Goal: Task Accomplishment & Management: Manage account settings

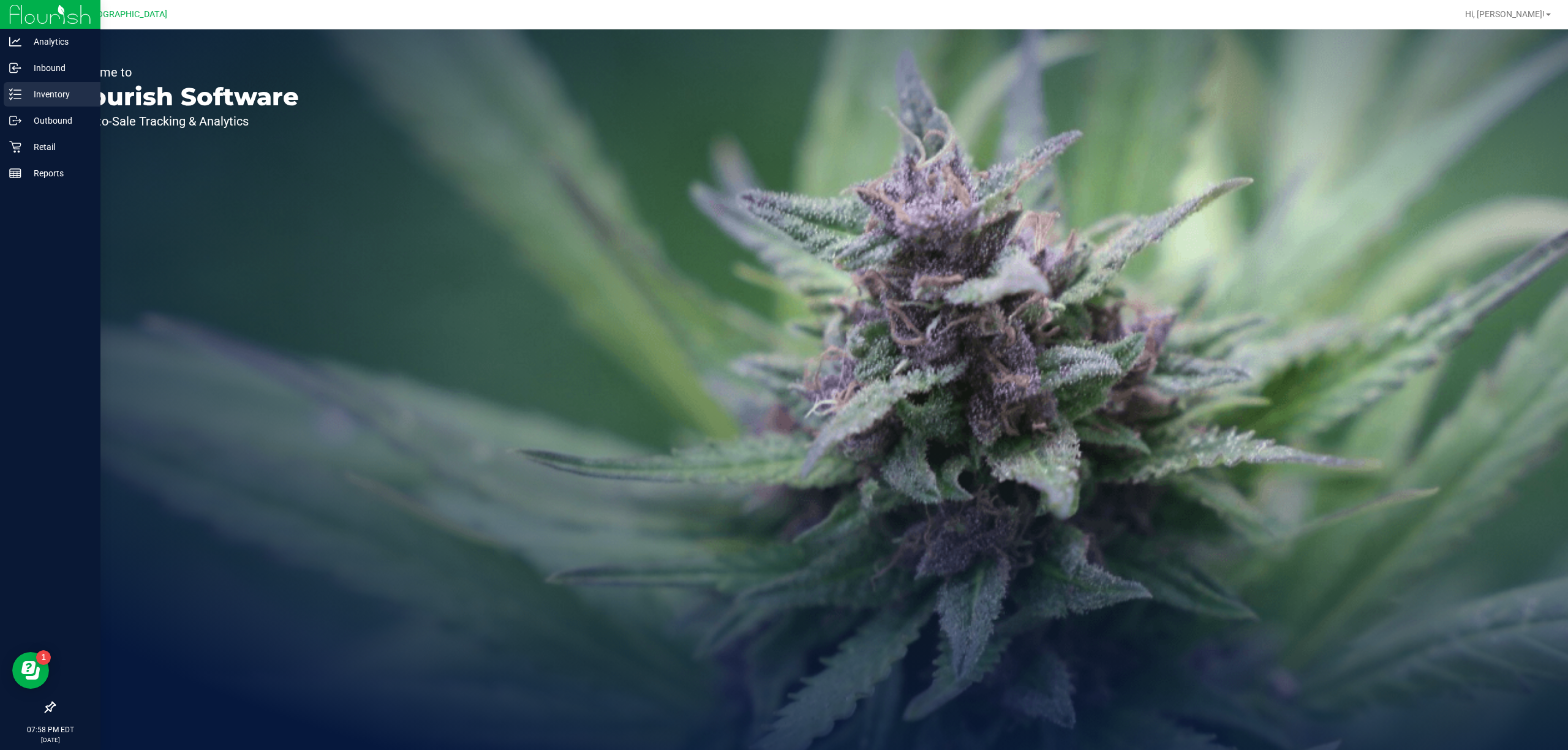
click at [52, 86] on div "Inventory" at bounding box center [52, 94] width 97 height 24
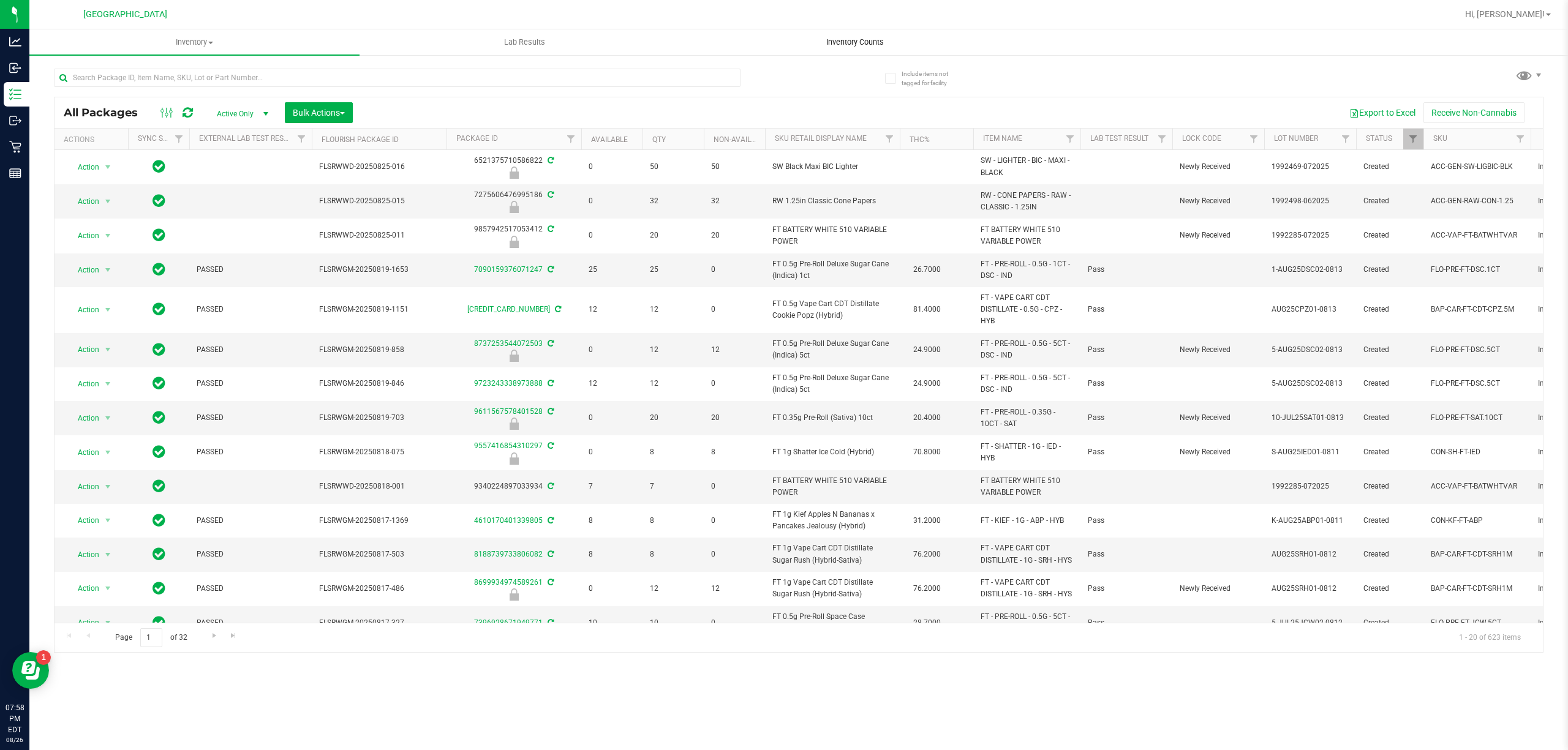
click at [863, 50] on uib-tab-heading "Inventory Counts" at bounding box center [855, 42] width 329 height 24
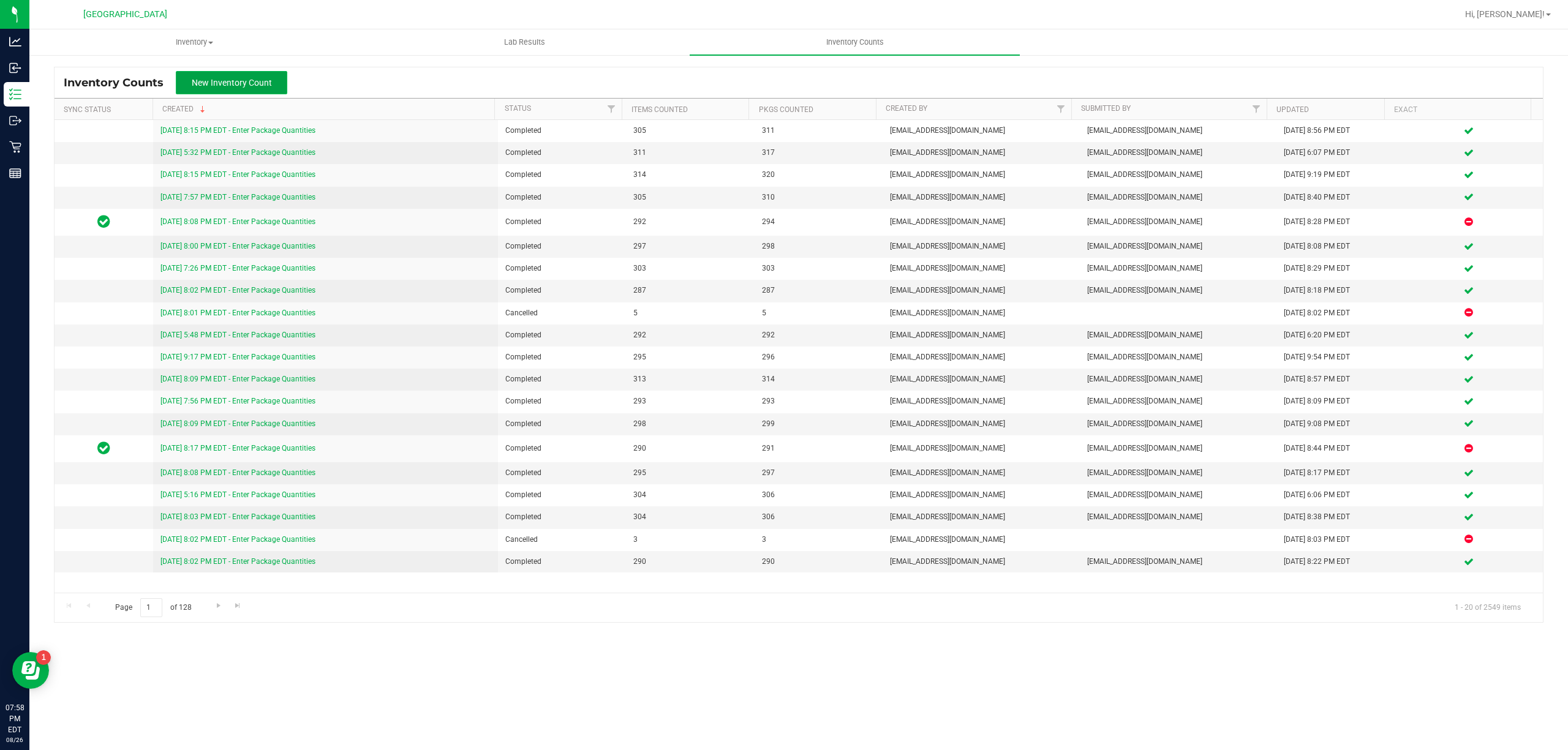
click at [272, 85] on button "New Inventory Count" at bounding box center [232, 83] width 111 height 23
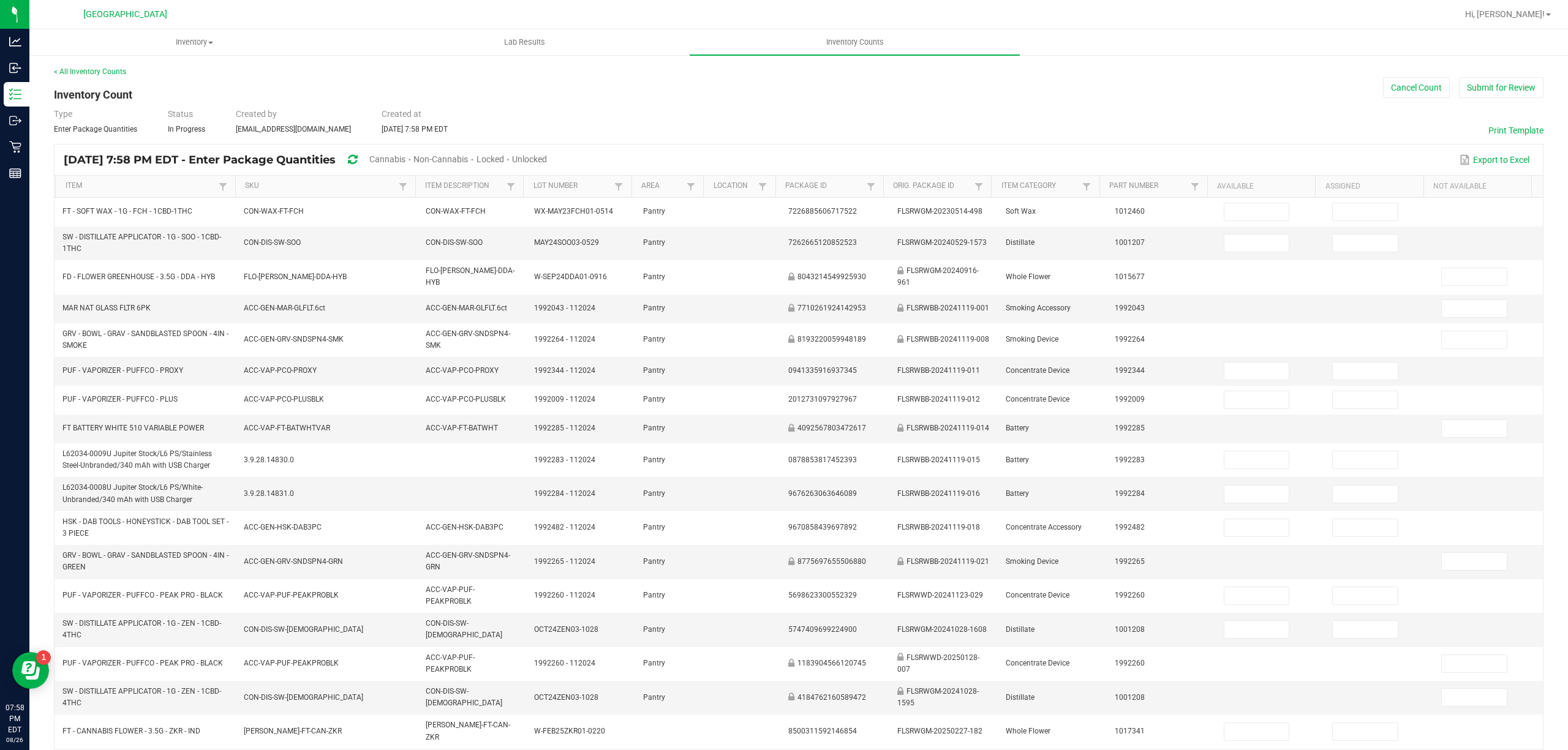
click at [405, 158] on span "Cannabis" at bounding box center [387, 159] width 36 height 10
click at [557, 162] on div "[DATE] 7:58 PM EDT - Enter Package Quantities Cannabis Non-Cannabis Locked Unlo…" at bounding box center [310, 159] width 493 height 22
click at [547, 160] on span "Unlocked" at bounding box center [530, 159] width 35 height 10
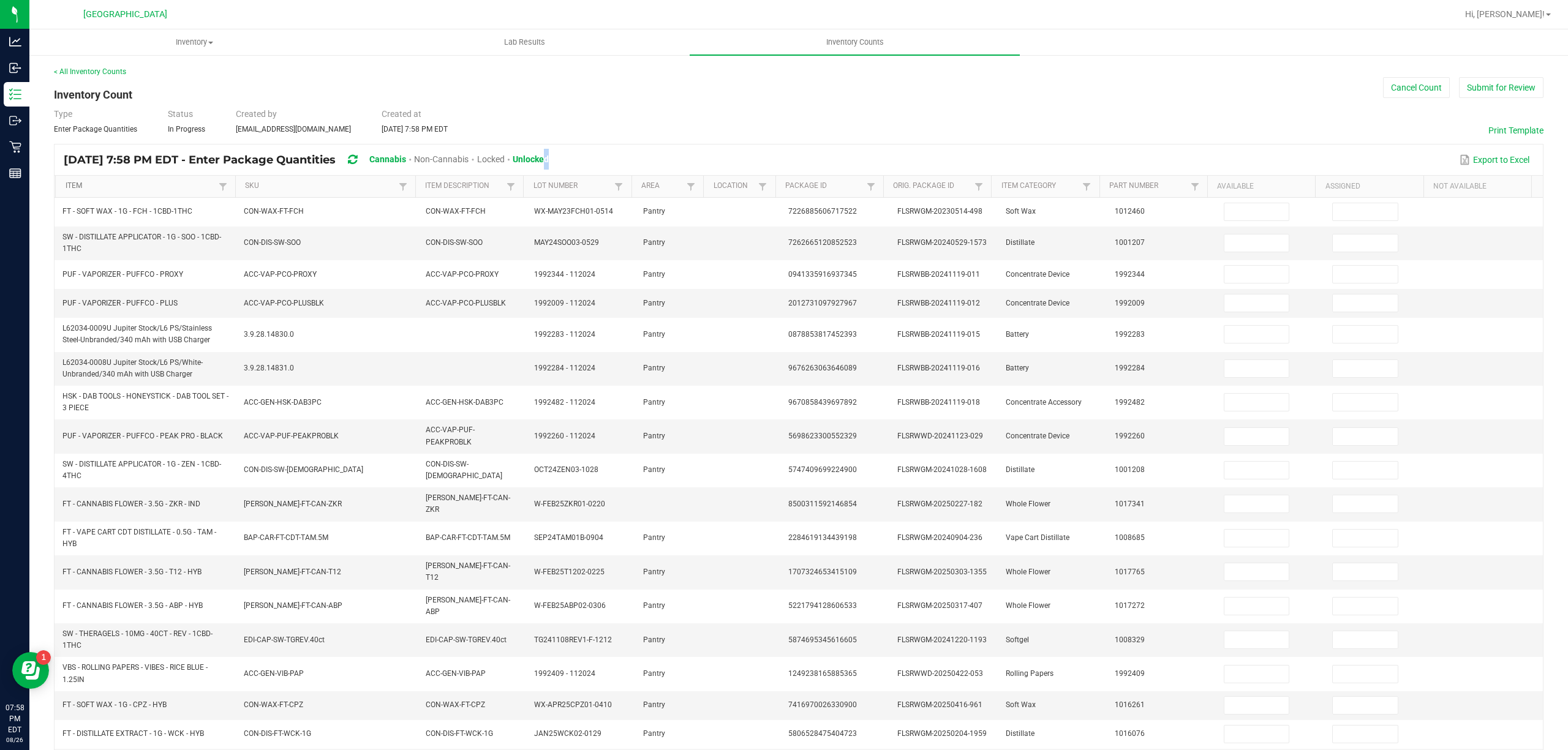
click at [193, 185] on link "Item" at bounding box center [141, 187] width 150 height 10
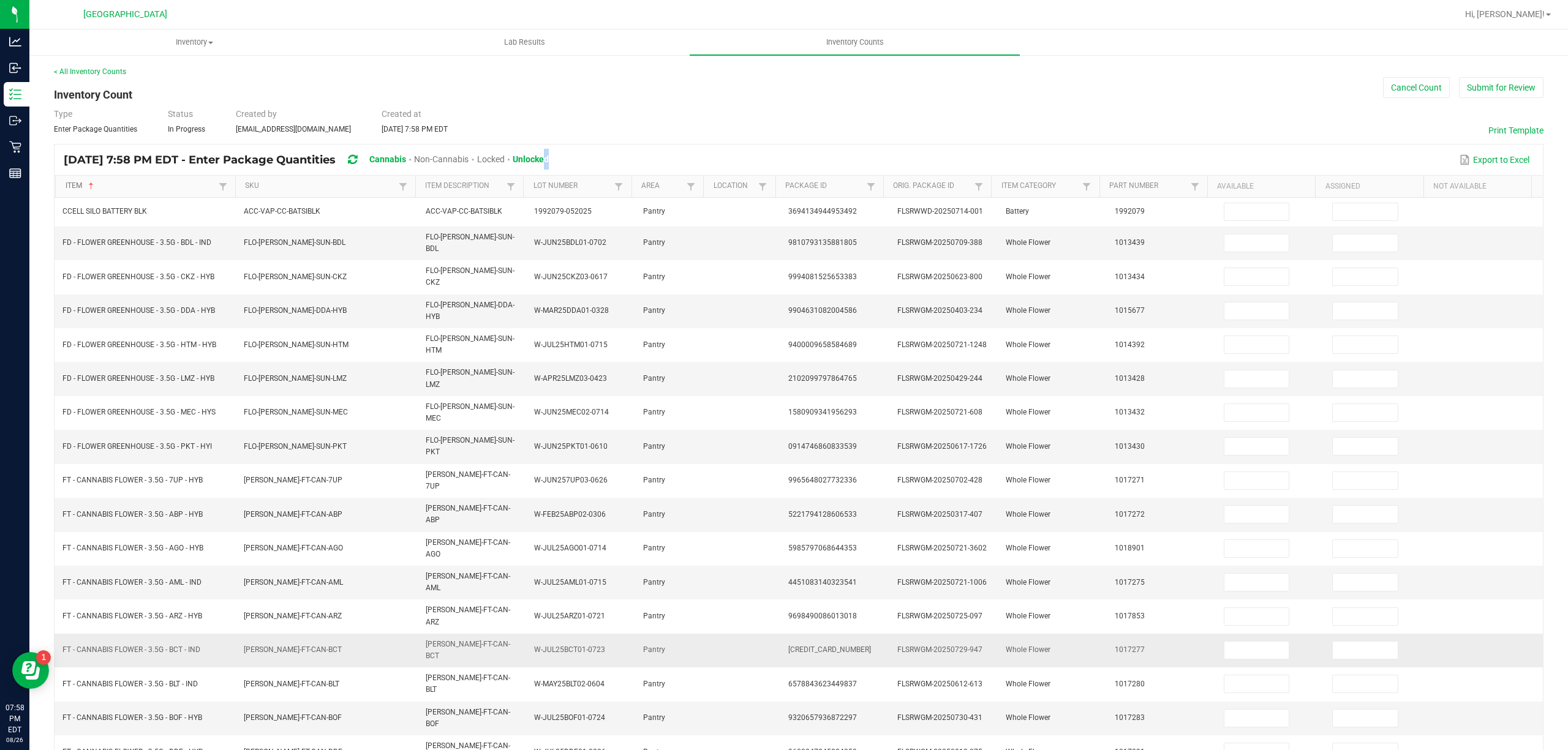
scroll to position [79, 0]
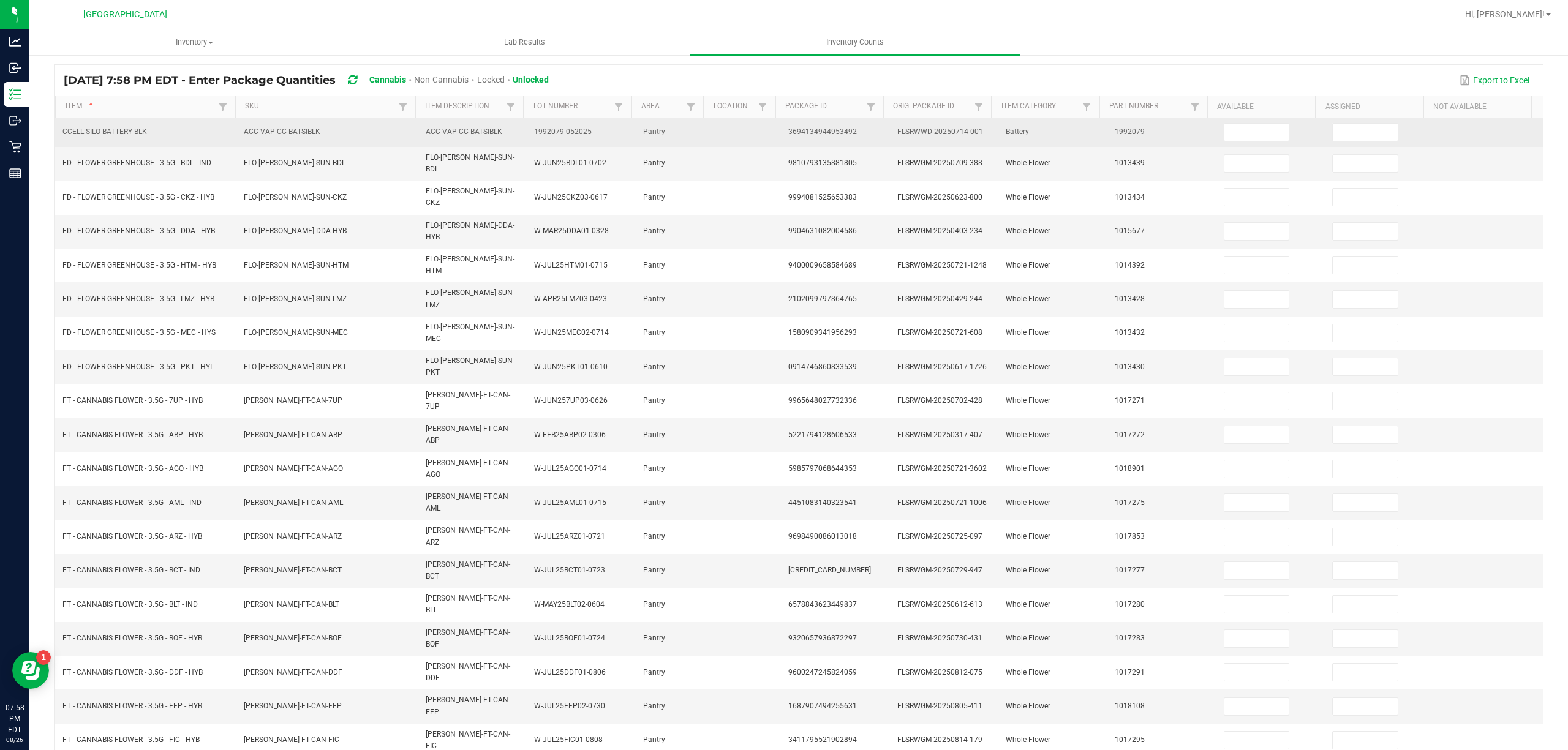
click at [1263, 129] on input at bounding box center [1256, 133] width 64 height 18
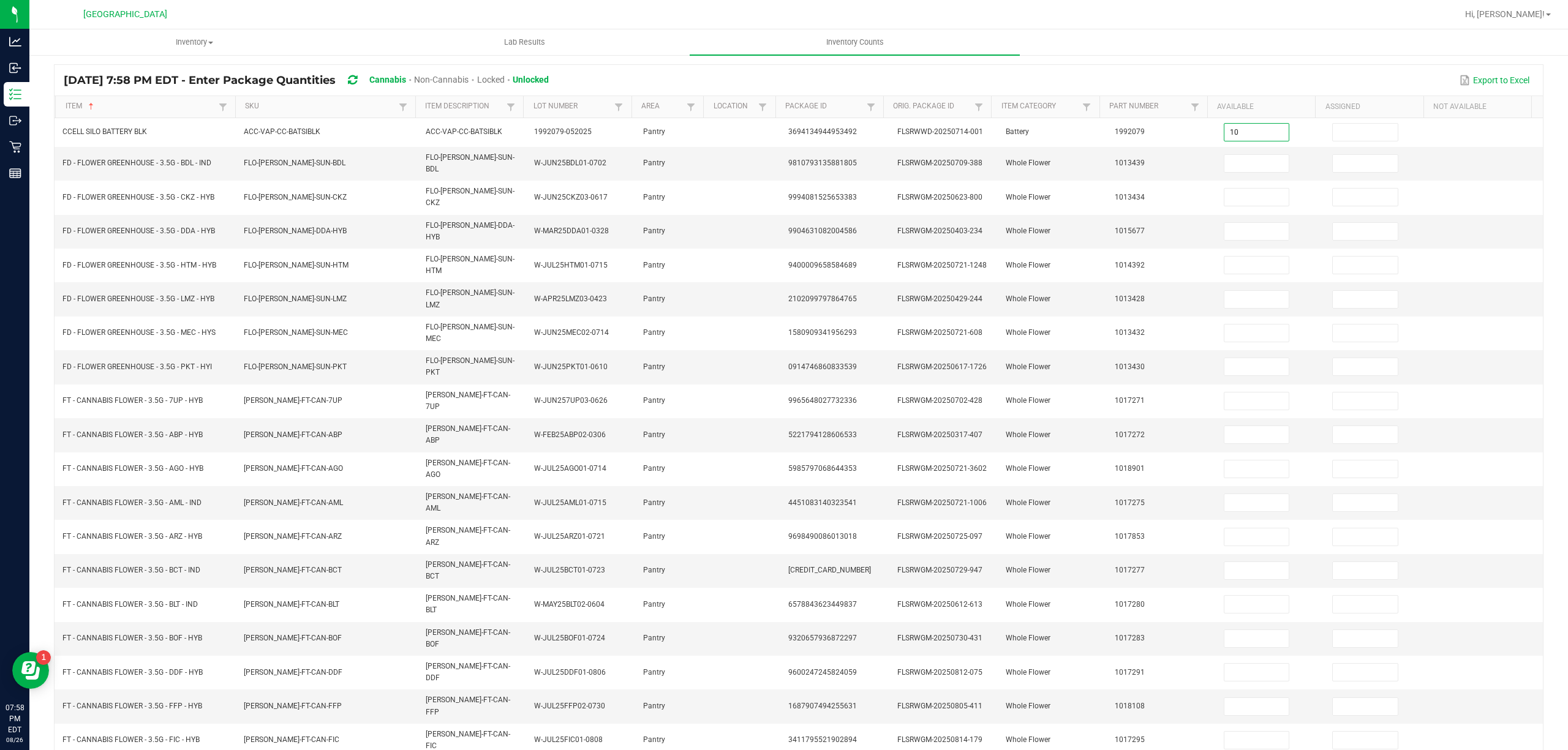
type input "10"
type input "0"
type input "10"
type input "0"
type input "6"
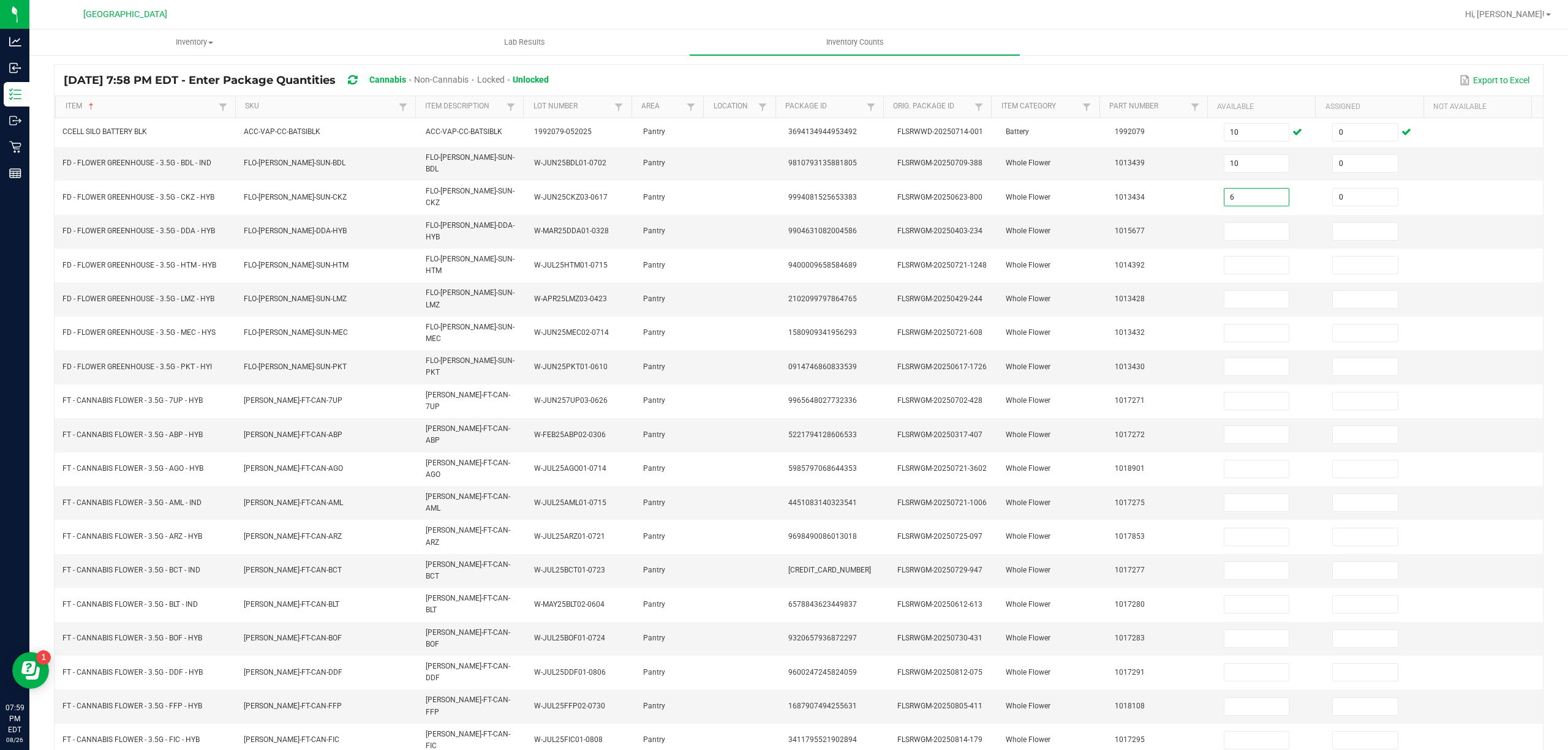
type input "0"
type input "6"
type input "0"
type input "19"
type input "0"
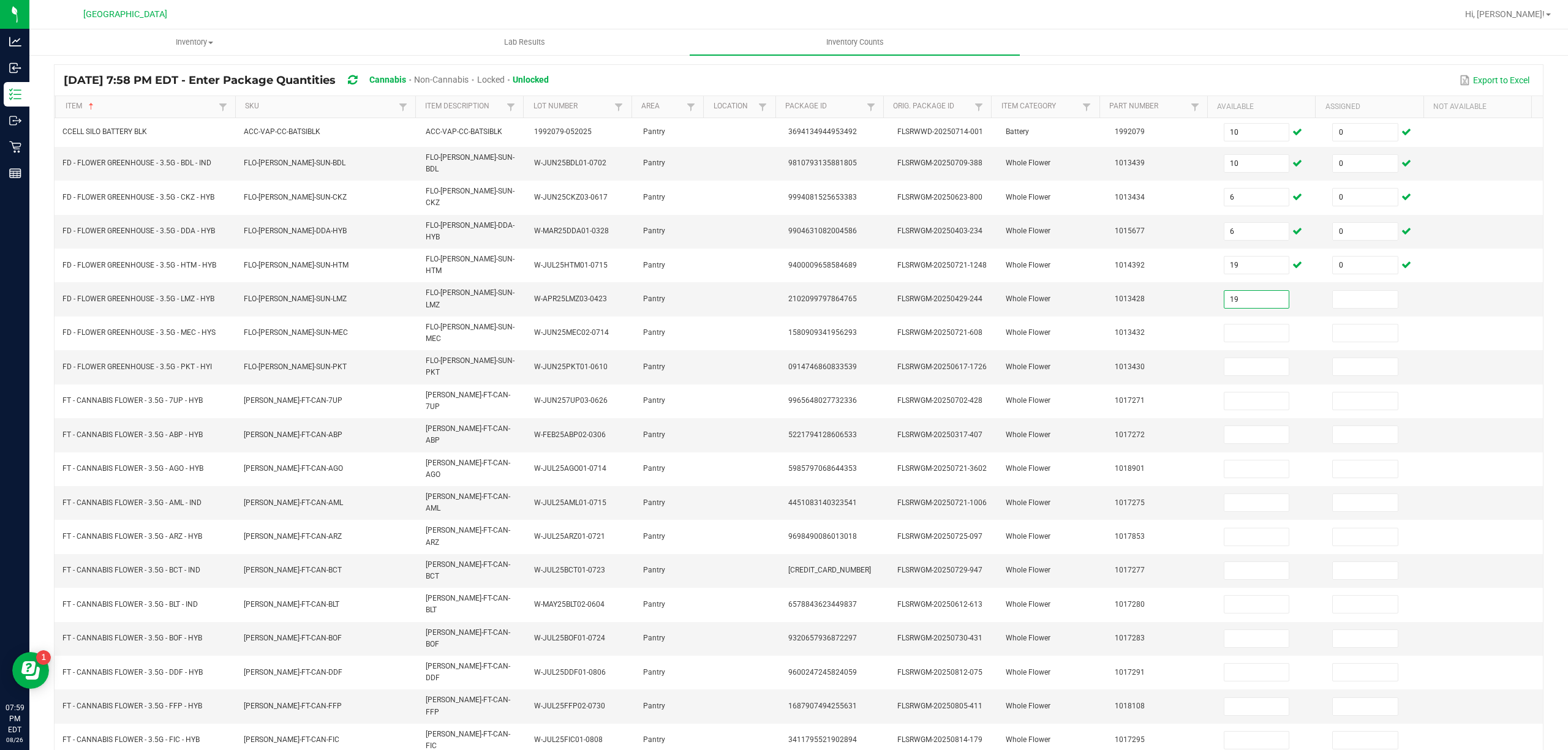
type input "19"
type input "0"
type input "16"
type input "0"
type input "15"
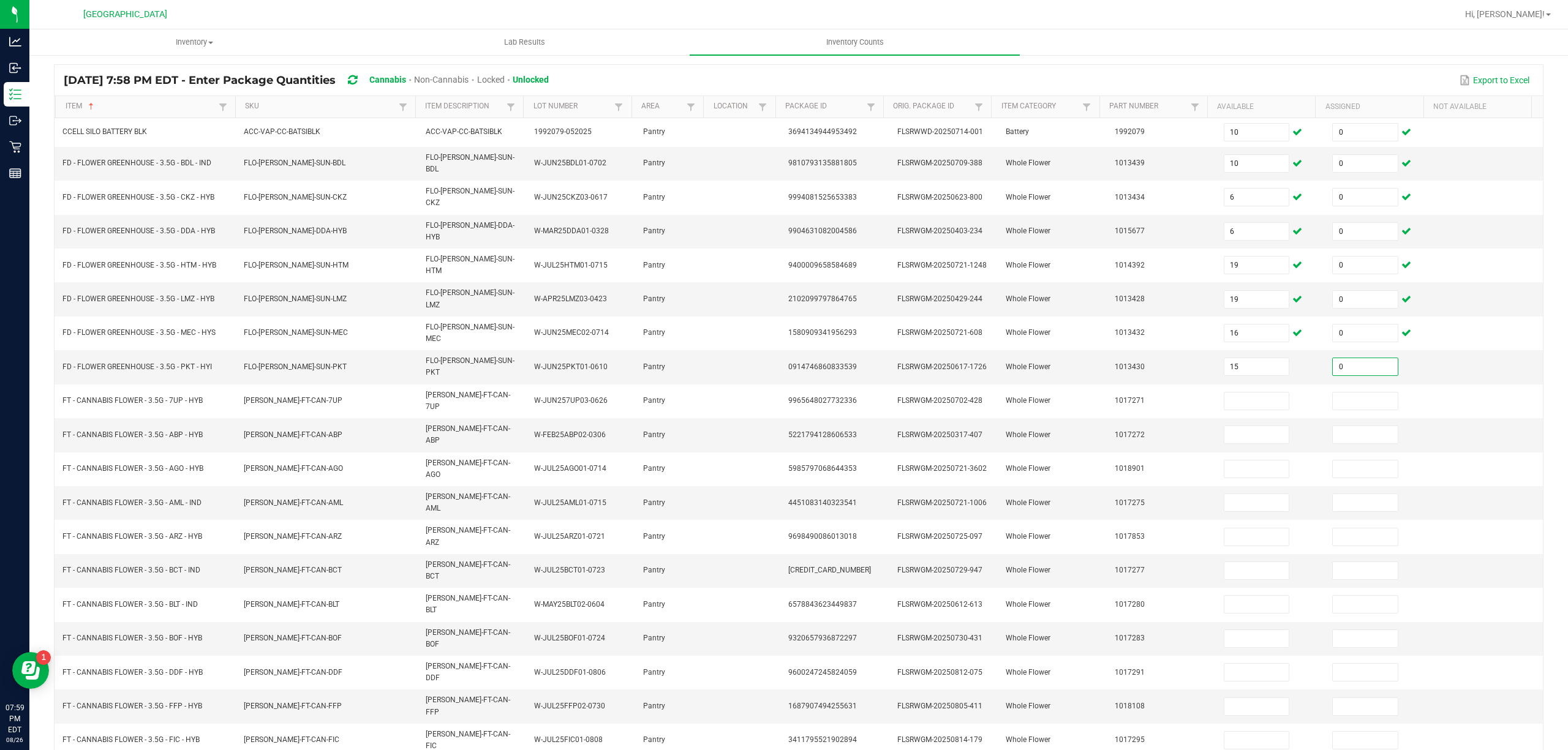
type input "0"
type input "10"
type input "0"
type input "9"
type input "0"
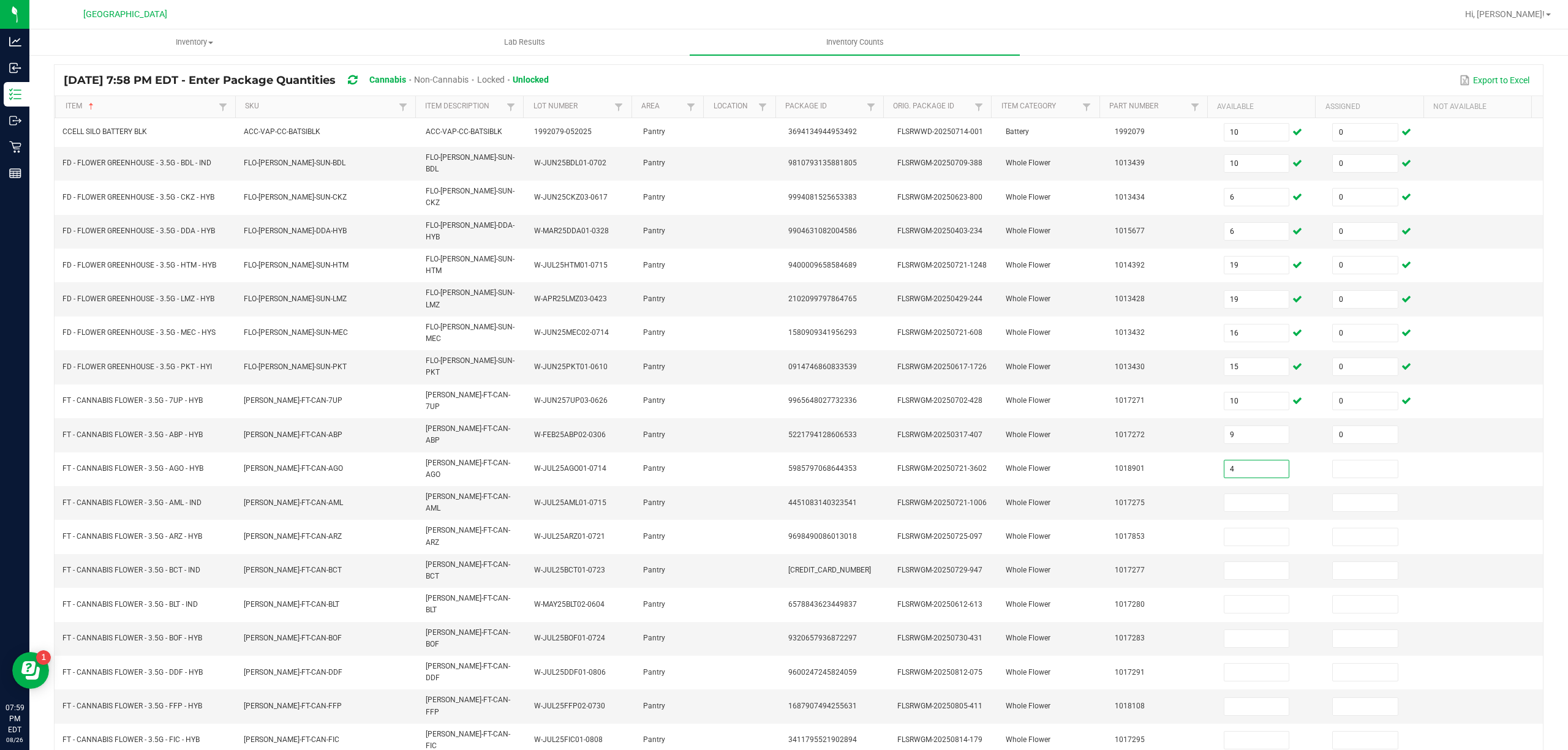
type input "4"
type input "0"
type input "8"
type input "0"
type input "3"
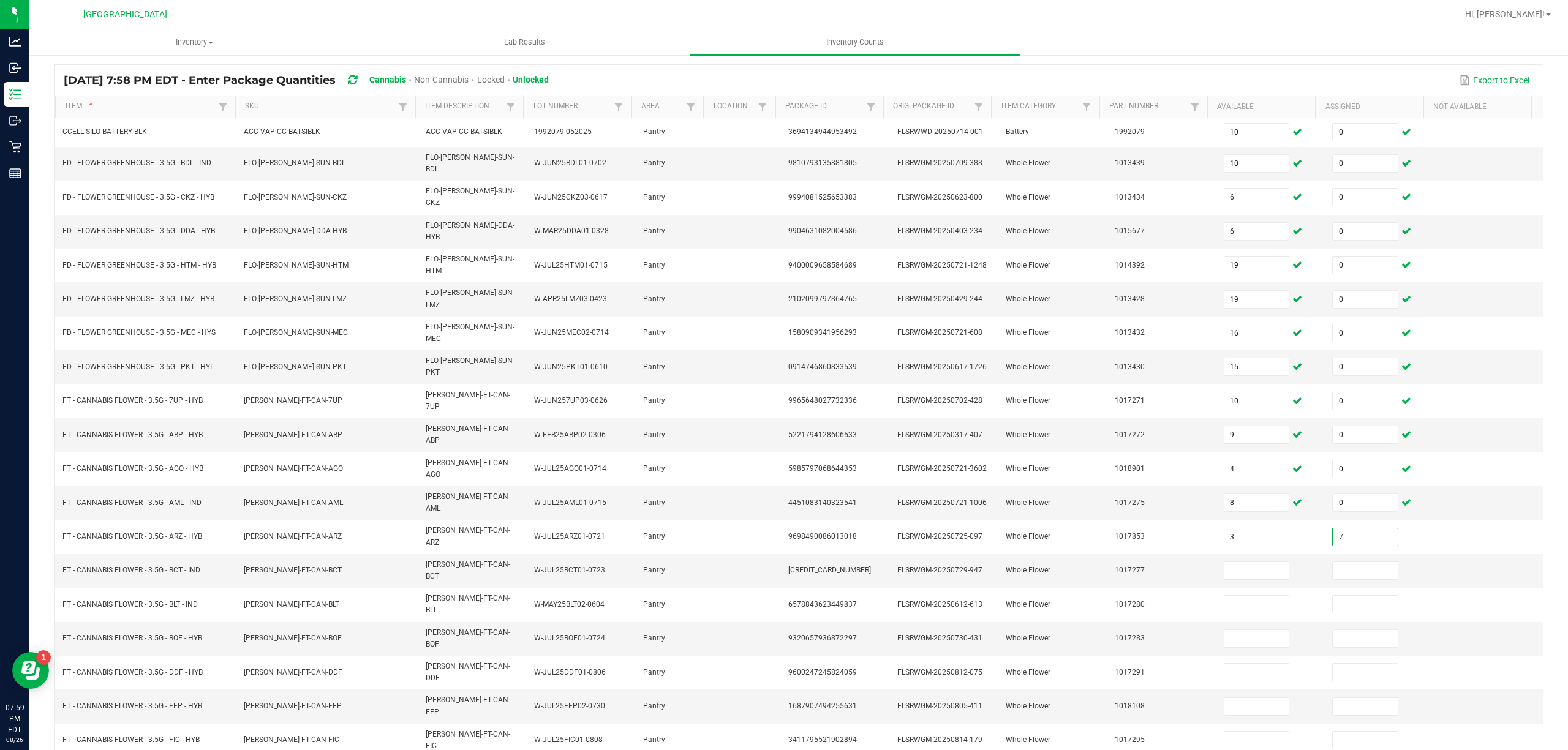
type input "7"
type input "0"
type input "7"
type input "0"
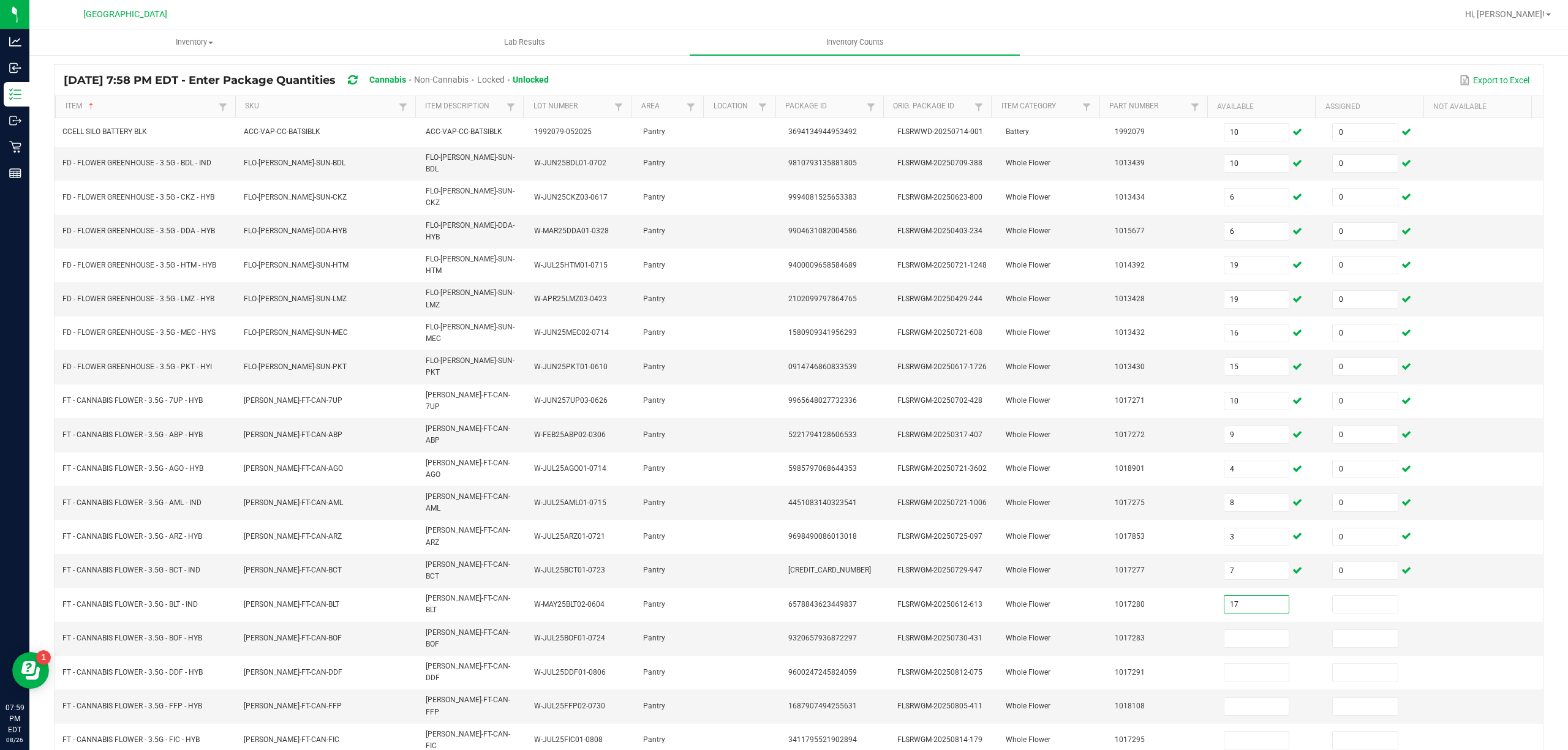
type input "17"
type input "0"
type input "1"
type input "0"
type input "19"
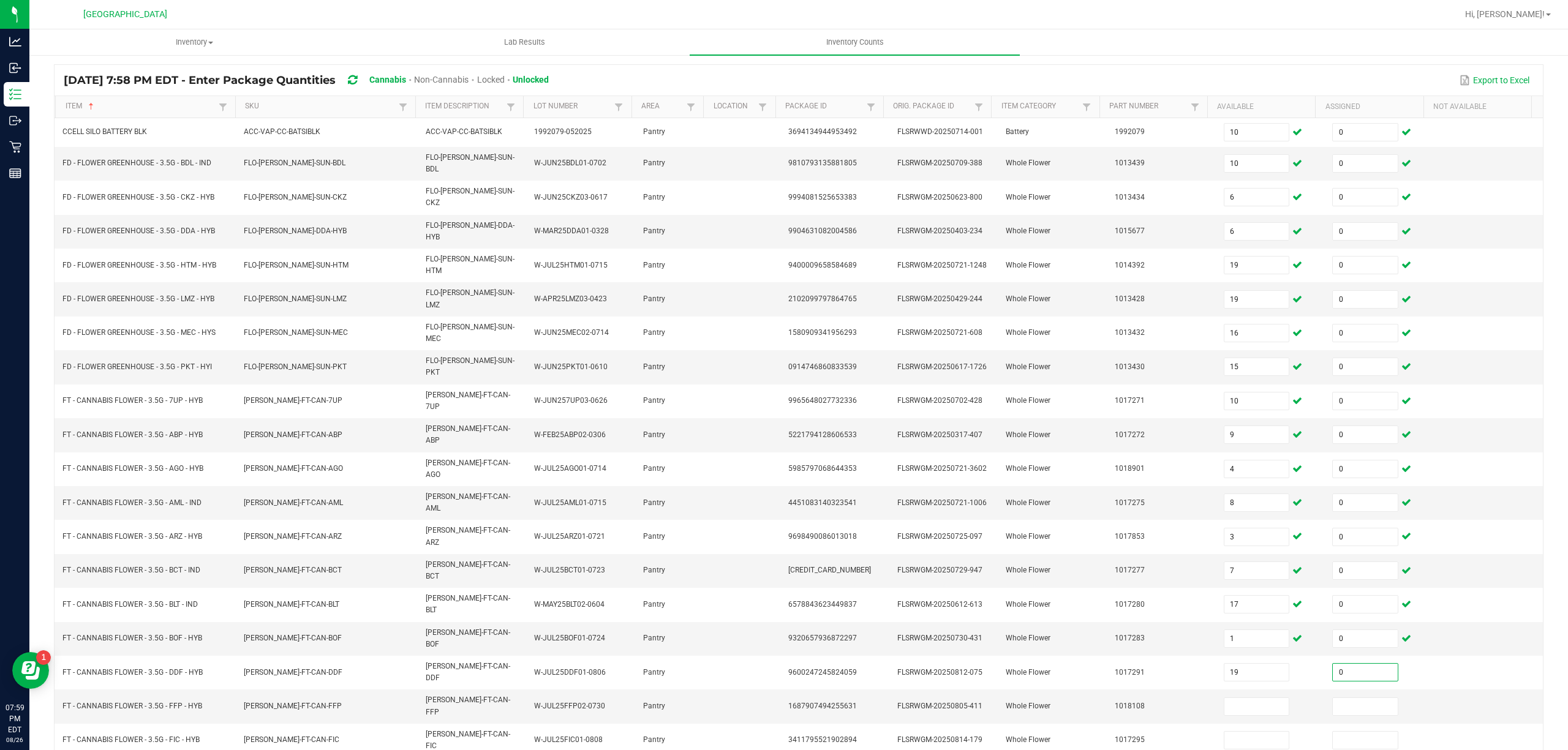
type input "0"
type input "12"
type input "0"
type input "20"
type input "0"
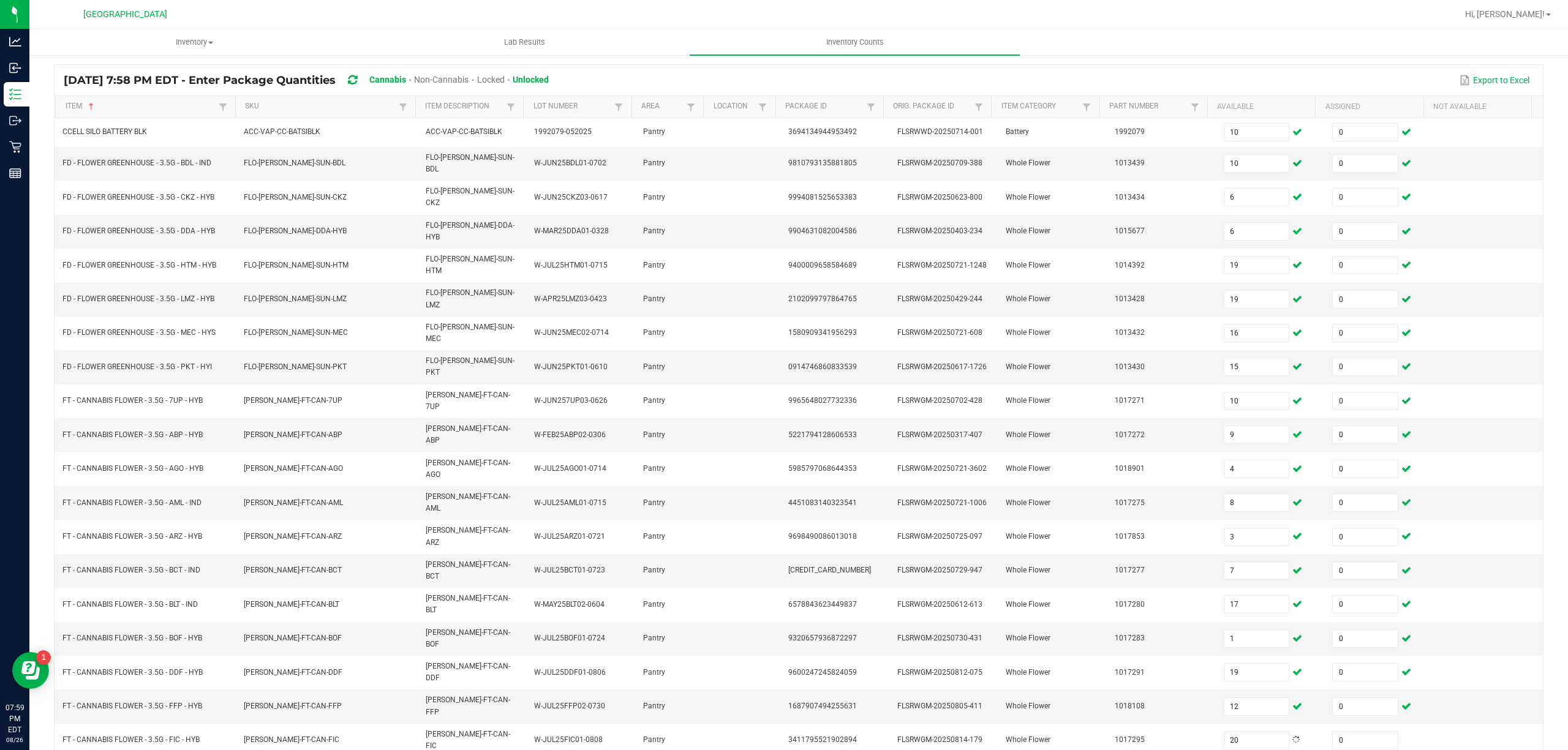
type input "12"
type input "0"
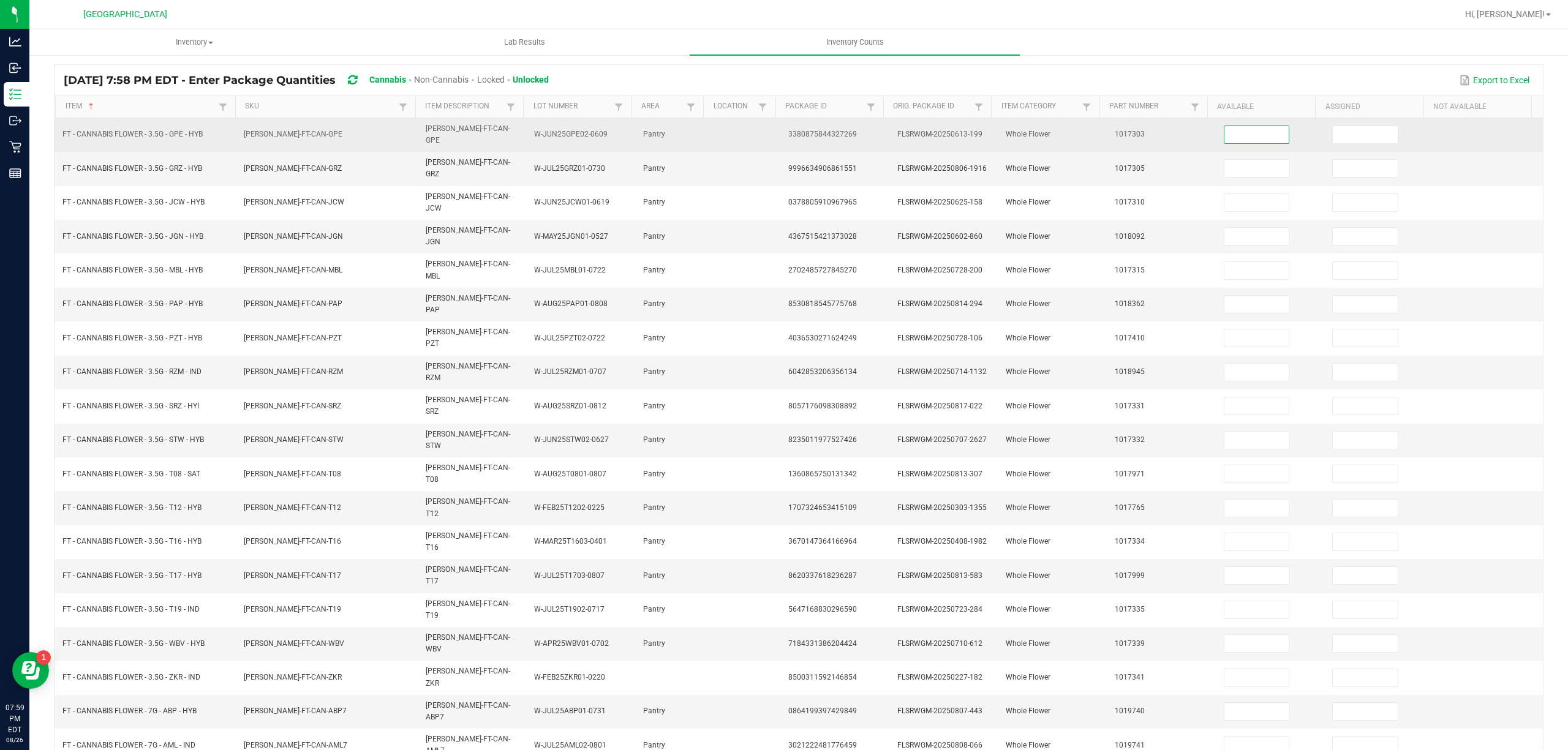
click at [1236, 135] on input at bounding box center [1256, 135] width 64 height 18
click at [1240, 146] on td "0" at bounding box center [1271, 135] width 109 height 33
click at [1240, 135] on input "0" at bounding box center [1256, 135] width 64 height 18
type input "4"
type input "0"
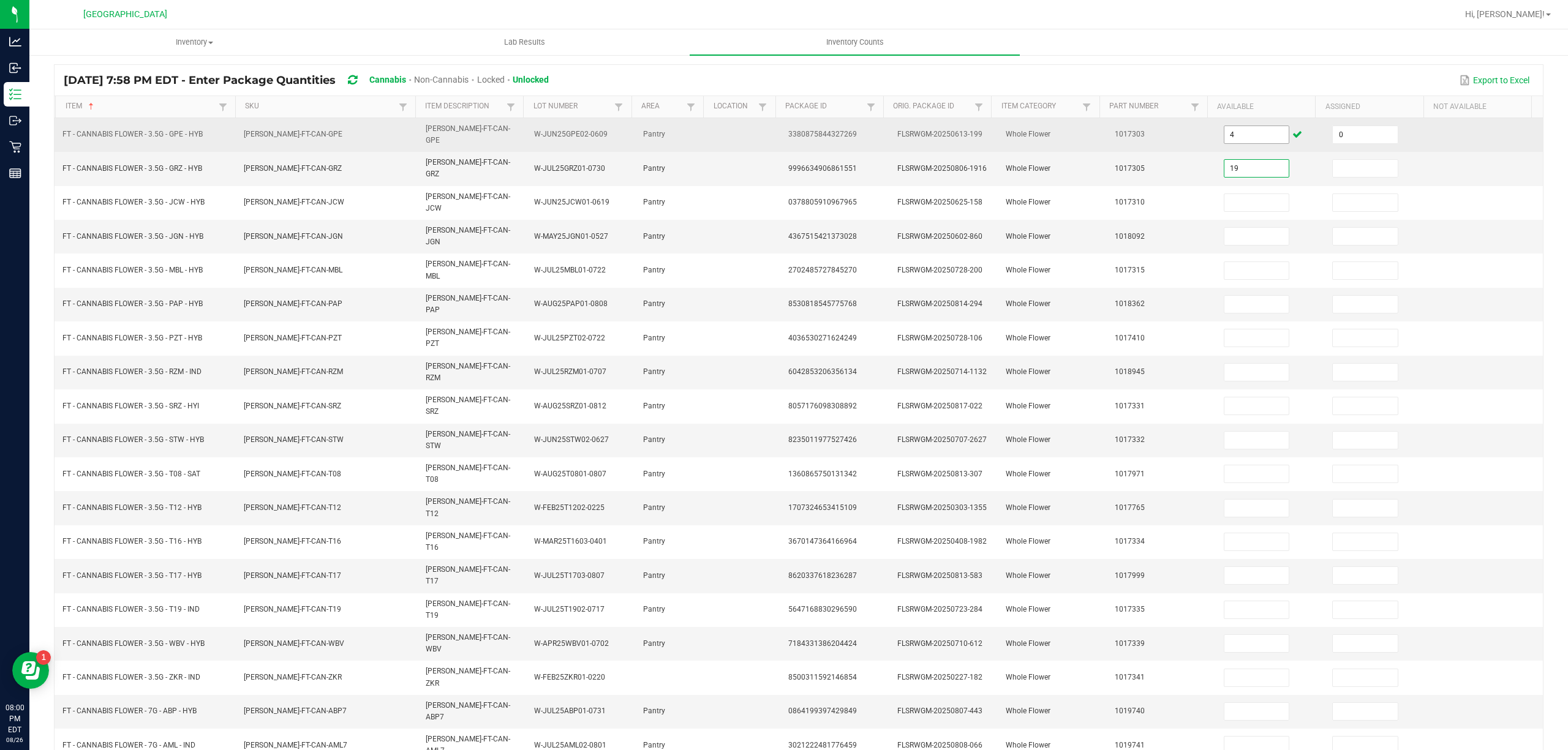
type input "19"
type input "0"
type input "3"
type input "0"
type input "13"
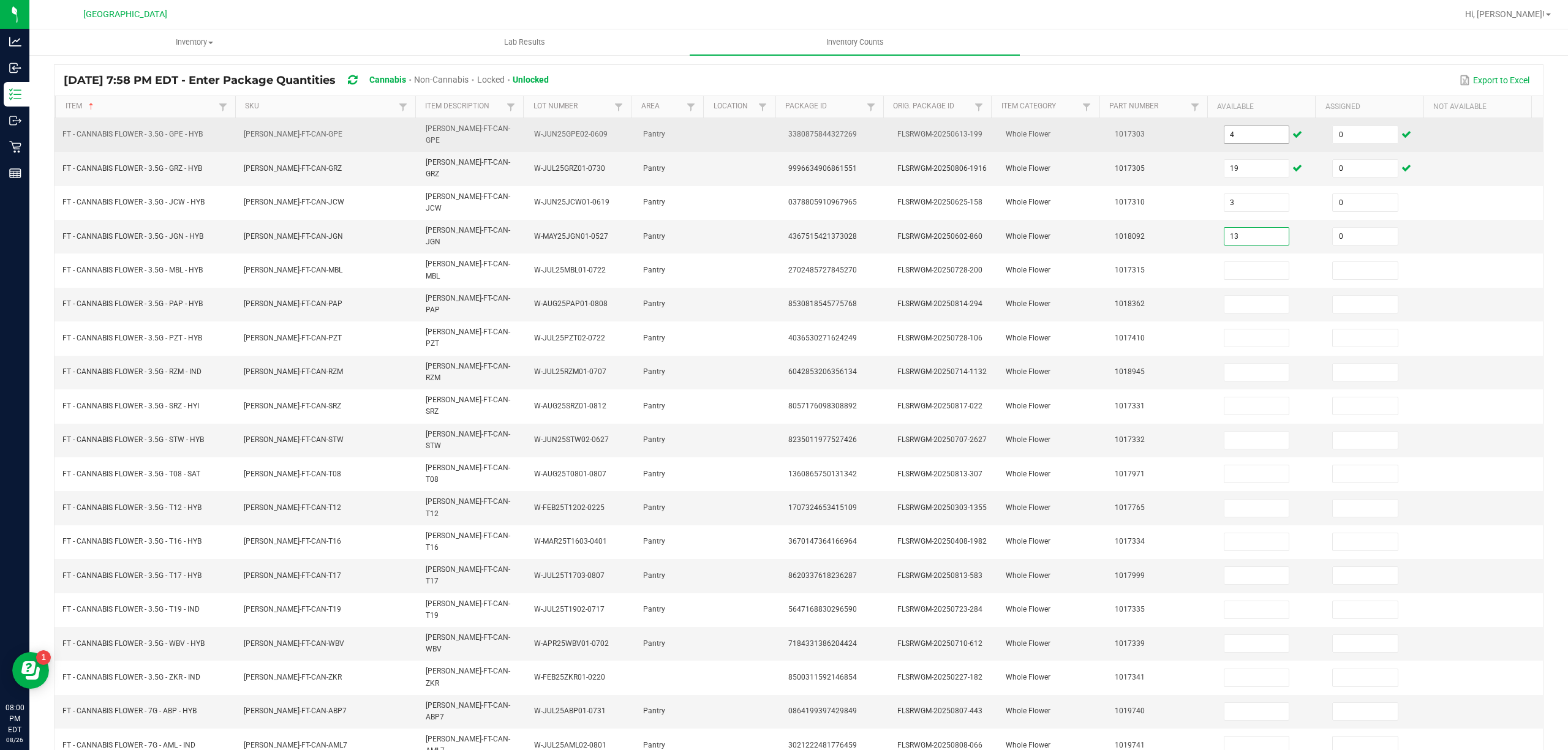
type input "0"
type input "51"
type input "0"
type input "15"
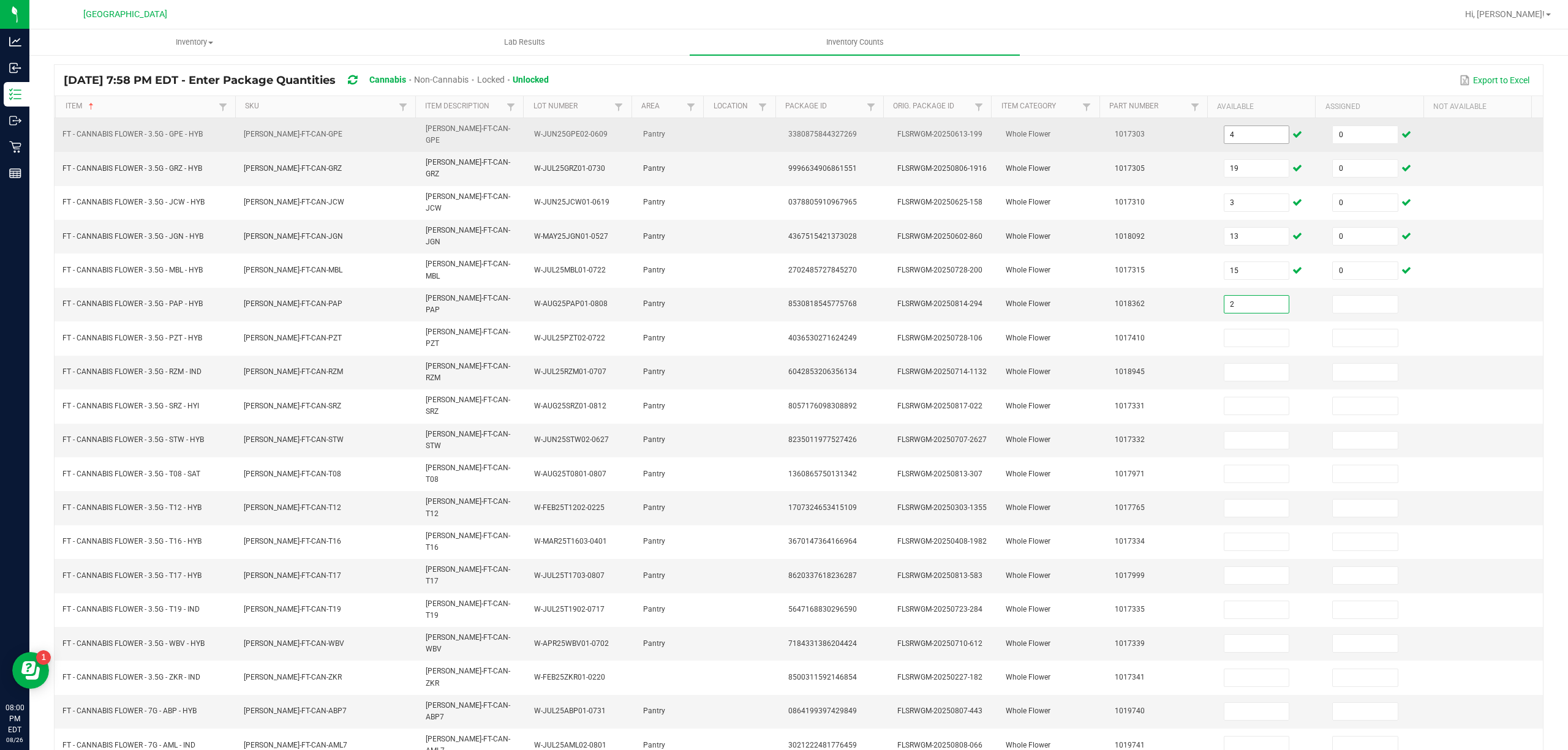
type input "2"
type input "0"
type input "20"
type input "10"
type input "0"
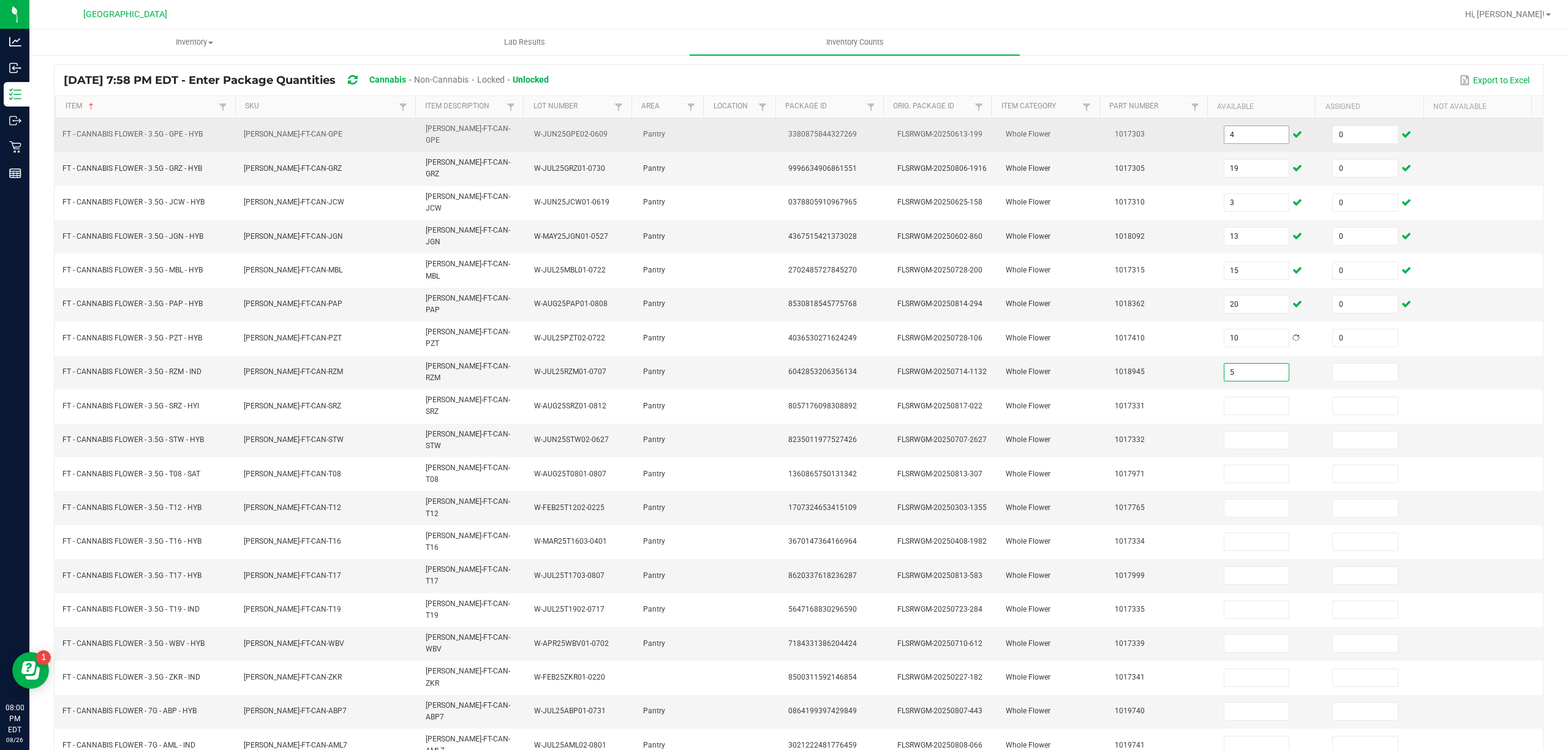
type input "5"
type input "0"
type input "15"
type input "0"
type input "20"
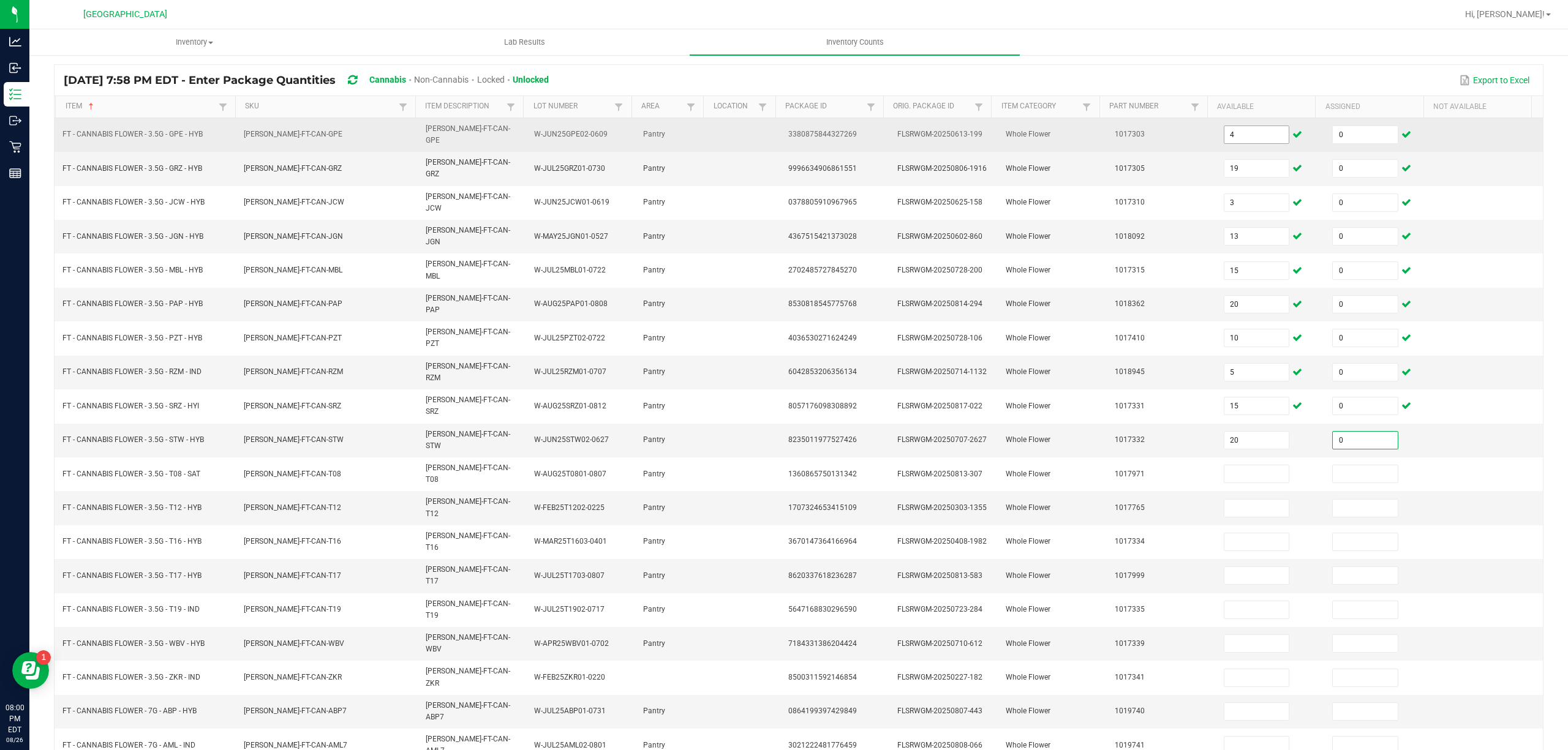
type input "0"
type input "11"
type input "0"
type input "32"
type input "0"
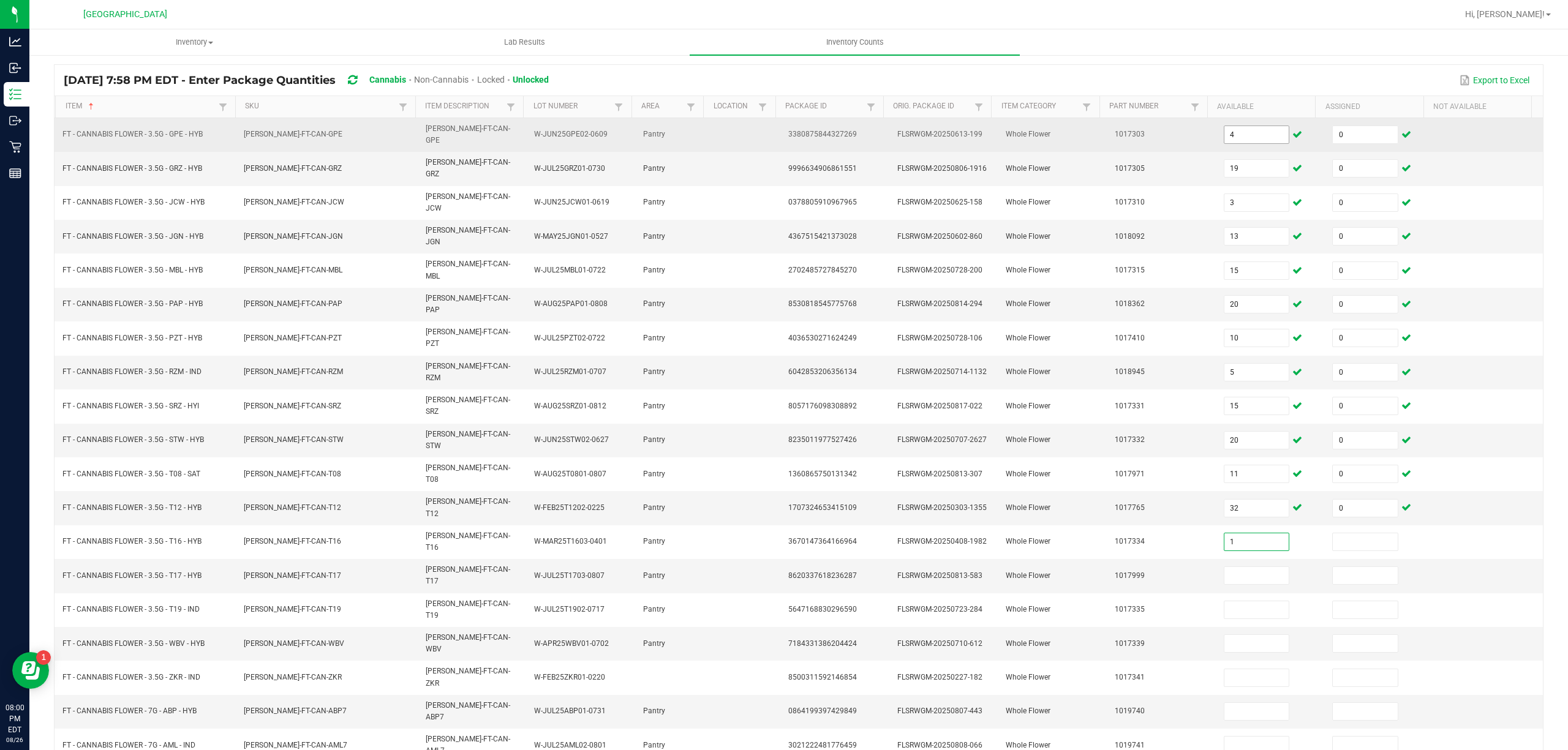
type input "1"
type input "0"
type input "3"
type input "0"
type input "3"
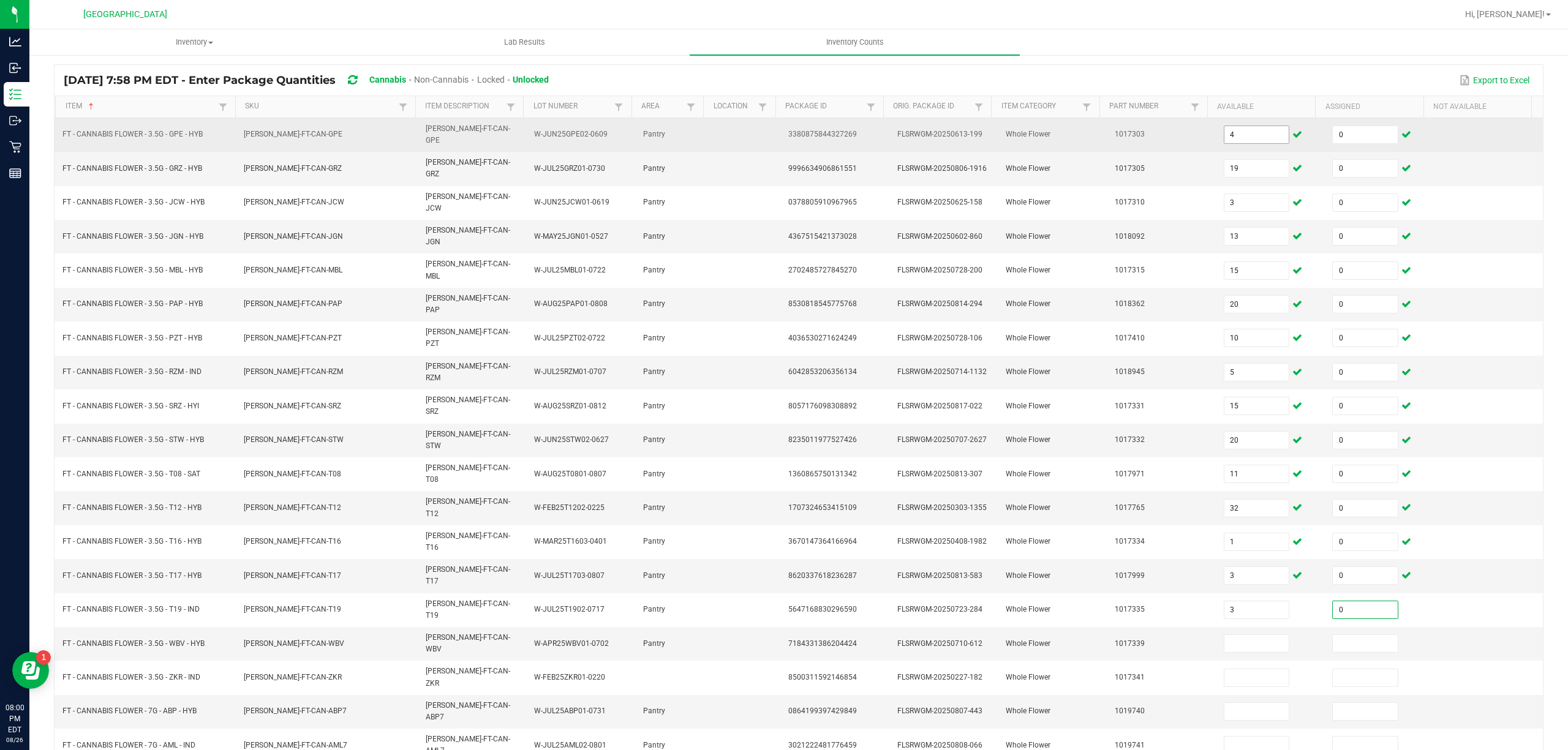
type input "0"
type input "17"
type input "0"
type input "17"
type input "0"
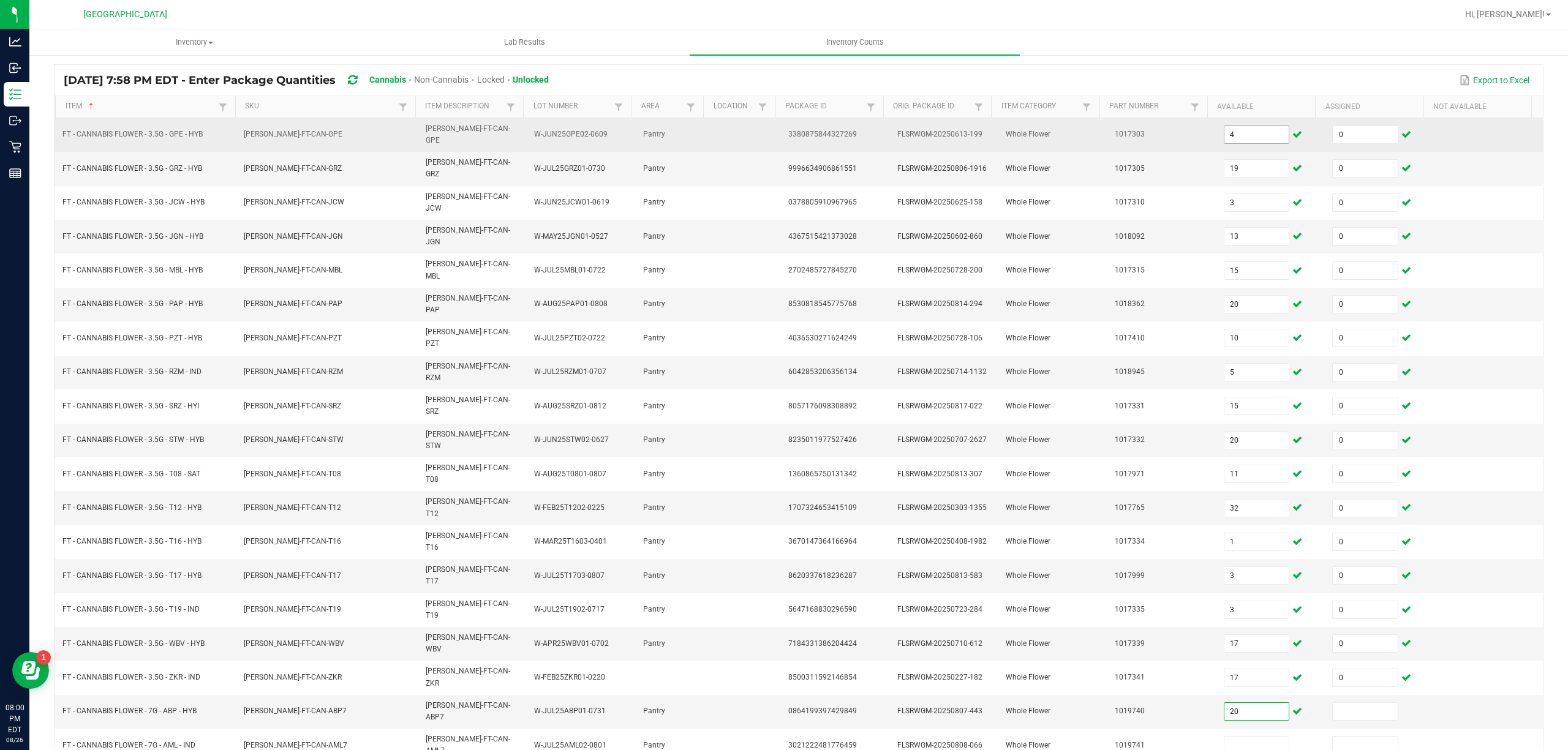
type input "20"
type input "0"
type input "16"
type input "0"
type input "15"
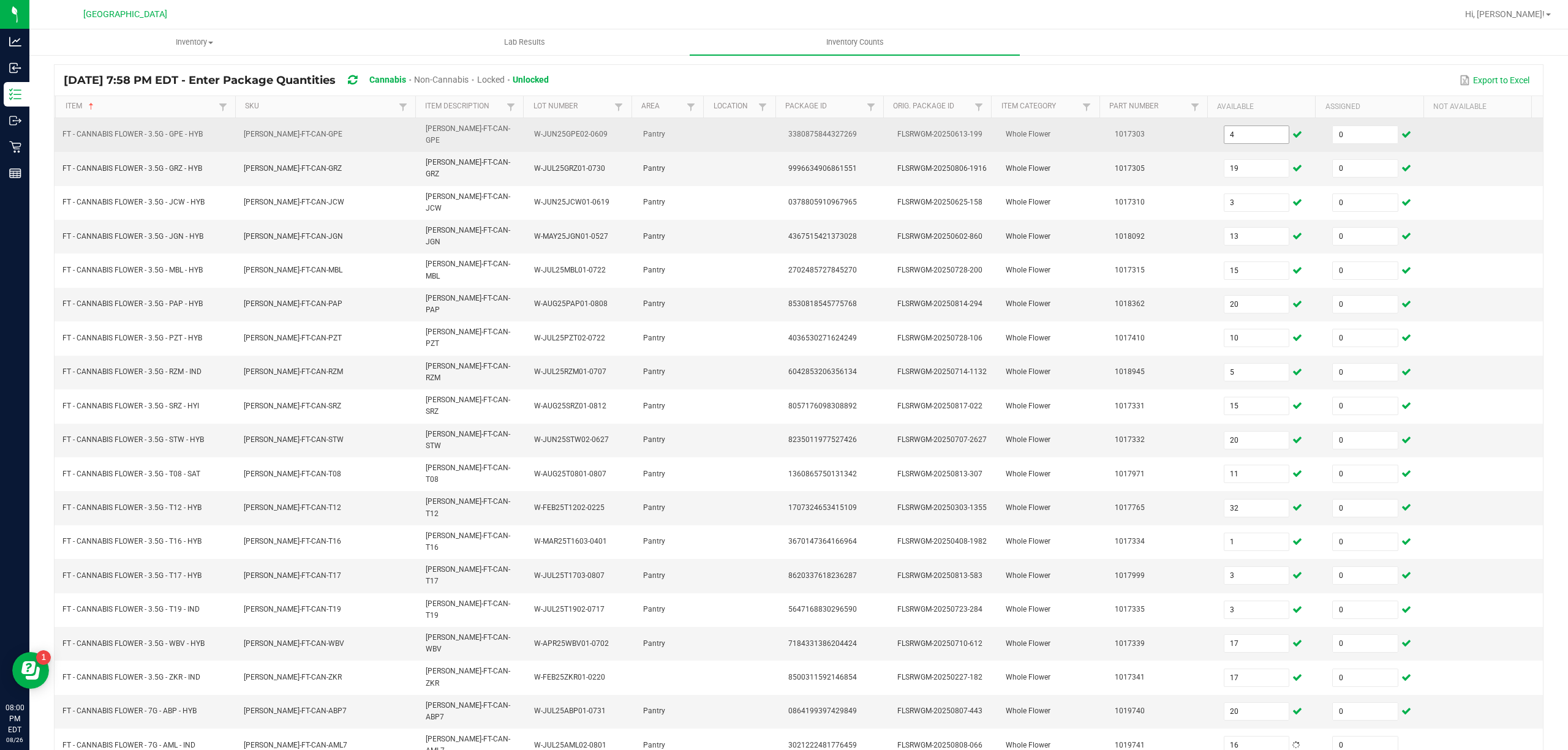
type input "0"
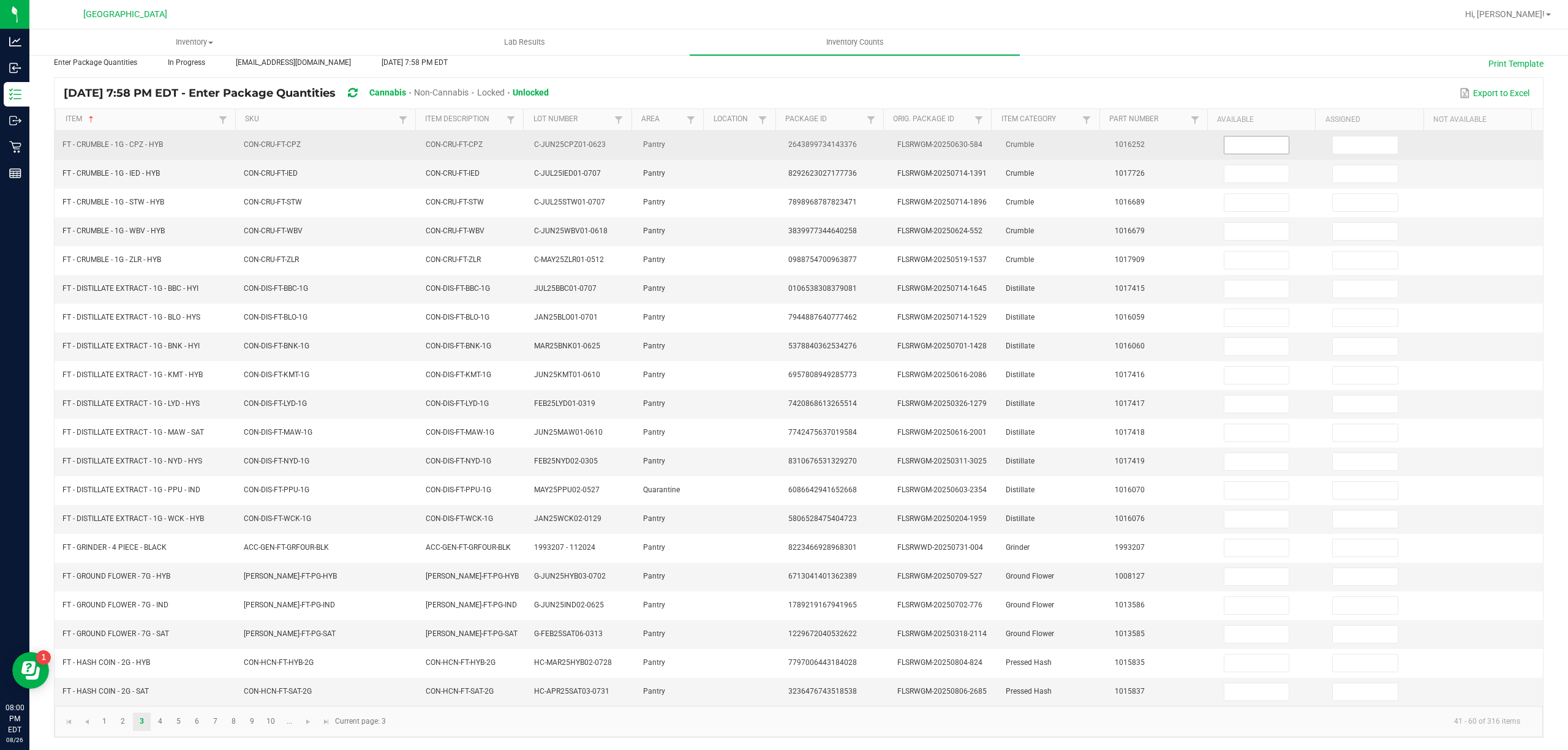
click at [1256, 140] on input at bounding box center [1256, 146] width 64 height 18
type input "6"
type input "0"
type input "7"
type input "0"
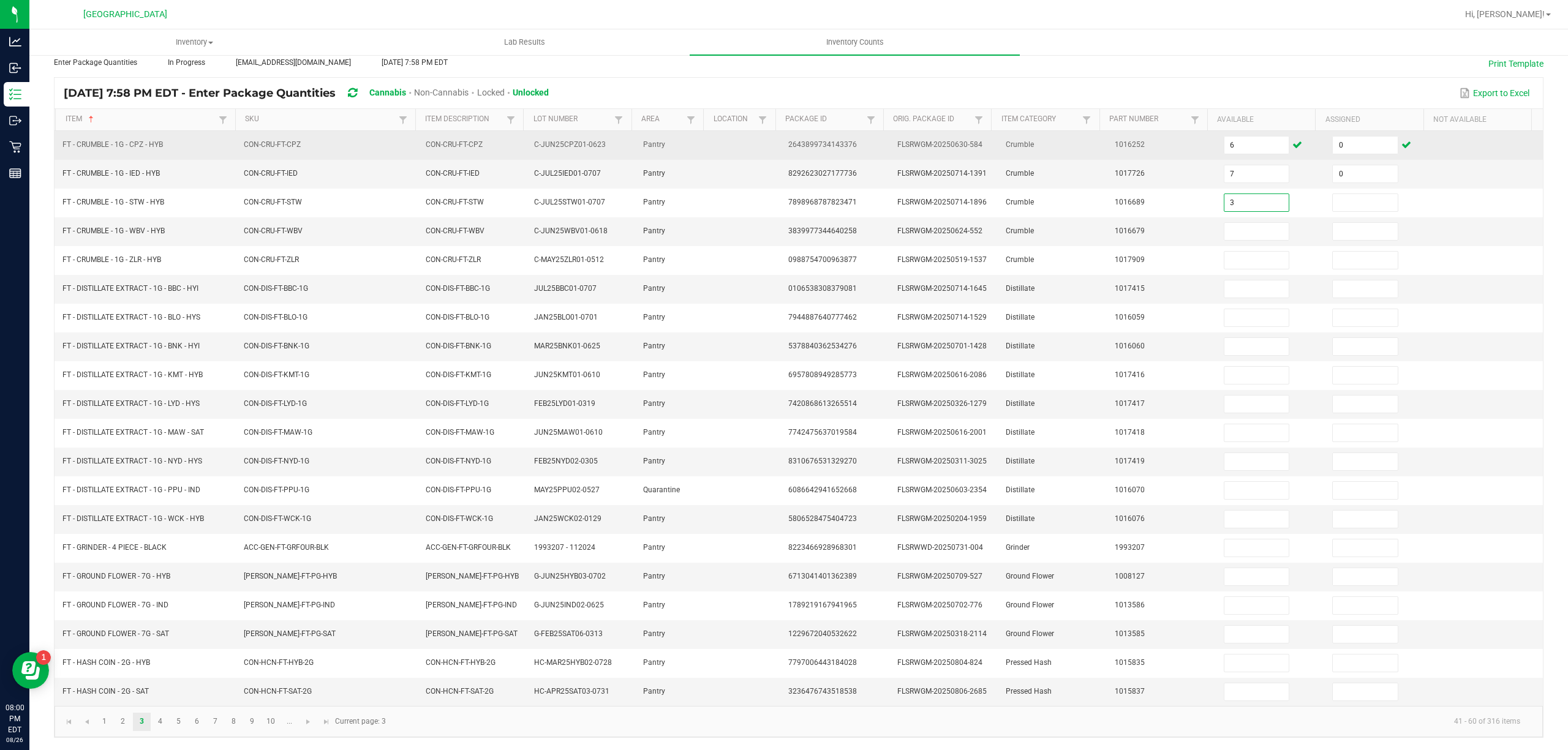
type input "3"
type input "0"
type input "6"
type input "0"
type input "1"
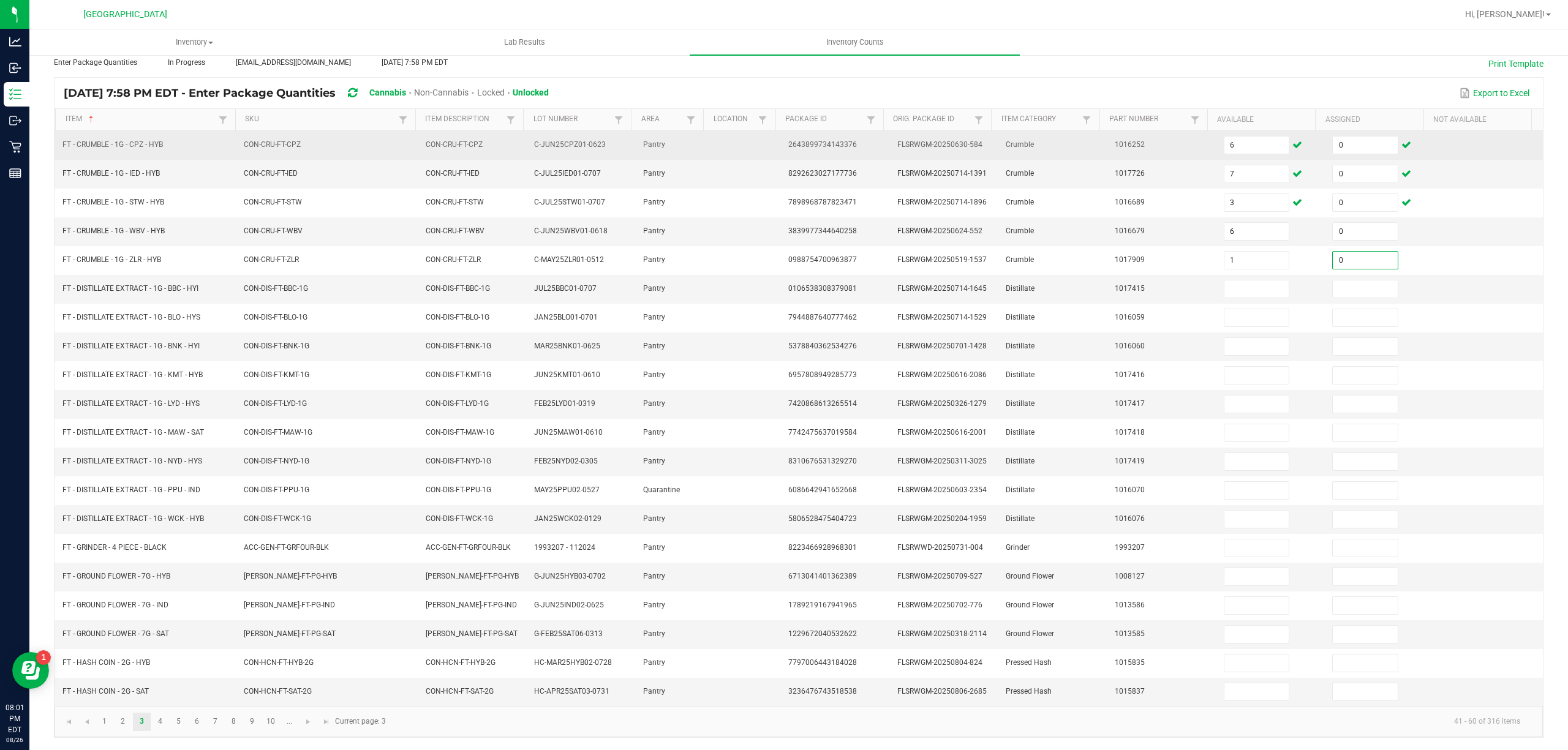
type input "0"
type input "2"
type input "0"
type input "12"
type input "0"
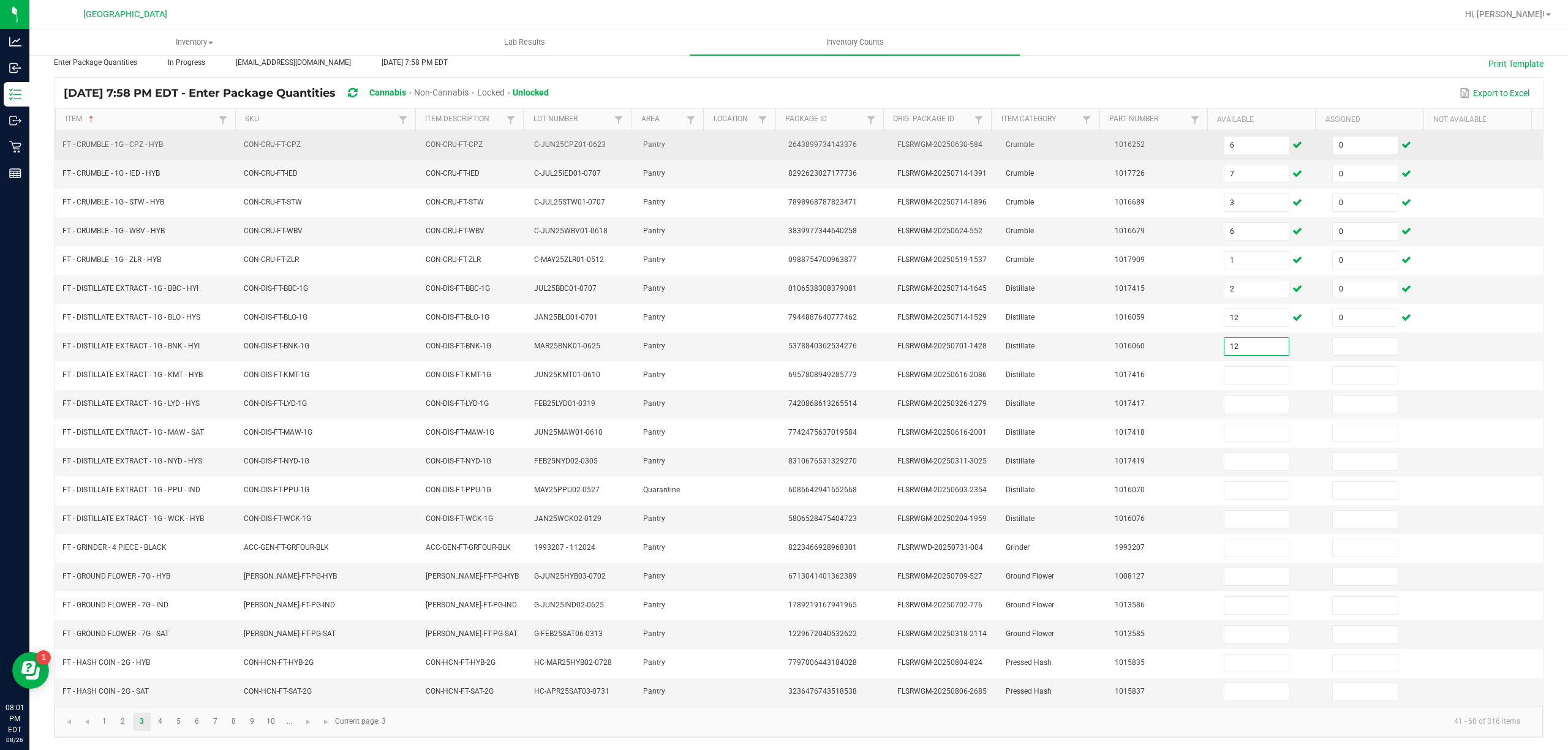
type input "12"
type input "0"
type input "6"
type input "0"
type input "2"
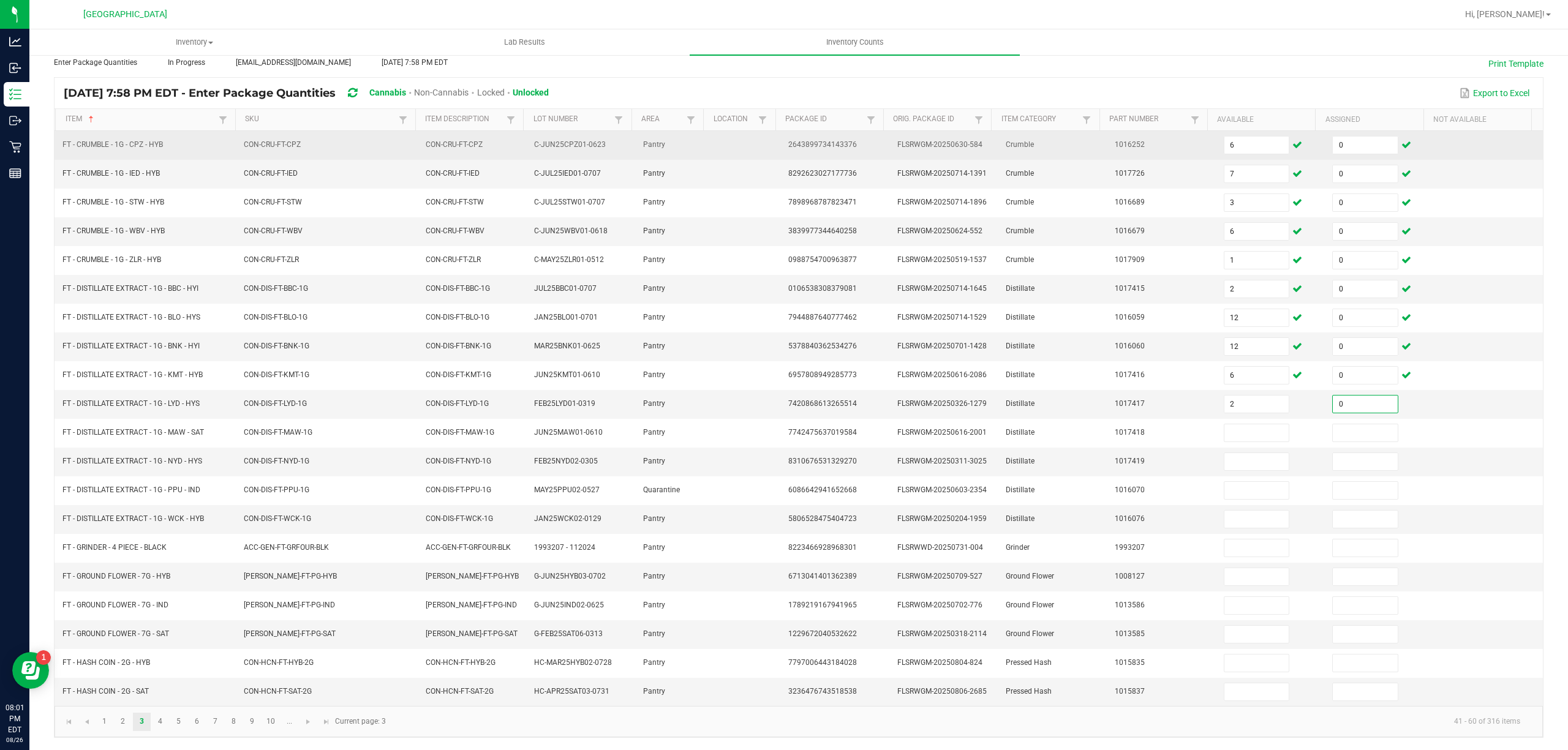
type input "0"
type input "6"
type input "0"
type input "5"
type input "0"
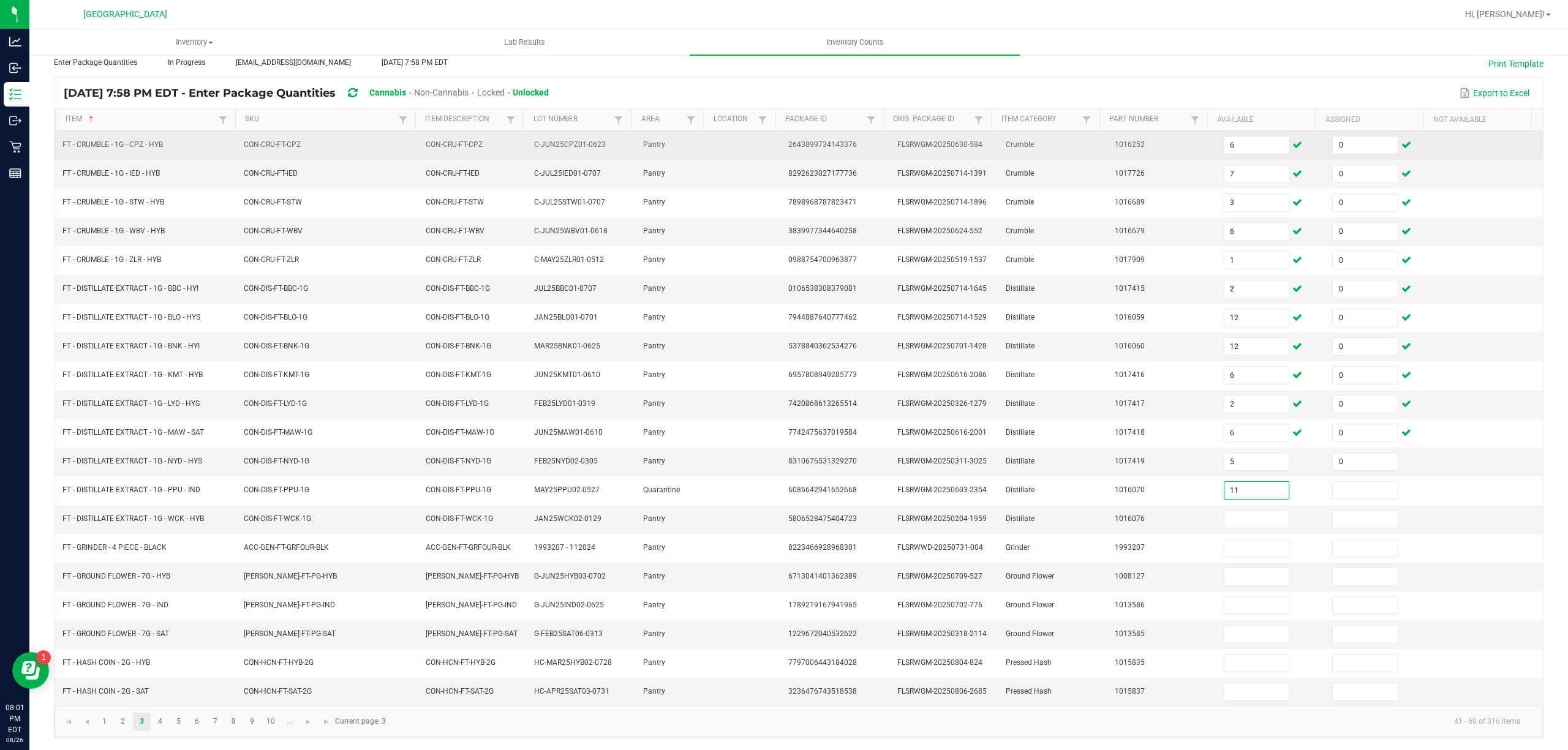
type input "11"
type input "0"
type input "4"
type input "0"
type input "5"
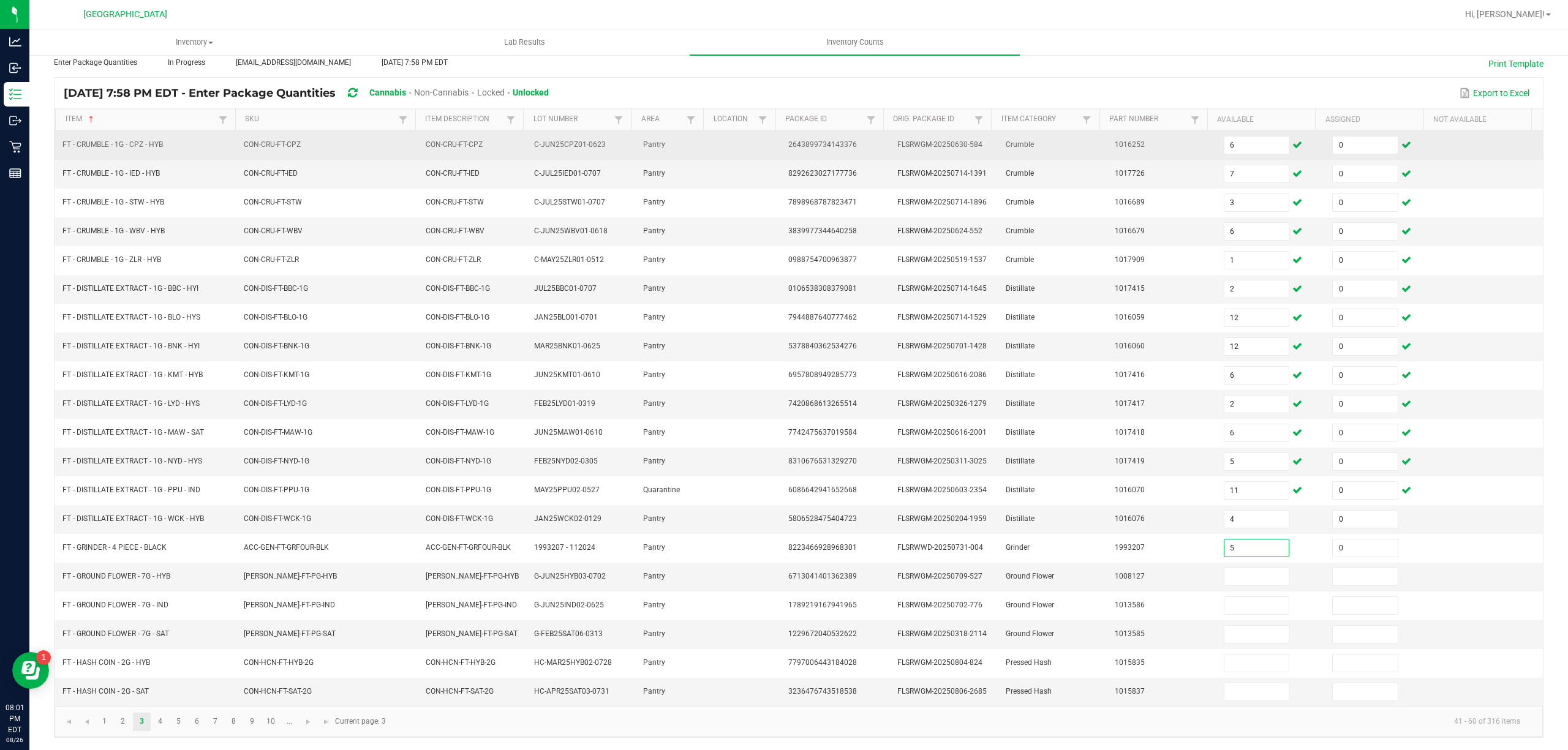
type input "0"
type input "1"
type input "0"
type input "19"
type input "0"
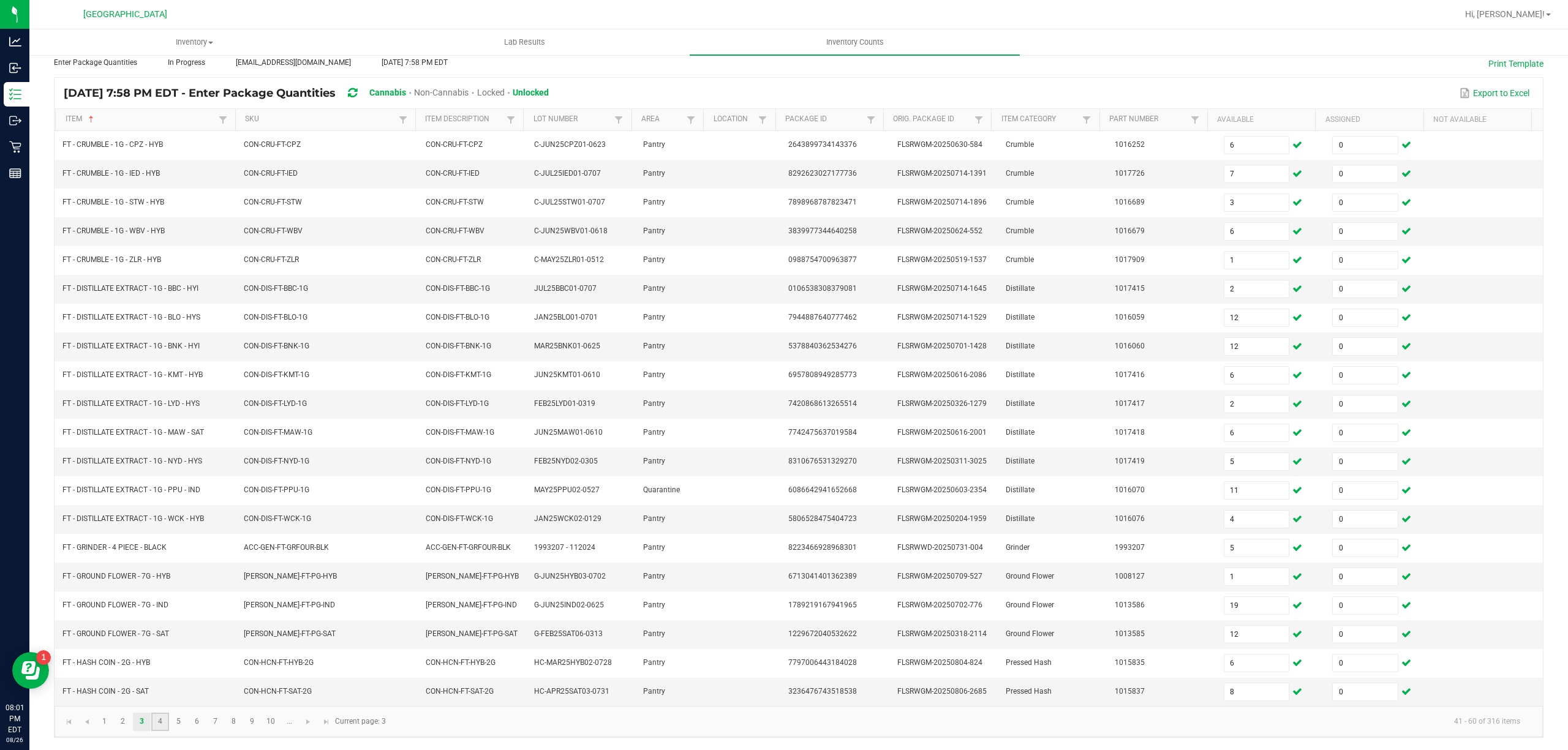
click at [160, 720] on link "4" at bounding box center [160, 722] width 18 height 19
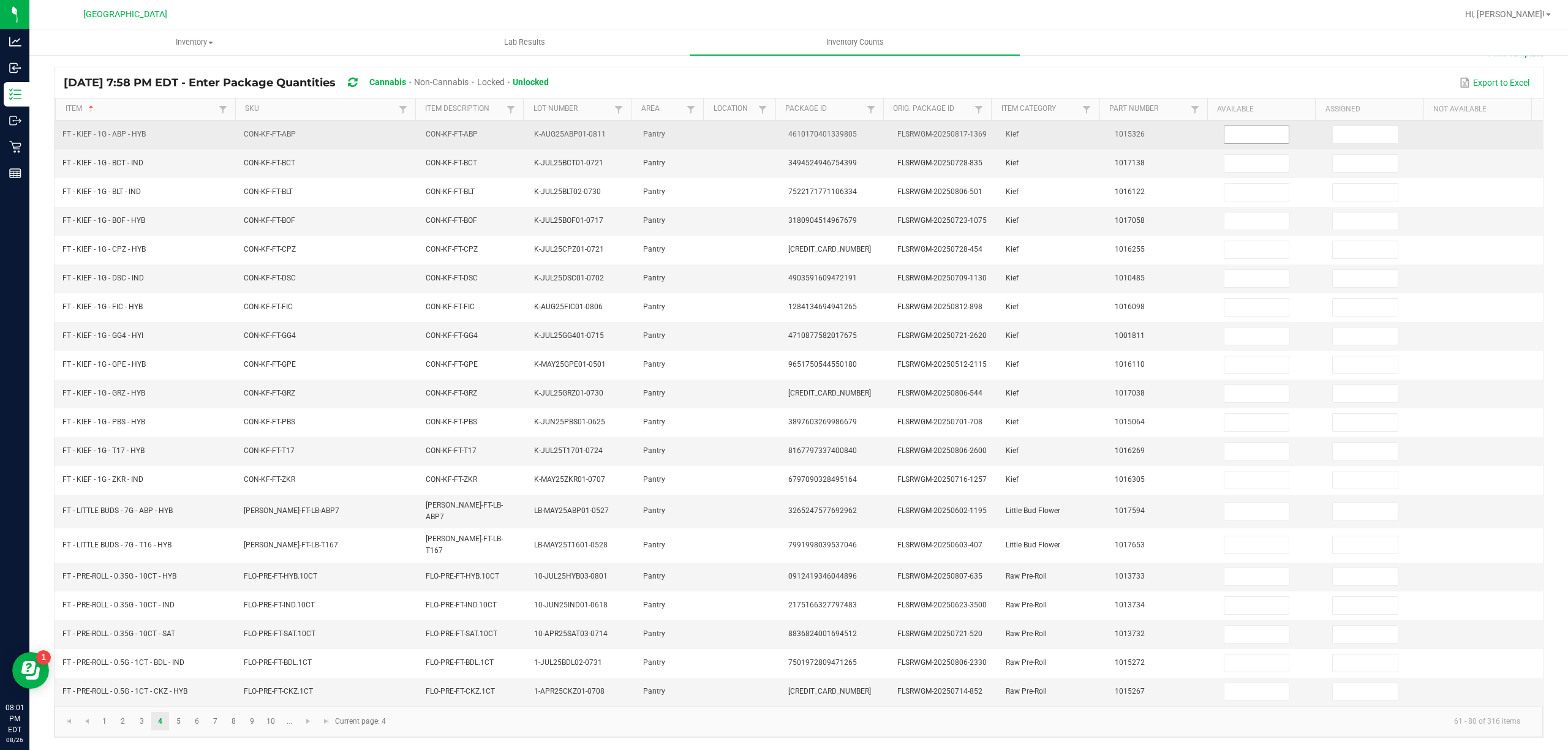
click at [1246, 141] on span at bounding box center [1257, 135] width 66 height 19
click at [1236, 140] on input at bounding box center [1256, 135] width 64 height 18
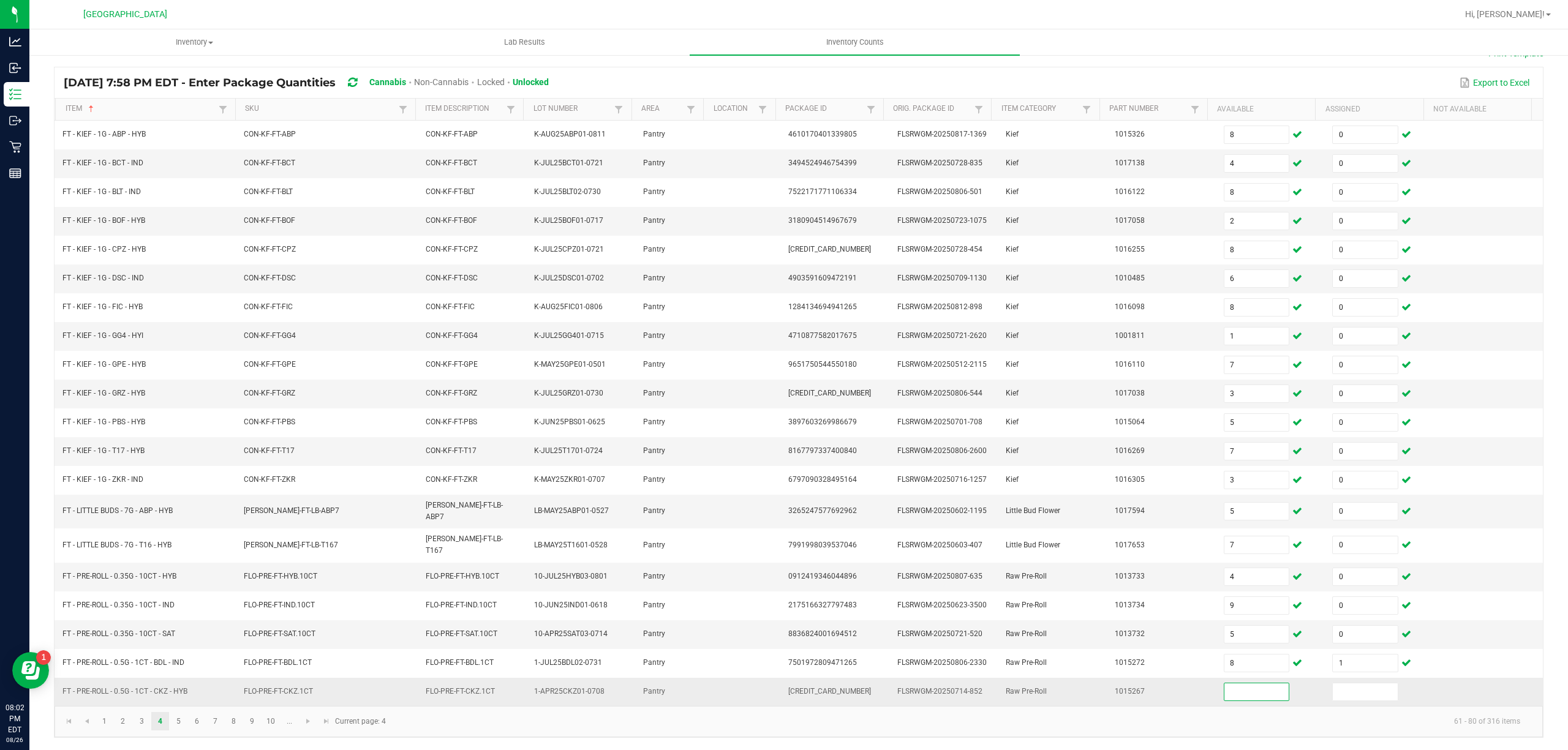
click at [1241, 690] on input at bounding box center [1256, 692] width 64 height 18
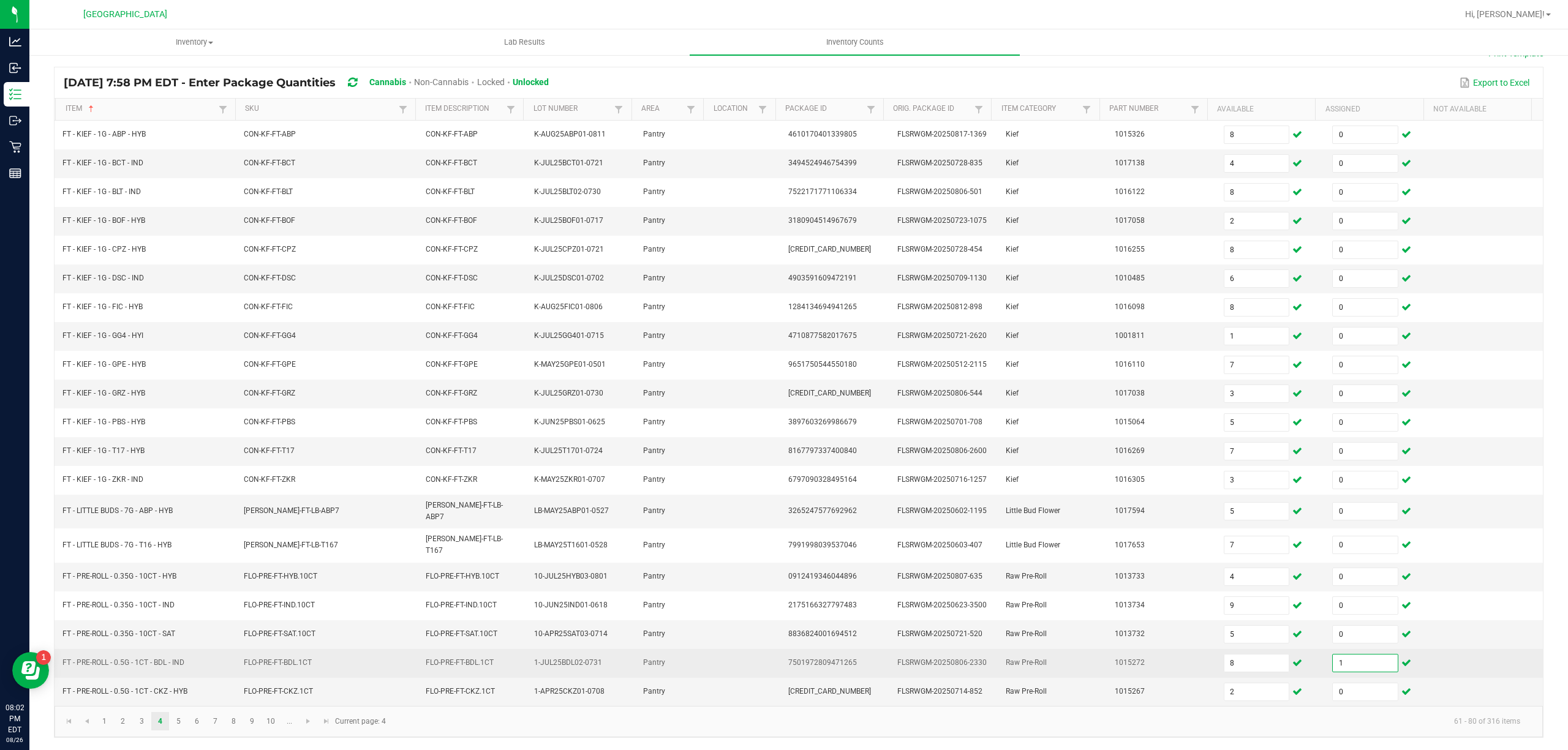
click at [1367, 664] on input "1" at bounding box center [1365, 663] width 64 height 18
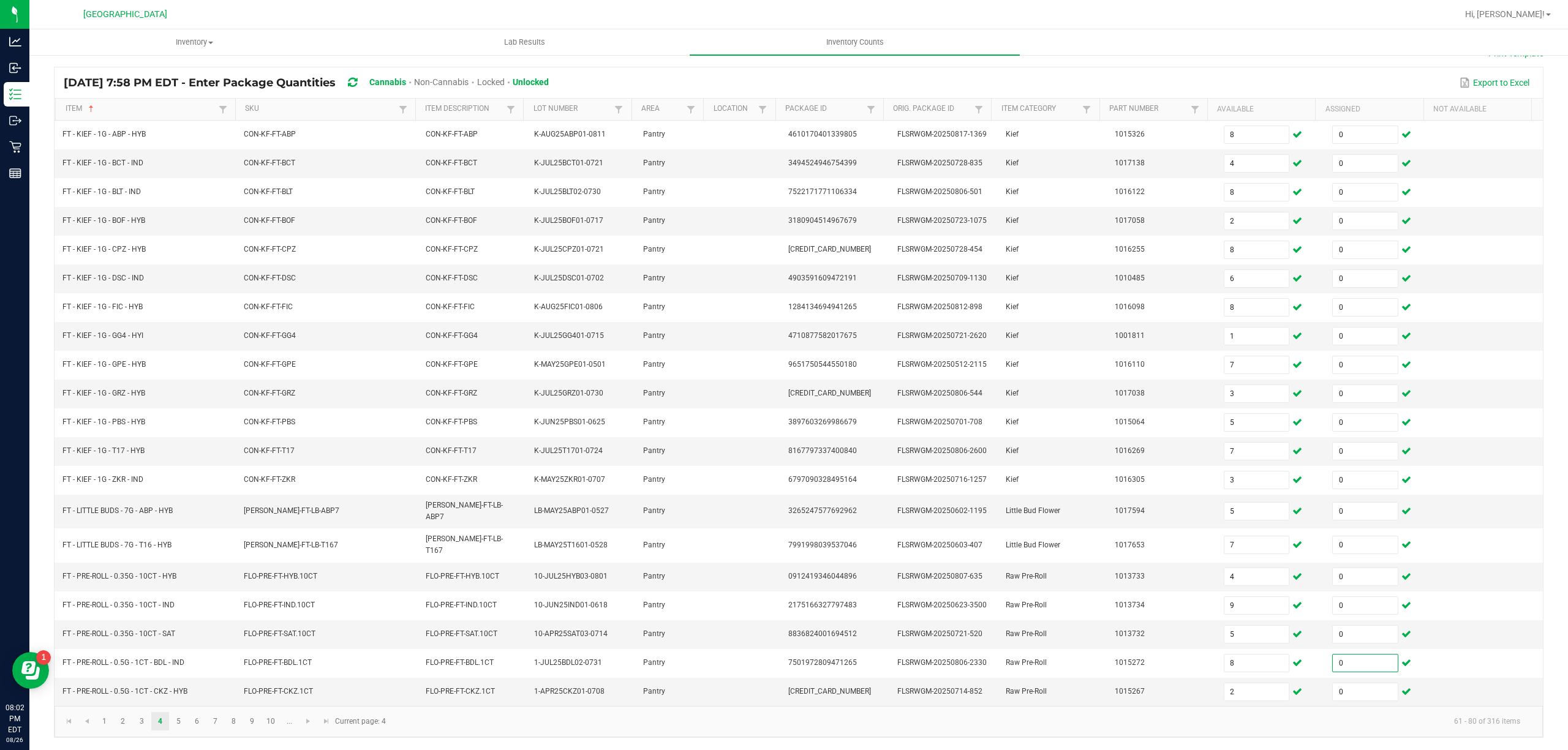
click at [1270, 726] on kendo-pager-info "61 - 80 of 316 items" at bounding box center [961, 721] width 1137 height 21
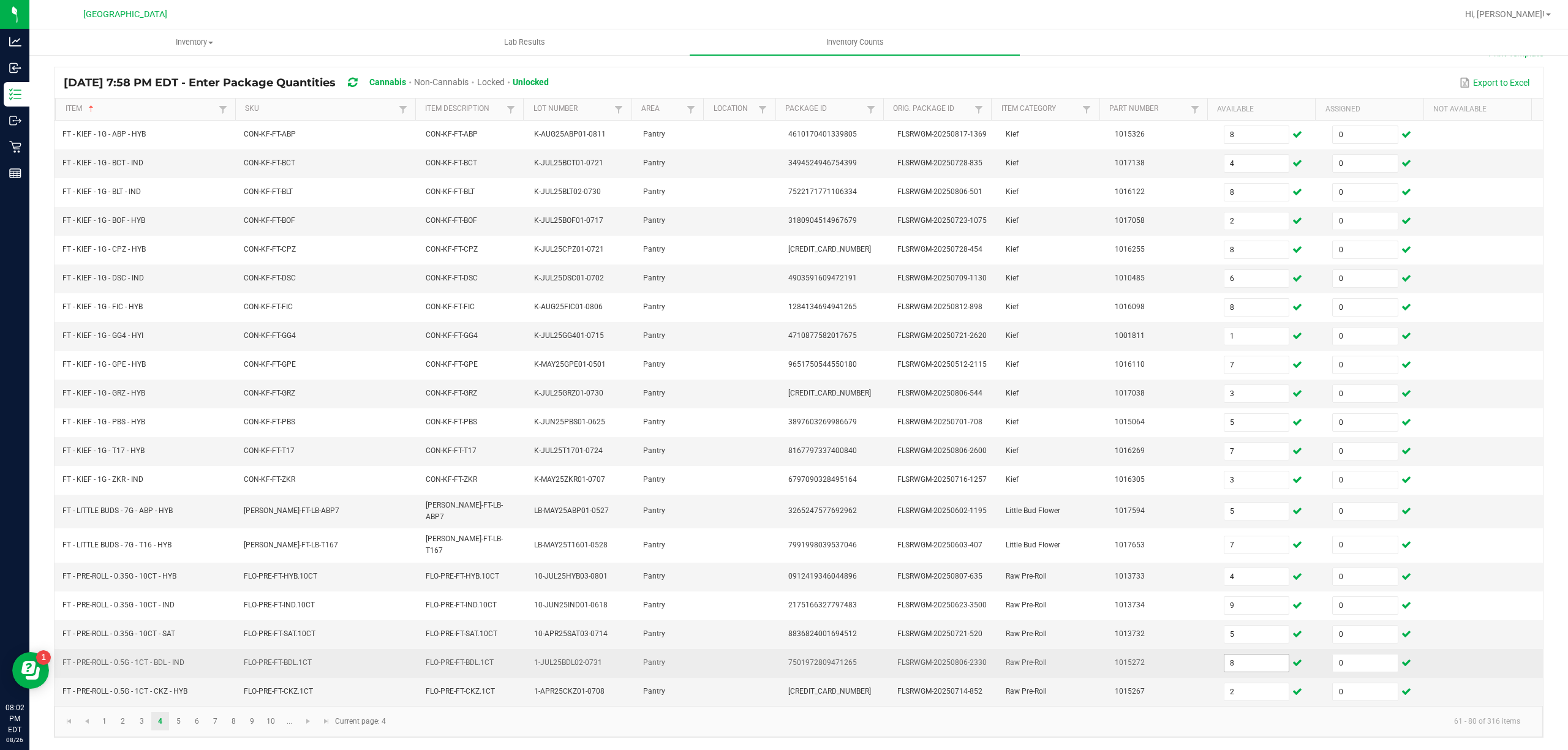
click at [1247, 661] on input "8" at bounding box center [1256, 663] width 64 height 18
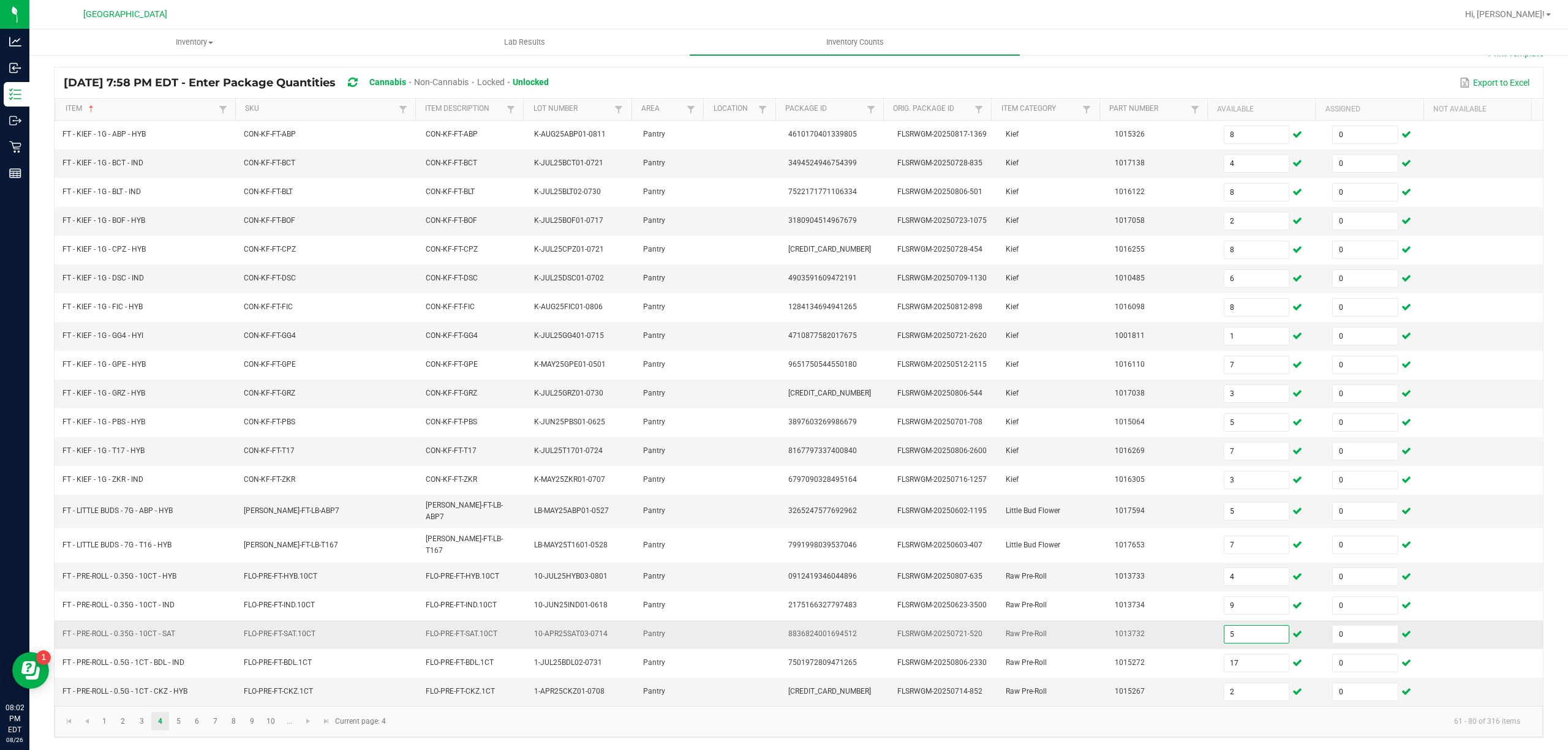
click at [1231, 635] on input "5" at bounding box center [1256, 635] width 64 height 18
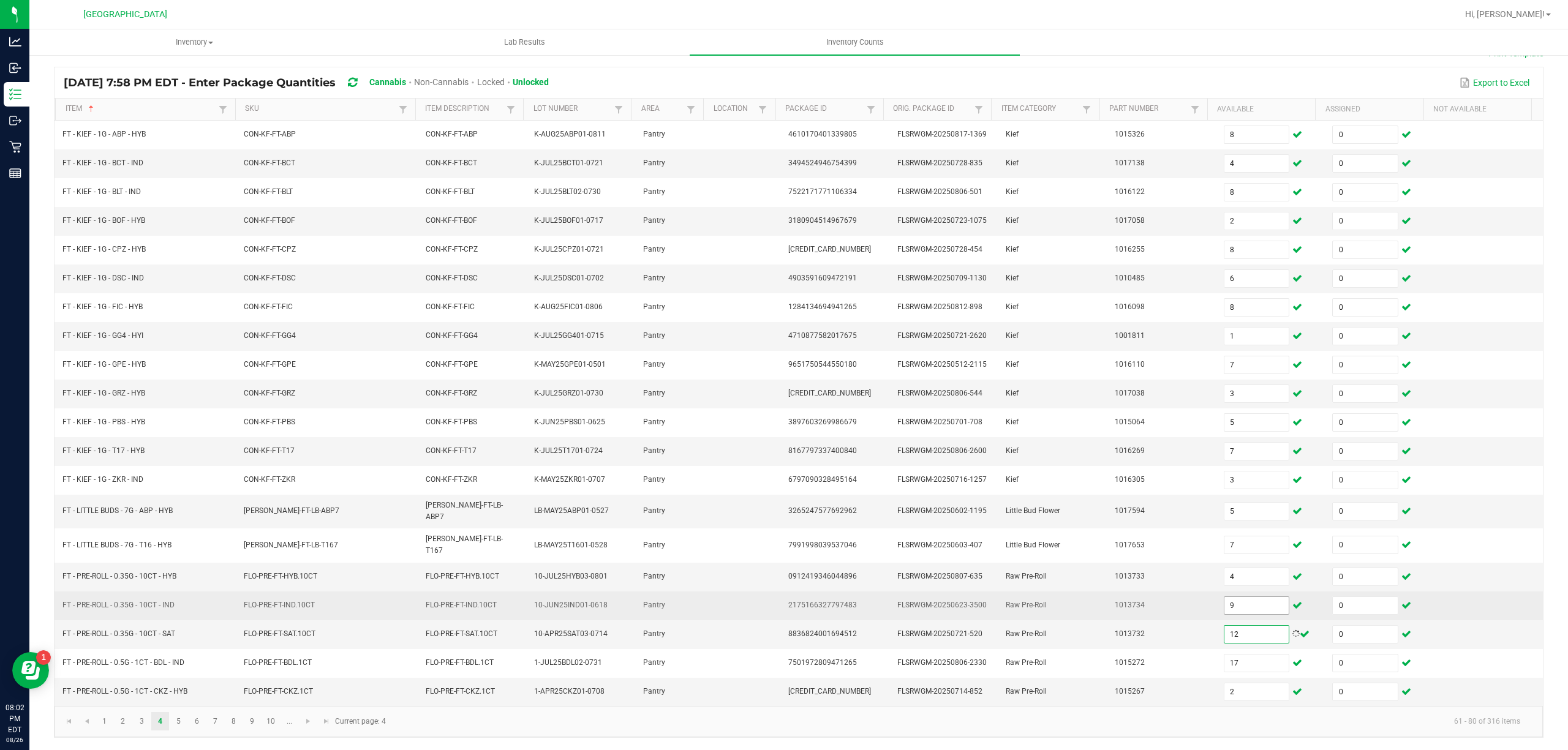
click at [1250, 603] on input "9" at bounding box center [1256, 605] width 64 height 18
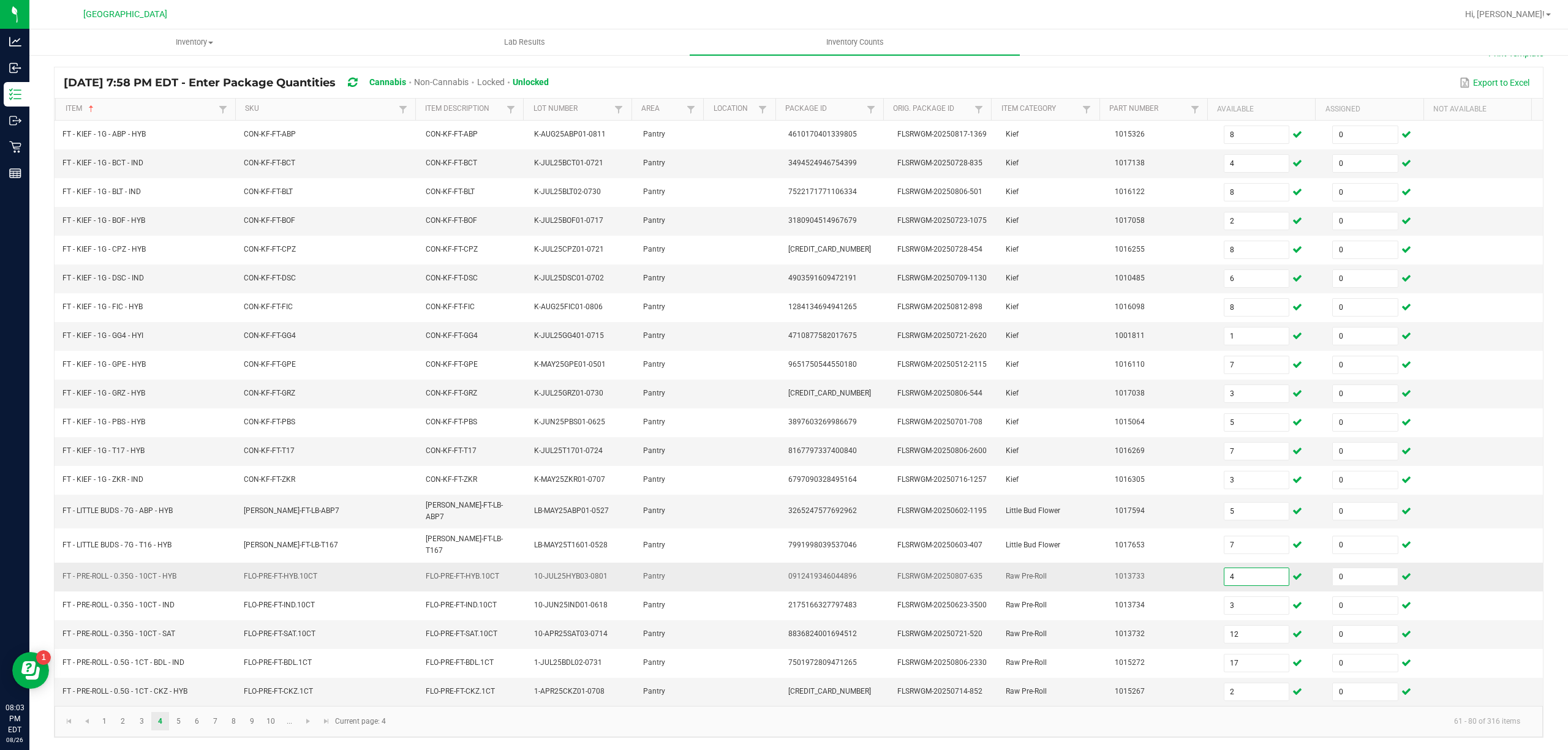
click at [1224, 572] on input "4" at bounding box center [1256, 577] width 64 height 18
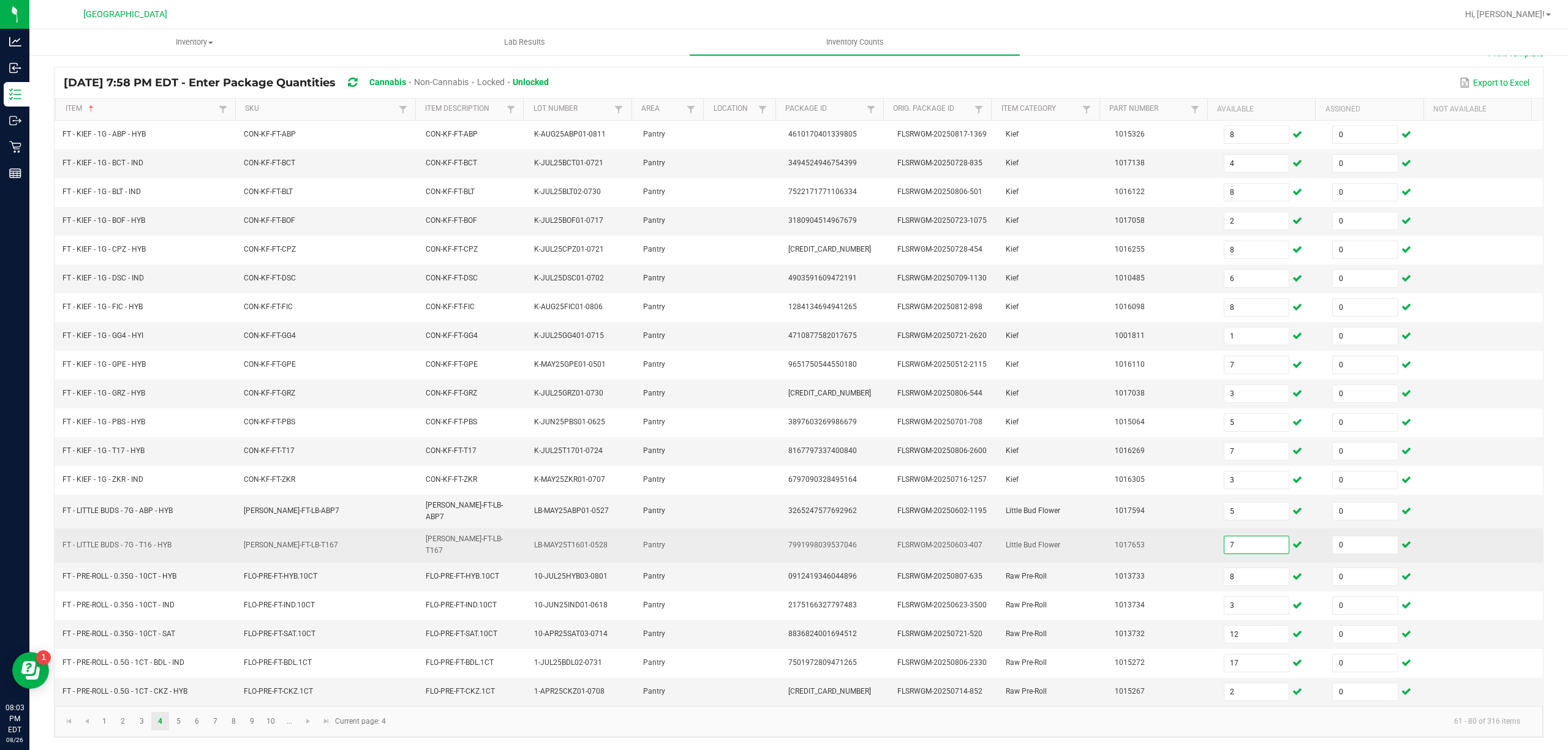
click at [1253, 537] on input "7" at bounding box center [1256, 545] width 64 height 18
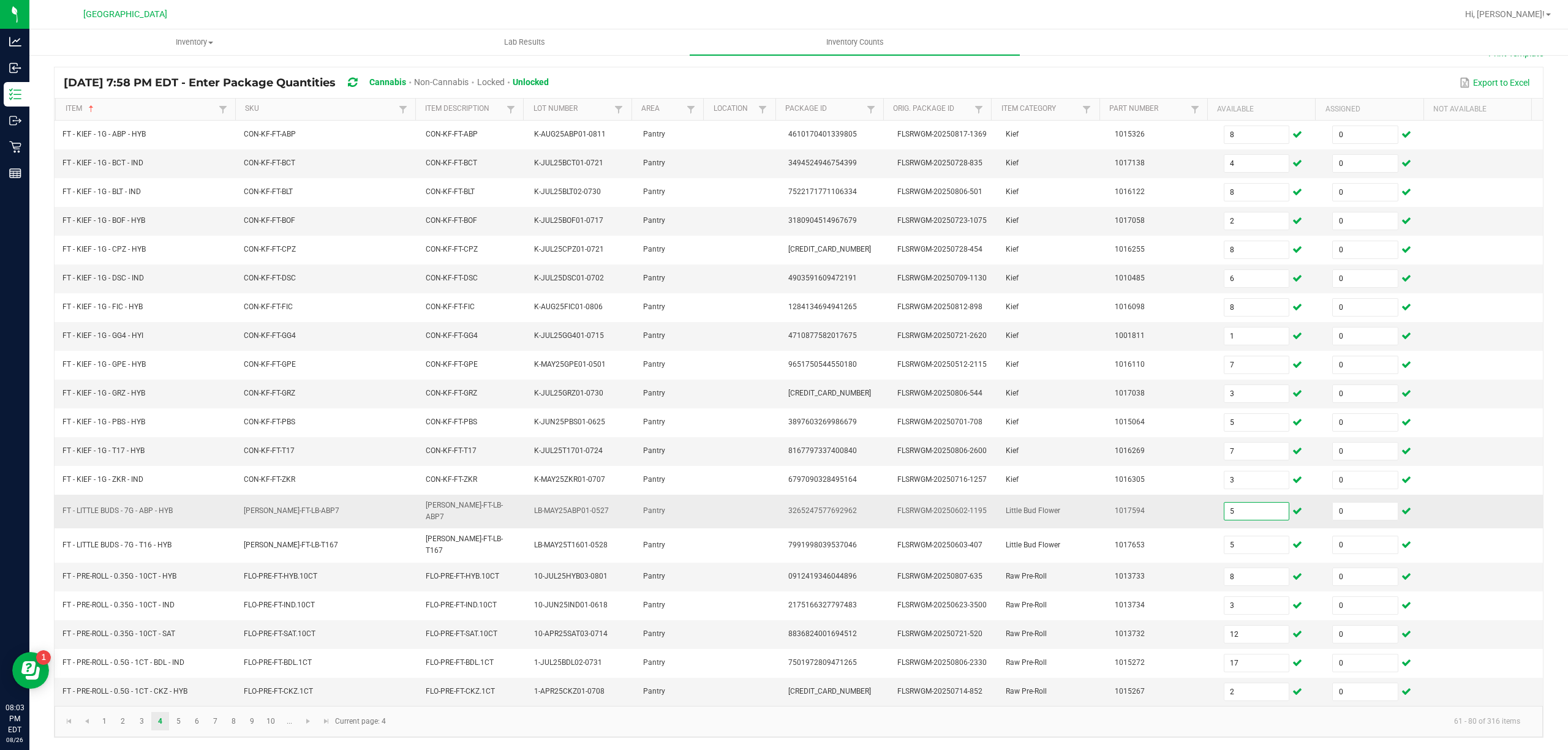
click at [1250, 513] on input "5" at bounding box center [1256, 512] width 64 height 18
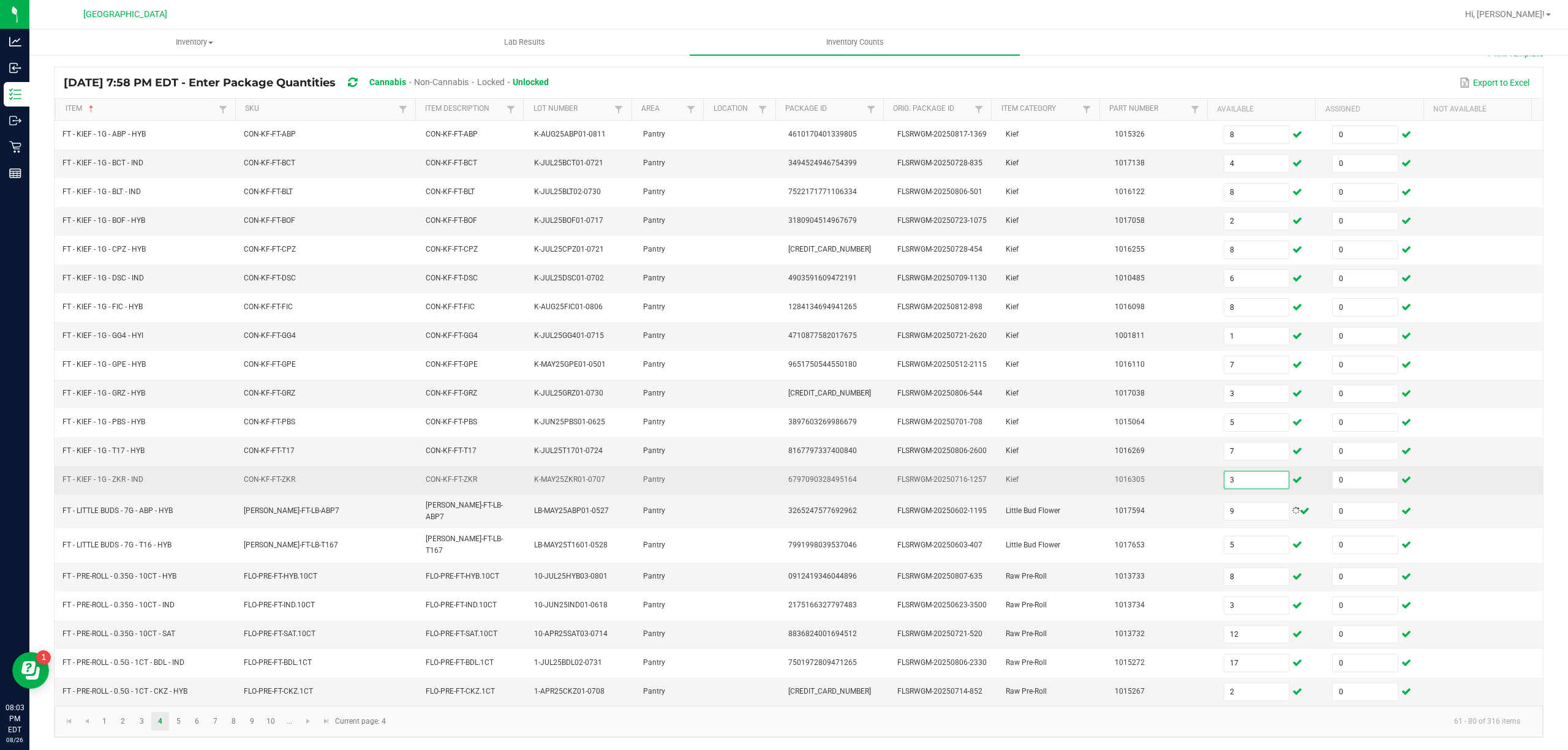
click at [1237, 487] on input "3" at bounding box center [1256, 480] width 64 height 18
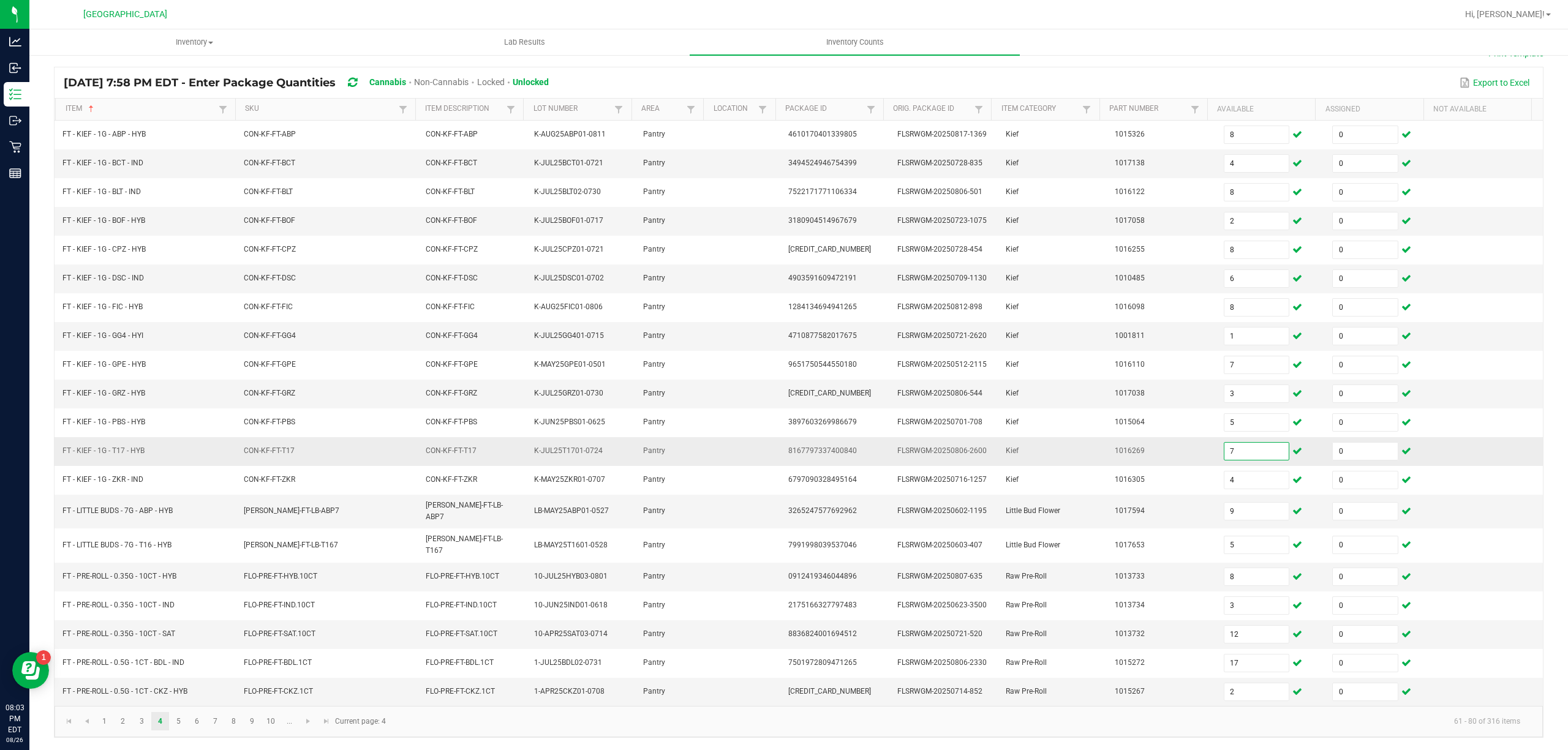
click at [1238, 457] on input "7" at bounding box center [1256, 451] width 64 height 18
click at [890, 640] on td "FLSRWGM-20250721-520" at bounding box center [945, 634] width 109 height 28
click at [177, 720] on link "5" at bounding box center [179, 721] width 18 height 19
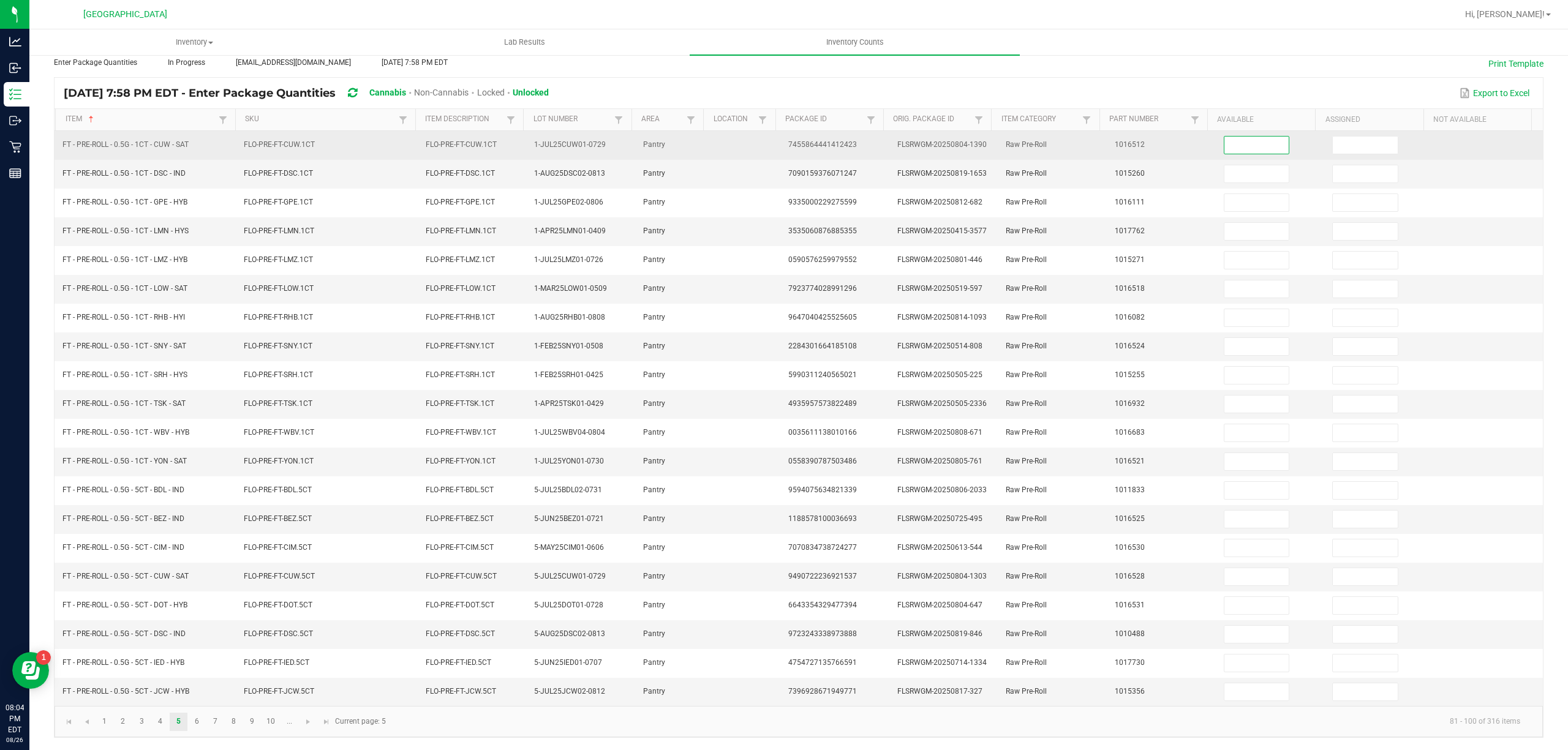
click at [1250, 137] on input at bounding box center [1256, 146] width 64 height 18
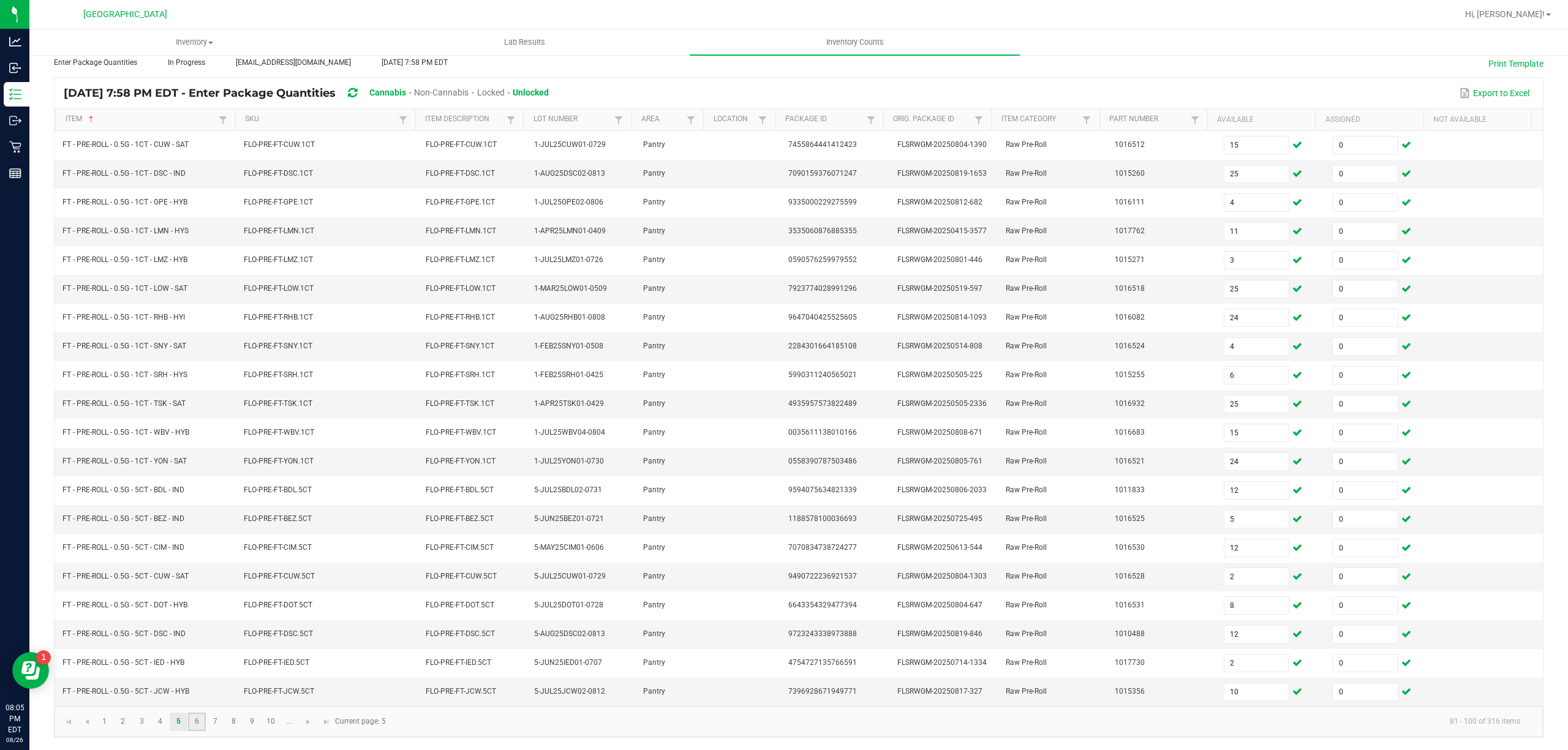
click at [198, 723] on link "6" at bounding box center [196, 722] width 18 height 19
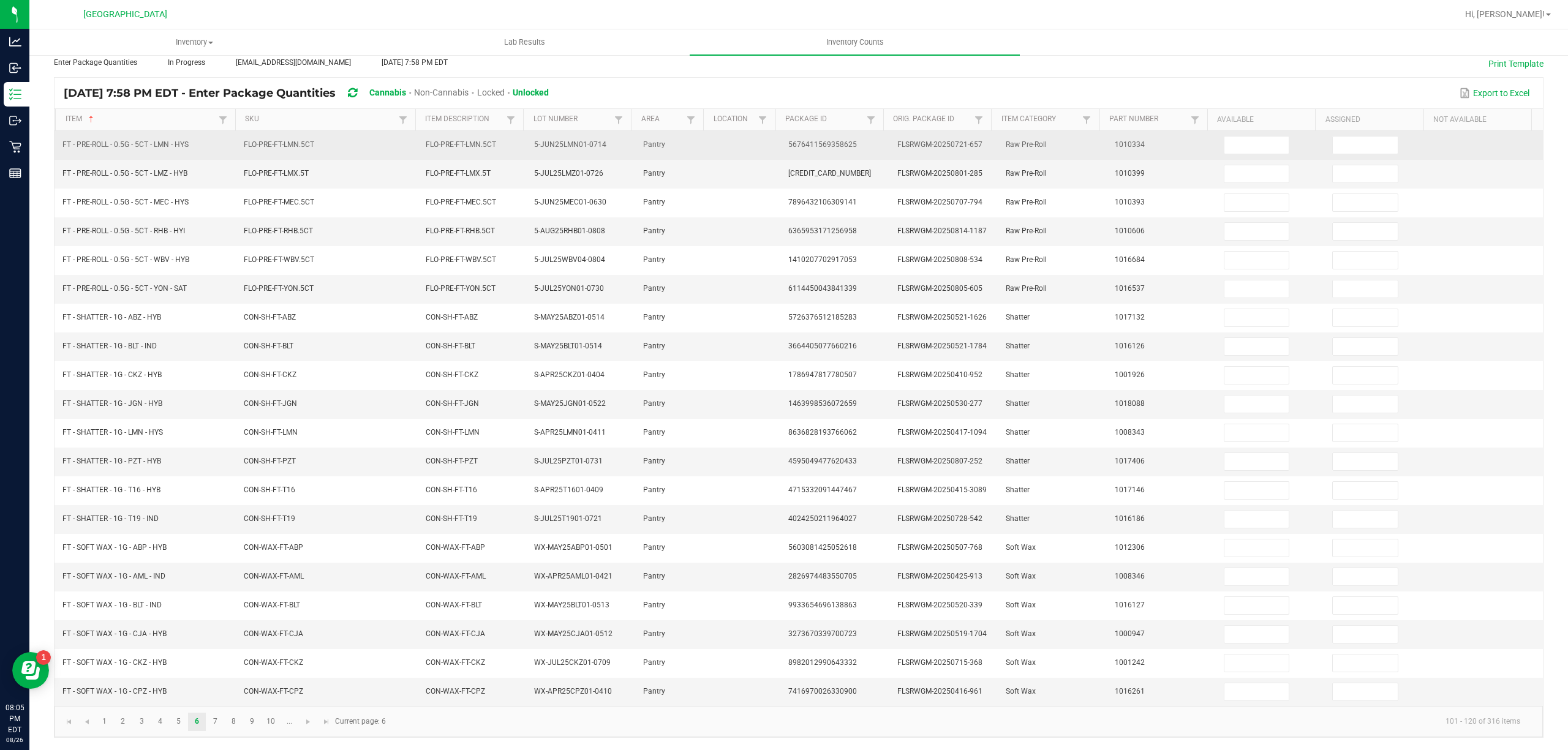
click at [1256, 146] on td at bounding box center [1271, 145] width 109 height 28
click at [1256, 137] on input at bounding box center [1256, 146] width 64 height 18
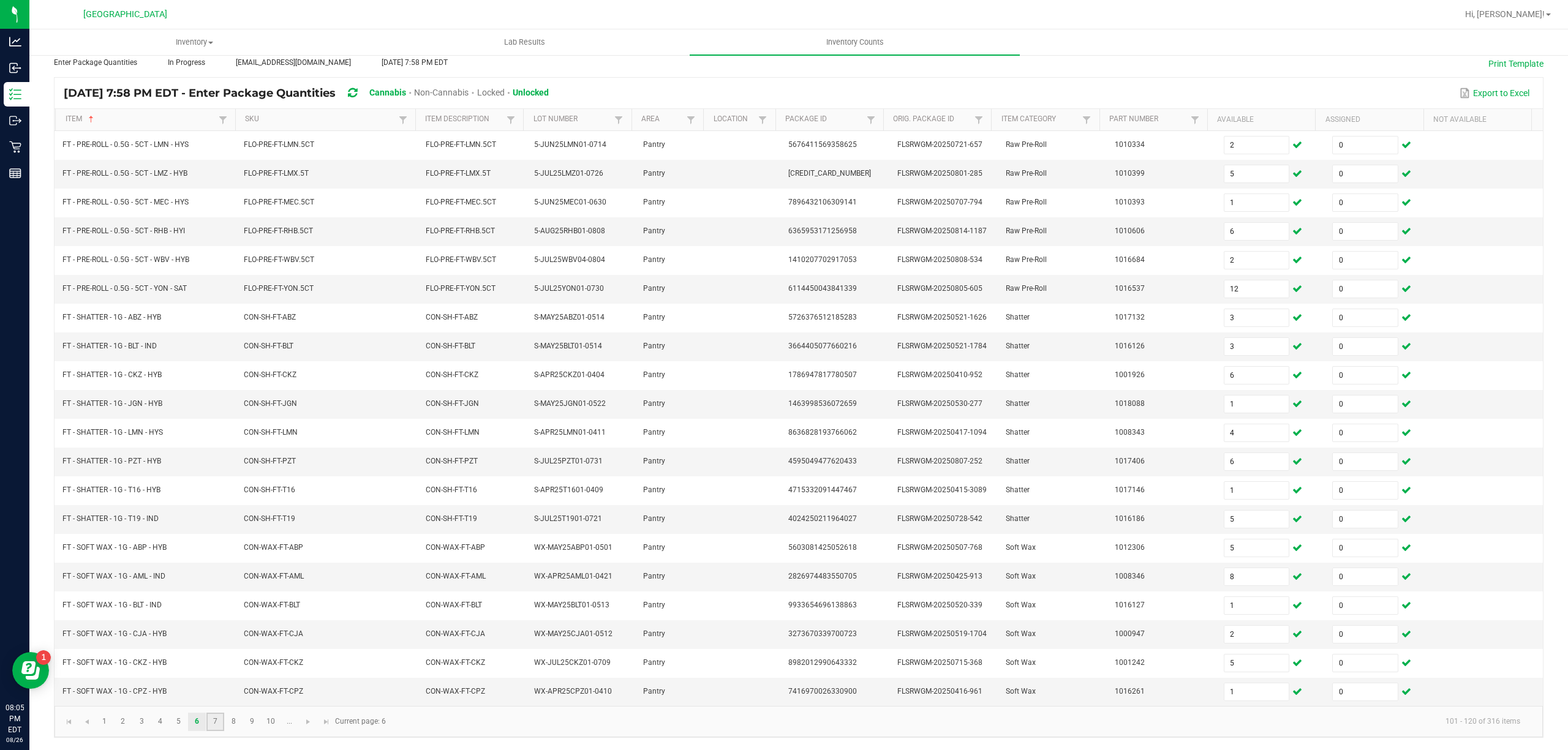
click at [211, 723] on link "7" at bounding box center [215, 722] width 18 height 19
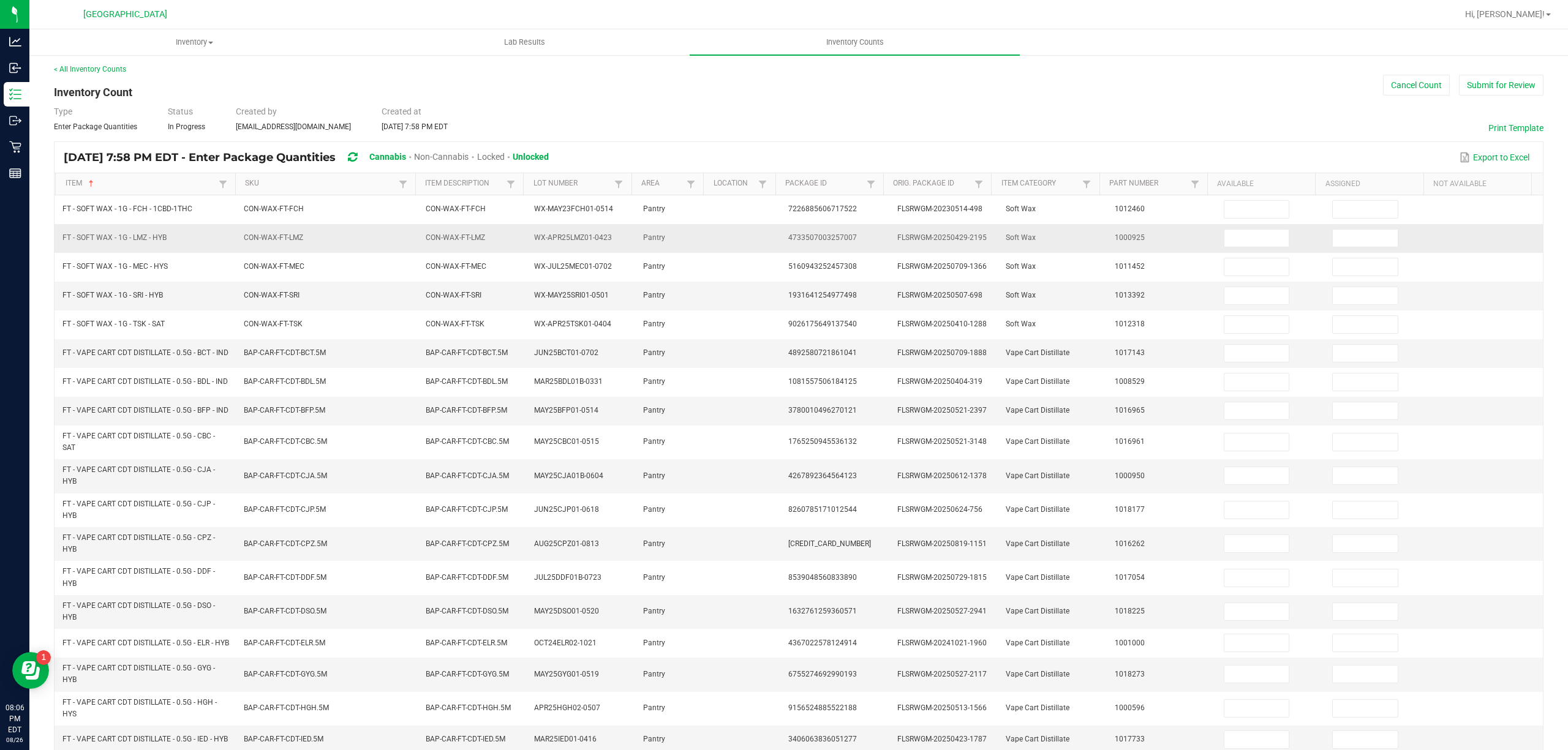
scroll to position [0, 0]
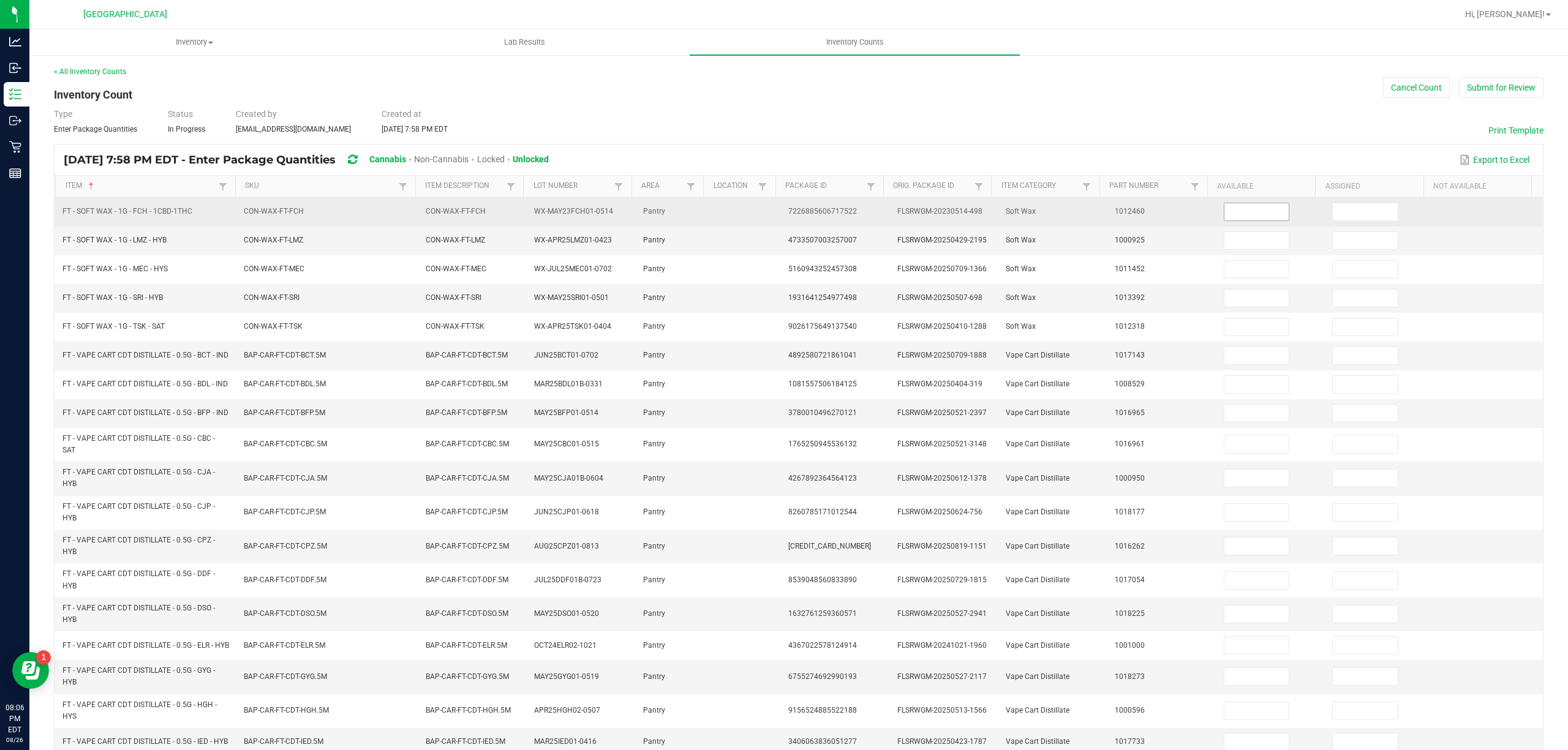
click at [1247, 212] on input at bounding box center [1256, 212] width 64 height 18
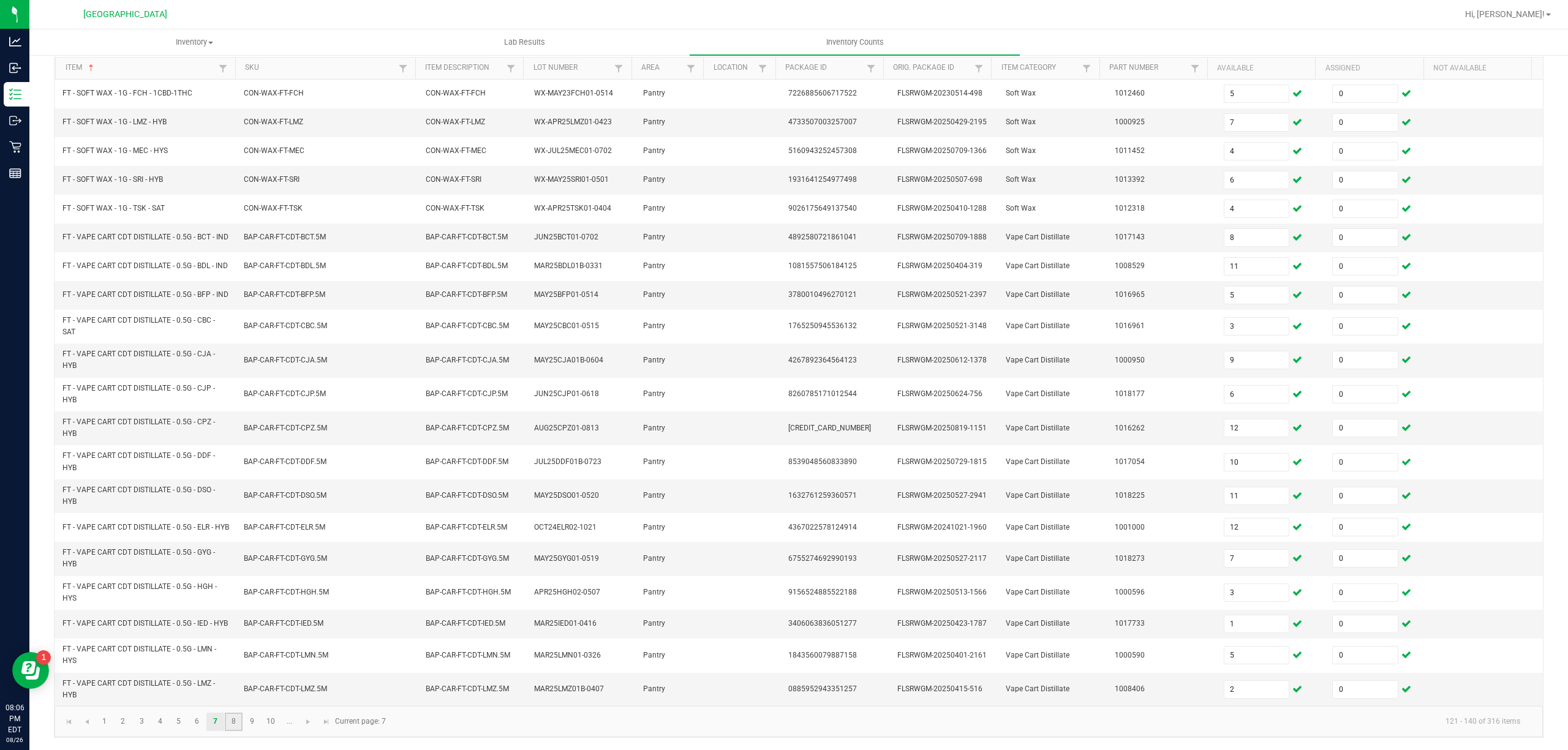
click at [240, 716] on link "8" at bounding box center [233, 722] width 18 height 19
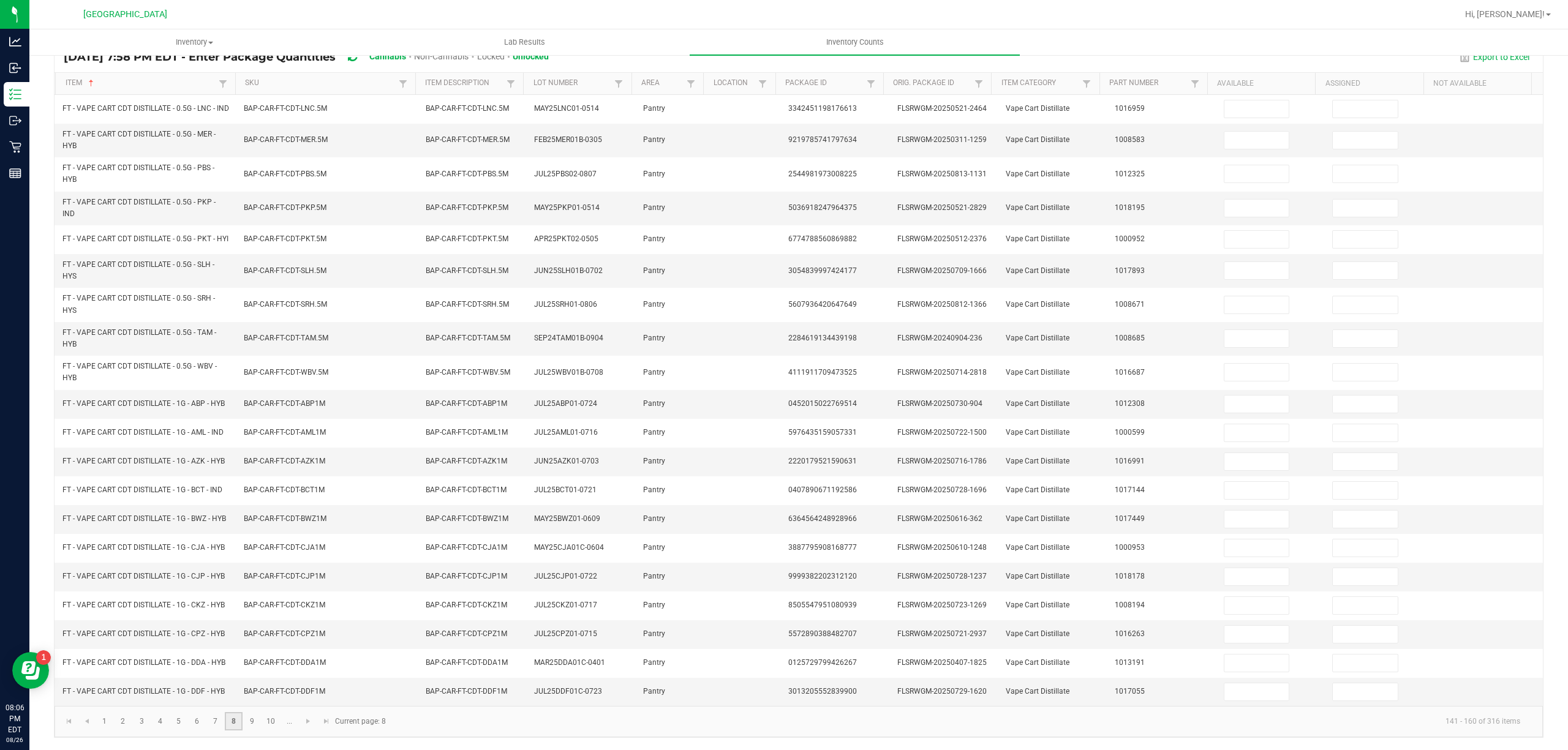
scroll to position [122, 0]
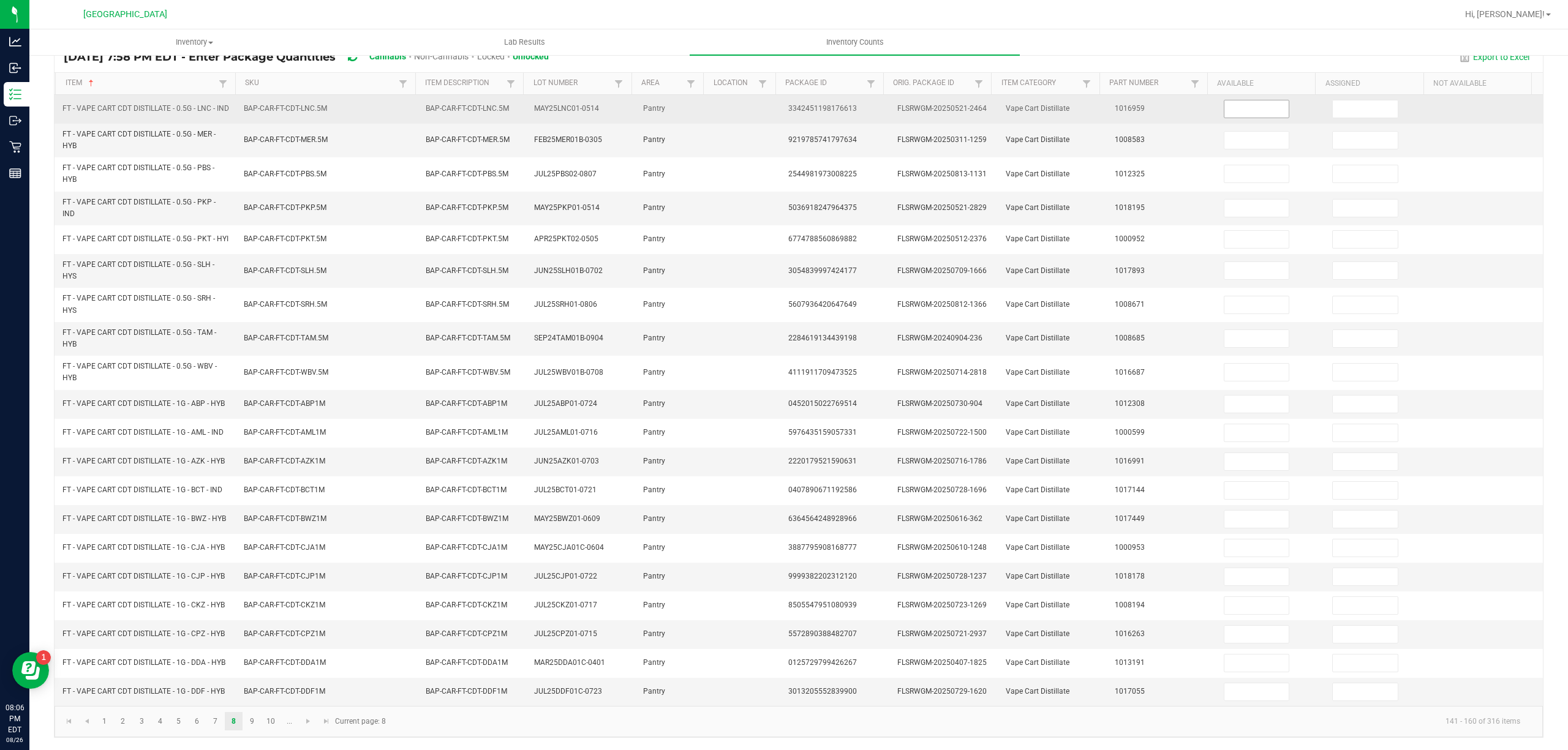
click at [1258, 101] on input at bounding box center [1256, 109] width 64 height 18
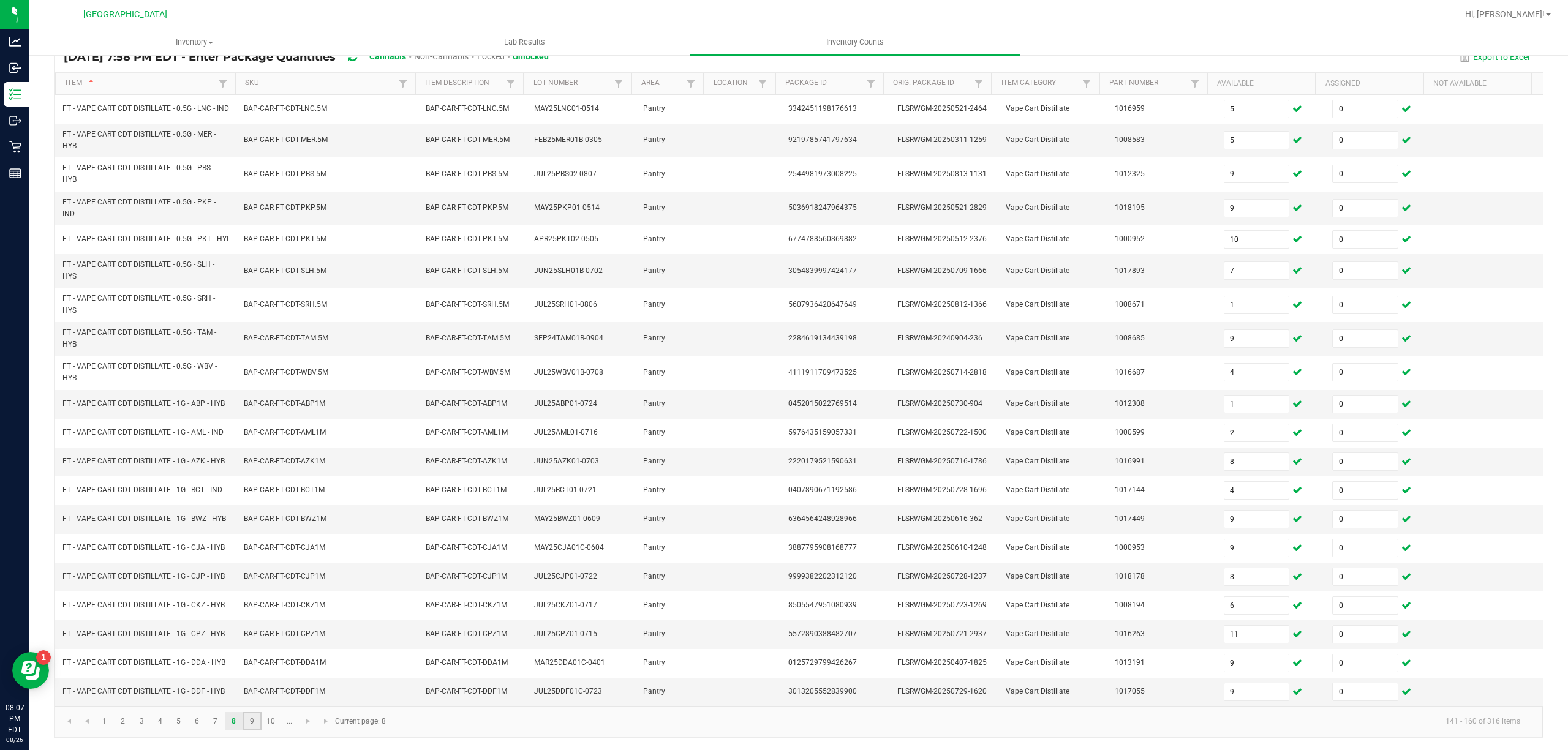
click at [254, 716] on link "9" at bounding box center [252, 721] width 18 height 19
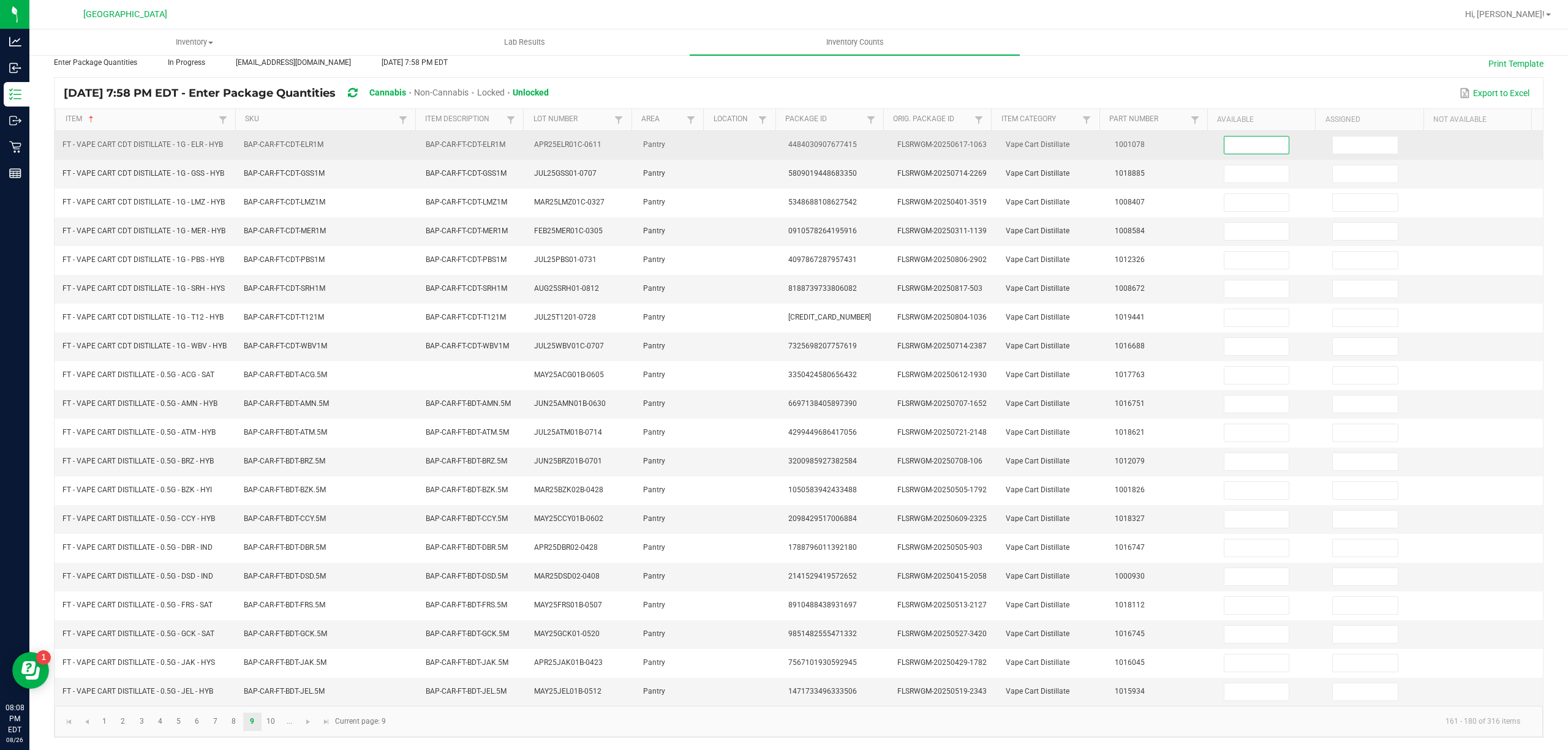
click at [1241, 137] on input at bounding box center [1256, 146] width 64 height 18
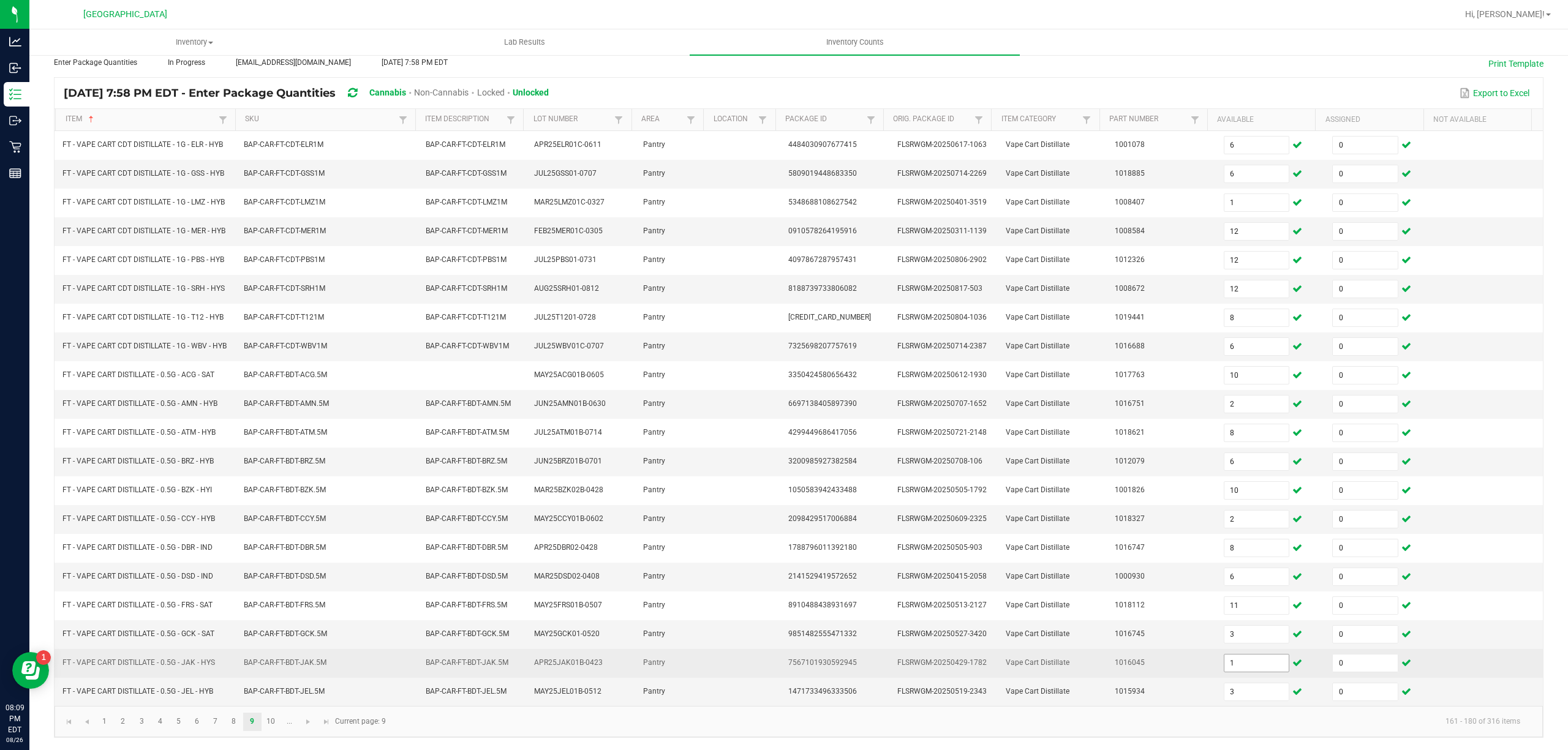
drag, startPoint x: 1227, startPoint y: 672, endPoint x: 1235, endPoint y: 665, distance: 10.6
click at [1228, 672] on td "1" at bounding box center [1271, 663] width 109 height 28
click at [1240, 657] on input "1" at bounding box center [1256, 663] width 64 height 18
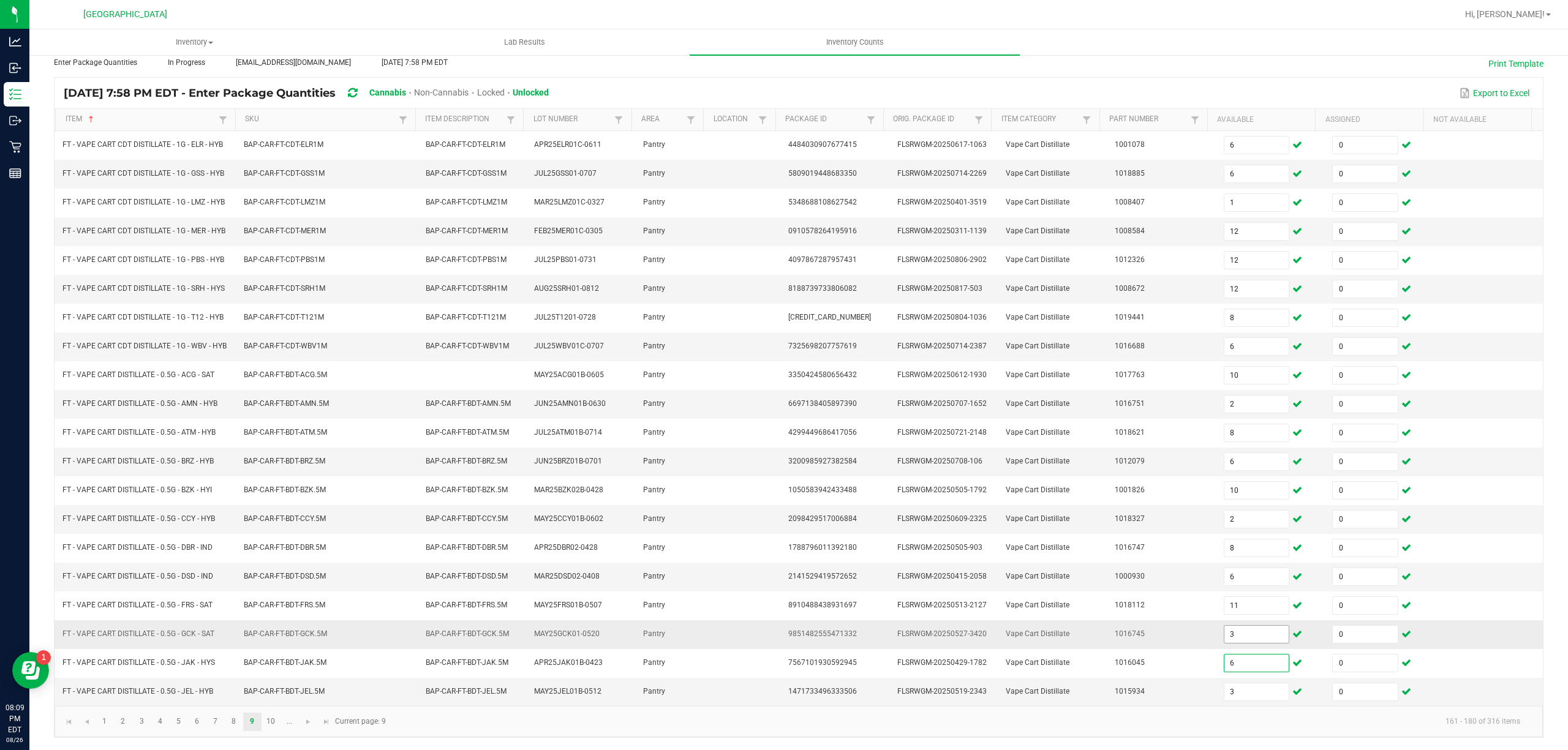
click at [1240, 637] on input "3" at bounding box center [1256, 635] width 64 height 18
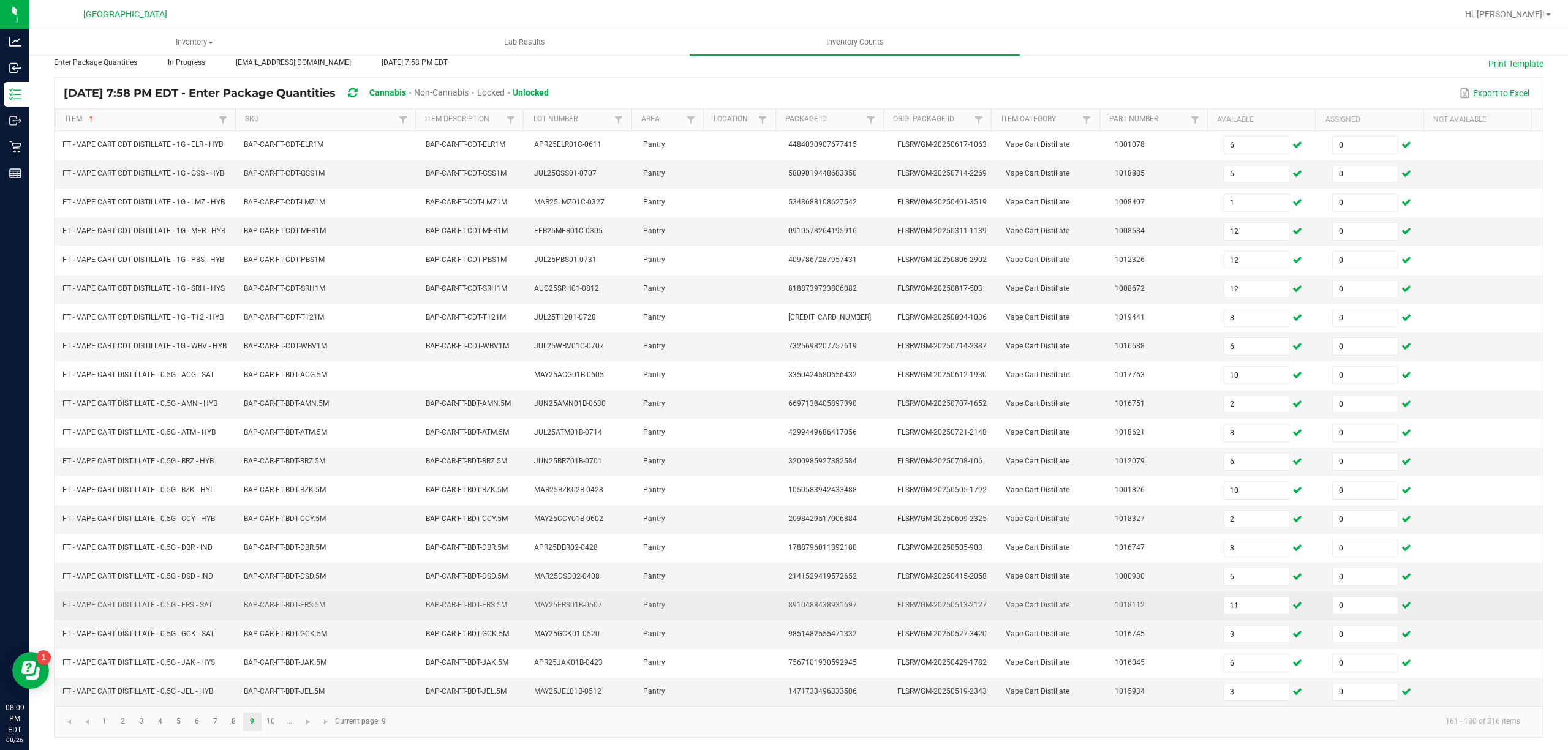
click at [1241, 612] on td "11" at bounding box center [1271, 605] width 109 height 28
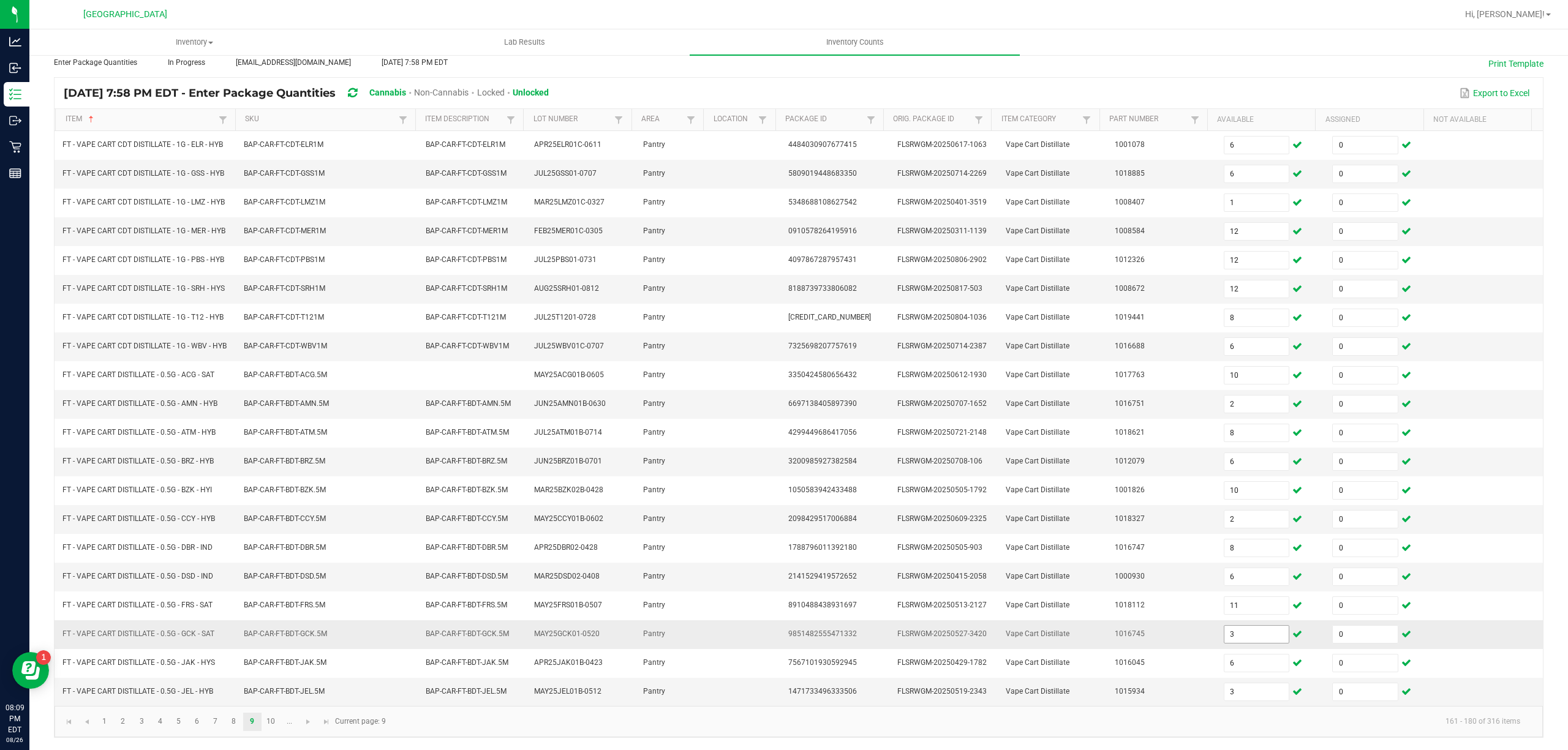
click at [1231, 633] on input "3" at bounding box center [1256, 635] width 64 height 18
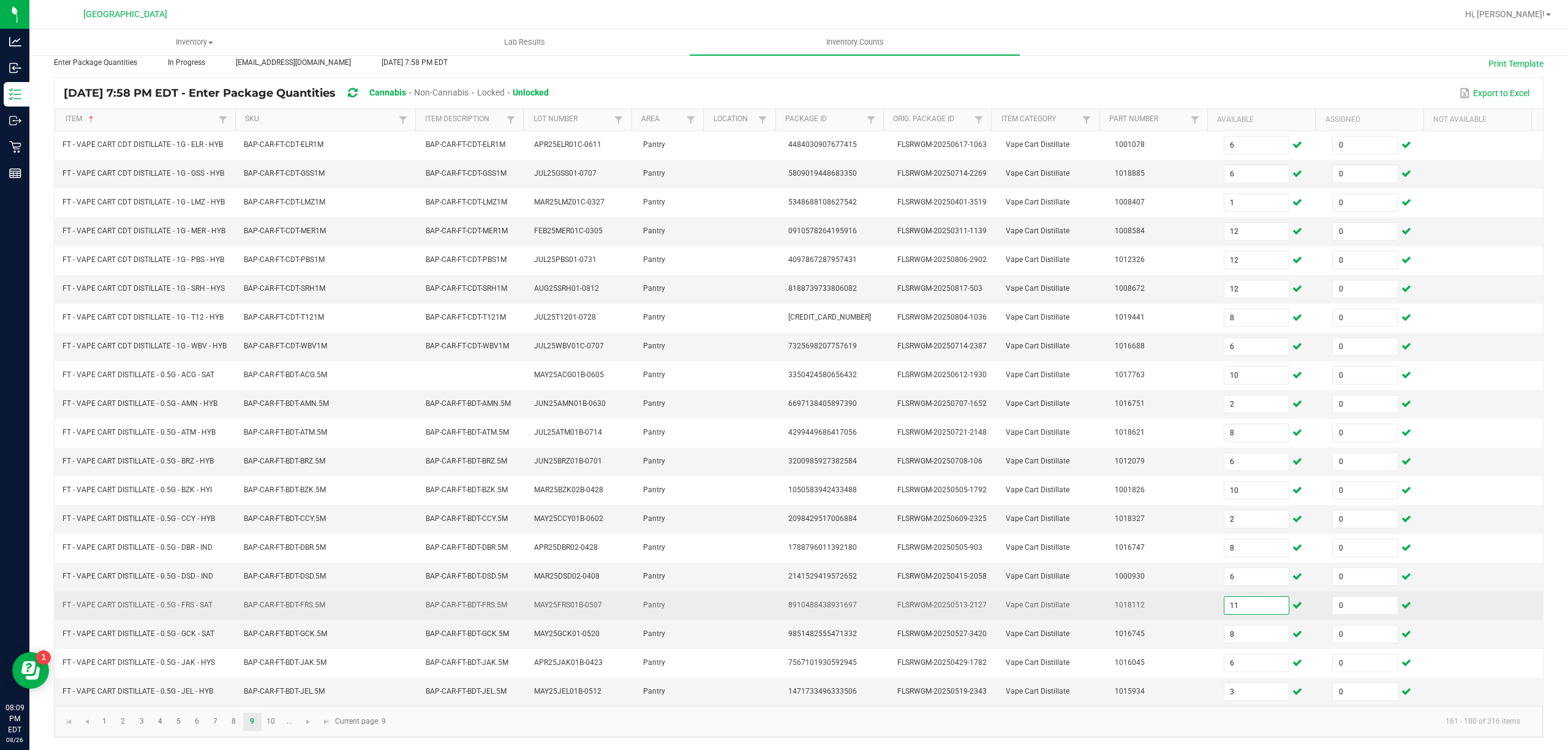
click at [1250, 604] on input "11" at bounding box center [1256, 605] width 64 height 18
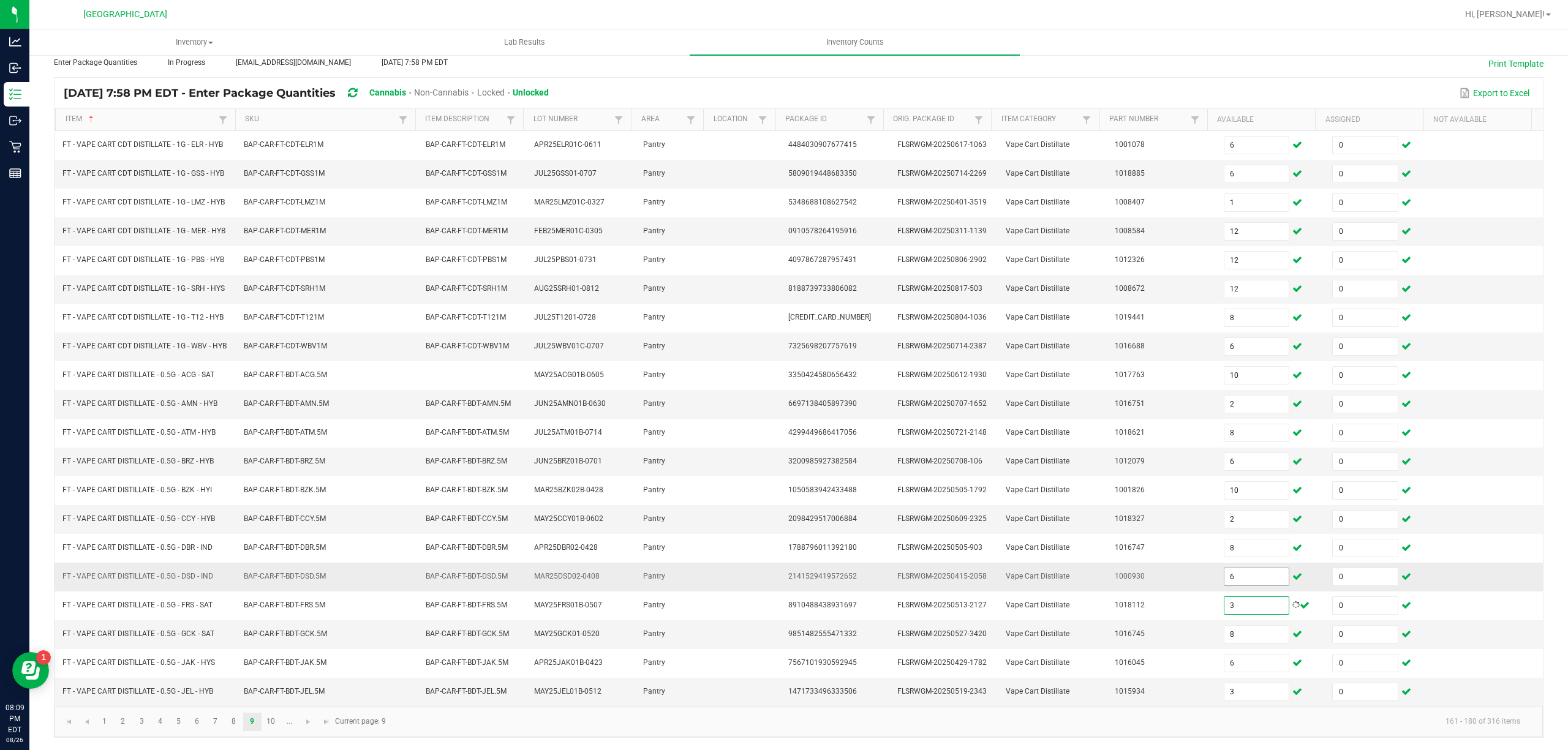
click at [1246, 573] on input "6" at bounding box center [1256, 577] width 64 height 18
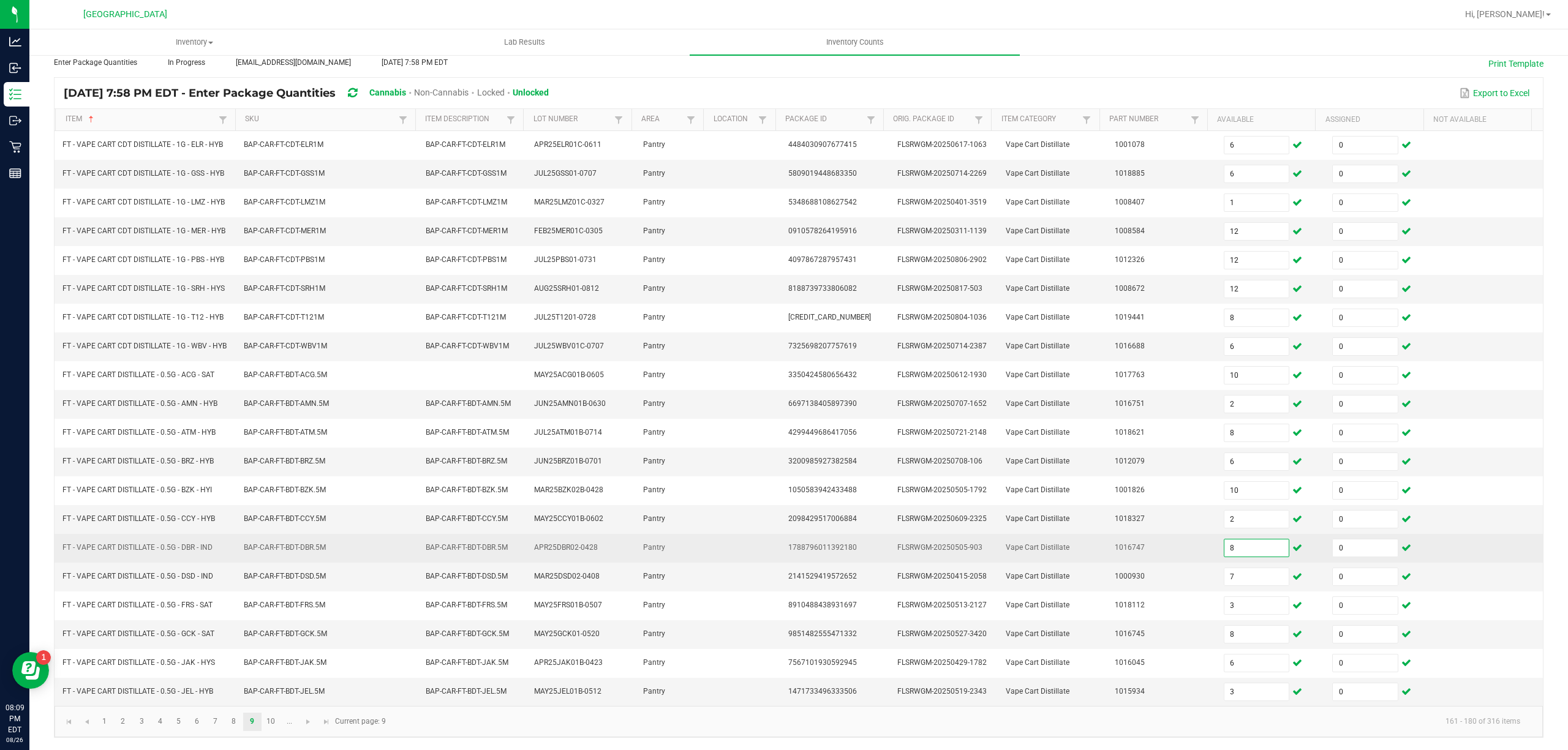
click at [1253, 539] on input "8" at bounding box center [1256, 548] width 64 height 18
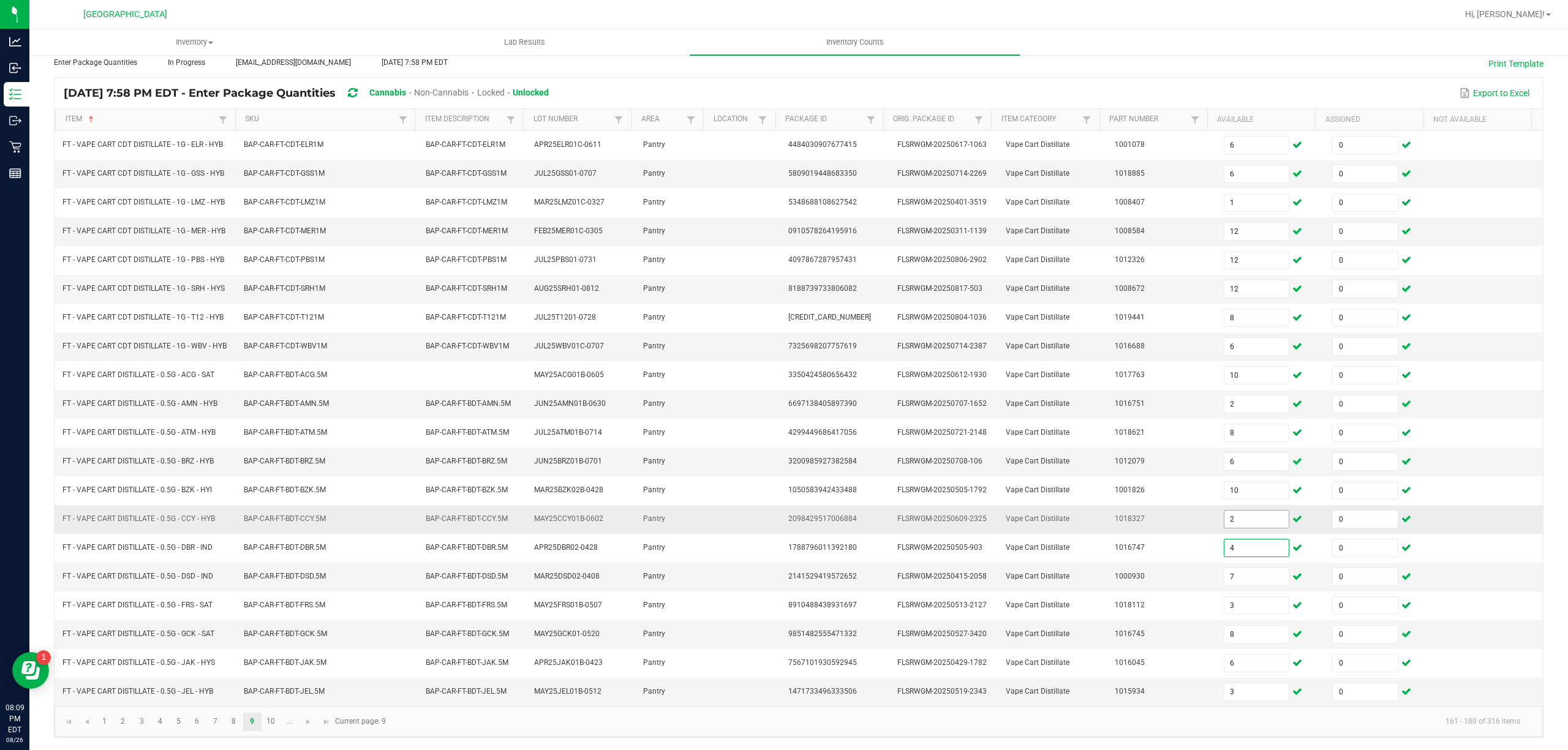
click at [1230, 517] on input "2" at bounding box center [1256, 520] width 64 height 18
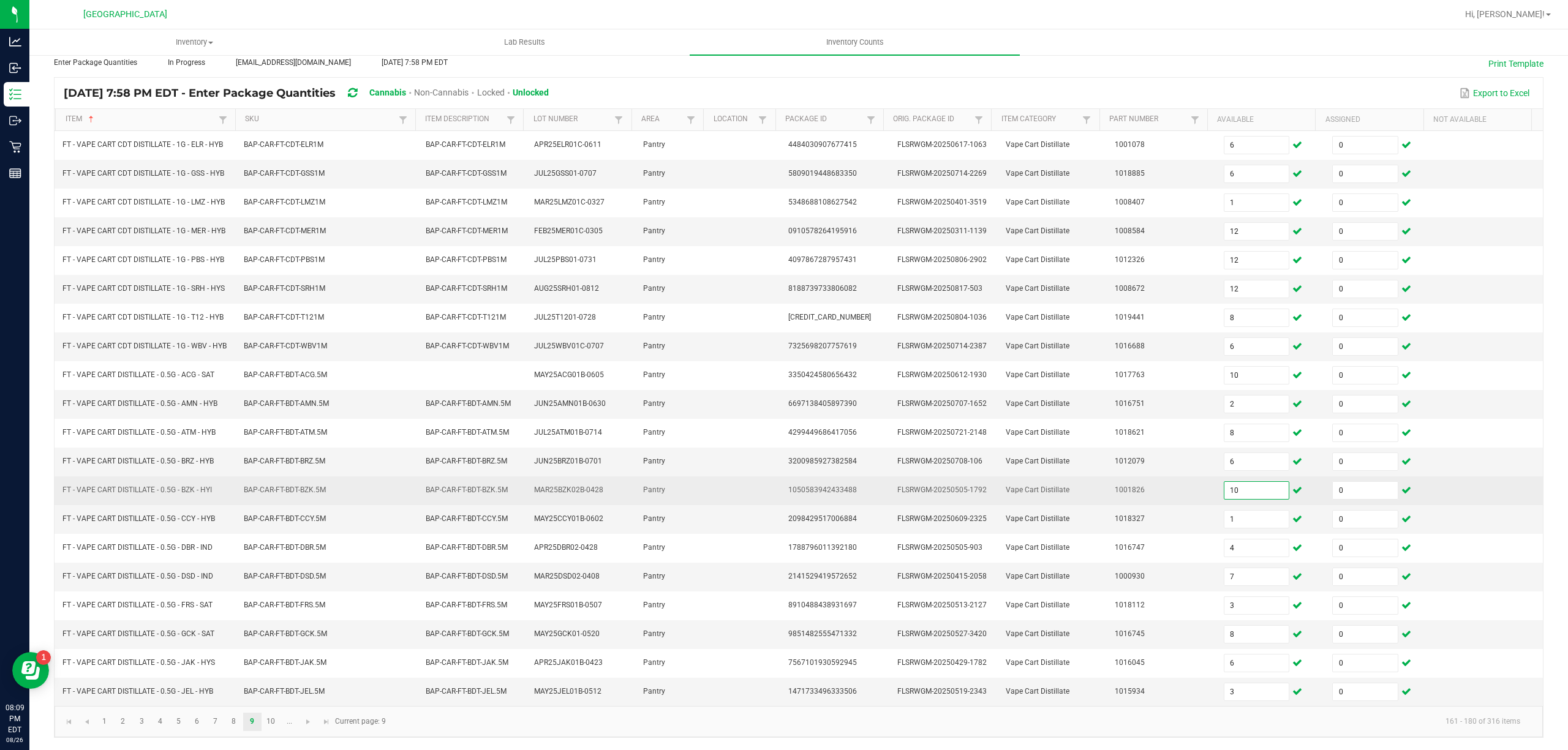
click at [1244, 483] on input "10" at bounding box center [1256, 490] width 64 height 18
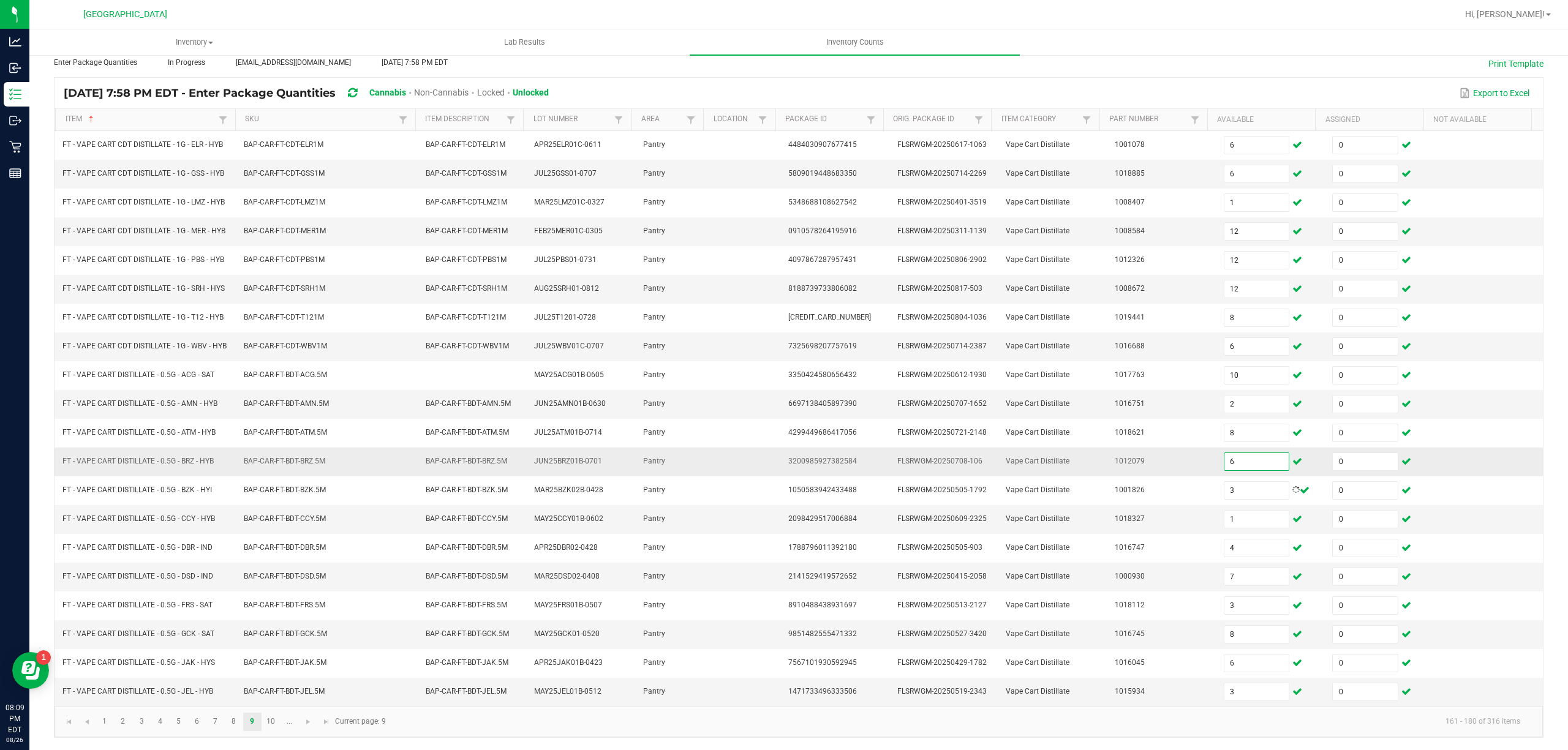
click at [1229, 458] on input "6" at bounding box center [1256, 462] width 64 height 18
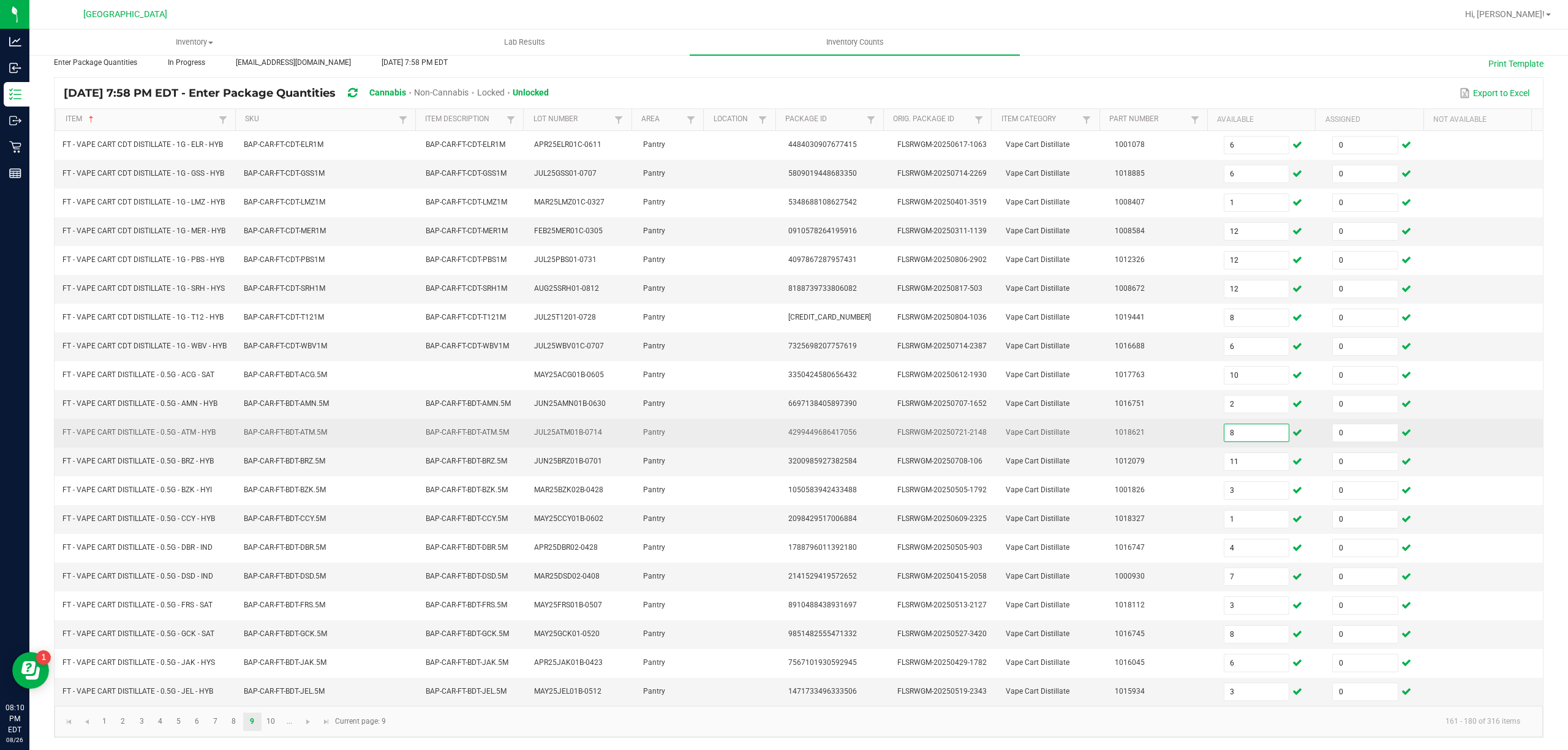
click at [1246, 429] on input "8" at bounding box center [1256, 433] width 64 height 18
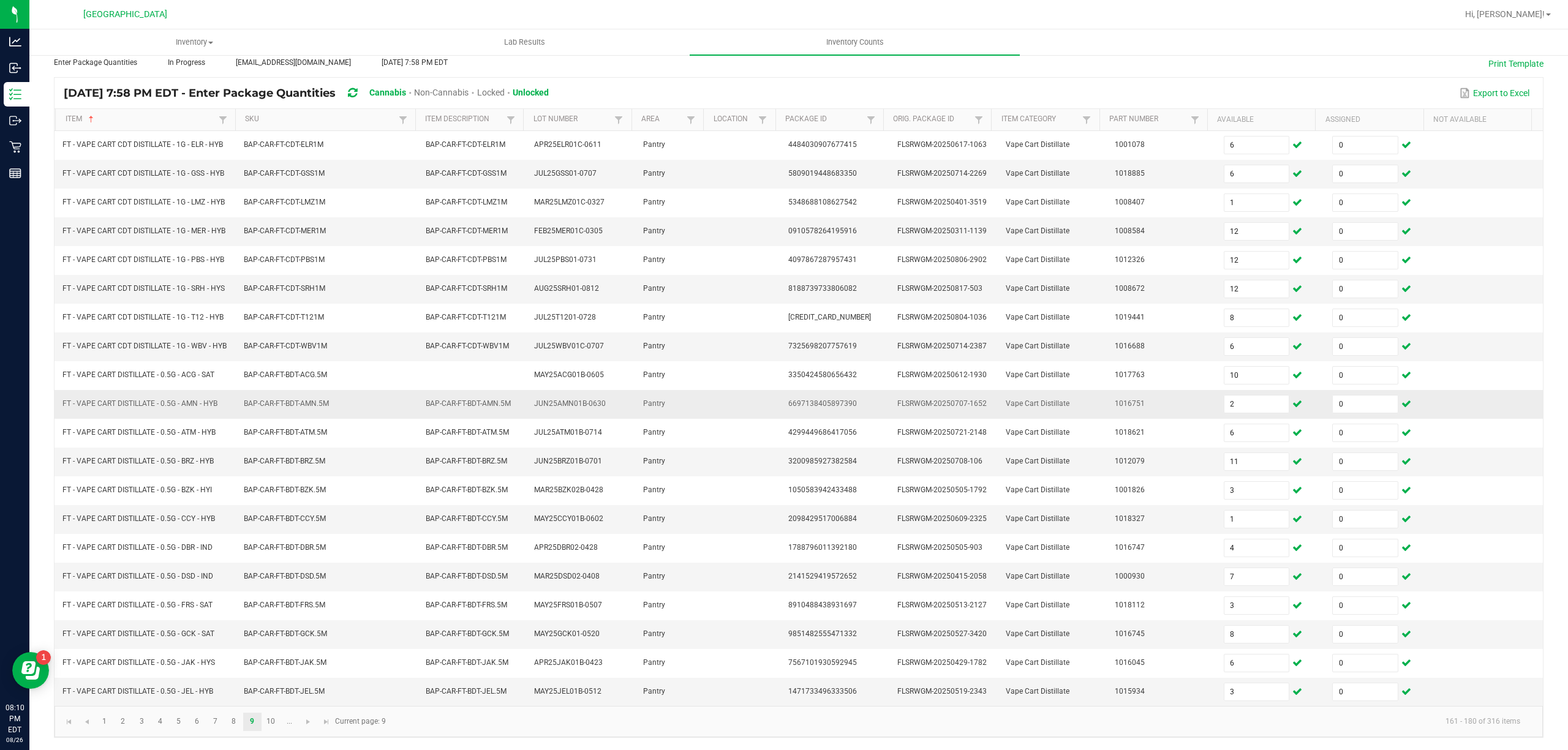
click at [1246, 390] on td "2" at bounding box center [1271, 403] width 109 height 28
click at [1235, 399] on input "2" at bounding box center [1256, 404] width 64 height 18
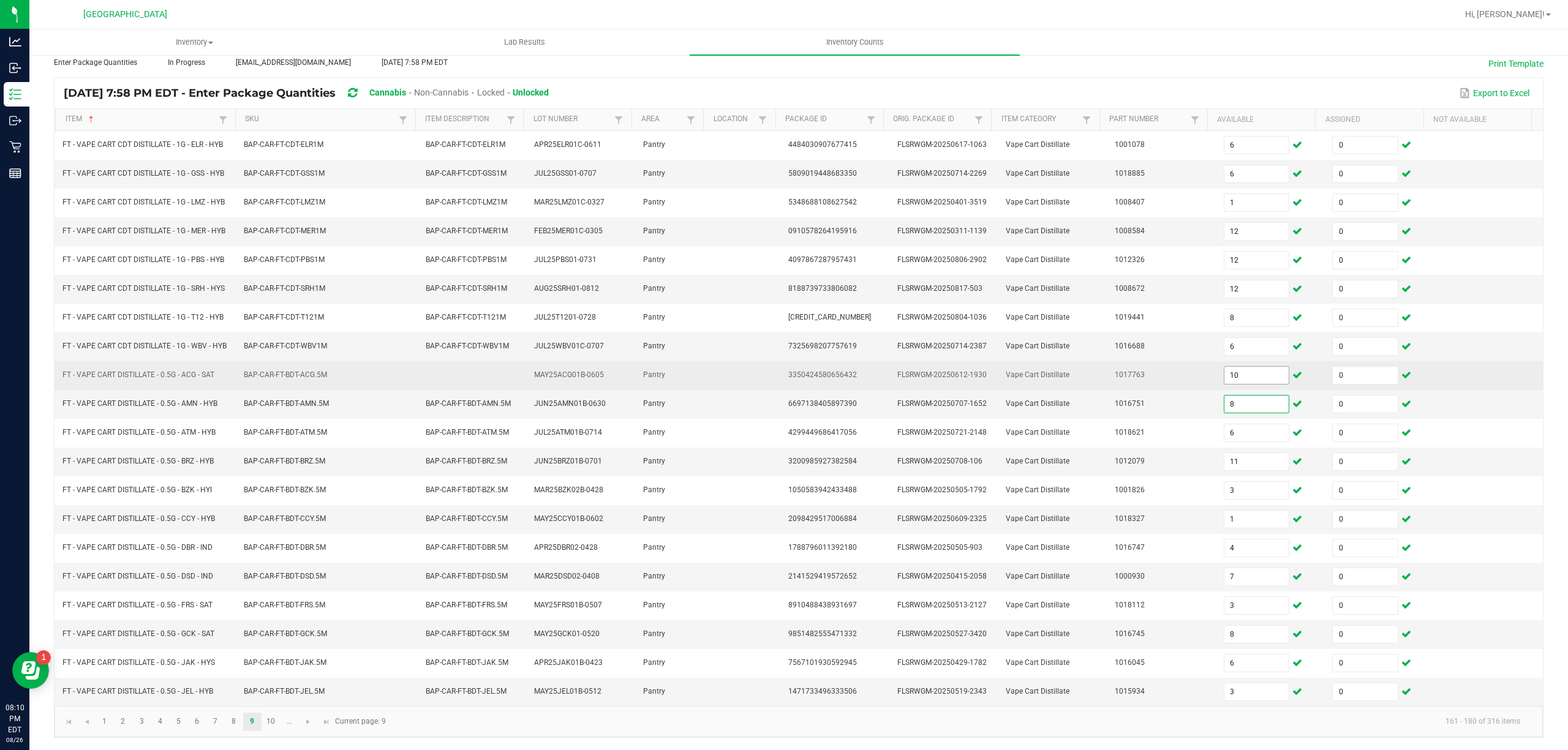
click at [1249, 368] on input "10" at bounding box center [1256, 376] width 64 height 18
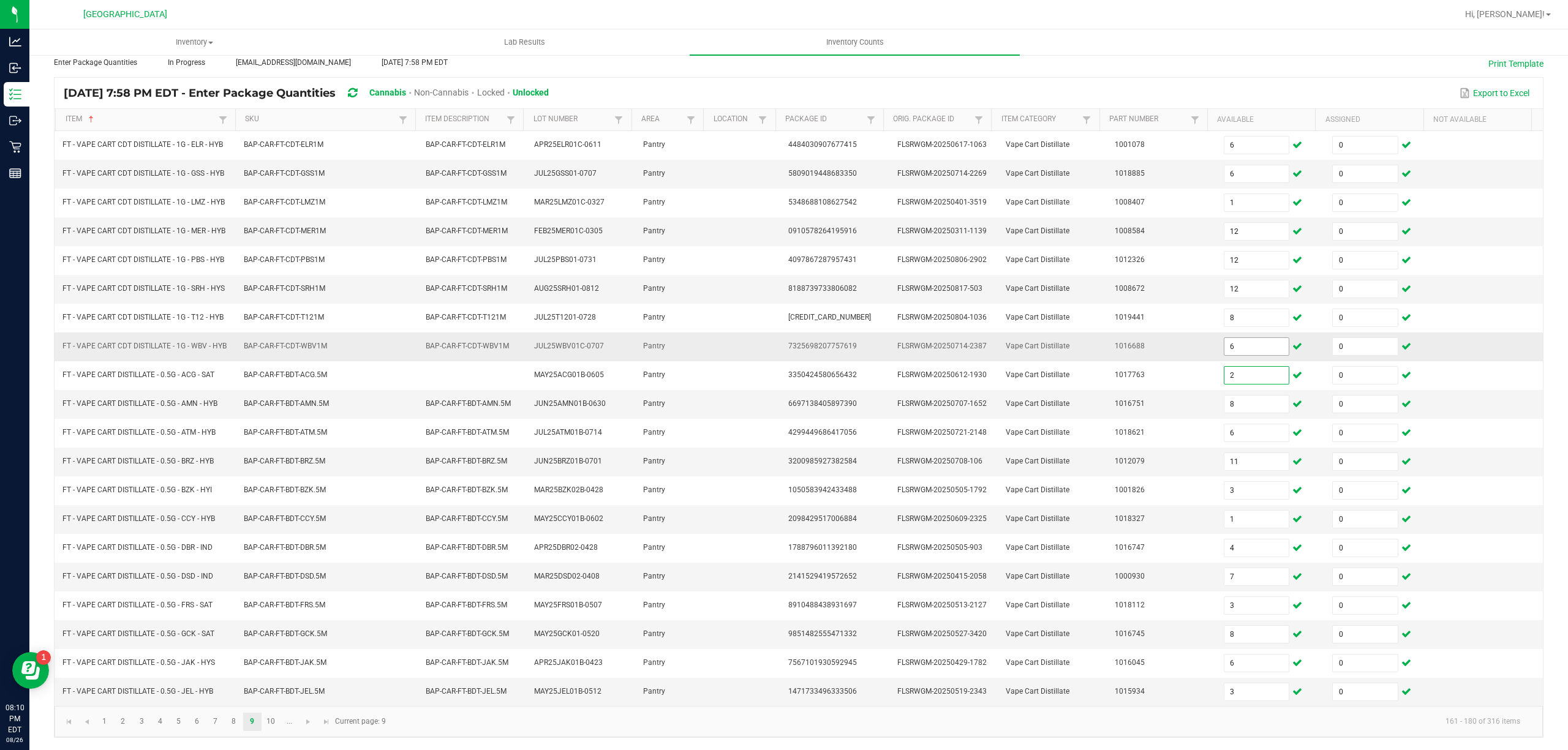
click at [1246, 338] on input "6" at bounding box center [1256, 347] width 64 height 18
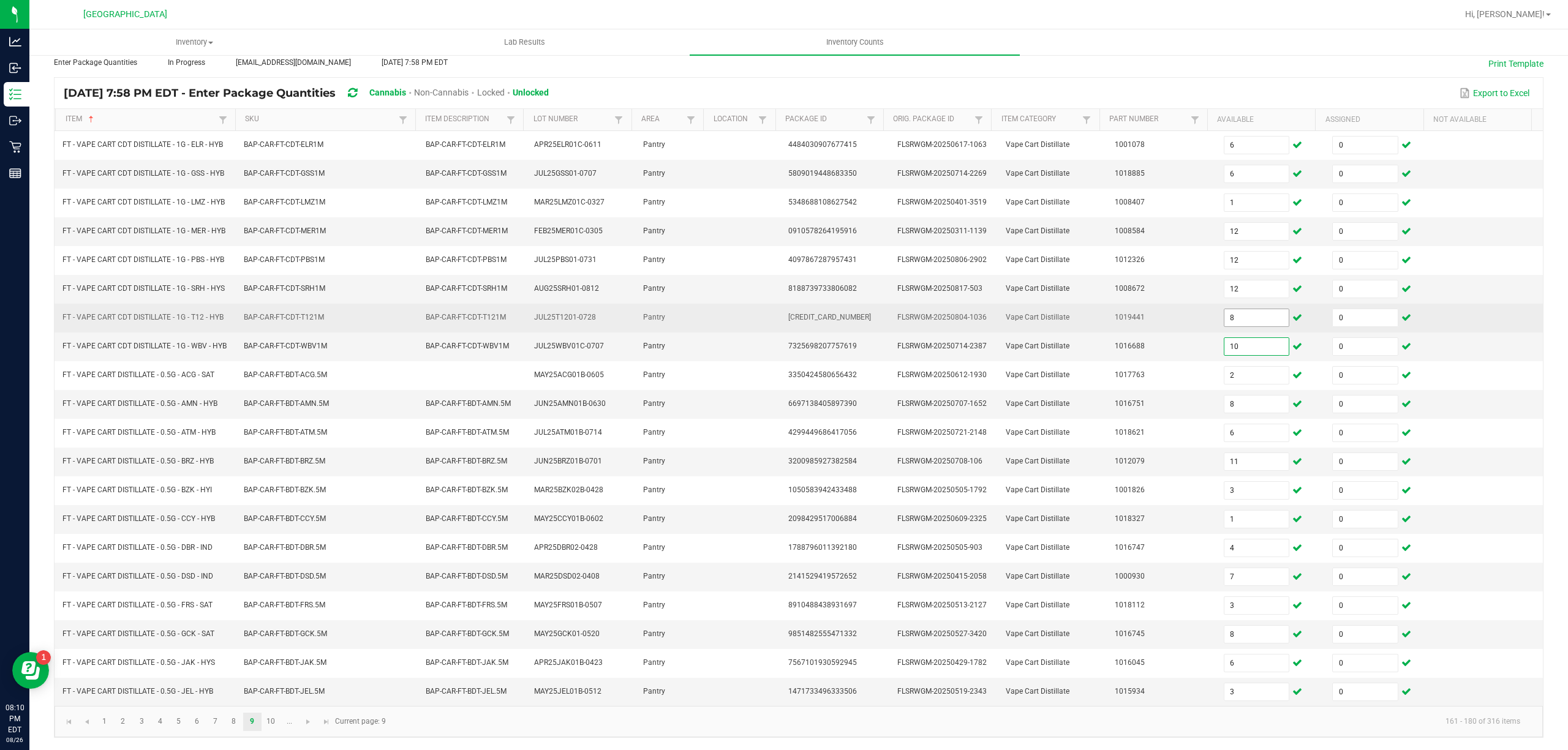
click at [1248, 310] on input "8" at bounding box center [1256, 318] width 64 height 18
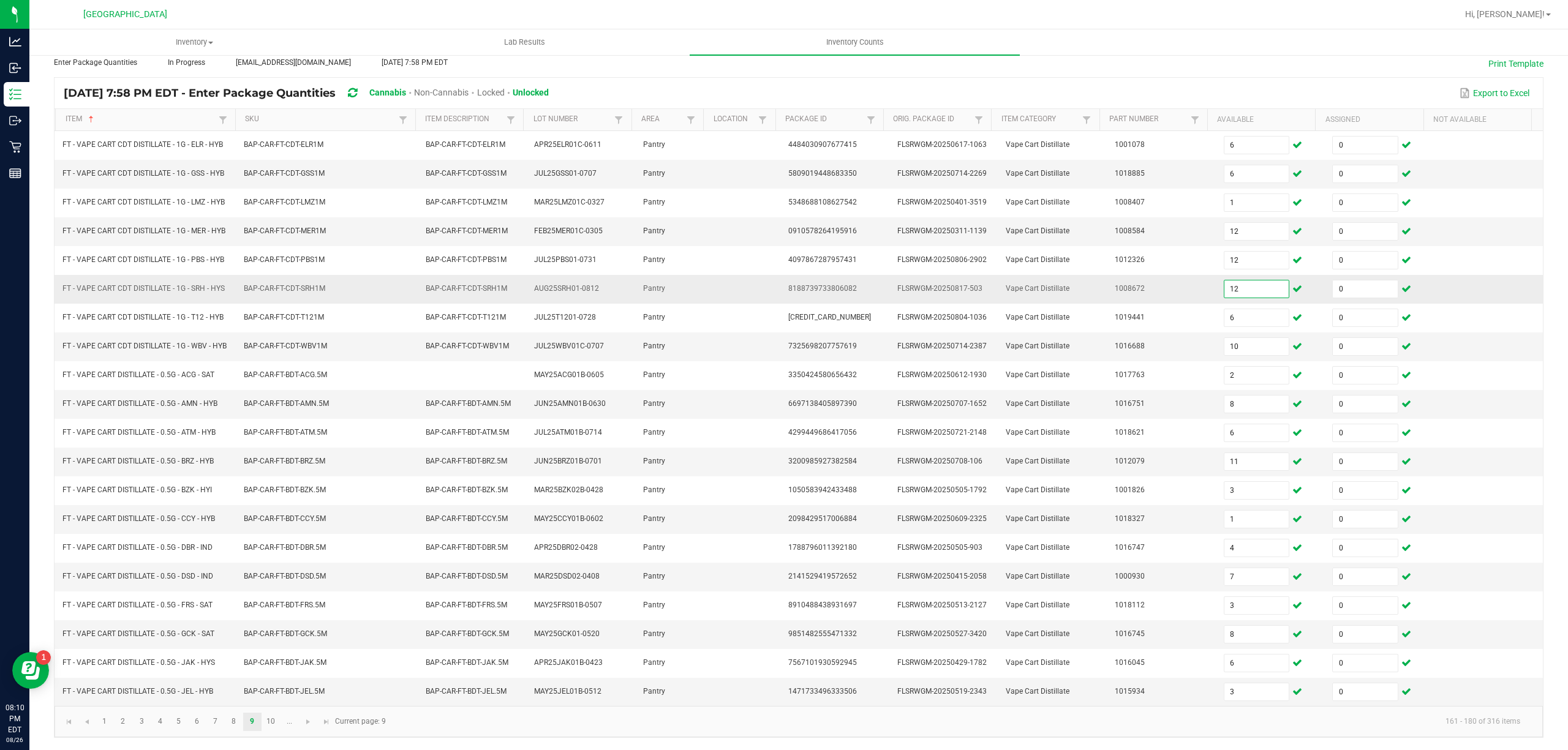
click at [1232, 280] on input "12" at bounding box center [1256, 289] width 64 height 18
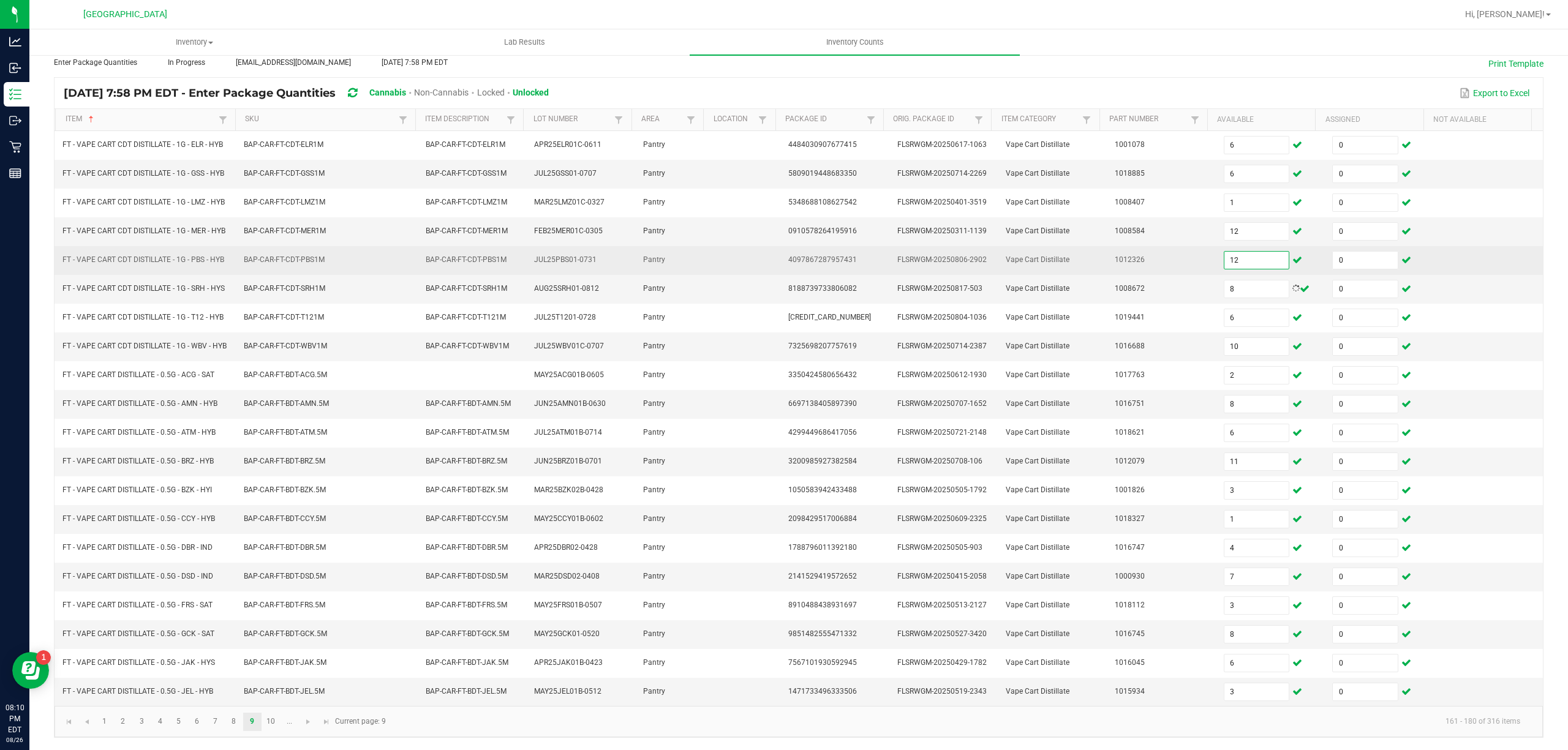
click at [1246, 252] on input "12" at bounding box center [1256, 261] width 64 height 18
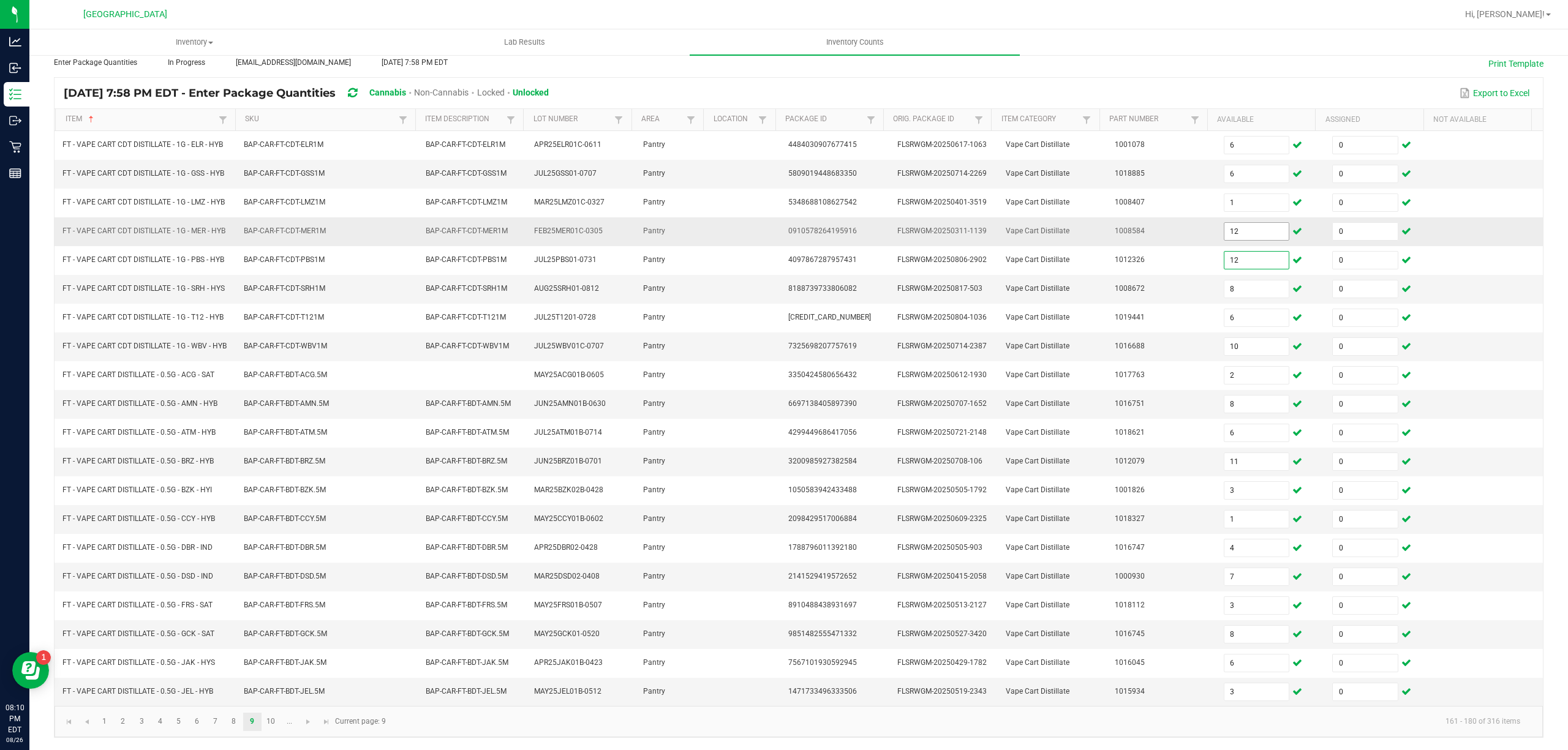
click at [1250, 223] on input "12" at bounding box center [1256, 231] width 64 height 18
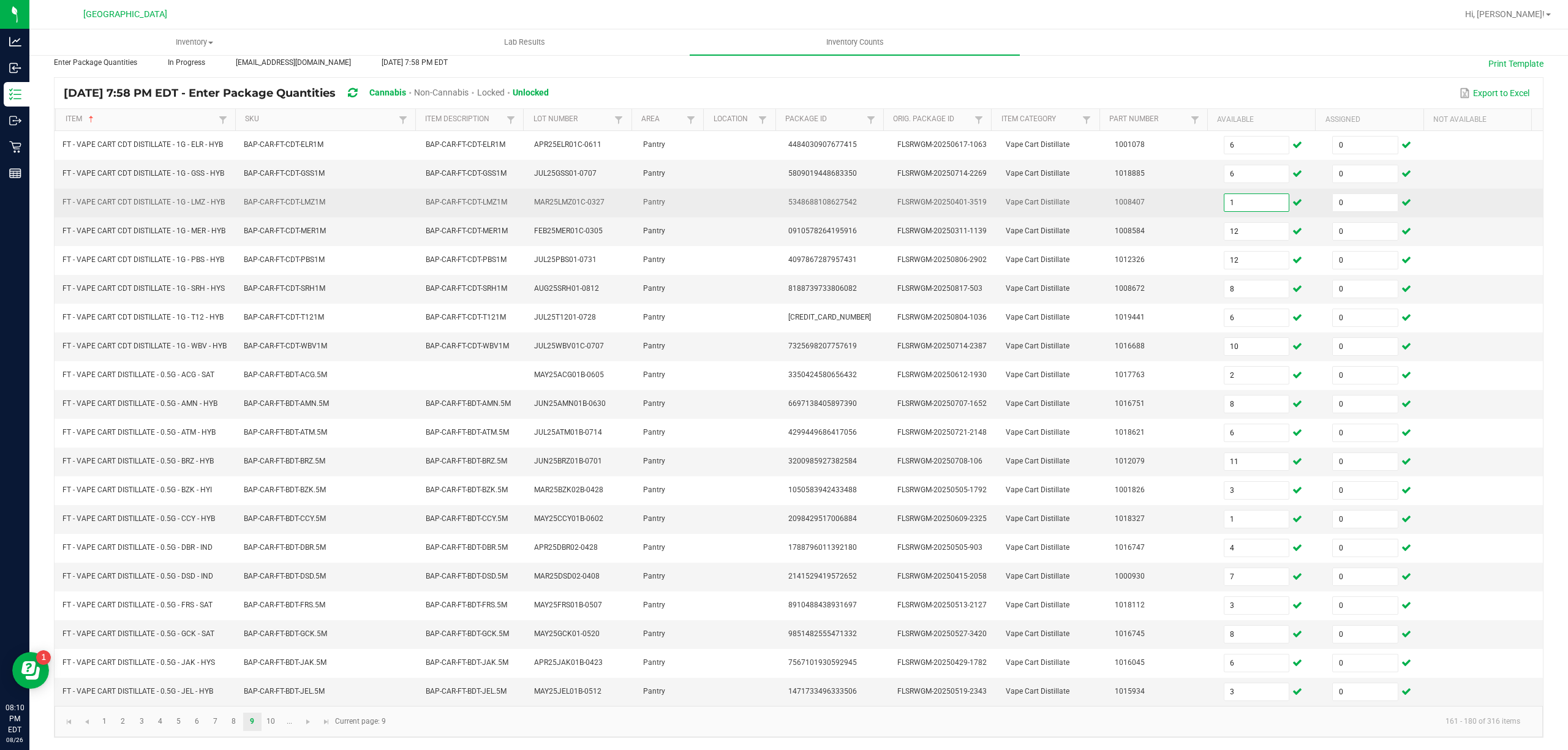
click at [1251, 194] on input "1" at bounding box center [1256, 203] width 64 height 18
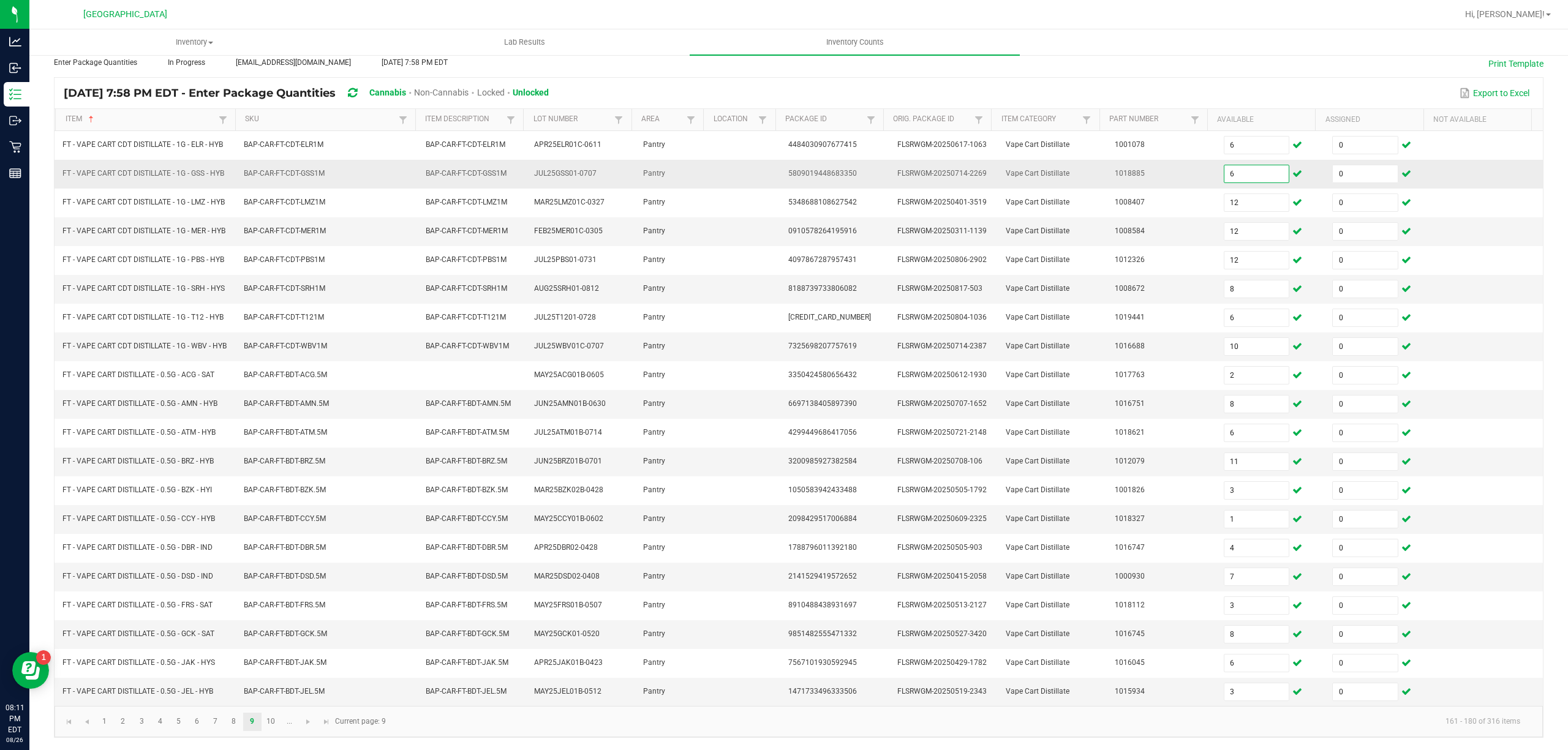
click at [1243, 165] on input "6" at bounding box center [1256, 174] width 64 height 18
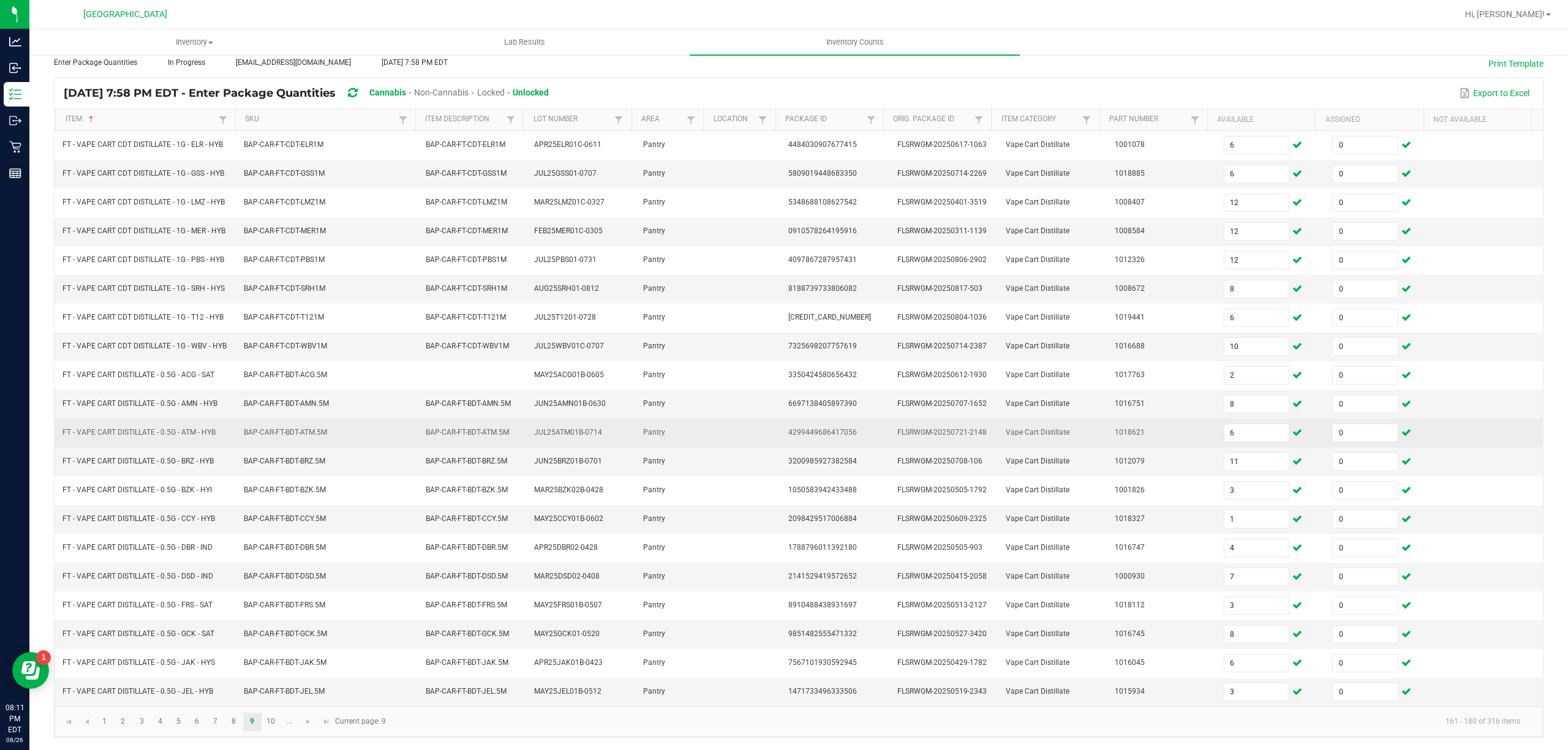
click at [998, 438] on td "Vape Cart Distillate" at bounding box center [1053, 433] width 109 height 28
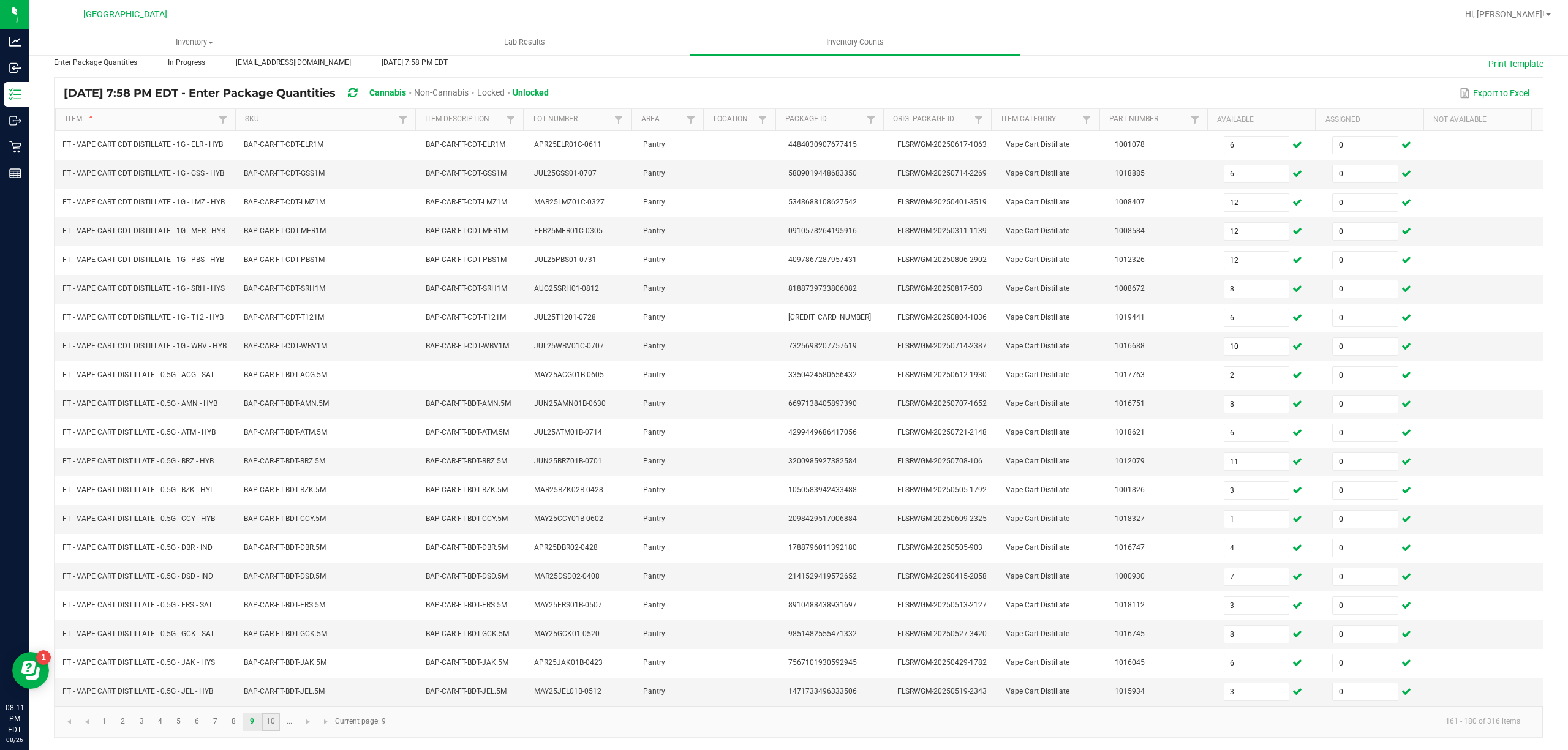
click at [274, 721] on link "10" at bounding box center [271, 722] width 18 height 19
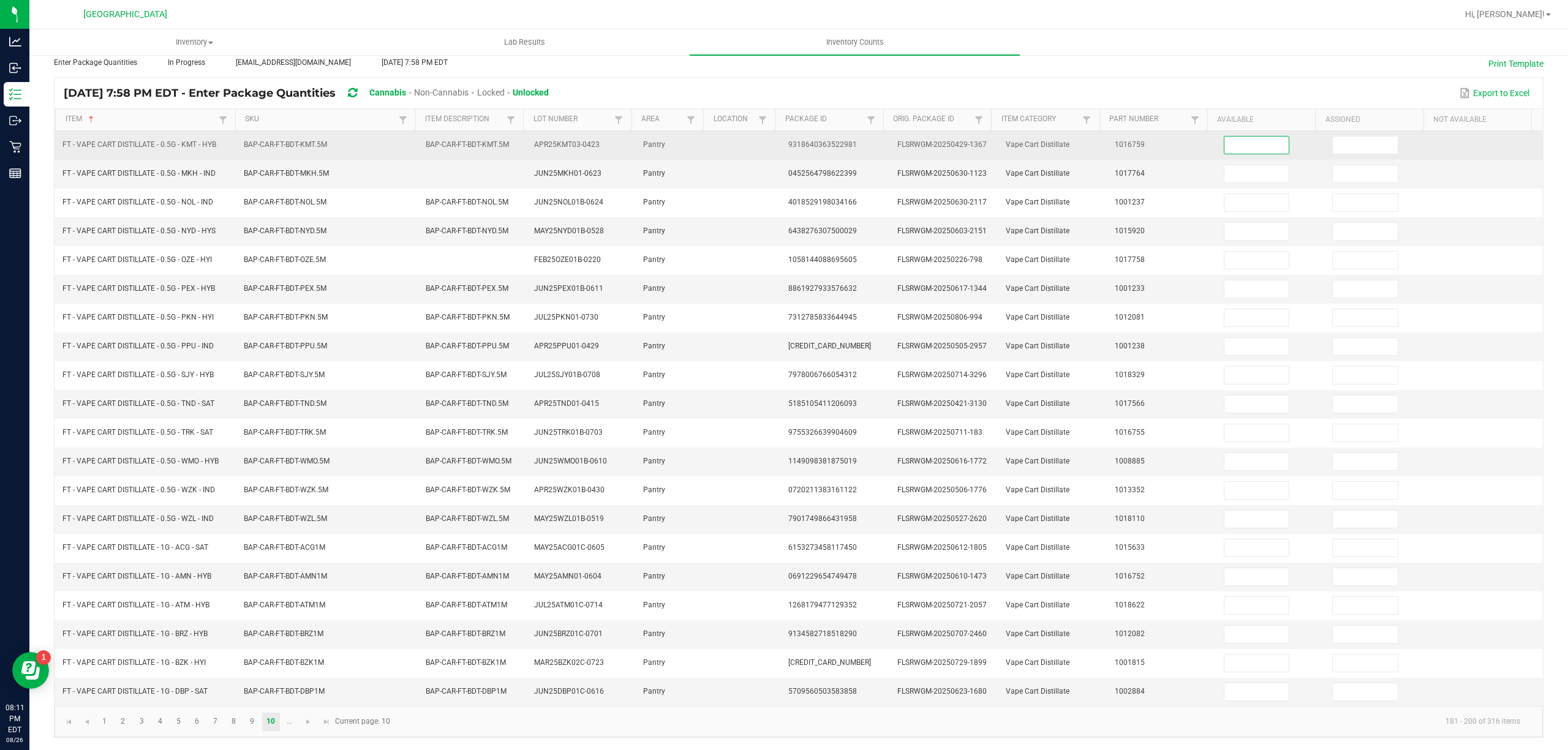
drag, startPoint x: 1230, startPoint y: 131, endPoint x: 1245, endPoint y: 139, distance: 17.0
click at [1230, 137] on input at bounding box center [1256, 146] width 64 height 18
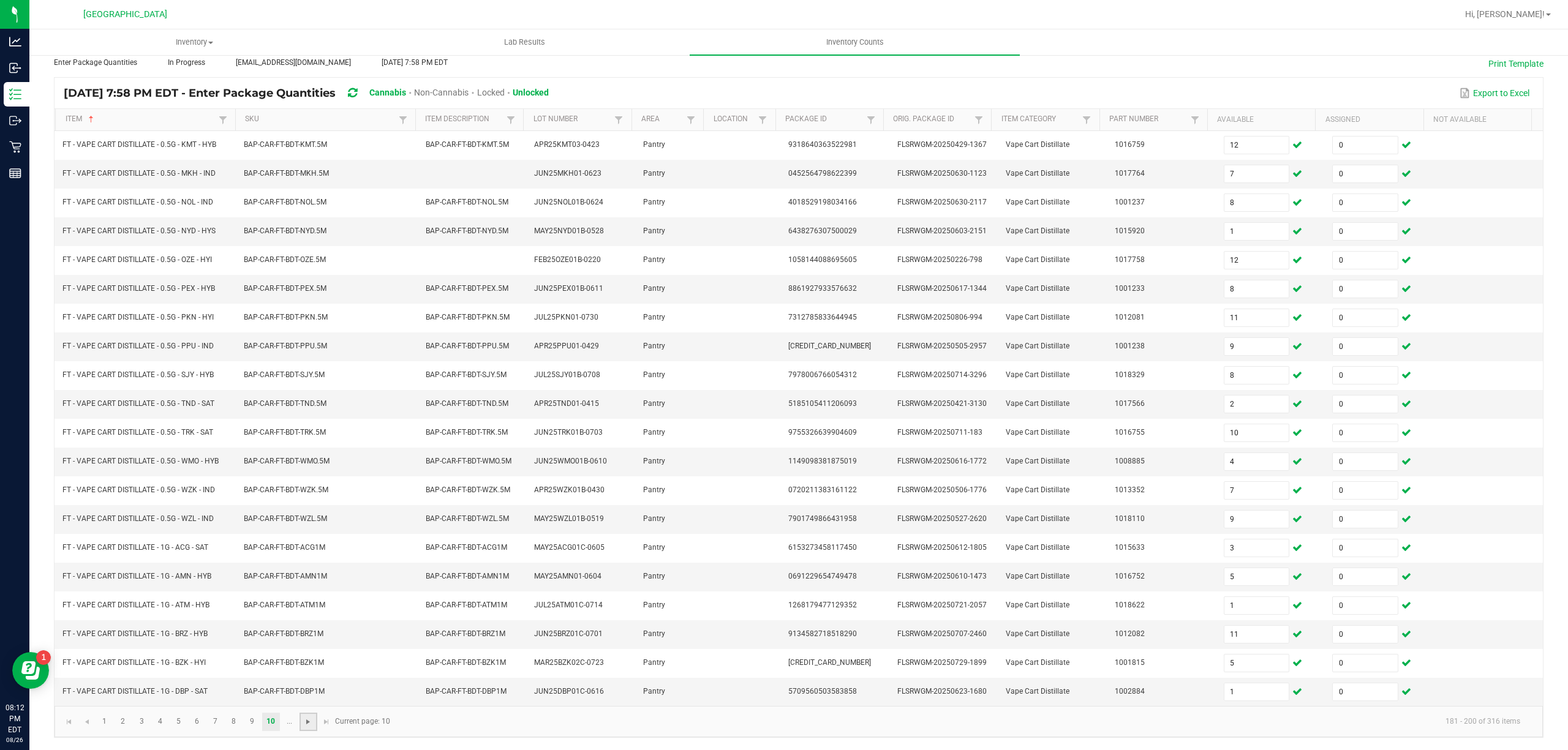
click at [309, 720] on span "Go to the next page" at bounding box center [308, 722] width 10 height 10
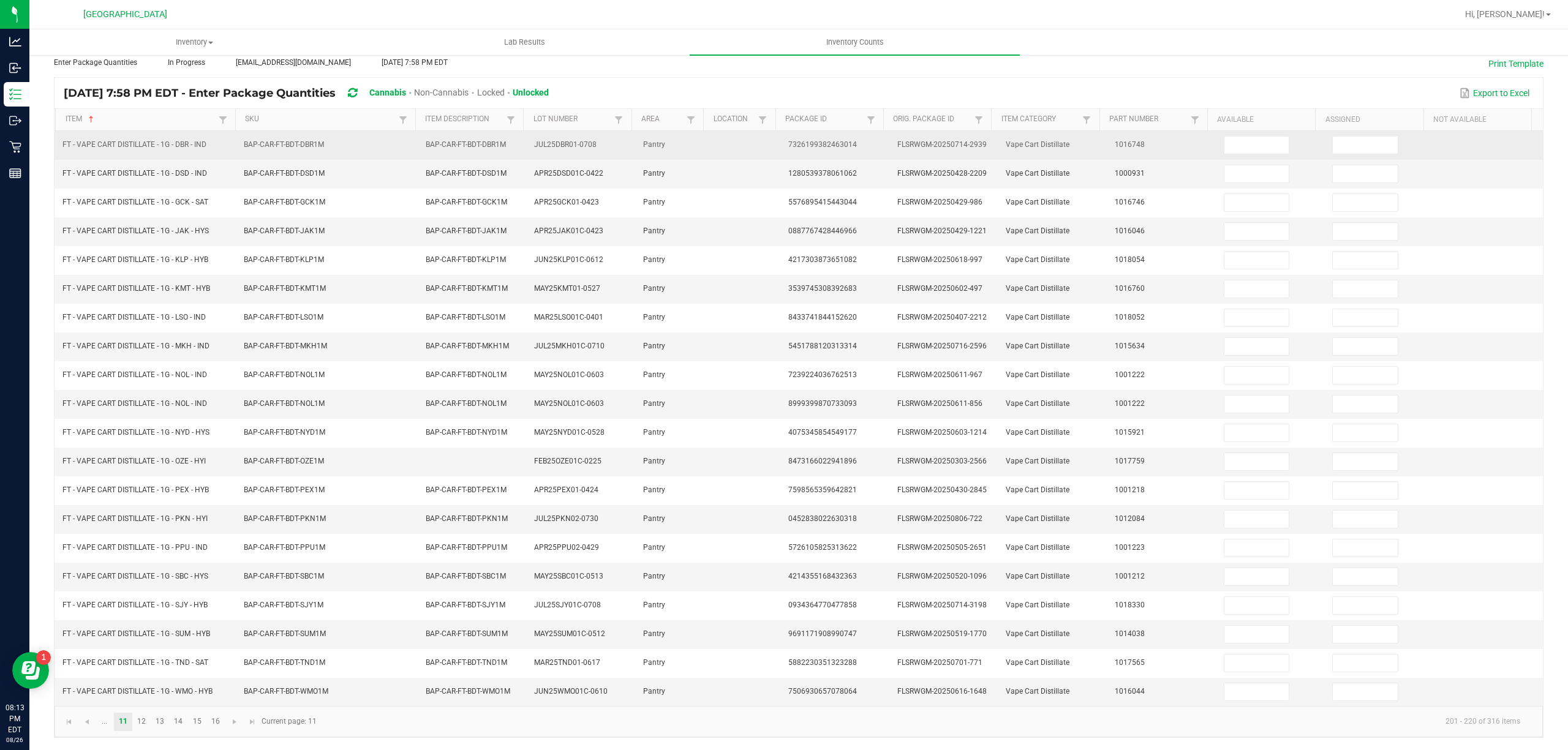
click at [1249, 131] on td at bounding box center [1271, 145] width 109 height 28
click at [1242, 137] on input at bounding box center [1256, 146] width 64 height 18
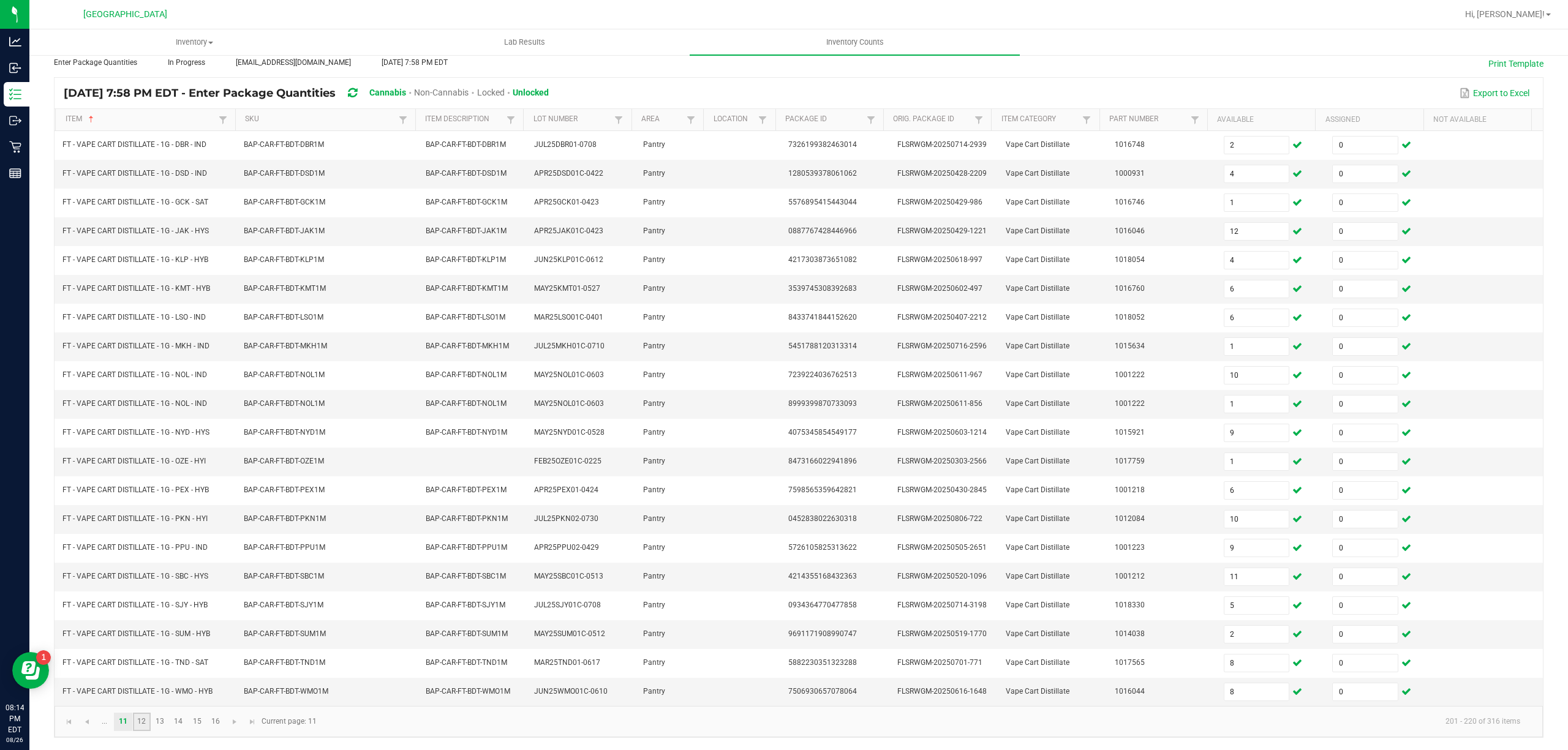
click at [142, 718] on link "12" at bounding box center [142, 722] width 18 height 19
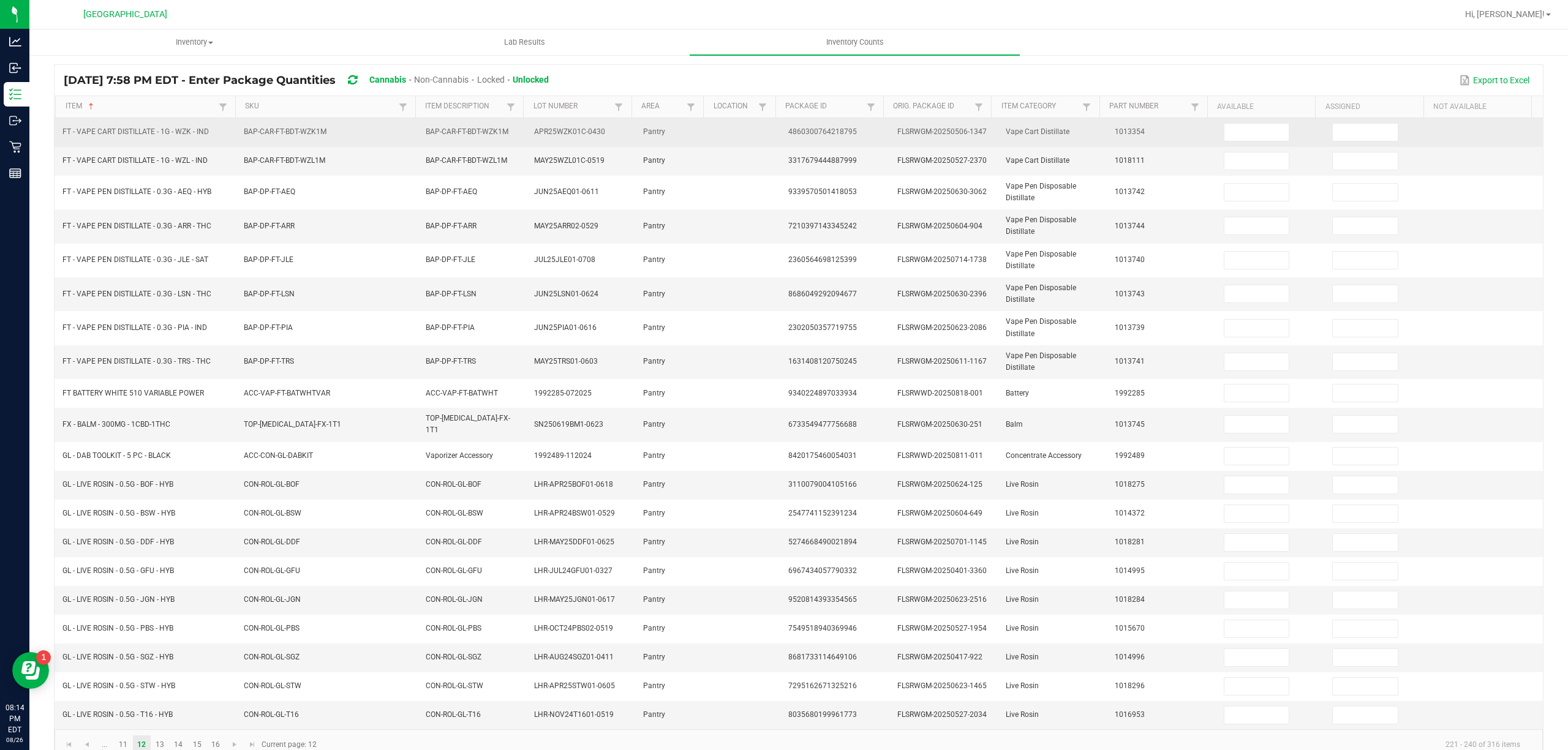
click at [1216, 137] on td at bounding box center [1271, 132] width 109 height 28
click at [1224, 139] on input at bounding box center [1256, 133] width 64 height 18
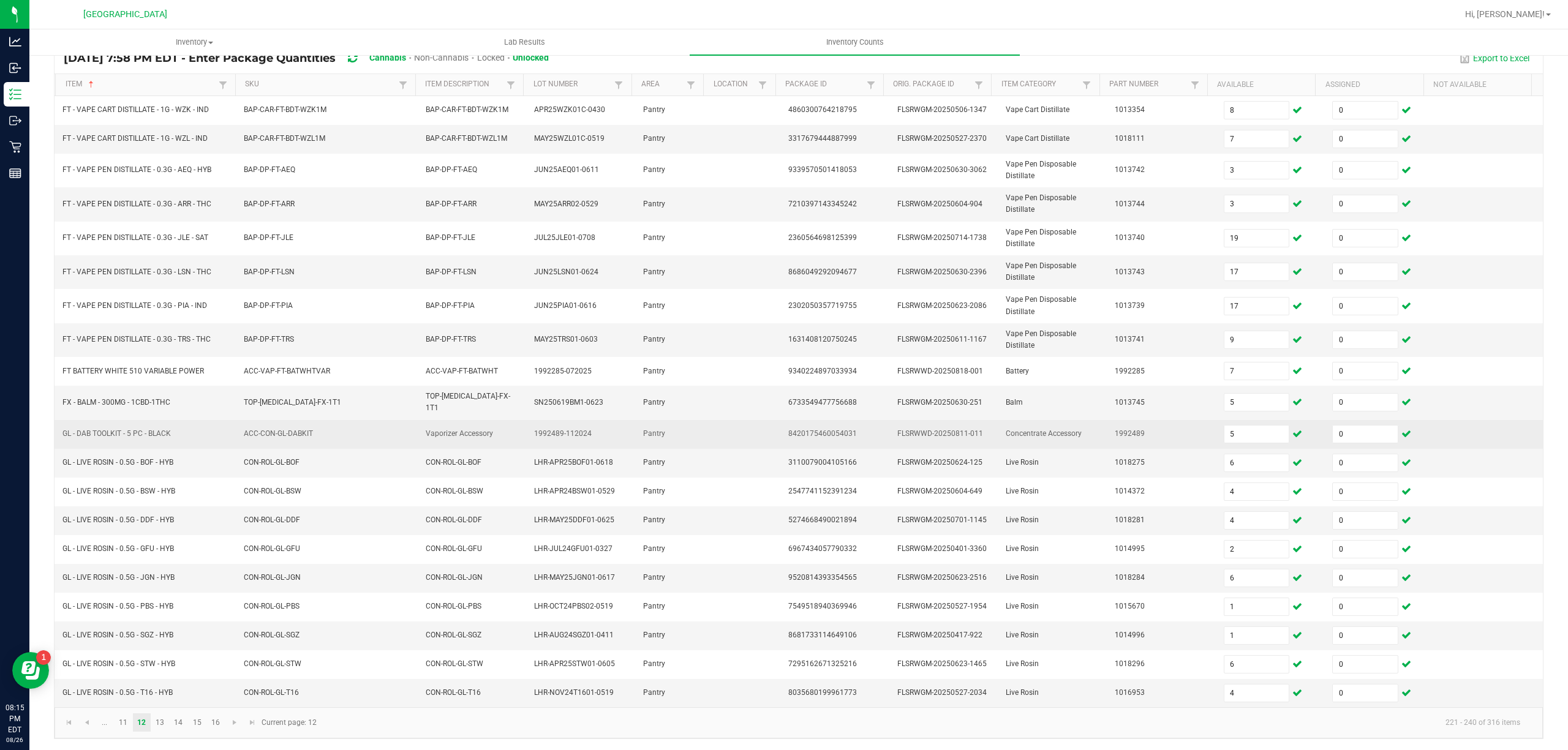
scroll to position [108, 0]
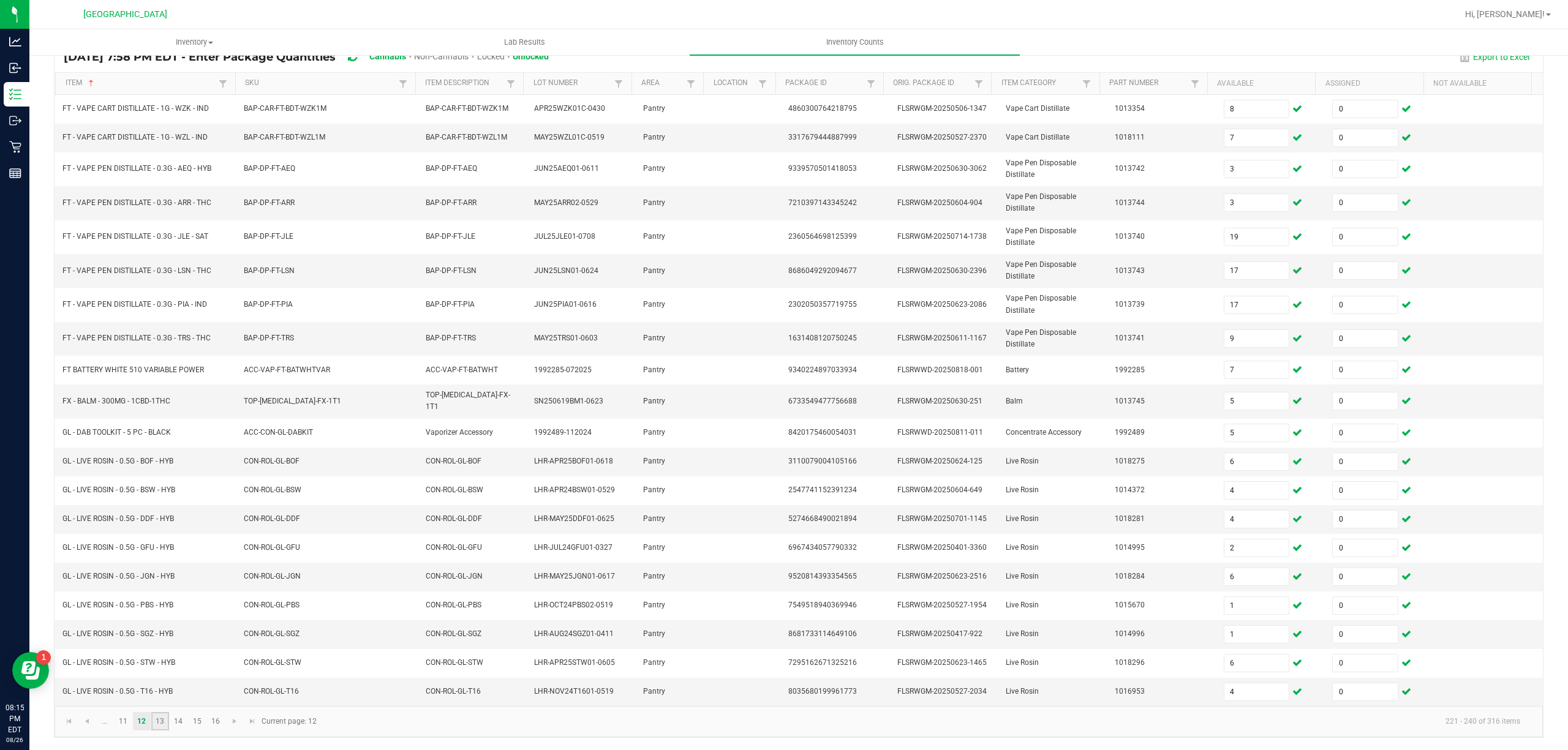
click at [155, 721] on link "13" at bounding box center [160, 721] width 18 height 19
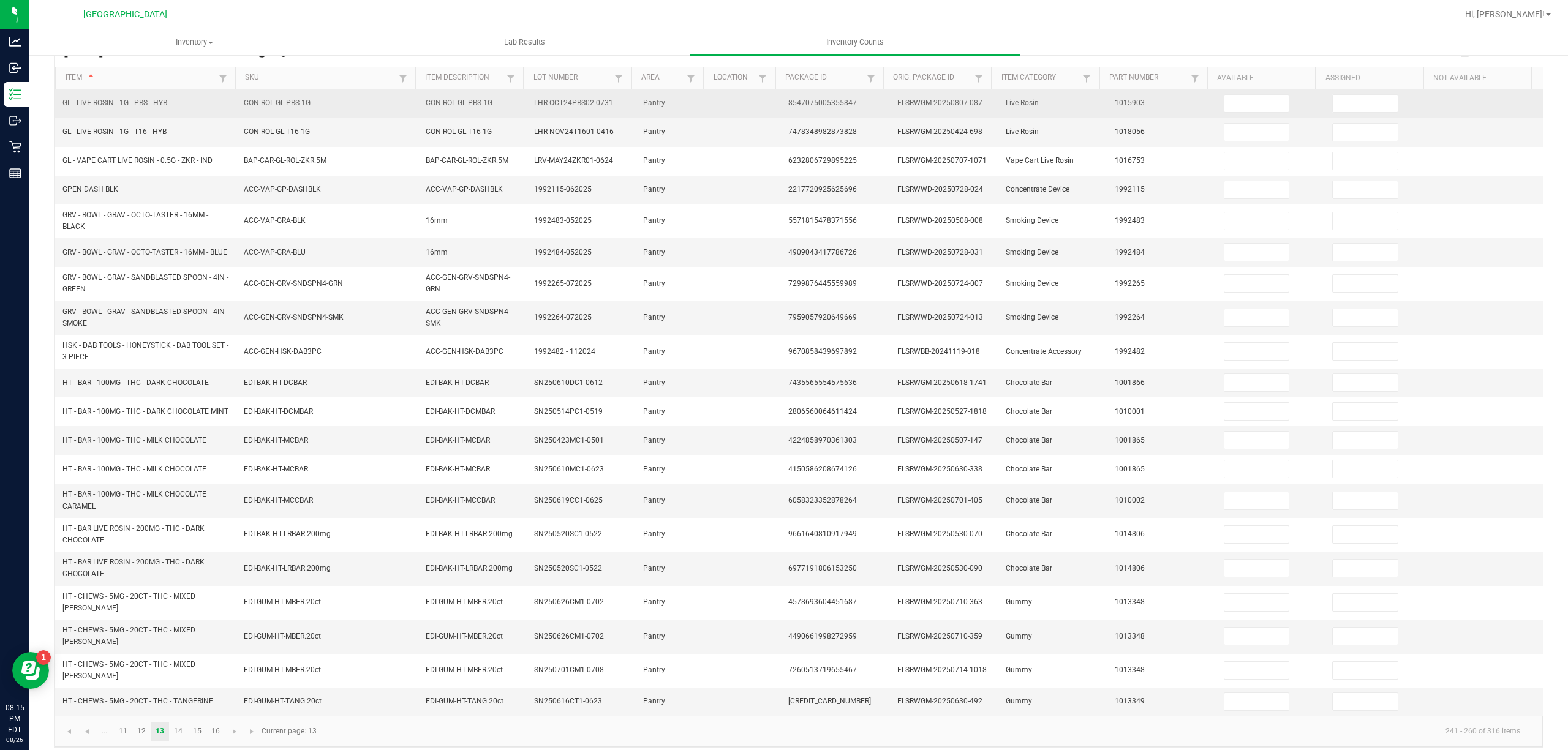
click at [1242, 115] on td at bounding box center [1271, 104] width 109 height 28
click at [1242, 105] on input at bounding box center [1256, 104] width 64 height 18
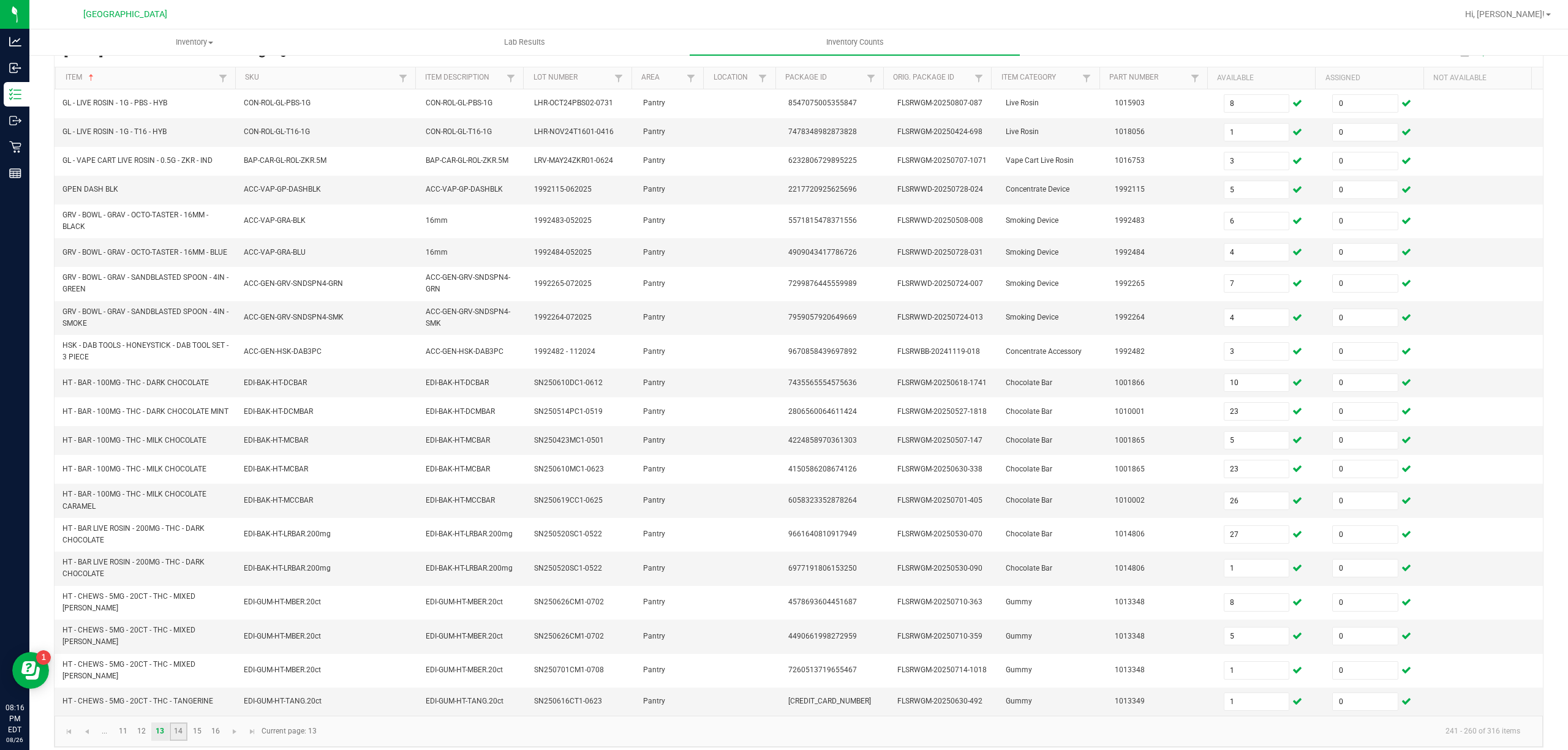
click at [175, 737] on link "14" at bounding box center [179, 731] width 18 height 19
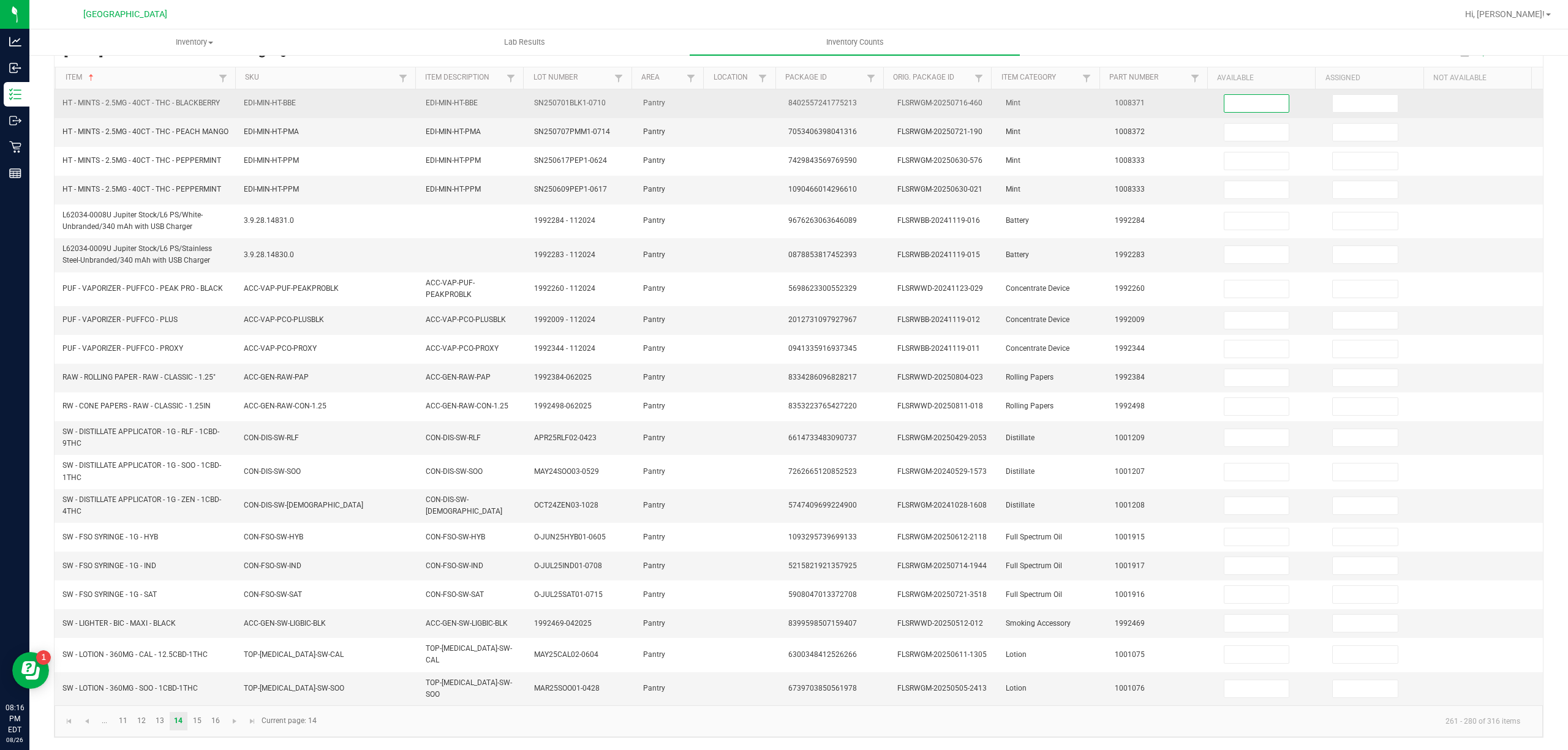
click at [1265, 112] on input at bounding box center [1256, 104] width 64 height 18
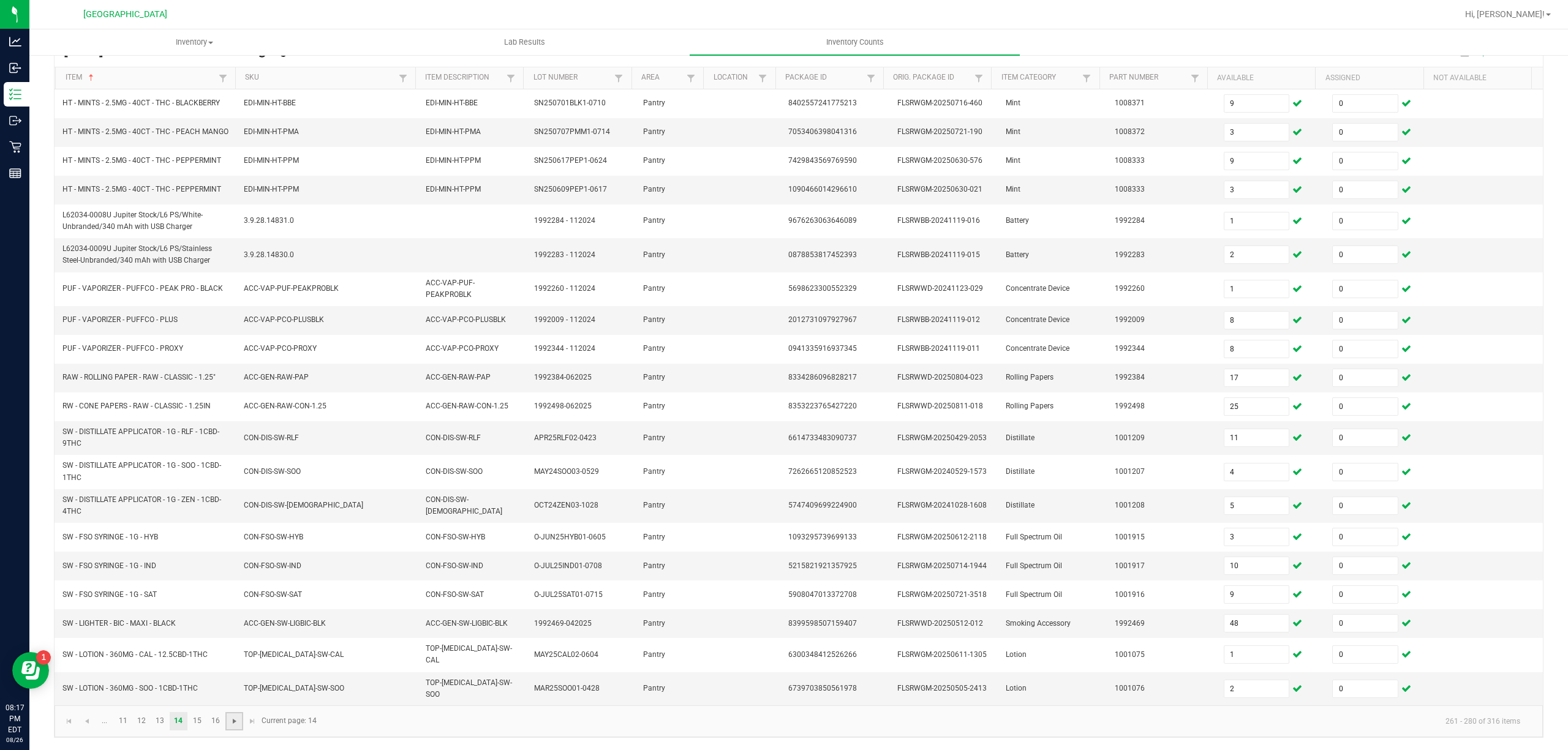
click at [231, 721] on span "Go to the next page" at bounding box center [234, 721] width 10 height 10
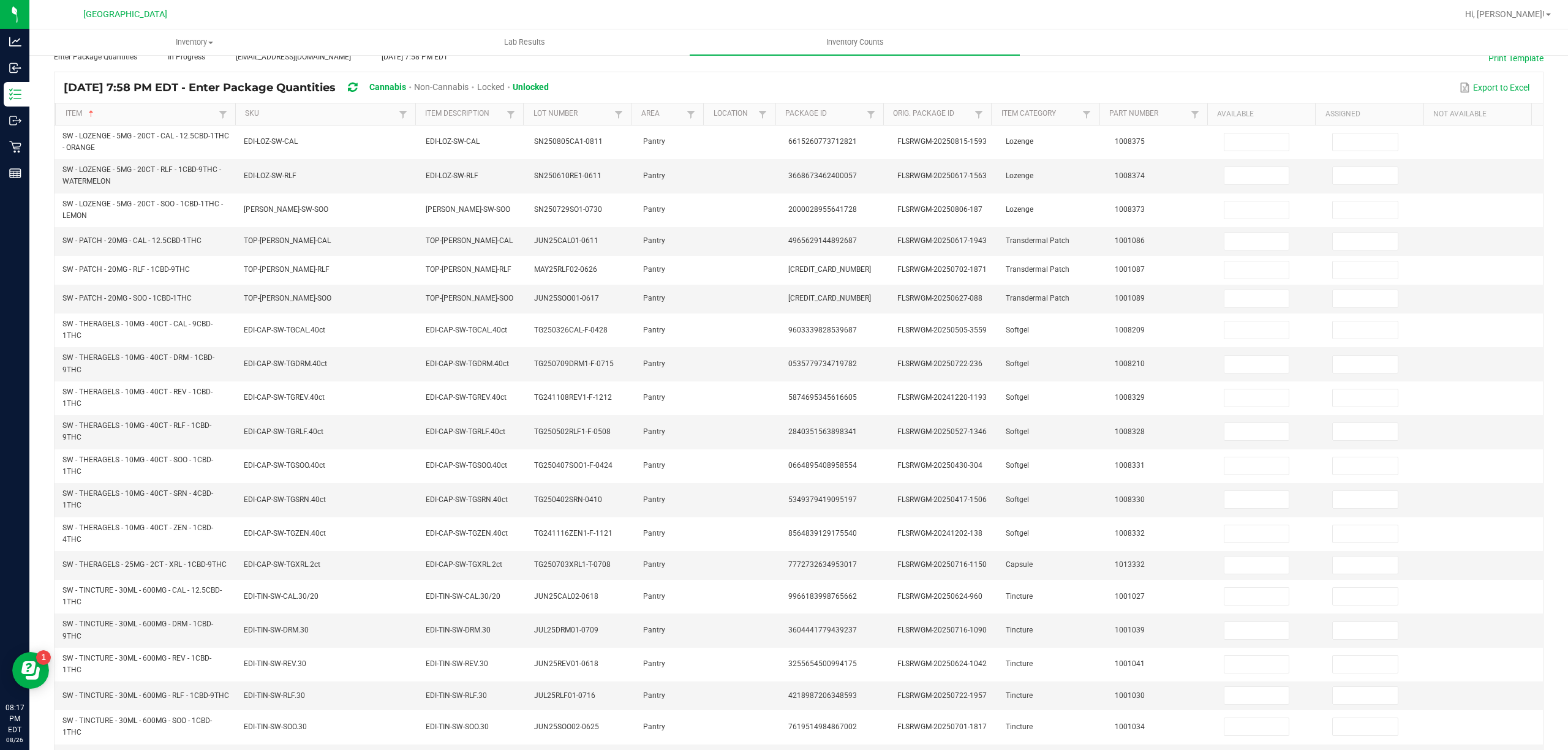
scroll to position [0, 0]
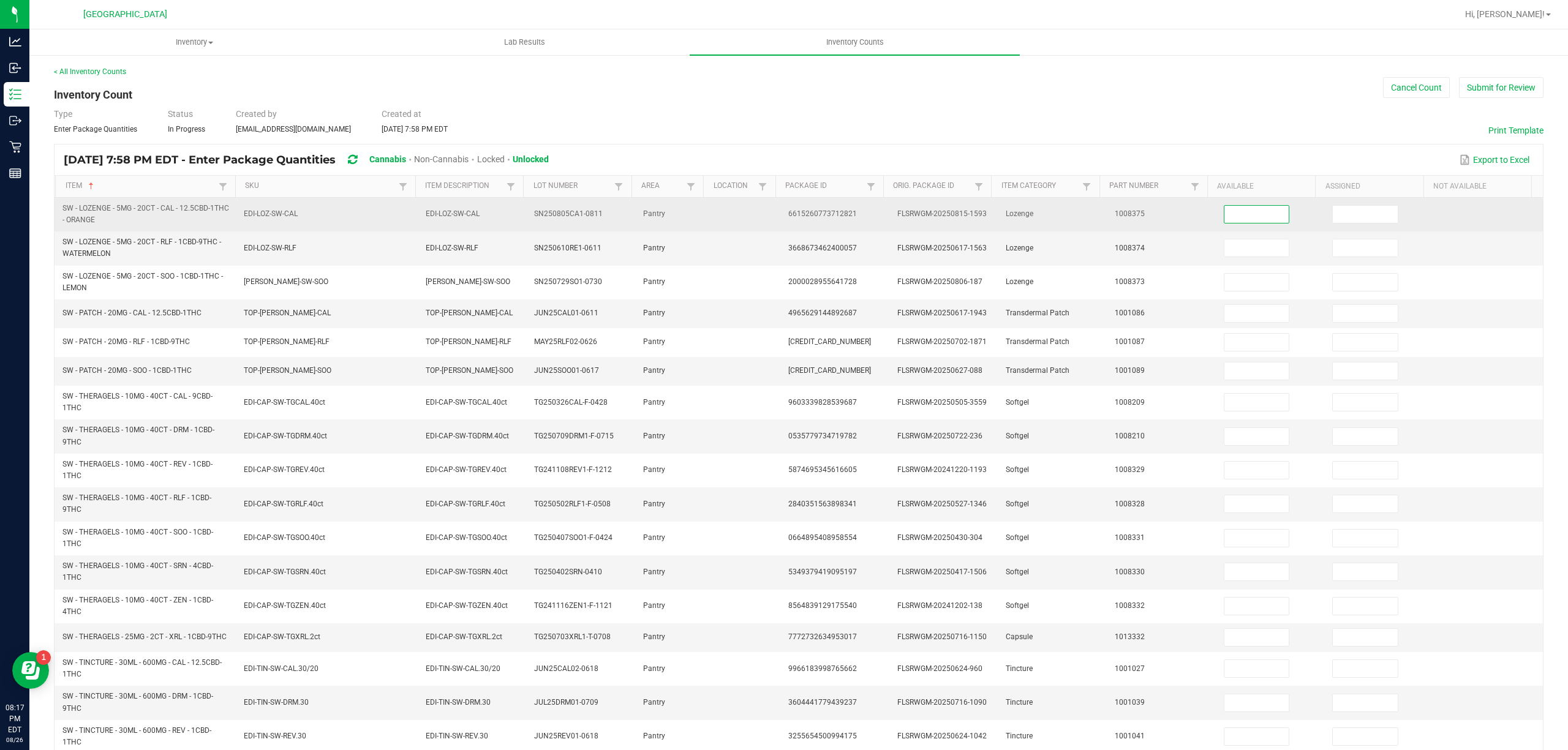
click at [1252, 221] on input at bounding box center [1256, 215] width 64 height 18
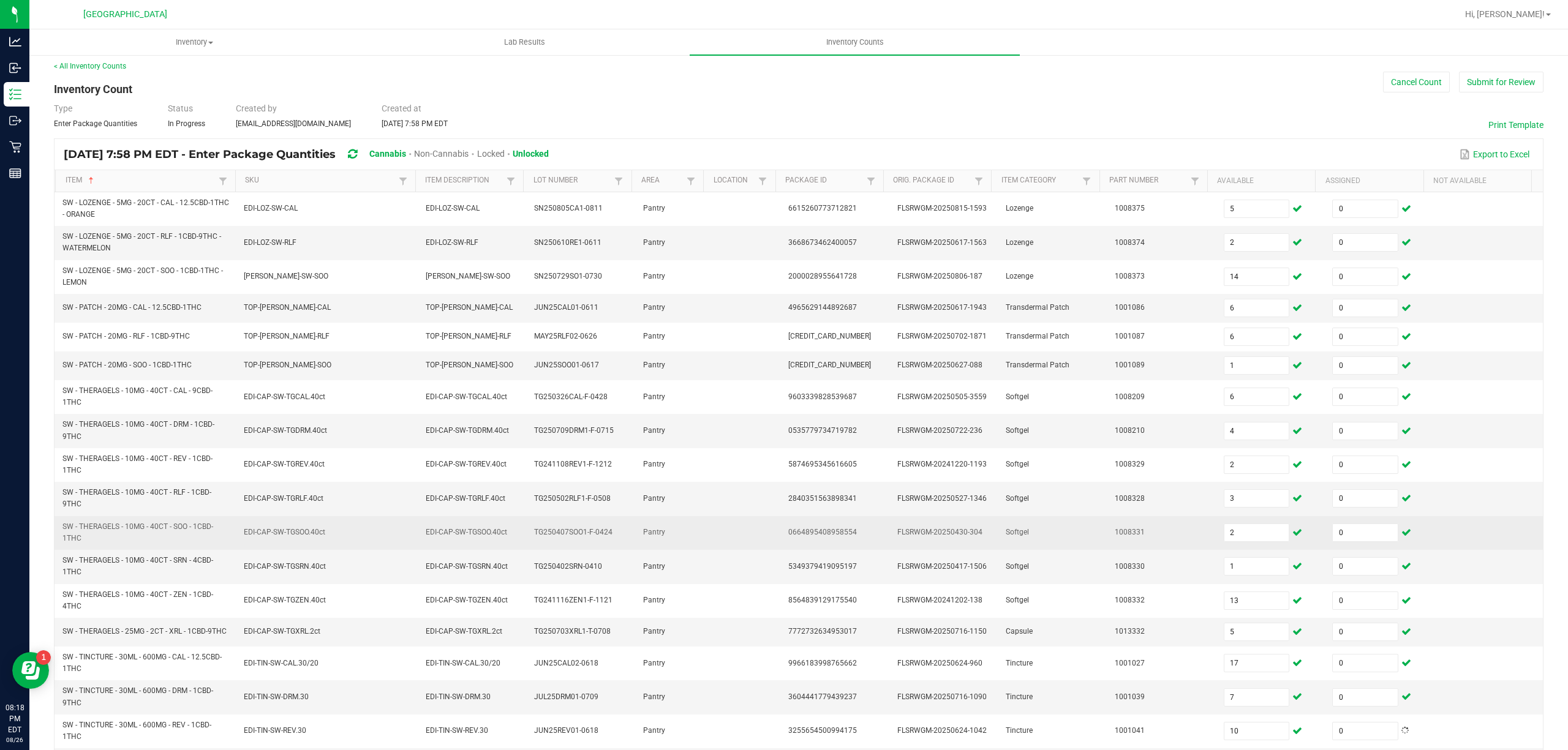
click at [605, 539] on td "TG250407SOO1-F-0424" at bounding box center [581, 532] width 109 height 33
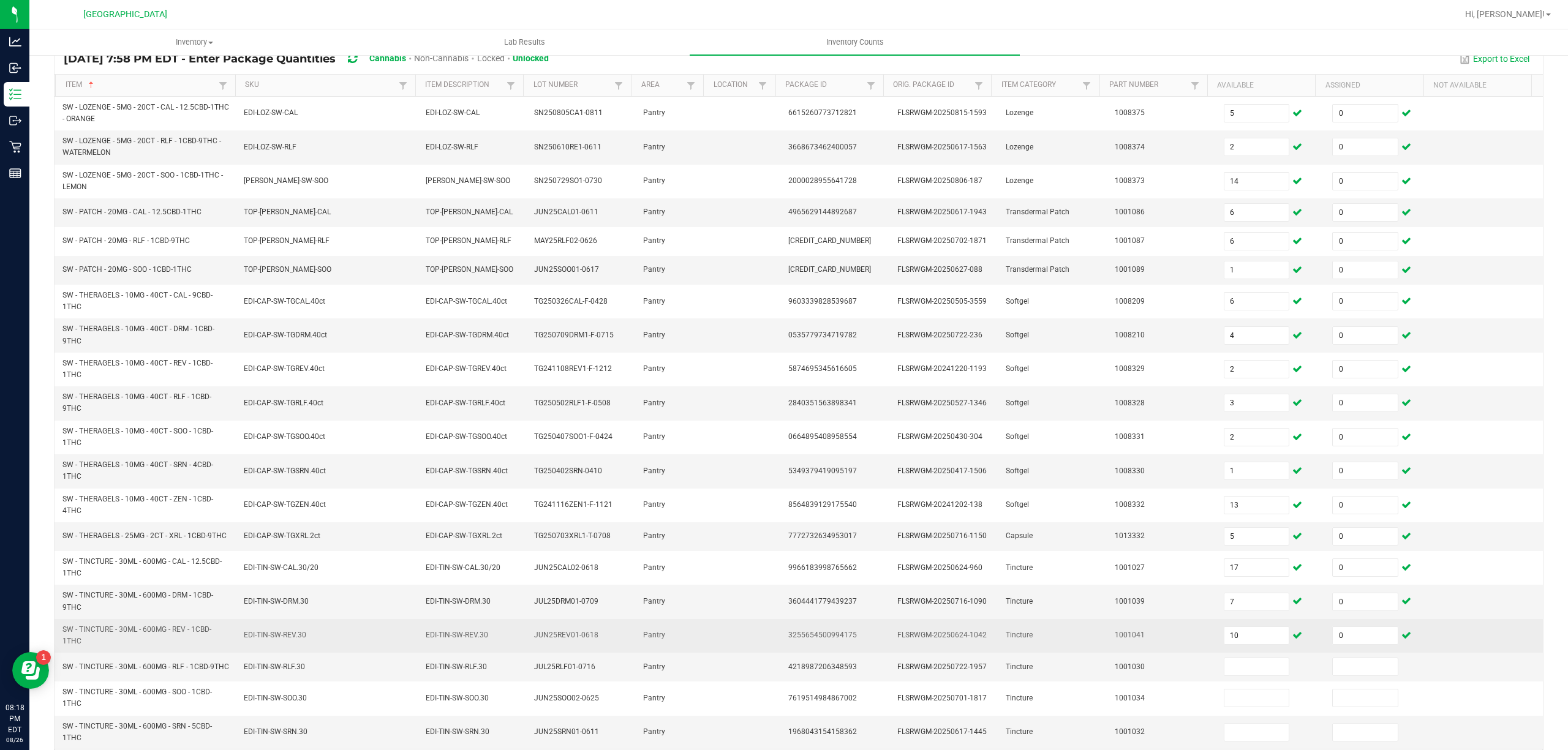
scroll to position [160, 0]
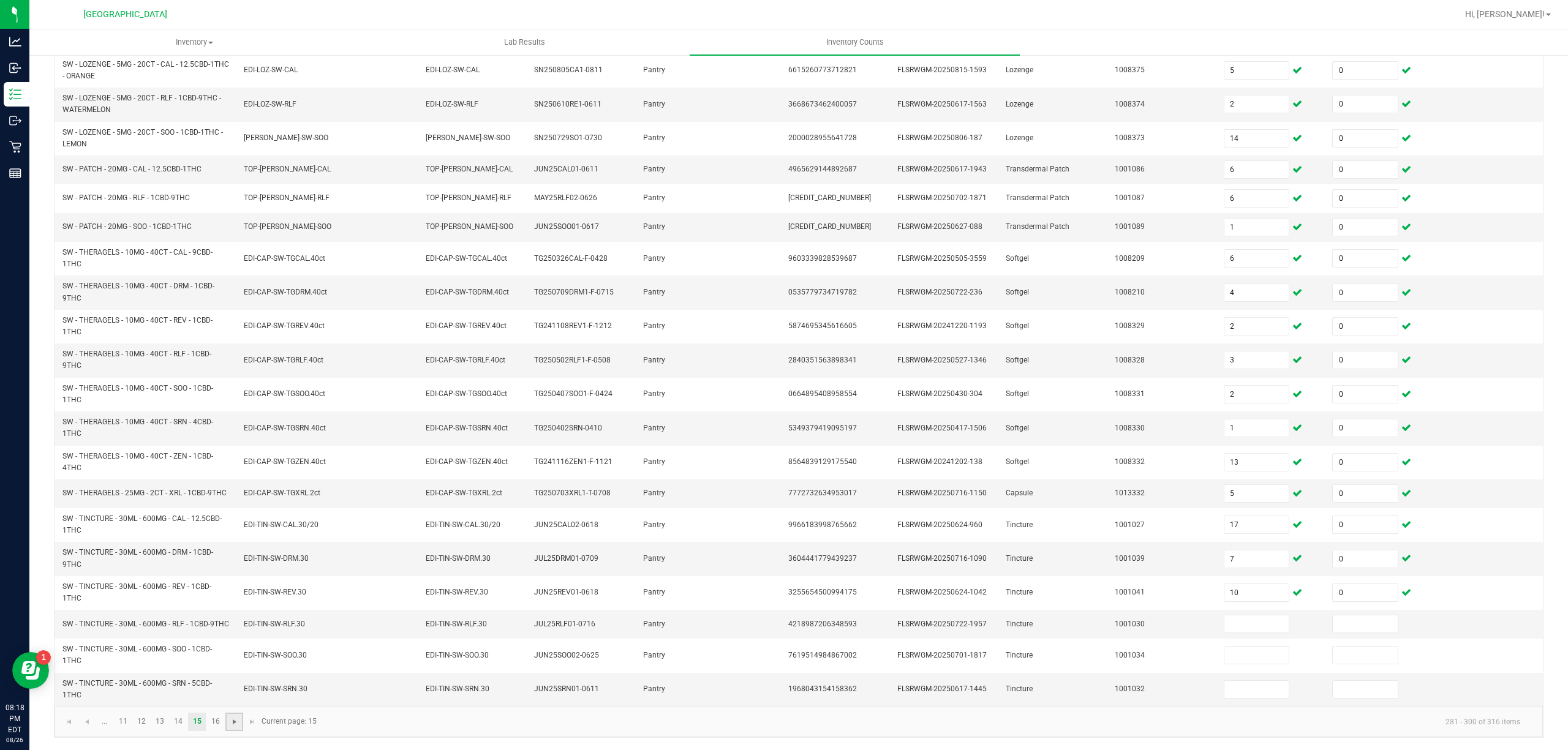
click at [231, 723] on span "Go to the next page" at bounding box center [234, 722] width 10 height 10
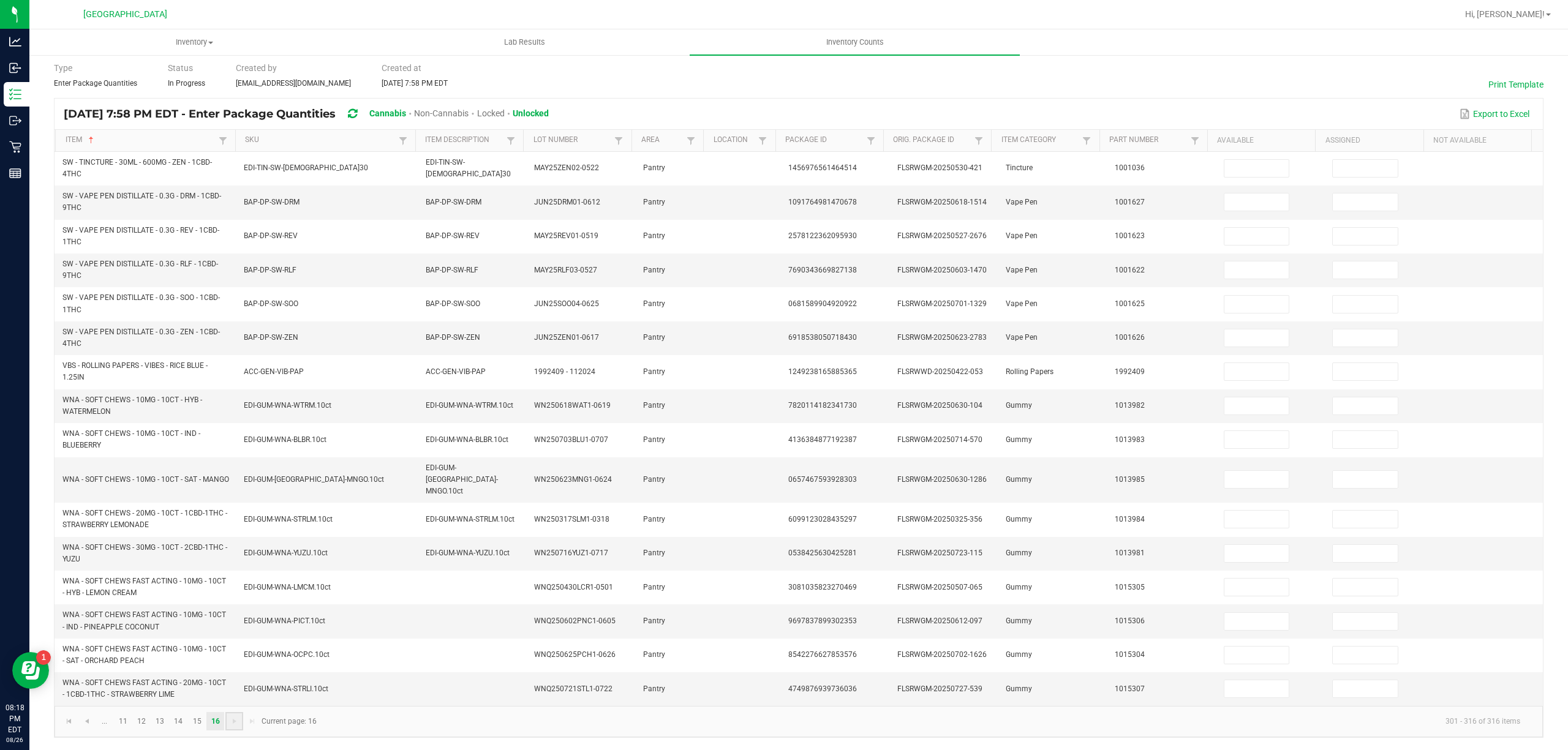
scroll to position [38, 0]
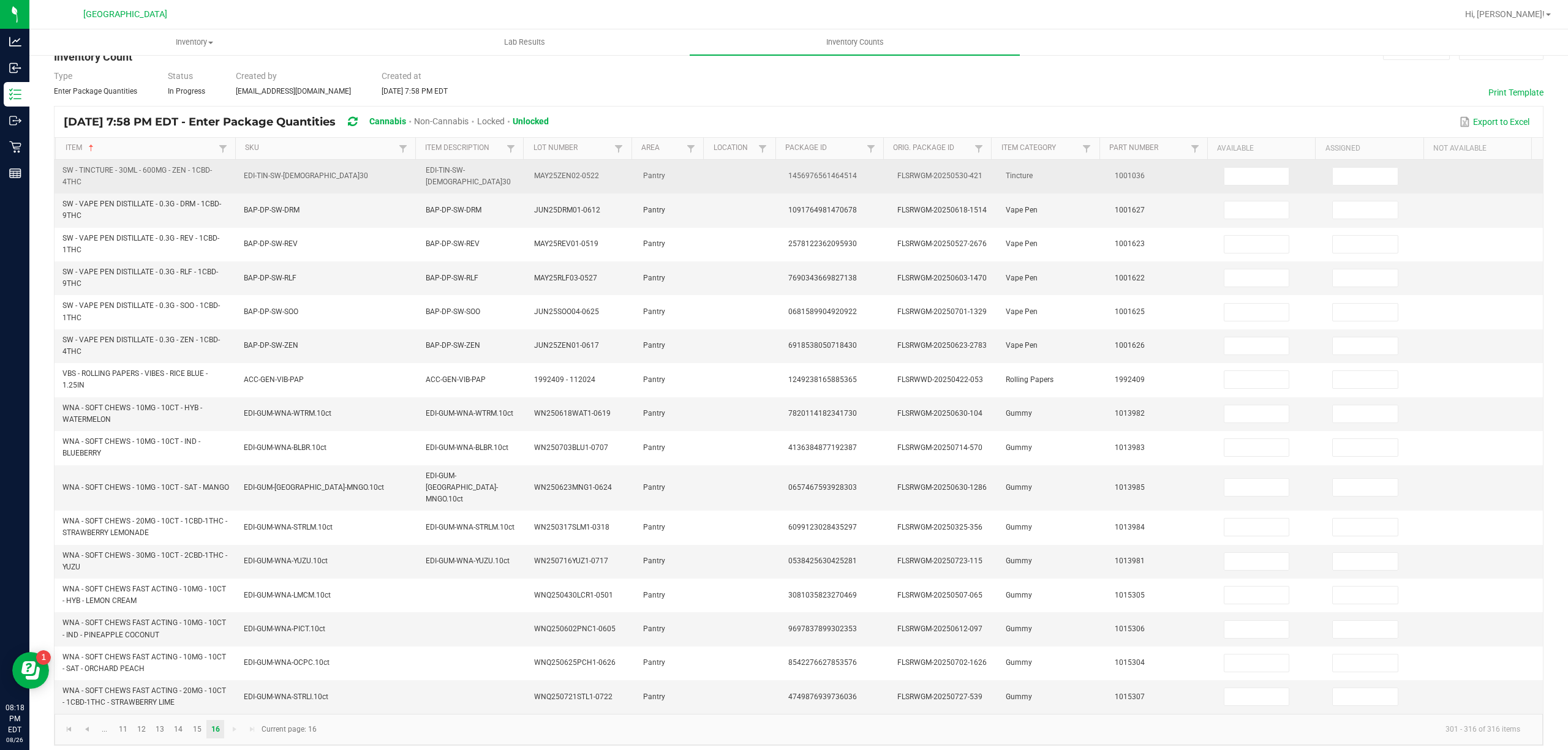
drag, startPoint x: 1243, startPoint y: 173, endPoint x: 1237, endPoint y: 167, distance: 8.5
click at [1243, 173] on input at bounding box center [1256, 177] width 64 height 18
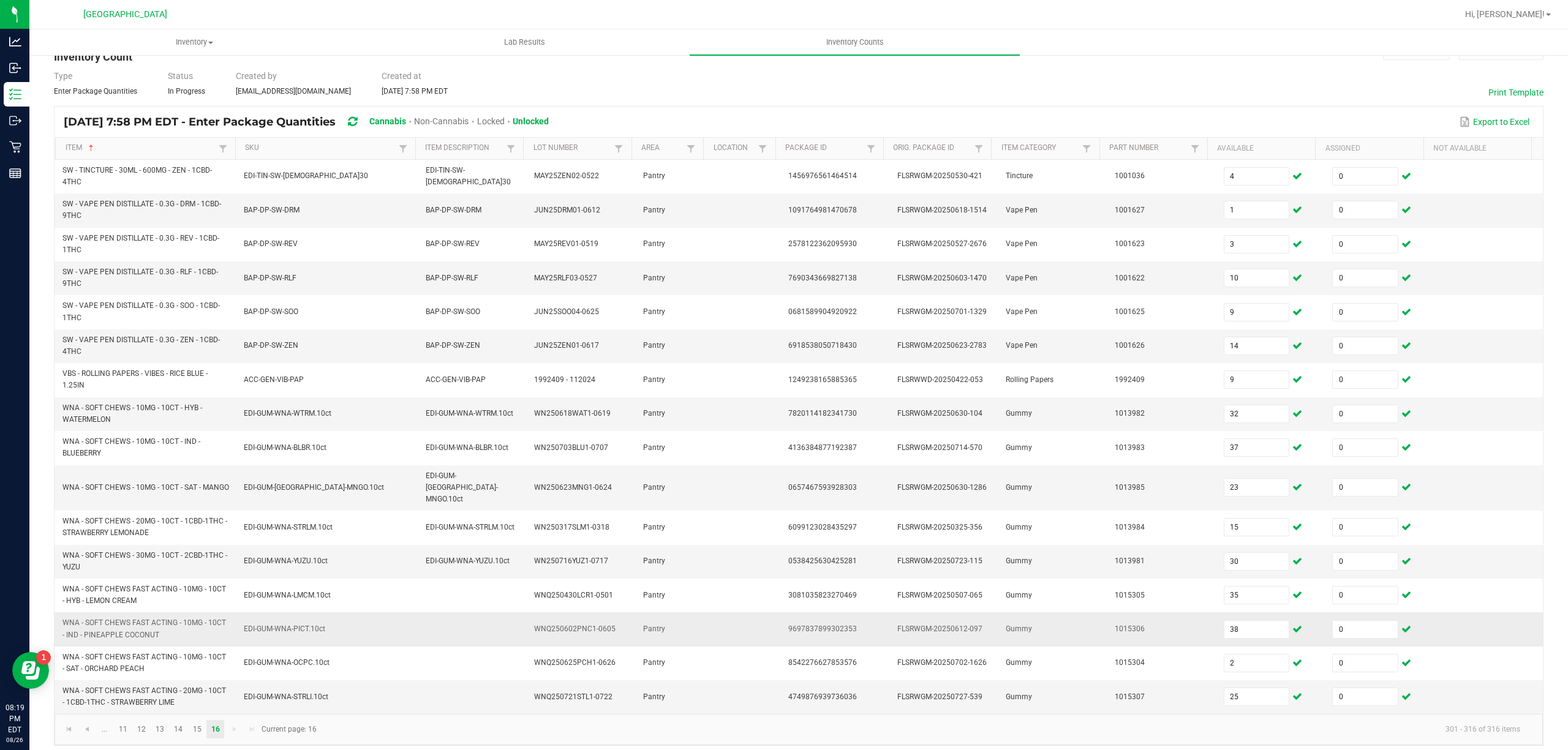
click at [475, 621] on td at bounding box center [473, 629] width 109 height 33
click at [1039, 96] on div "Type Enter Package Quantities Status In Progress Created by [EMAIL_ADDRESS][DOM…" at bounding box center [798, 83] width 1490 height 27
click at [1314, 102] on div "< All Inventory Counts Inventory Count Cancel Count Submit for Review Type Ente…" at bounding box center [798, 387] width 1490 height 718
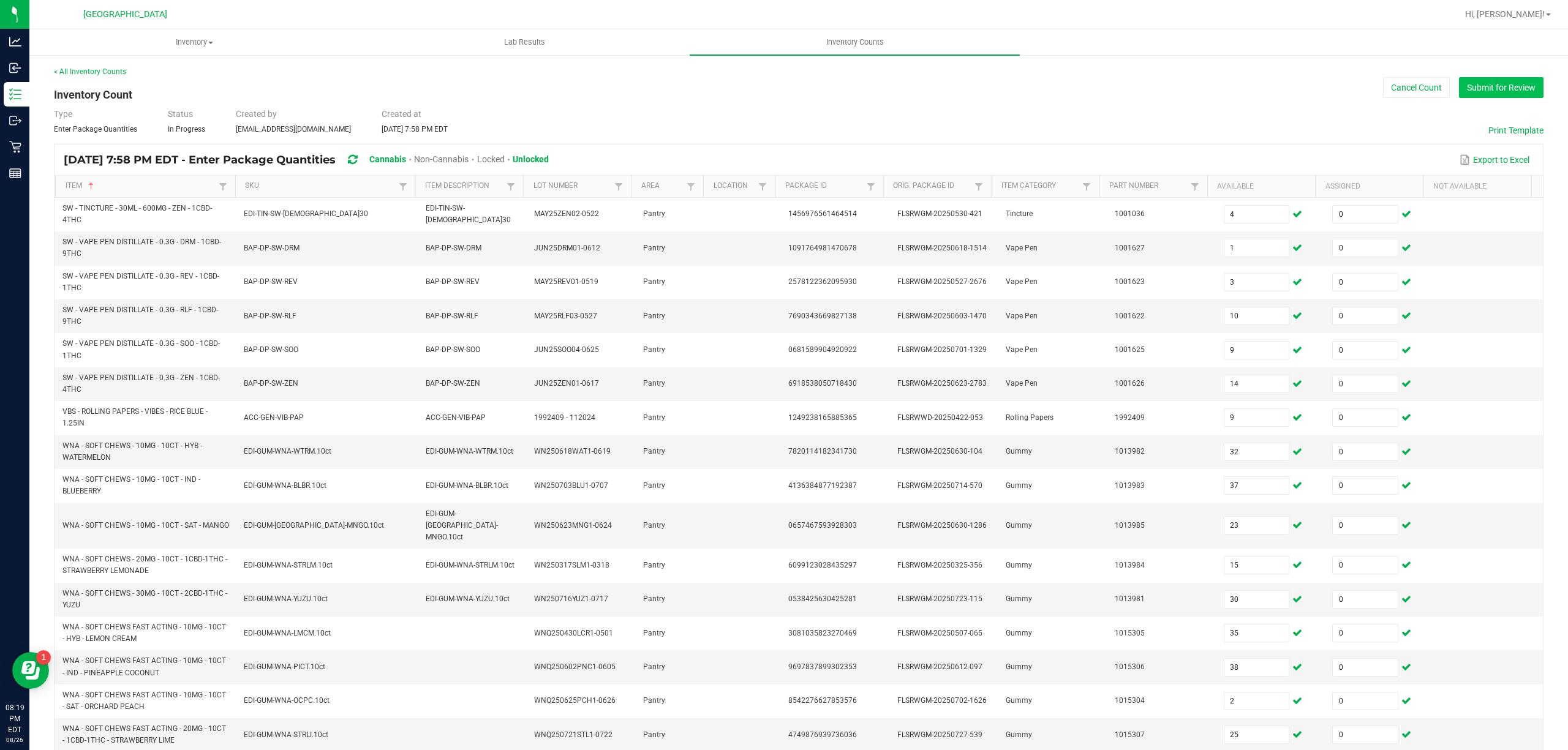
click at [1500, 87] on button "Submit for Review" at bounding box center [1501, 87] width 85 height 21
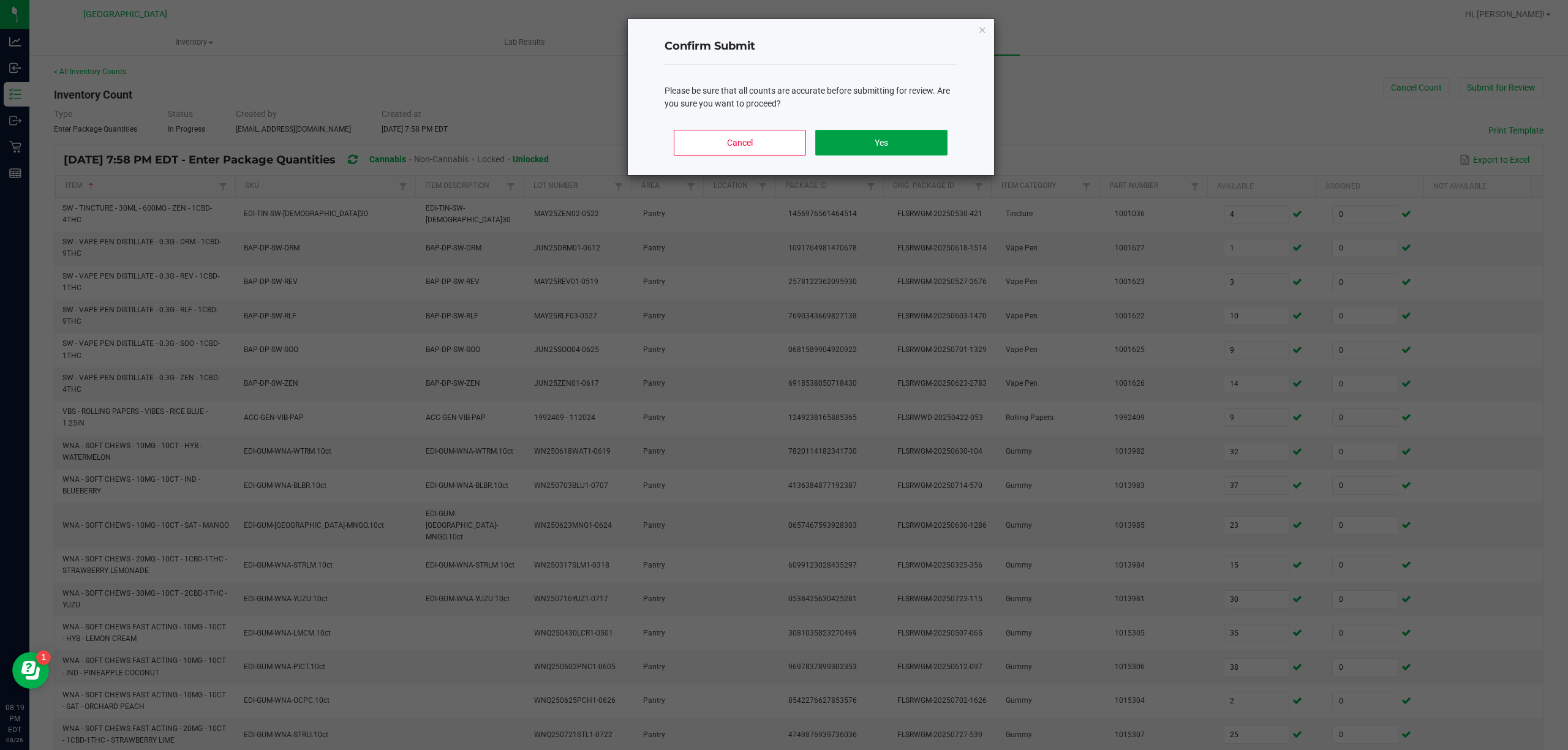
click at [887, 146] on button "Yes" at bounding box center [880, 143] width 132 height 25
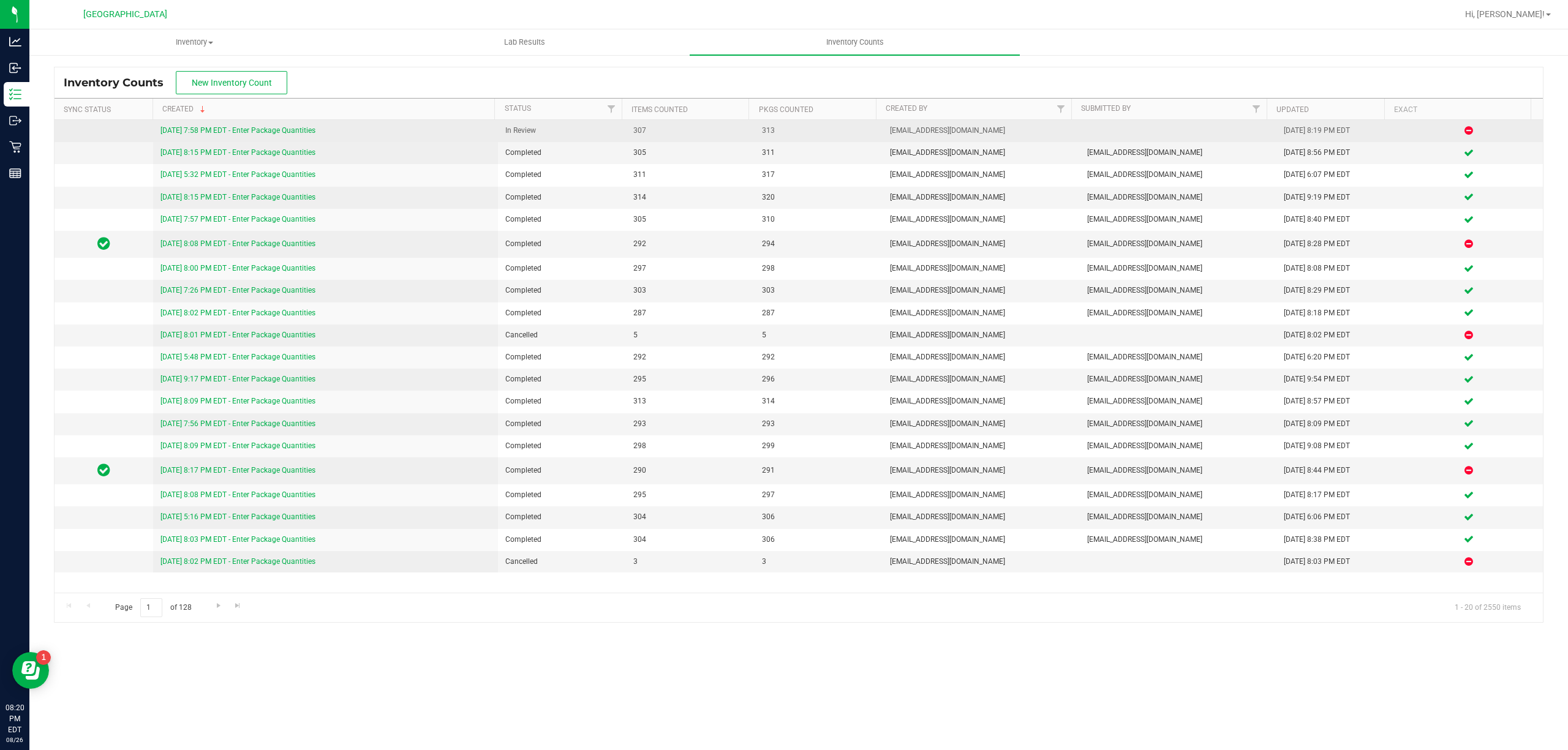
click at [310, 132] on link "[DATE] 7:58 PM EDT - Enter Package Quantities" at bounding box center [237, 130] width 155 height 9
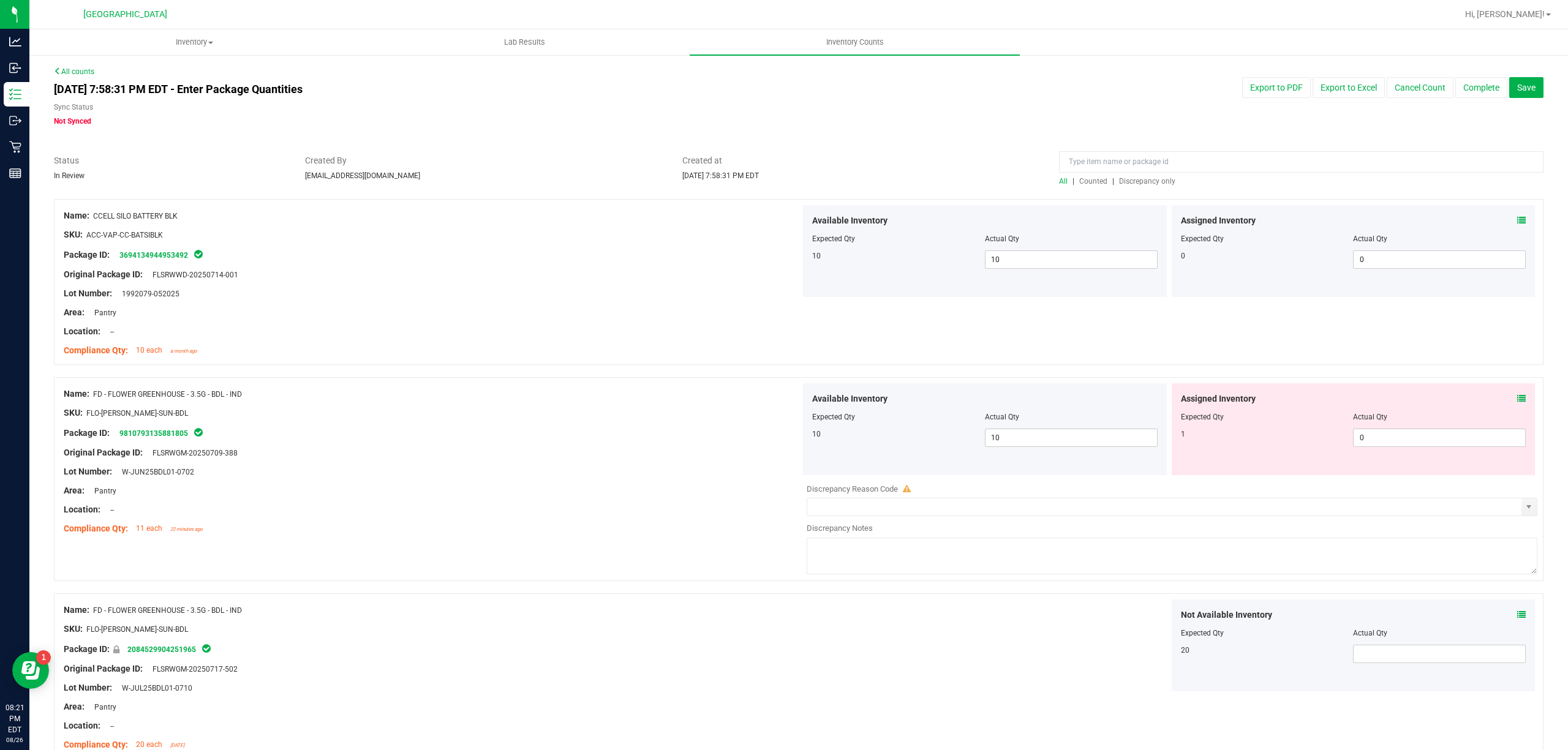
click at [1152, 187] on div at bounding box center [798, 192] width 1490 height 13
click at [1155, 179] on span "Discrepancy only" at bounding box center [1147, 181] width 57 height 9
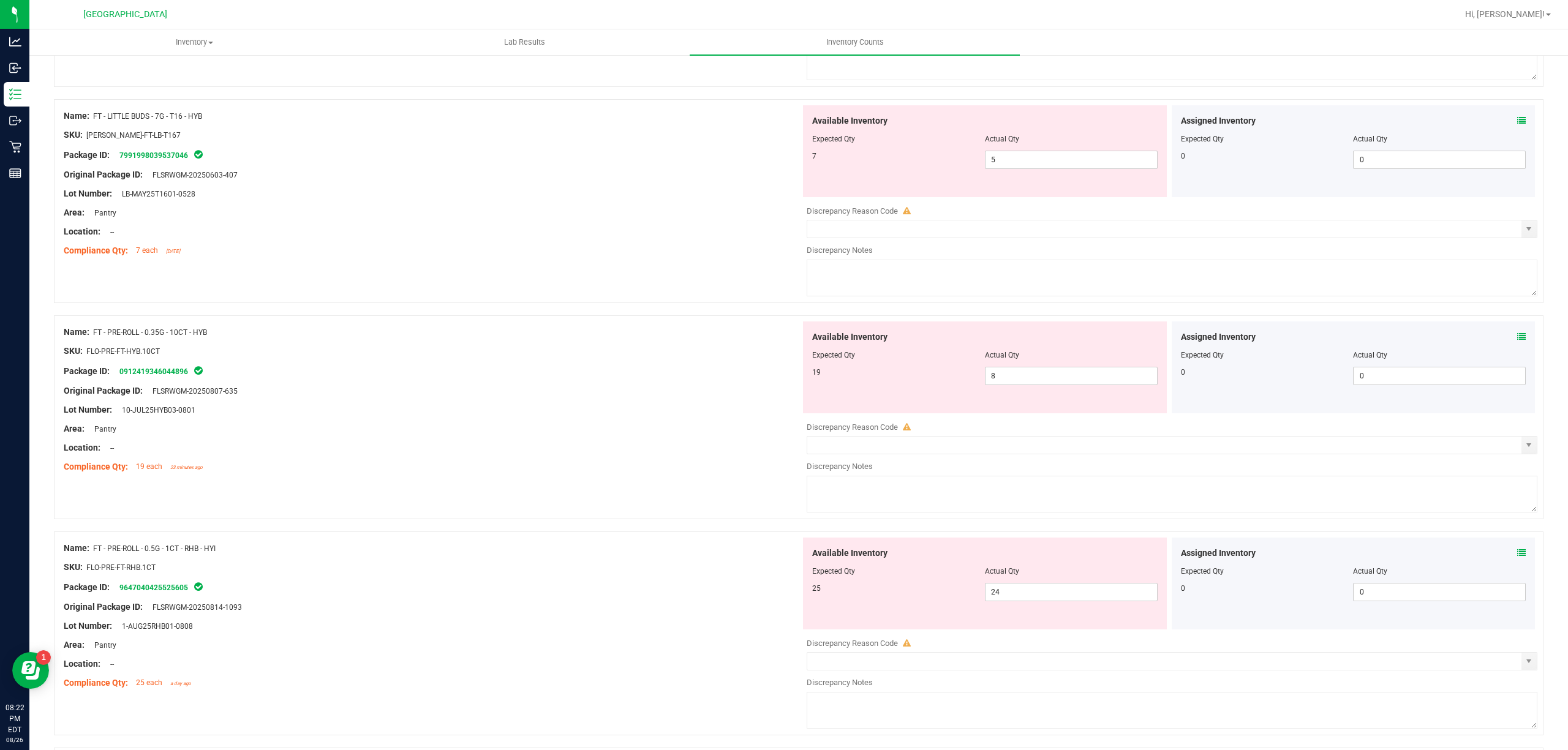
scroll to position [1796, 0]
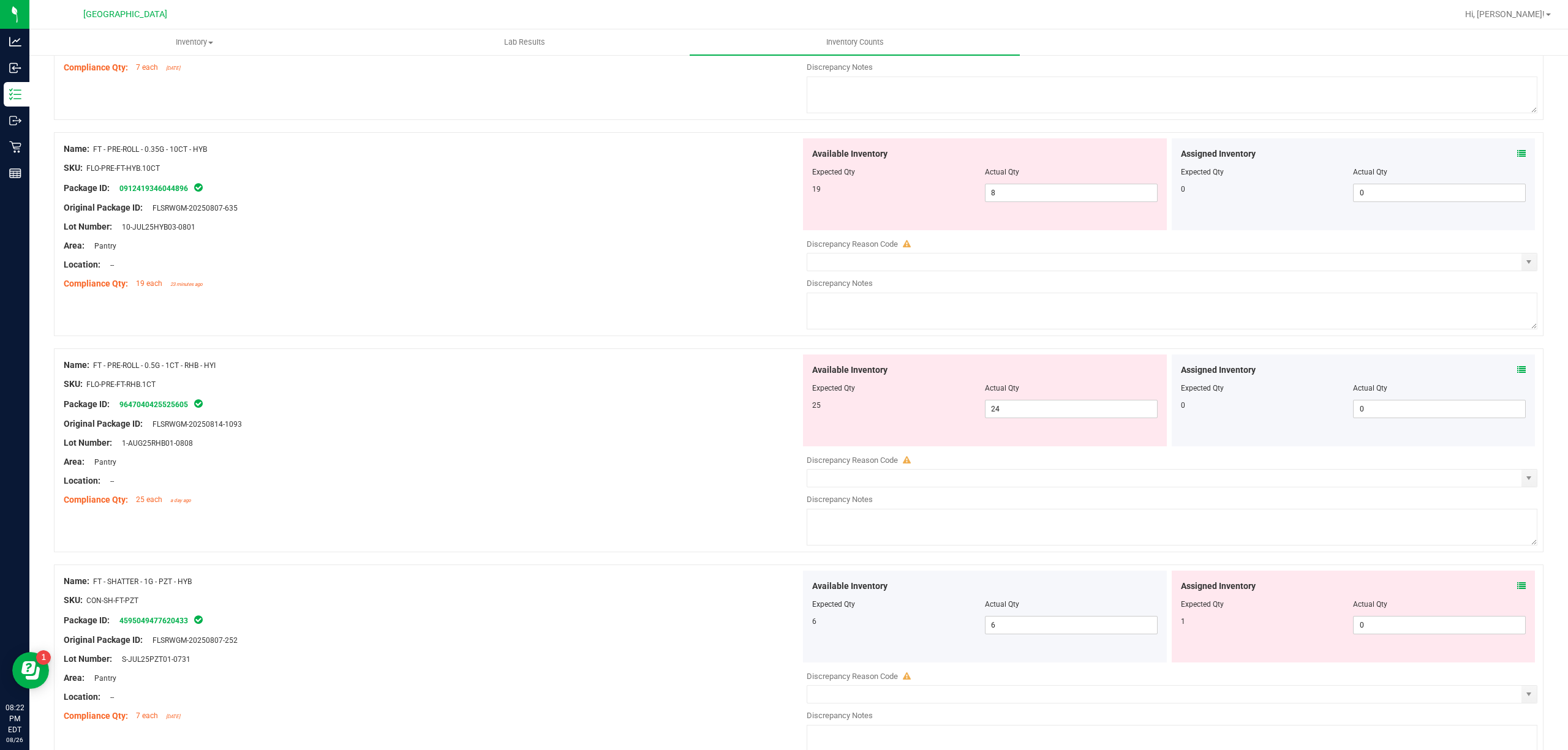
drag, startPoint x: 807, startPoint y: 595, endPoint x: 795, endPoint y: 609, distance: 18.4
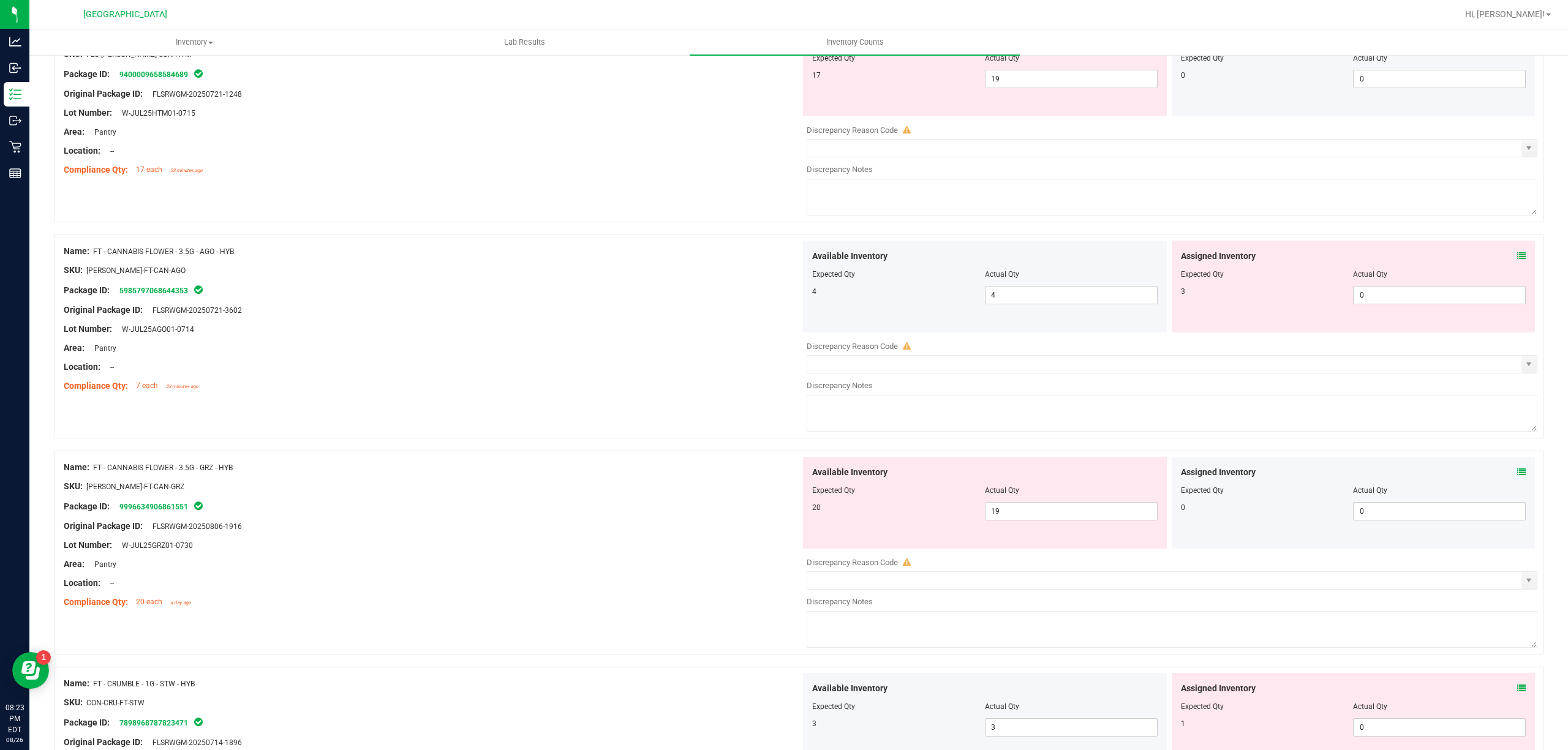
scroll to position [0, 0]
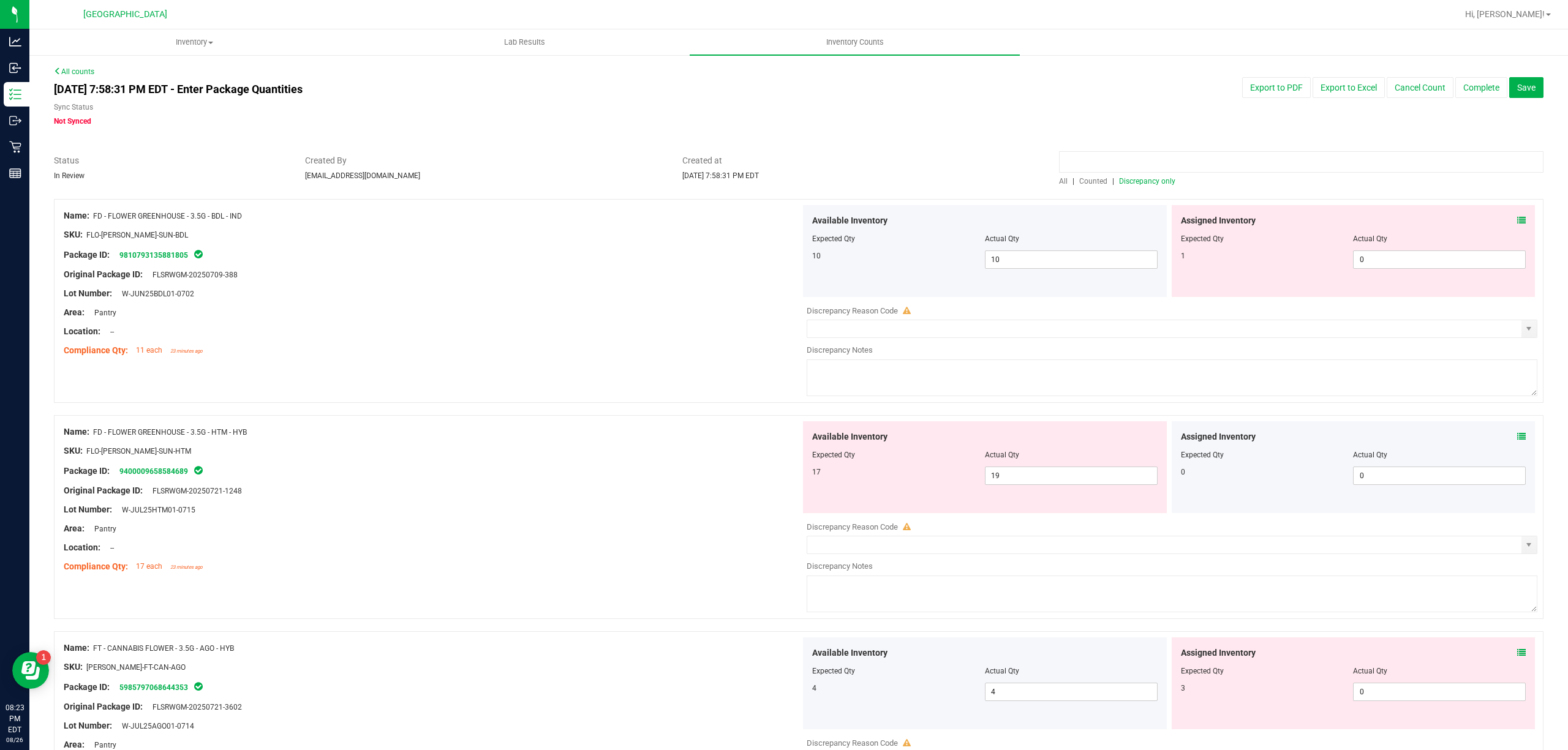
click at [1132, 151] on input at bounding box center [1301, 162] width 485 height 21
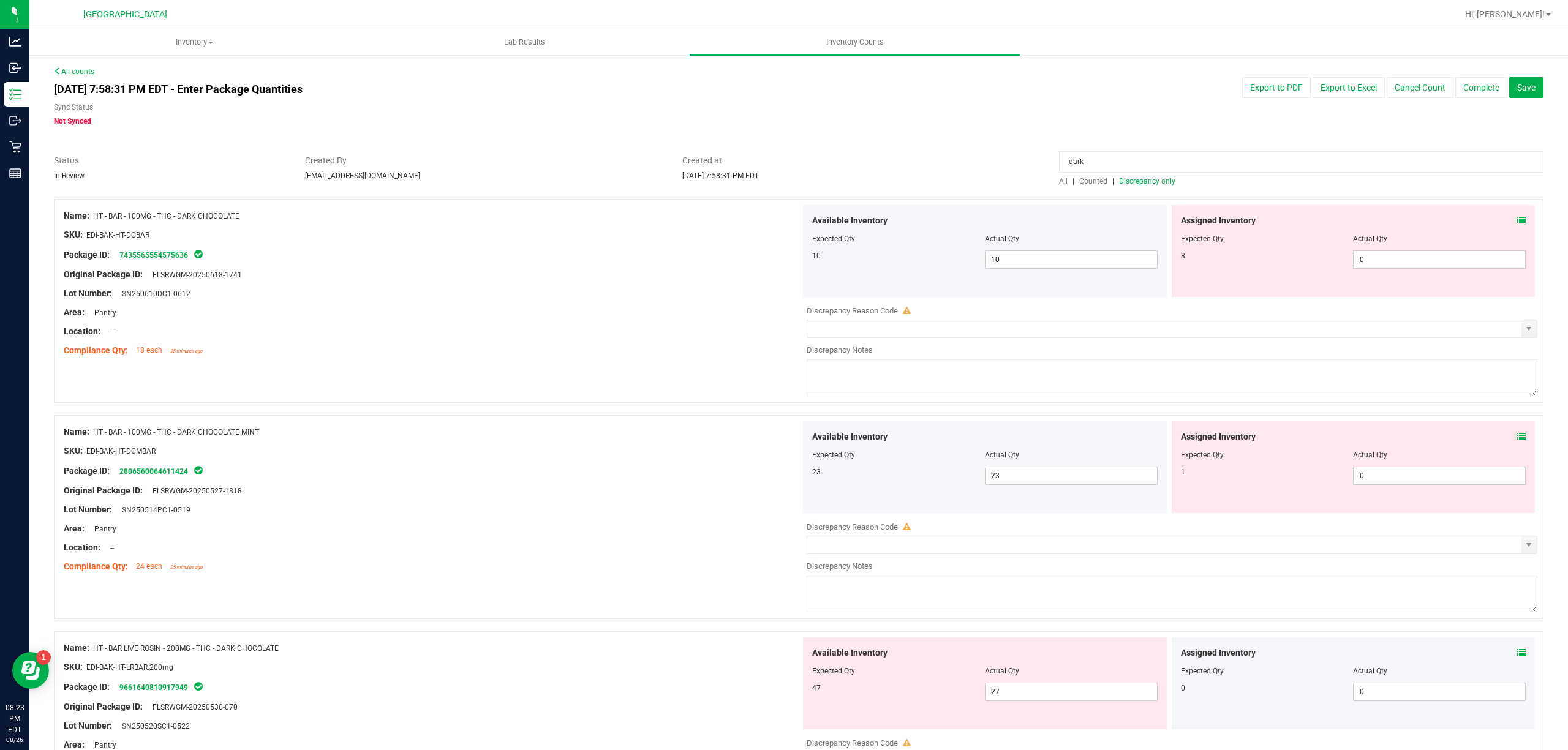
click at [691, 295] on div "Lot Number: SN250610DC1-0612" at bounding box center [432, 293] width 737 height 13
click at [1514, 224] on div "Assigned Inventory Expected Qty Actual Qty 8 0 0" at bounding box center [1353, 251] width 363 height 92
click at [1517, 221] on icon at bounding box center [1521, 220] width 9 height 9
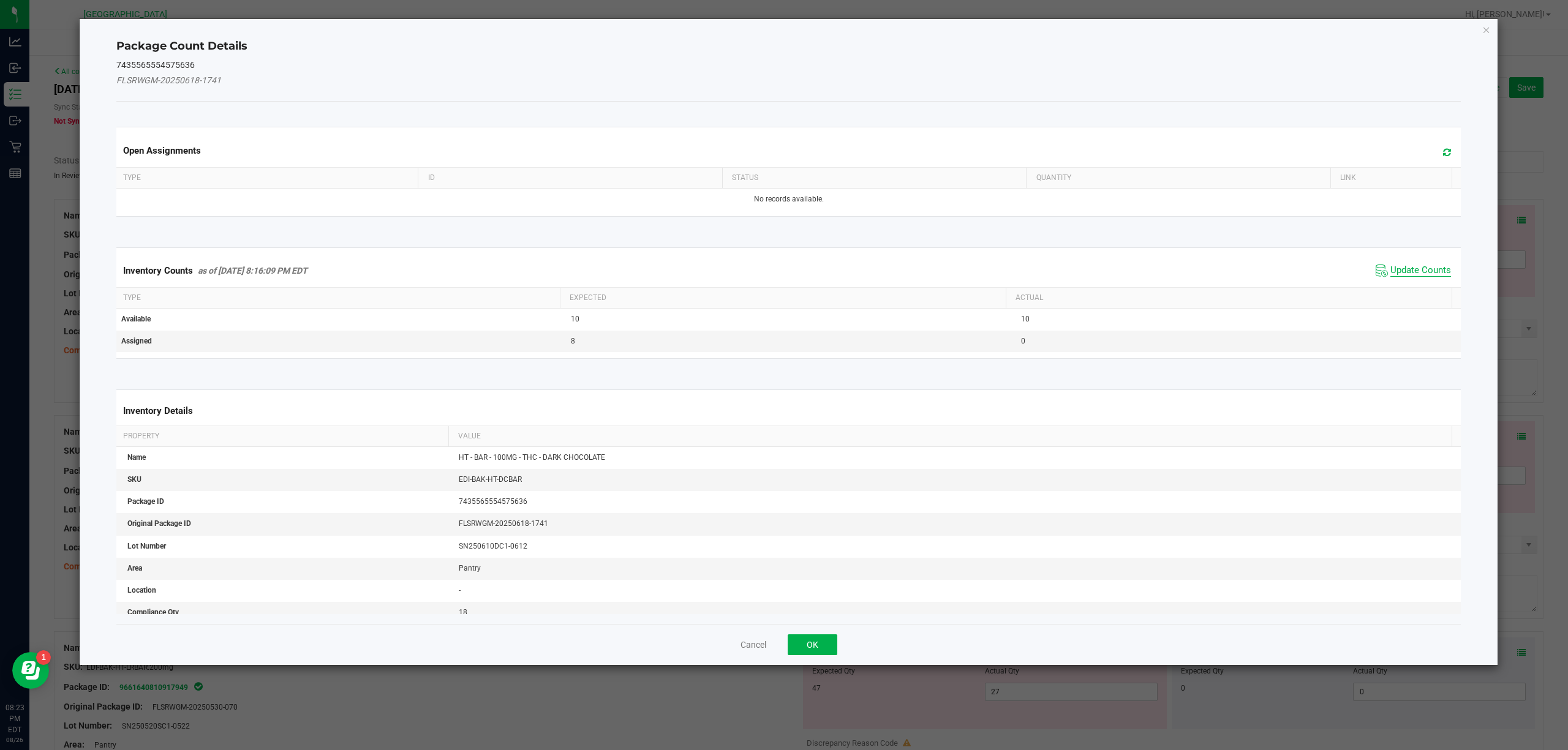
click at [1421, 274] on span "Update Counts" at bounding box center [1420, 271] width 61 height 13
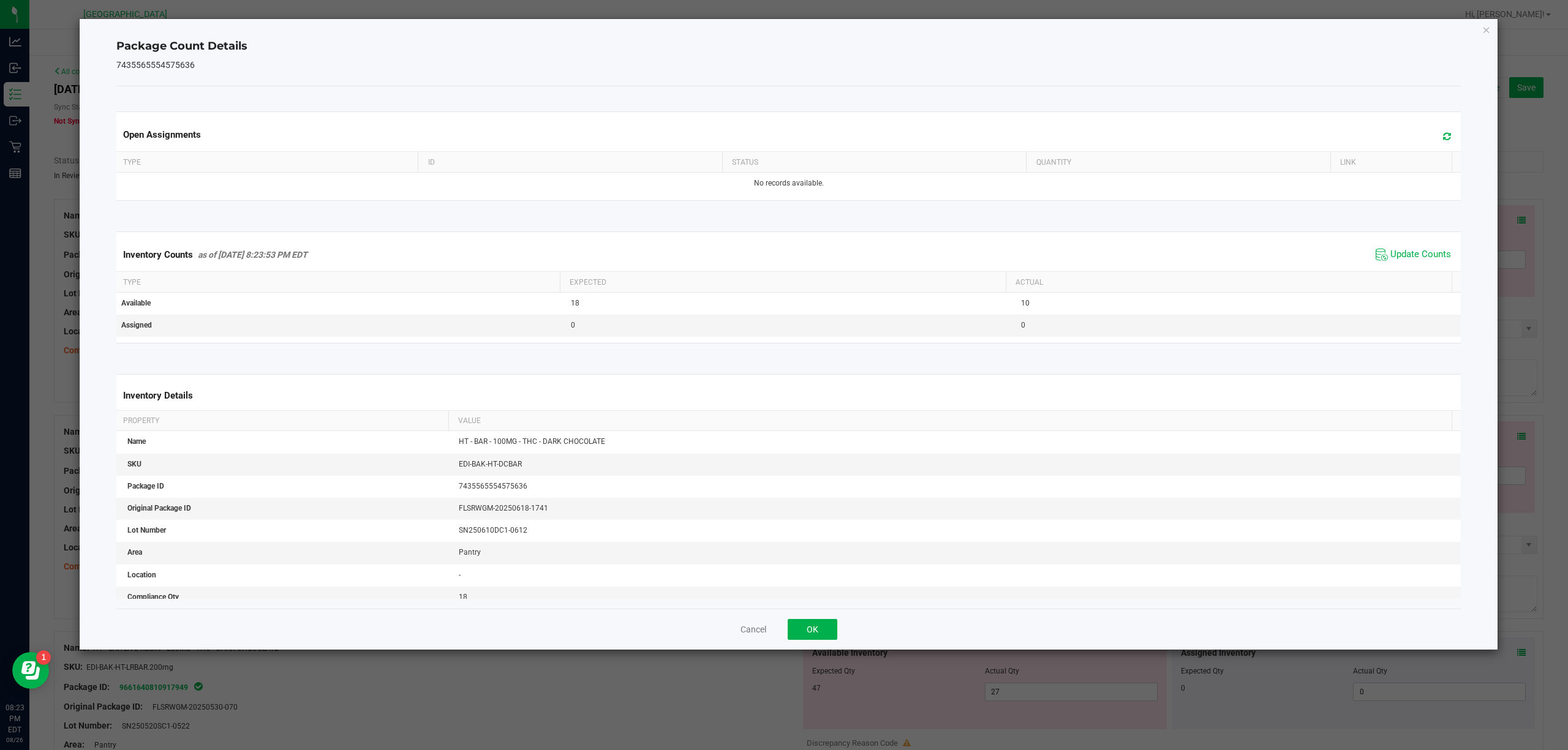
click at [807, 617] on div "Cancel OK" at bounding box center [788, 629] width 1345 height 41
click at [812, 621] on button "OK" at bounding box center [812, 629] width 50 height 21
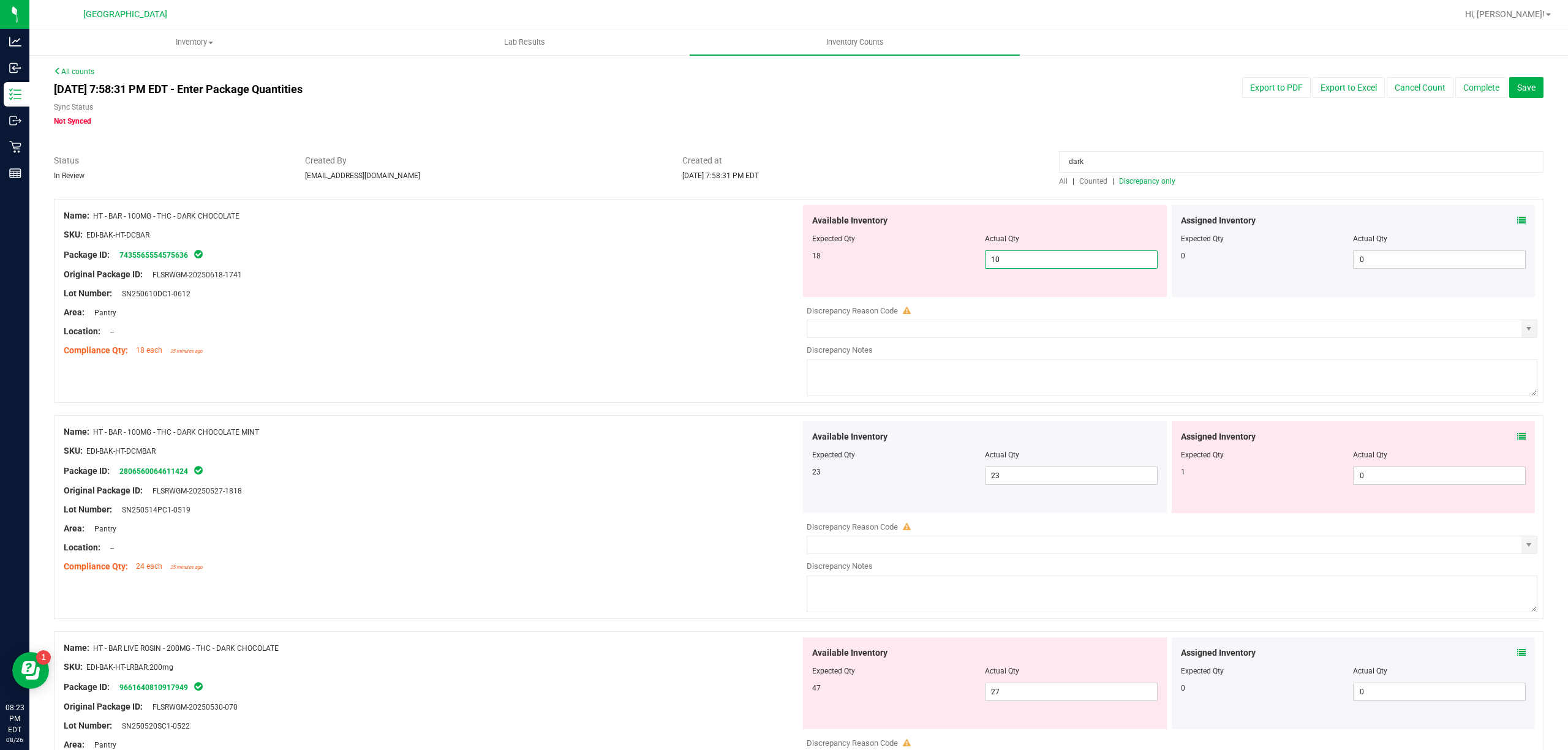
click at [1127, 255] on span "10 10" at bounding box center [1071, 259] width 173 height 19
click at [1127, 255] on input "10" at bounding box center [1072, 260] width 172 height 18
click at [1070, 258] on input "8" at bounding box center [1072, 260] width 172 height 18
drag, startPoint x: 699, startPoint y: 314, endPoint x: 699, endPoint y: 307, distance: 7.0
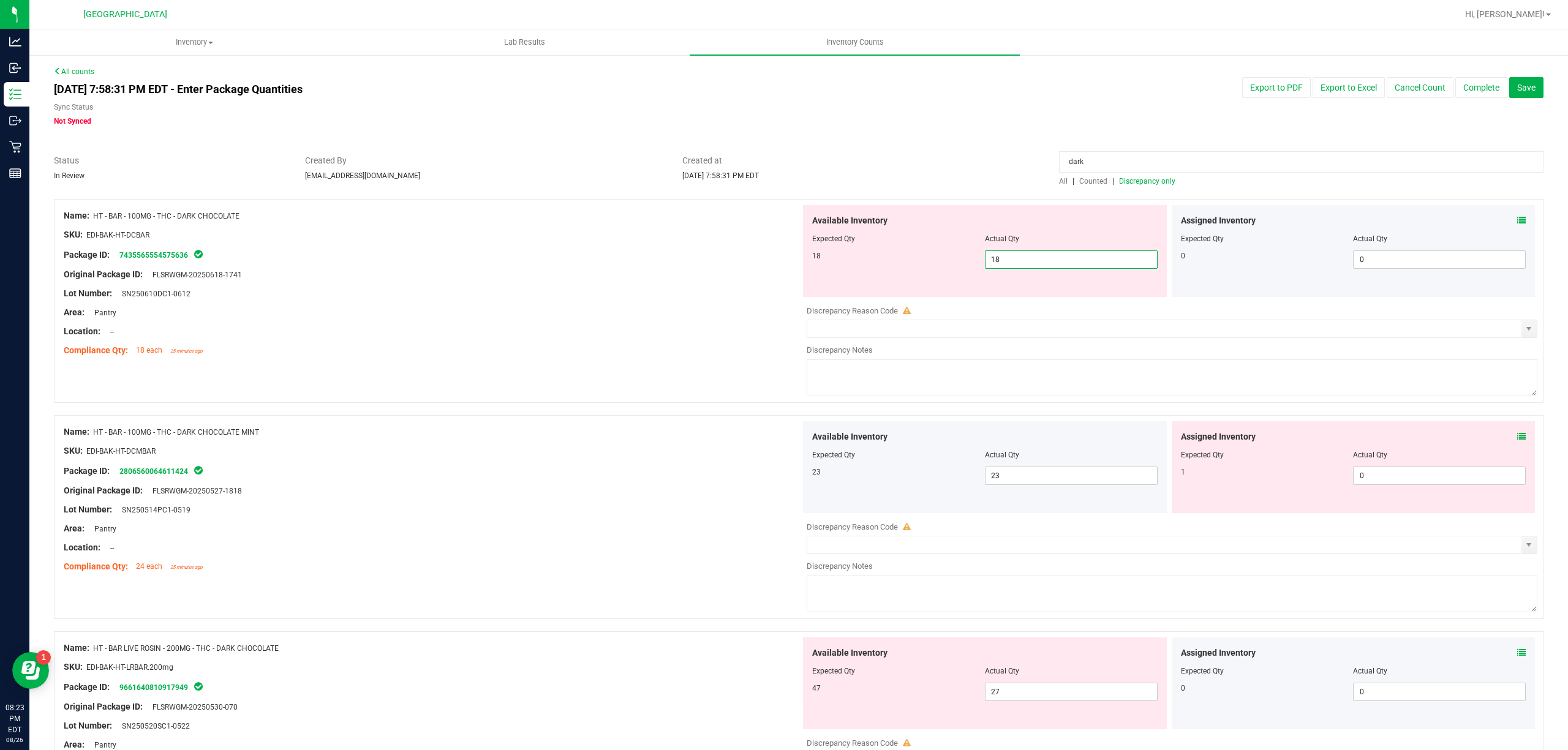
click at [699, 312] on div "Area: Pantry" at bounding box center [432, 312] width 737 height 13
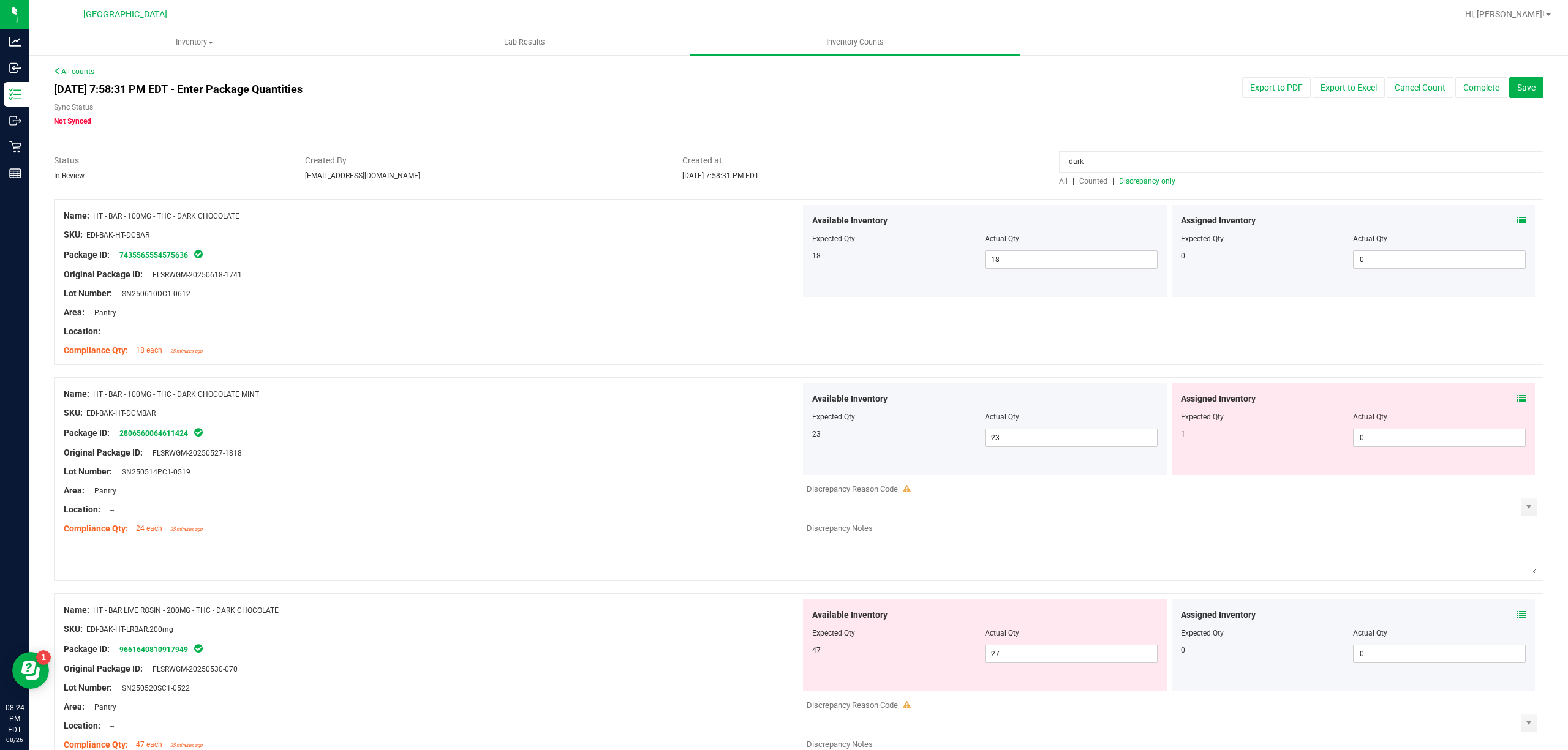
click at [1517, 397] on icon at bounding box center [1521, 398] width 9 height 9
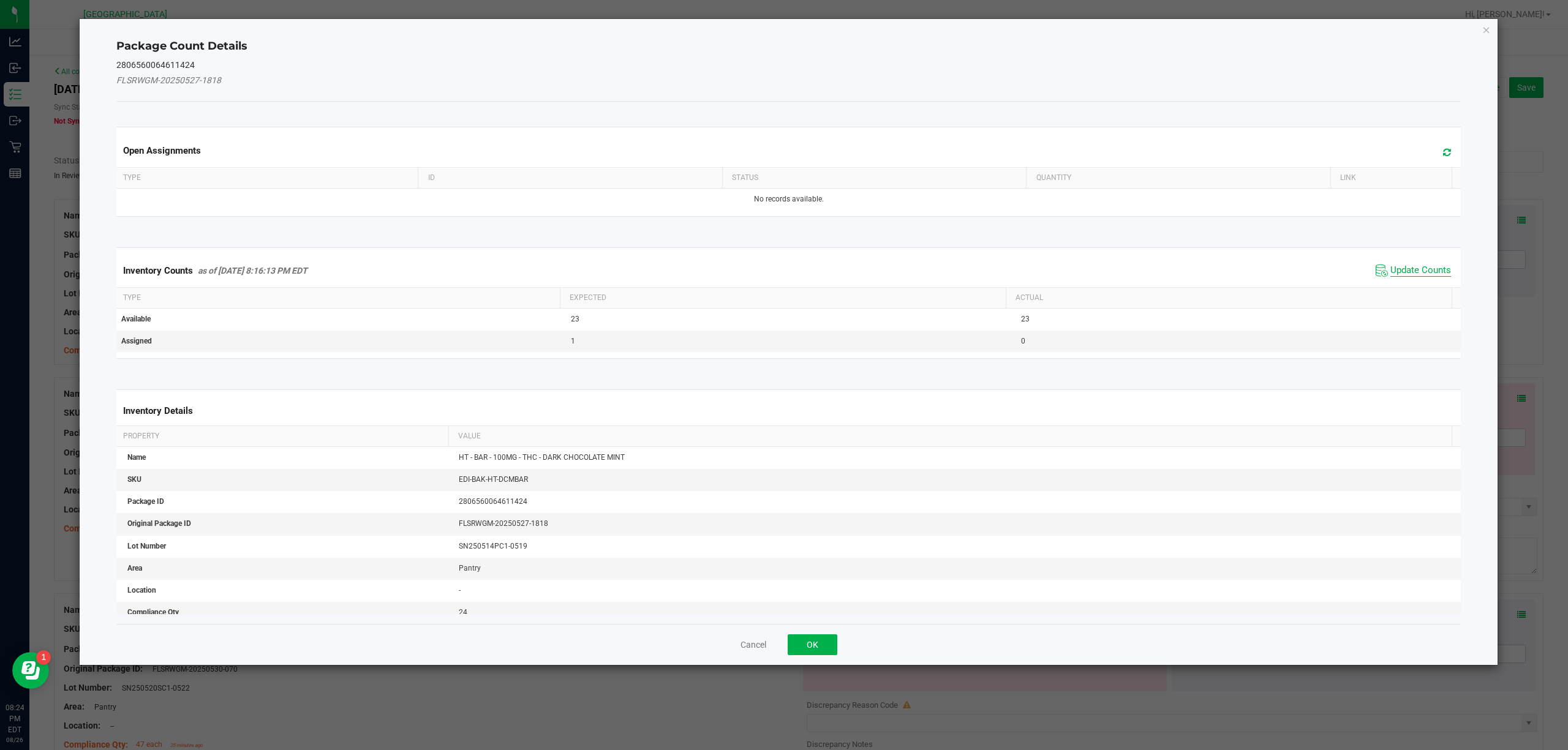
click at [1390, 265] on span "Update Counts" at bounding box center [1420, 271] width 61 height 13
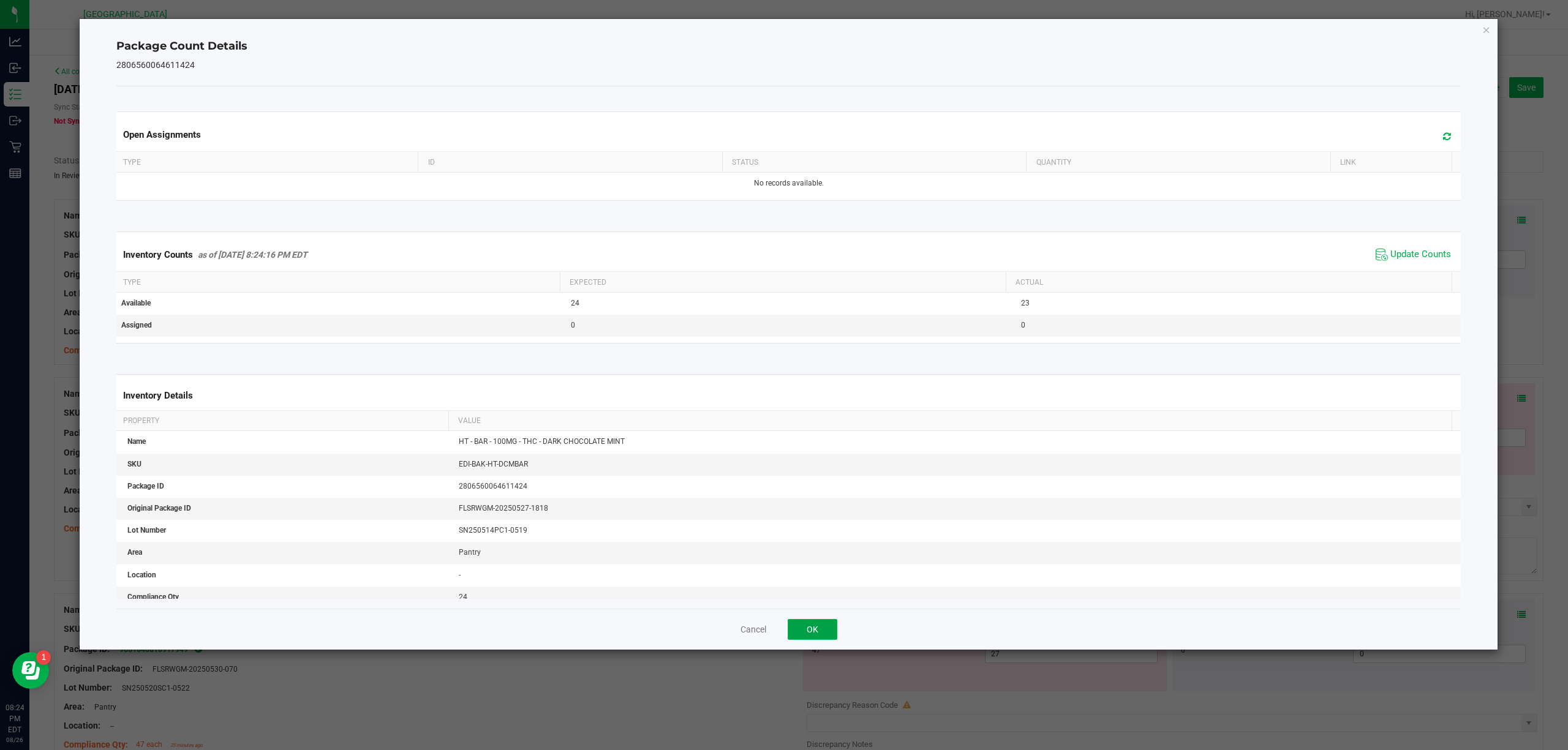
click at [822, 626] on button "OK" at bounding box center [812, 629] width 50 height 21
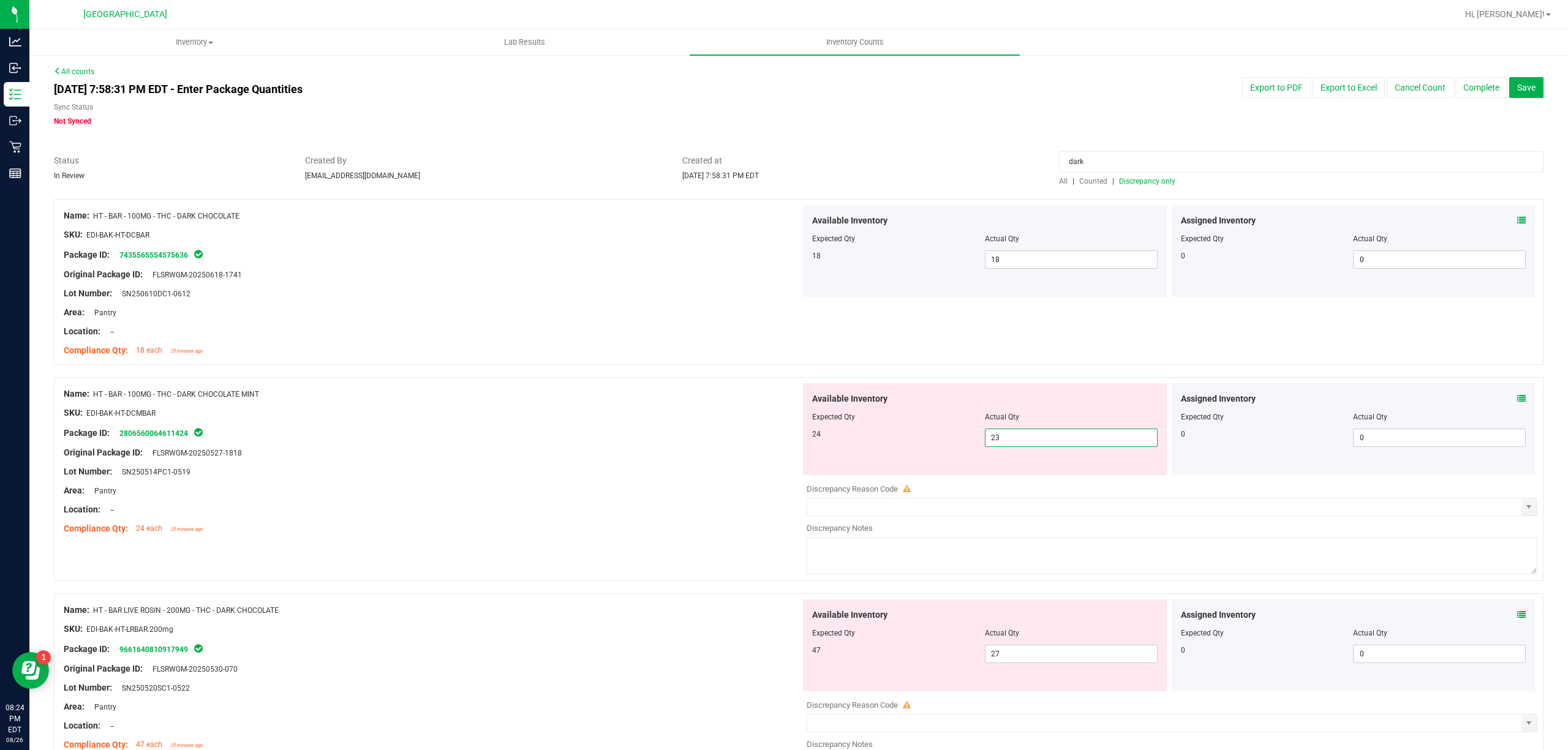
drag, startPoint x: 1106, startPoint y: 429, endPoint x: 1106, endPoint y: 437, distance: 8.0
click at [1106, 430] on span "23 23" at bounding box center [1071, 438] width 173 height 19
click at [1106, 437] on input "23" at bounding box center [1072, 438] width 172 height 18
click at [733, 472] on div "Lot Number: SN250514PC1-0519" at bounding box center [432, 471] width 737 height 13
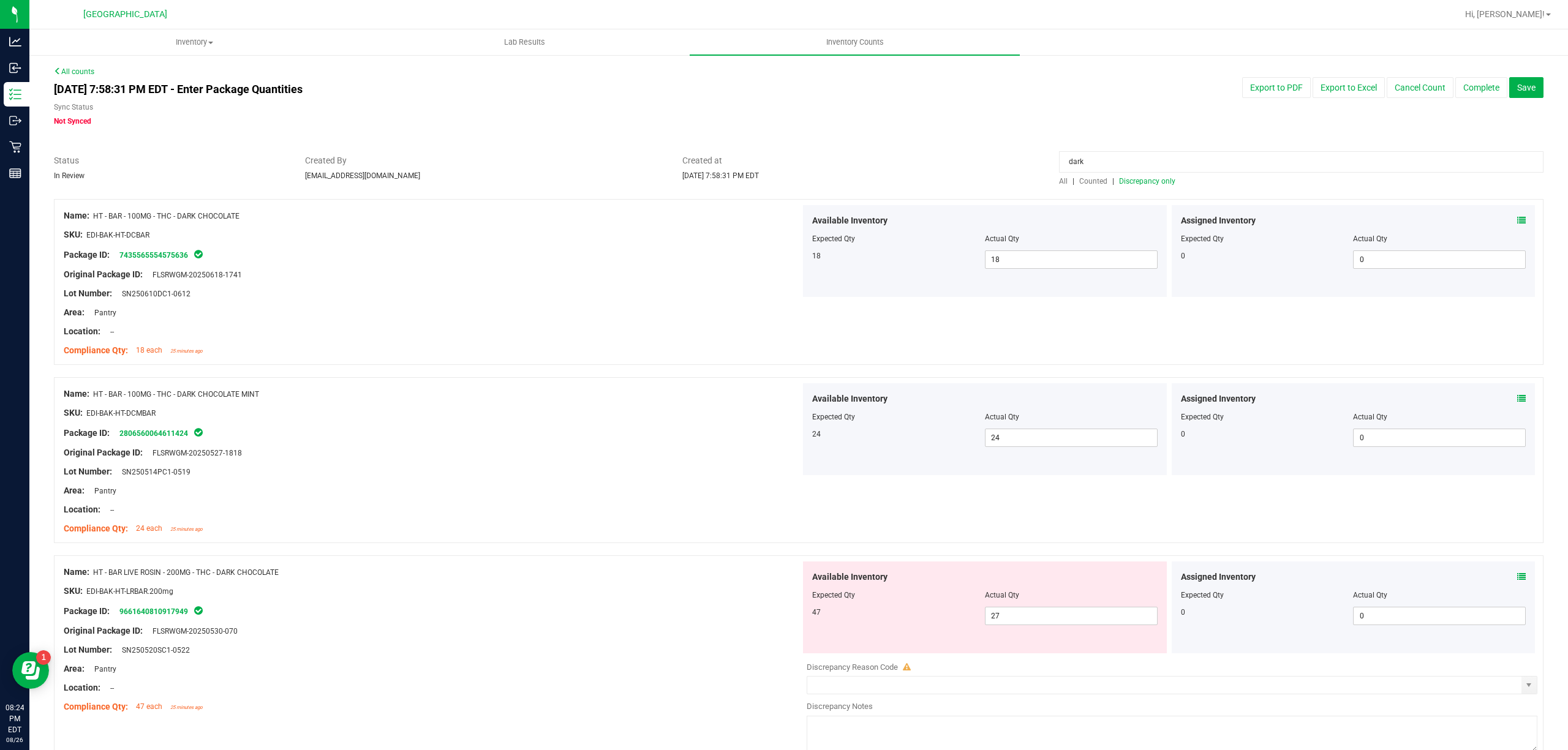
click at [1130, 180] on span "Discrepancy only" at bounding box center [1147, 181] width 57 height 9
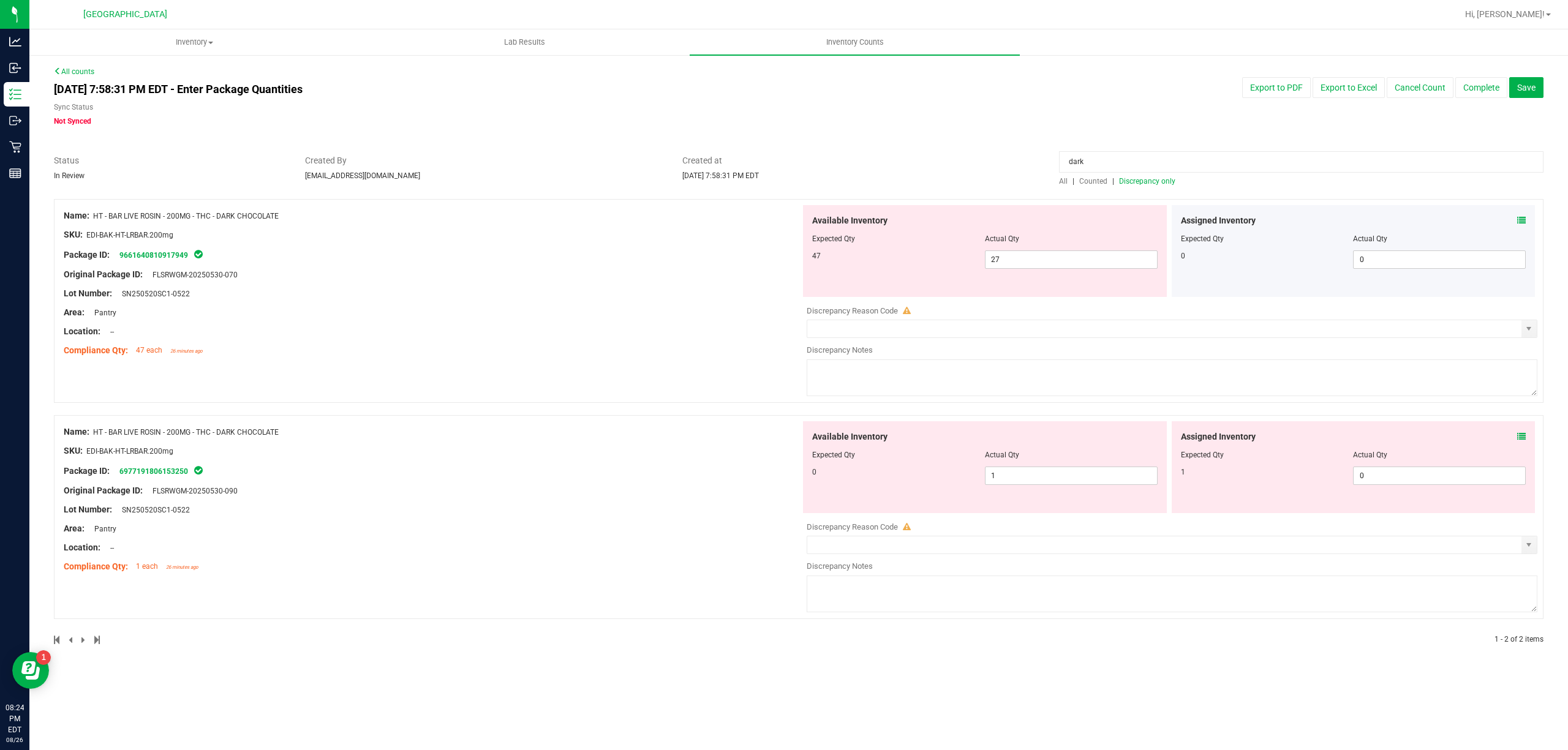
click at [1525, 438] on div "Assigned Inventory Expected Qty Actual Qty 1 0 0" at bounding box center [1353, 467] width 363 height 92
click at [1524, 438] on icon at bounding box center [1521, 437] width 9 height 9
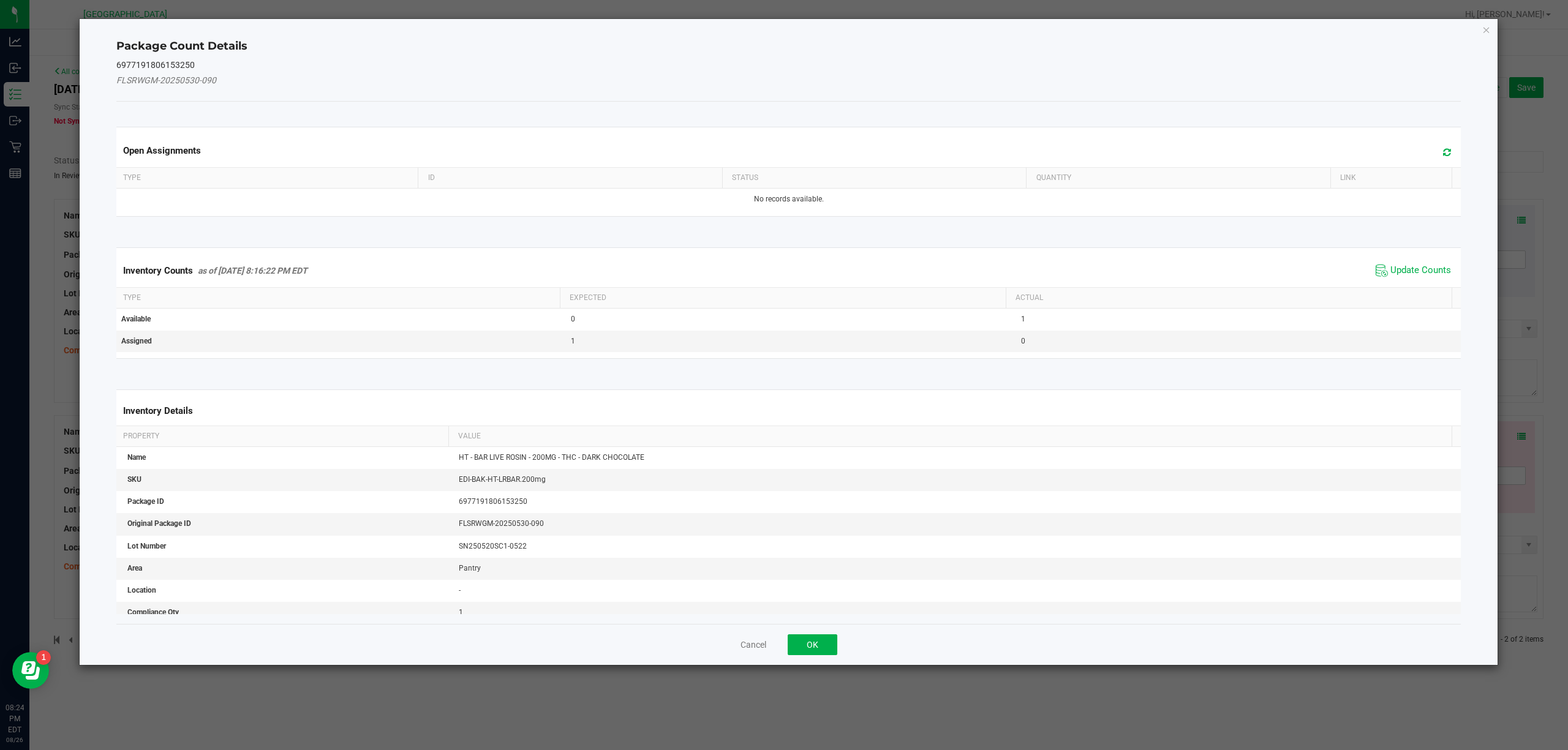
click at [1398, 258] on div "Inventory Counts as of [DATE] 8:16:22 PM EDT Update Counts" at bounding box center [789, 271] width 1350 height 33
click at [1396, 269] on span "Update Counts" at bounding box center [1420, 271] width 61 height 13
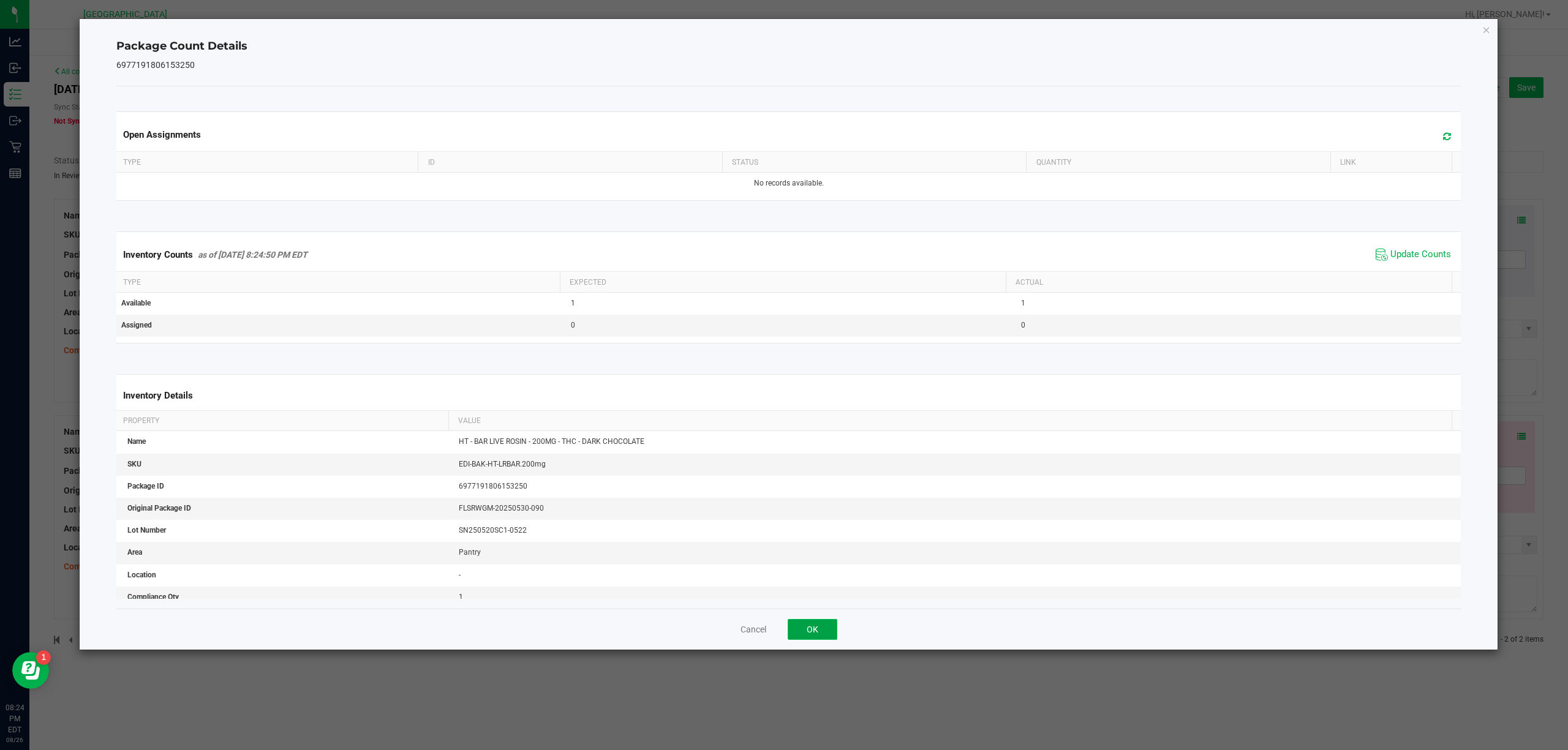
click at [822, 630] on button "OK" at bounding box center [812, 629] width 50 height 21
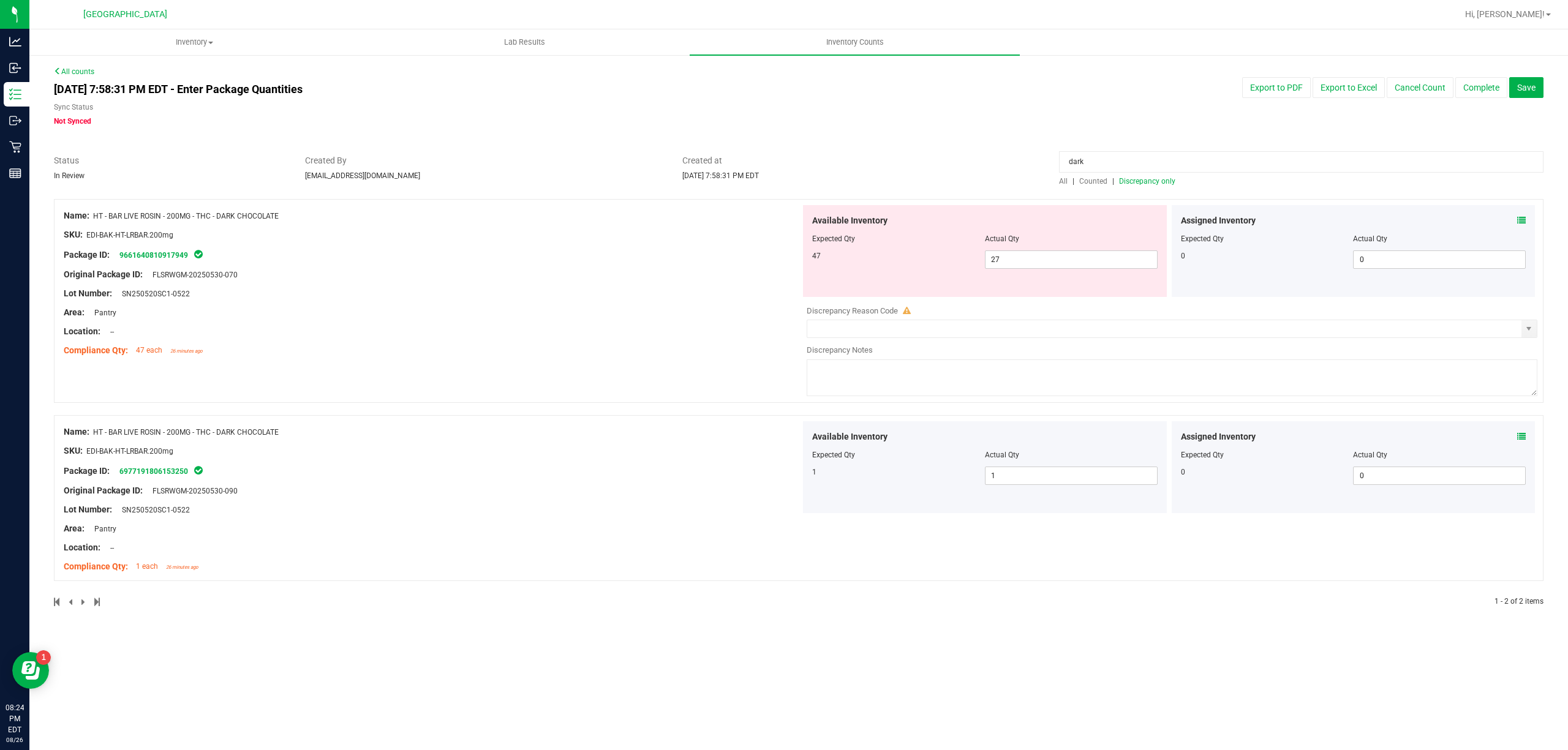
click at [1522, 214] on span at bounding box center [1521, 220] width 9 height 13
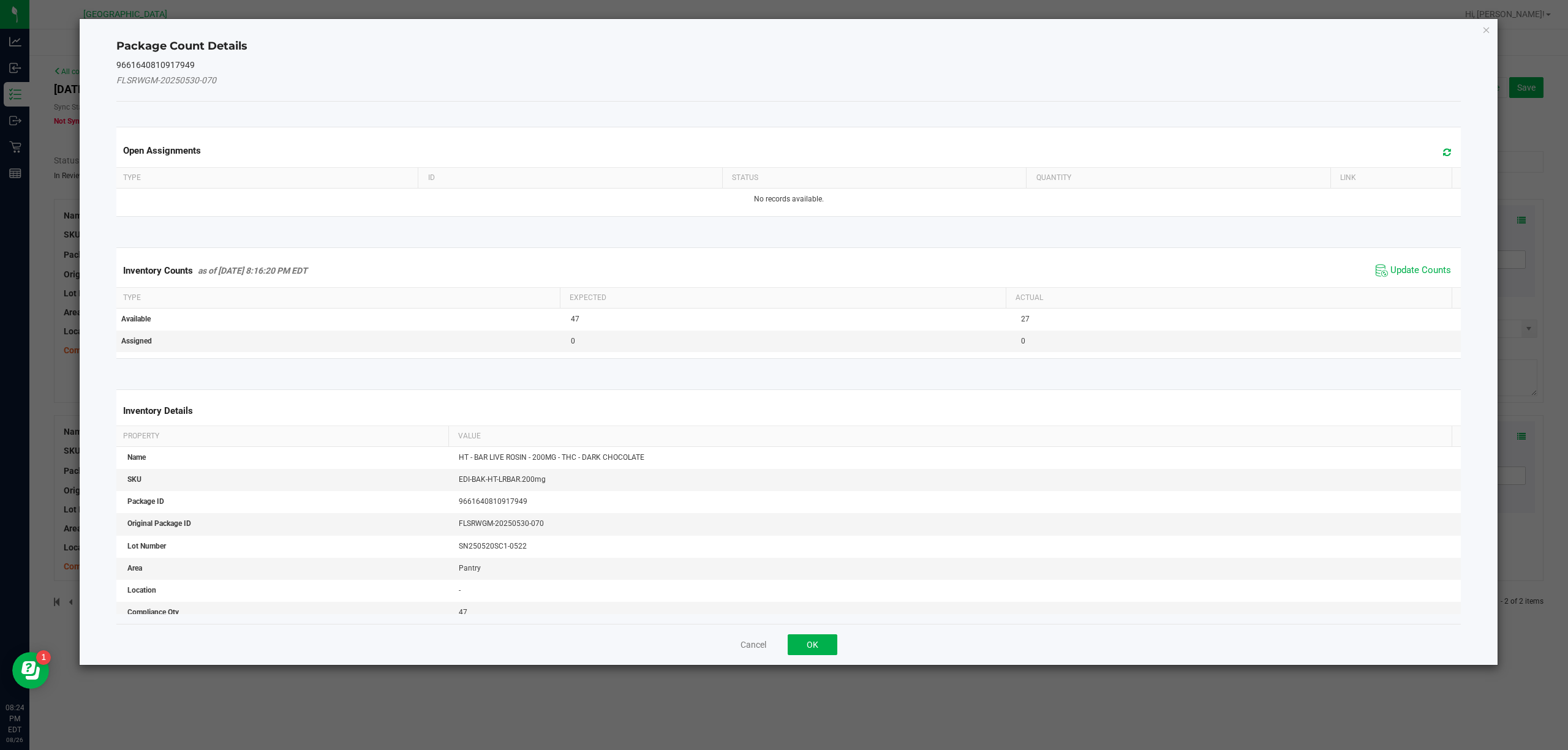
click at [793, 659] on div "Cancel OK" at bounding box center [788, 645] width 1345 height 41
click at [1383, 264] on span "Update Counts" at bounding box center [1413, 271] width 81 height 19
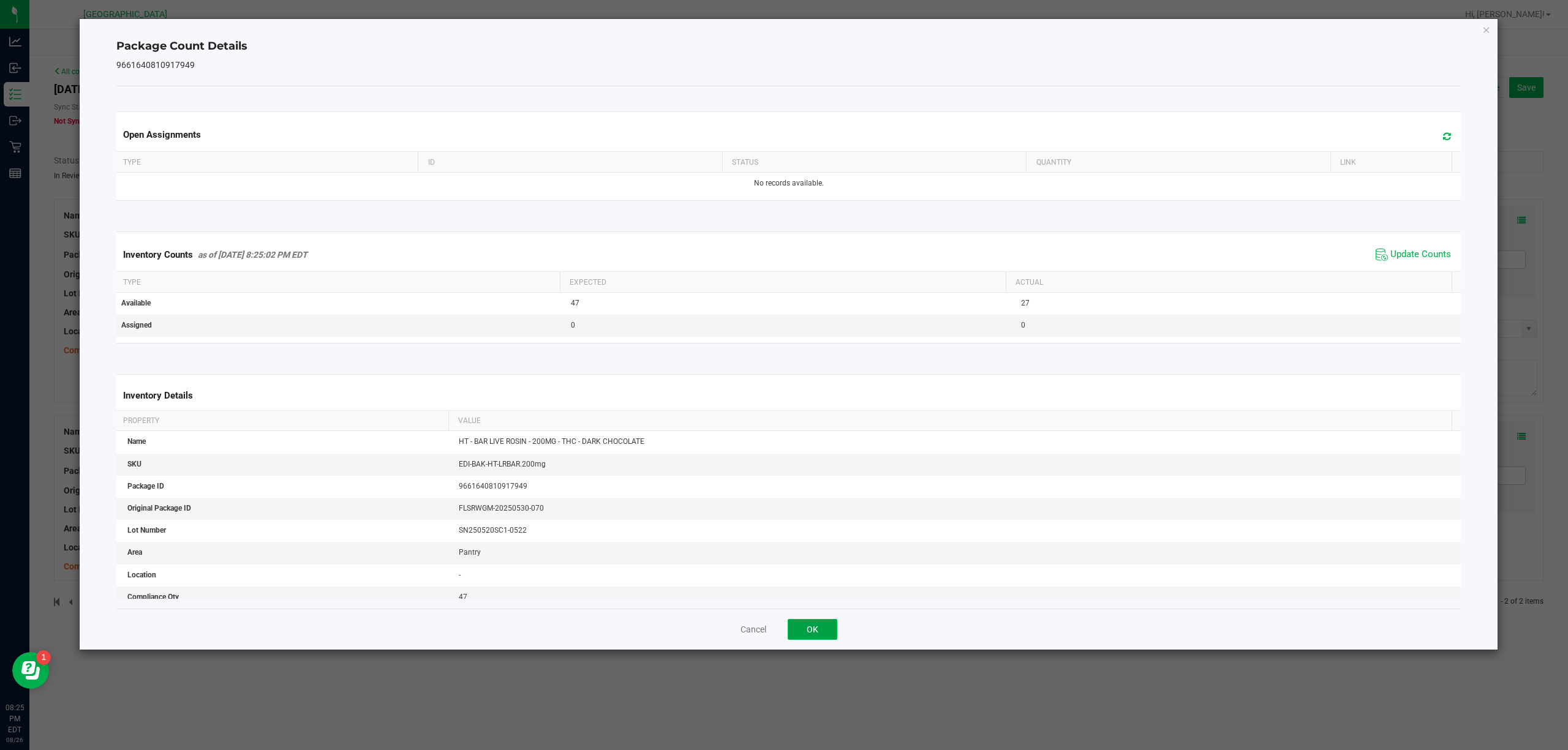
click at [822, 637] on button "OK" at bounding box center [812, 629] width 50 height 21
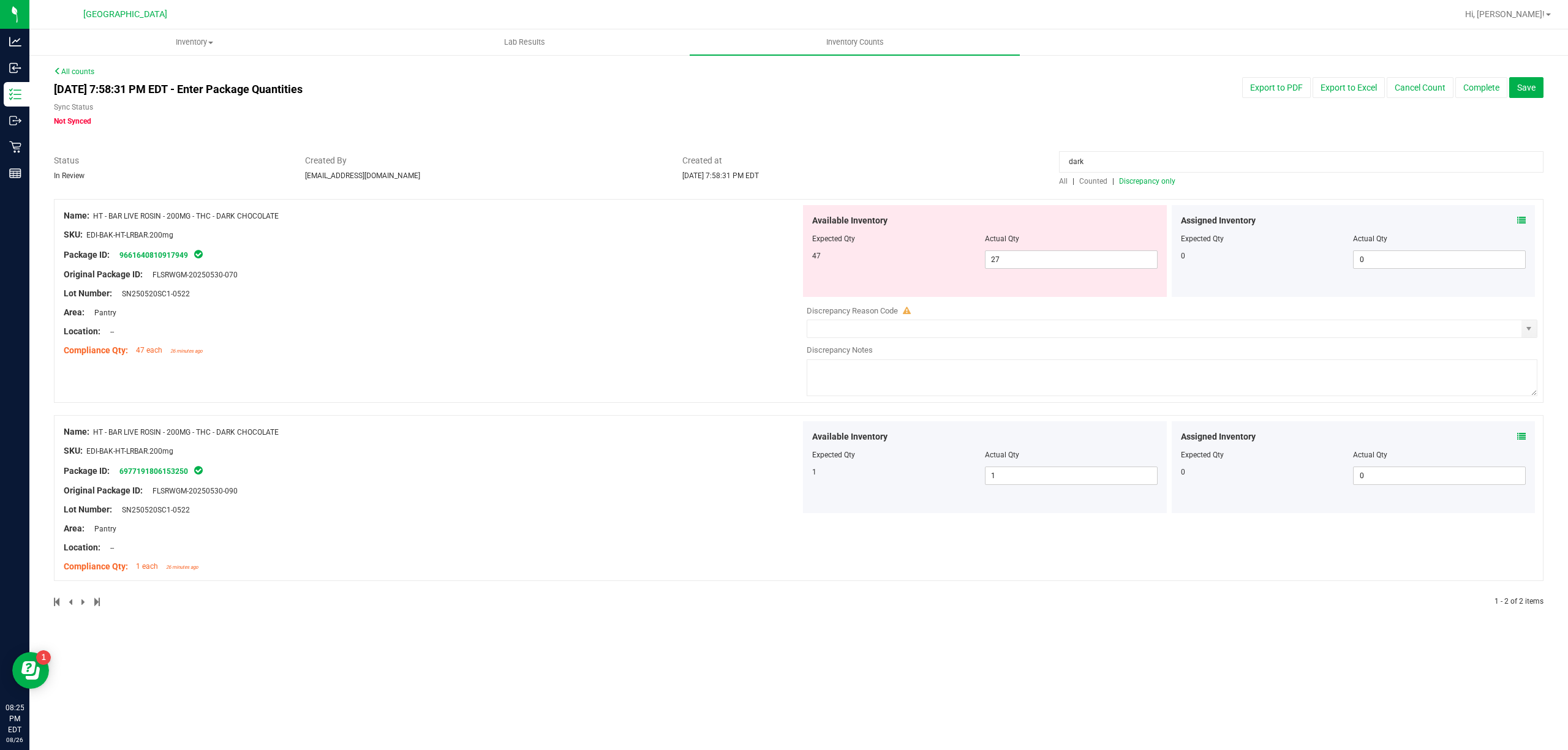
click at [1194, 638] on div "Inventory All packages All inventory Waste log Create inventory Lab Results Inv…" at bounding box center [798, 390] width 1539 height 721
click at [1088, 167] on input "dark" at bounding box center [1301, 162] width 485 height 21
click at [1089, 167] on input "dark" at bounding box center [1301, 162] width 485 height 21
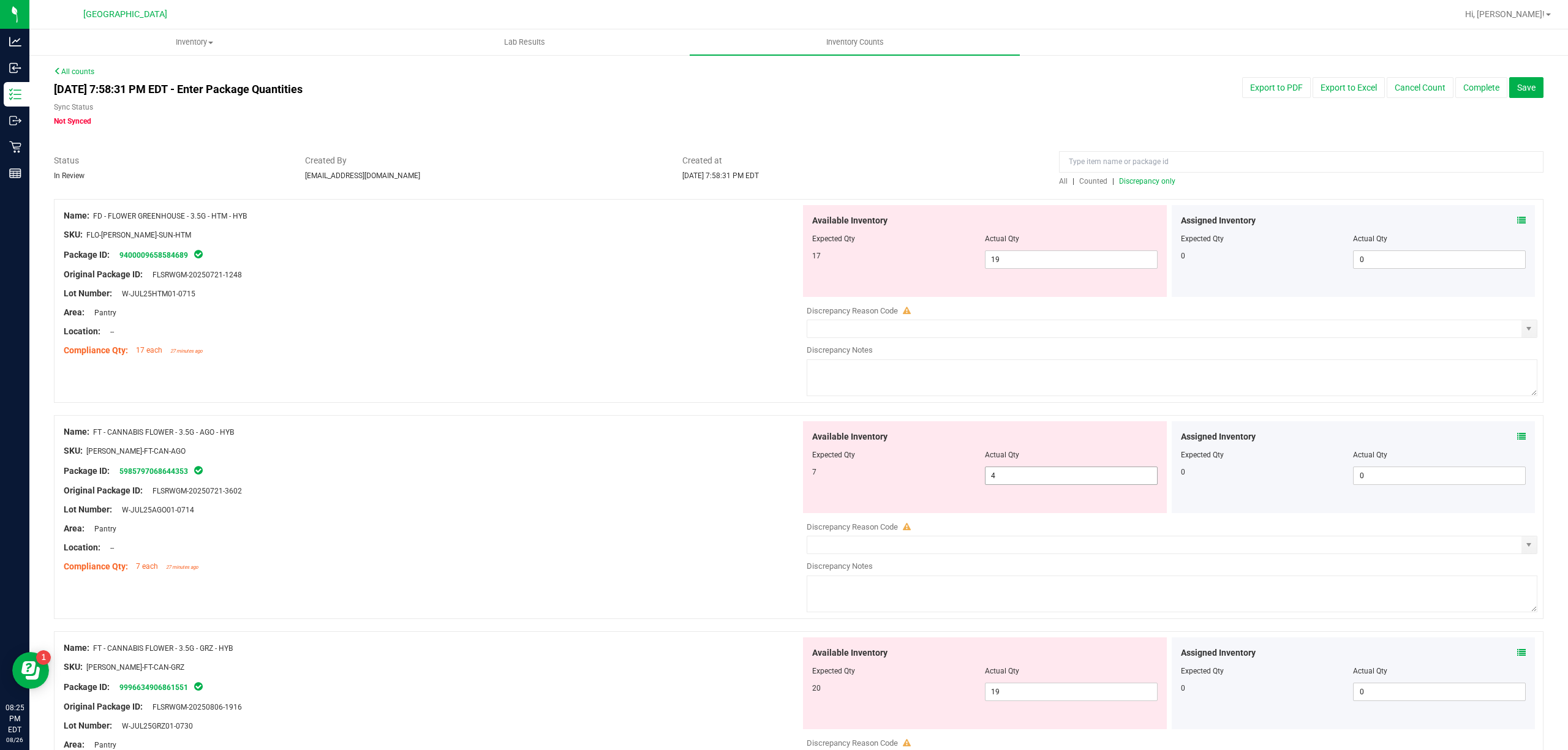
click at [1076, 479] on span "4 4" at bounding box center [1071, 476] width 173 height 19
click at [1076, 479] on input "4" at bounding box center [1072, 476] width 172 height 18
click at [622, 513] on div "Lot Number: W-JUL25AGO01-0714" at bounding box center [432, 509] width 737 height 13
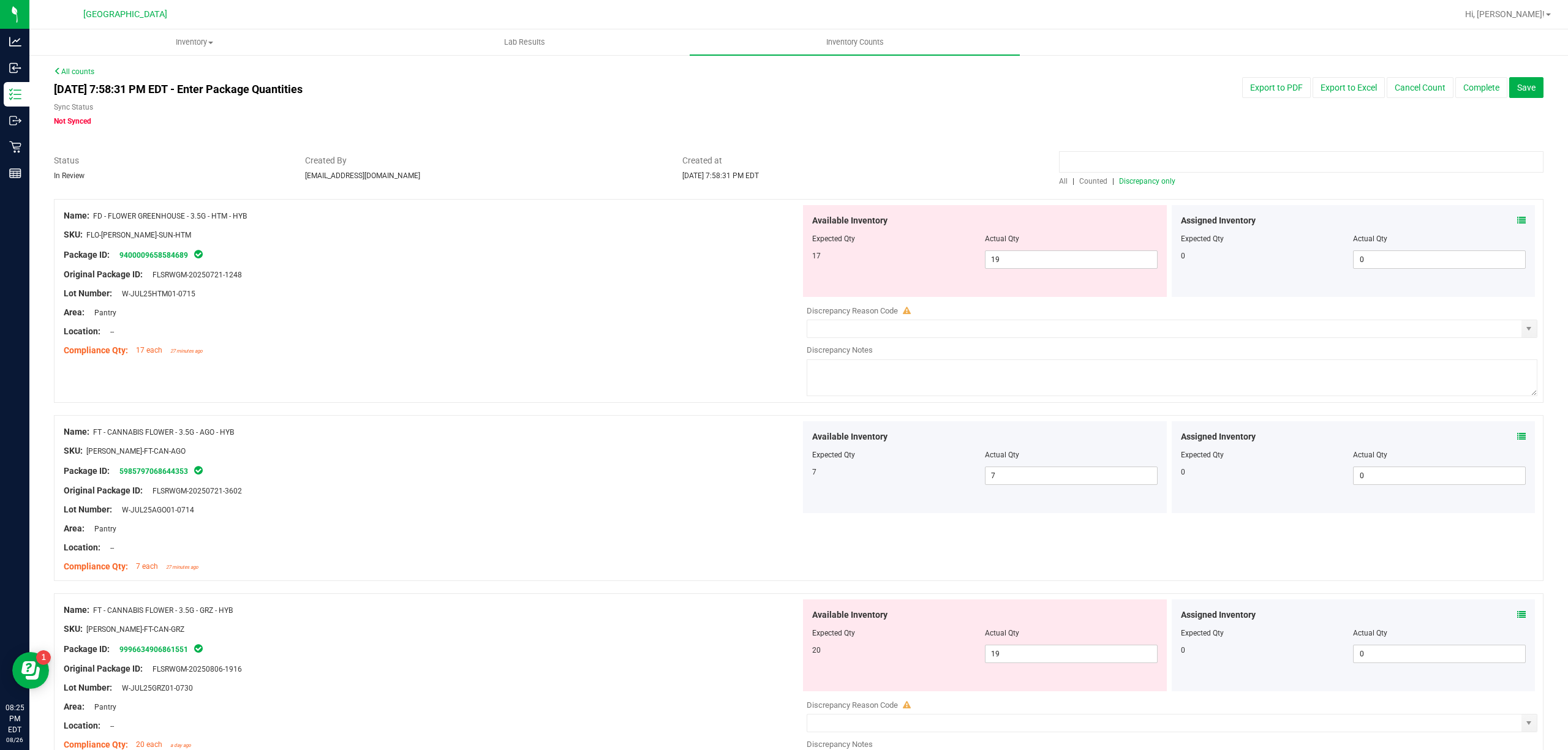
click at [1120, 162] on input at bounding box center [1301, 162] width 485 height 21
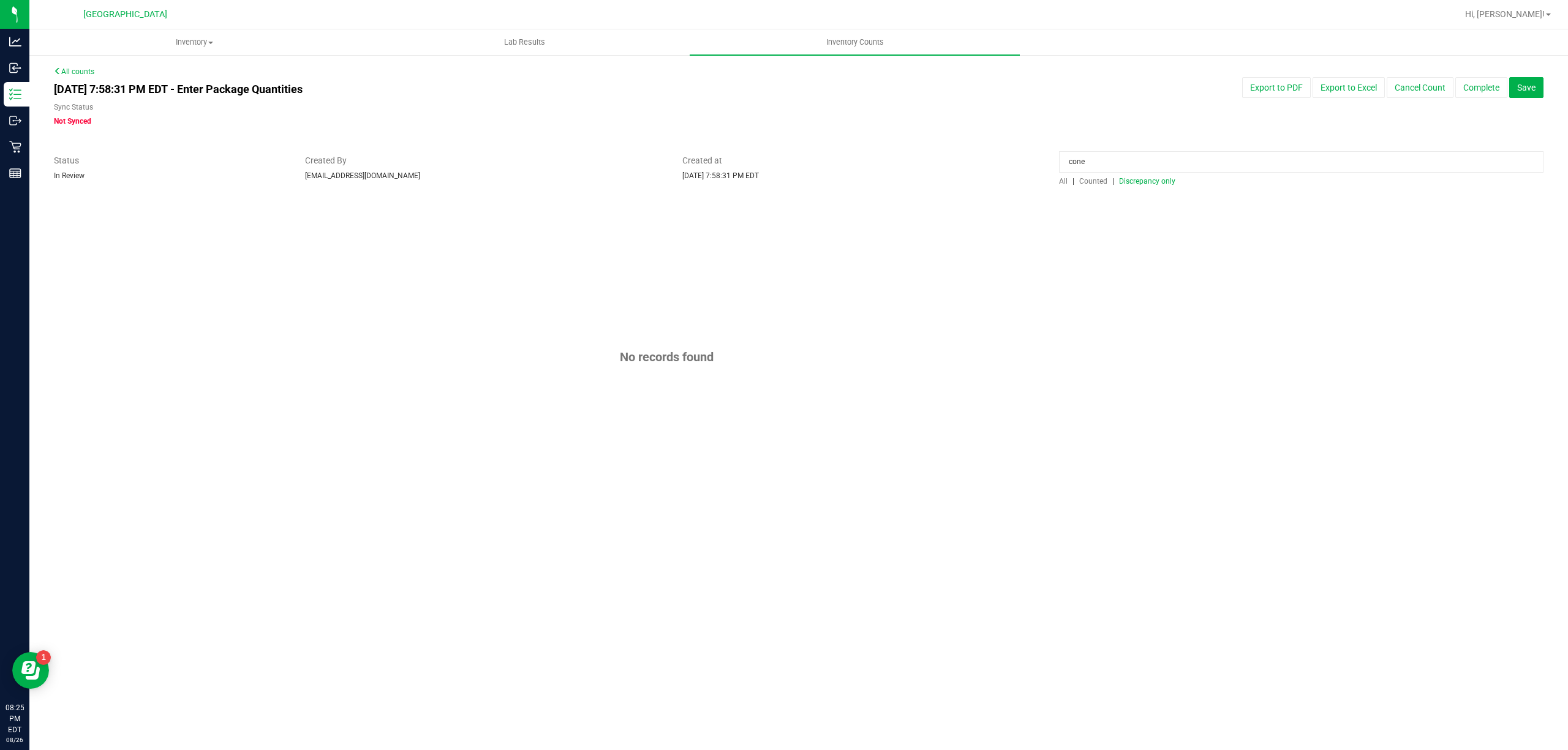
click at [1096, 156] on input "cone" at bounding box center [1301, 162] width 485 height 21
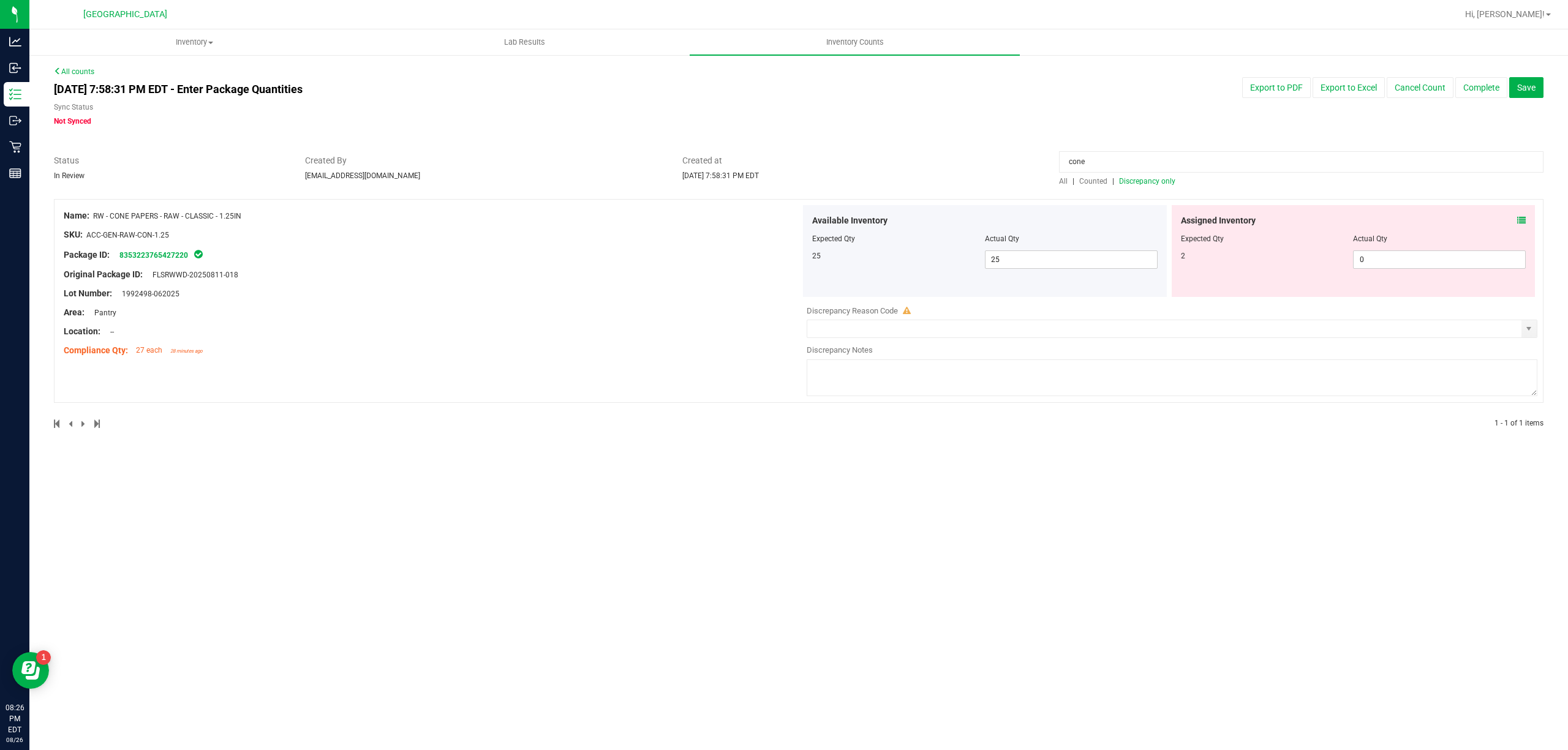
click at [1521, 221] on icon at bounding box center [1521, 220] width 9 height 9
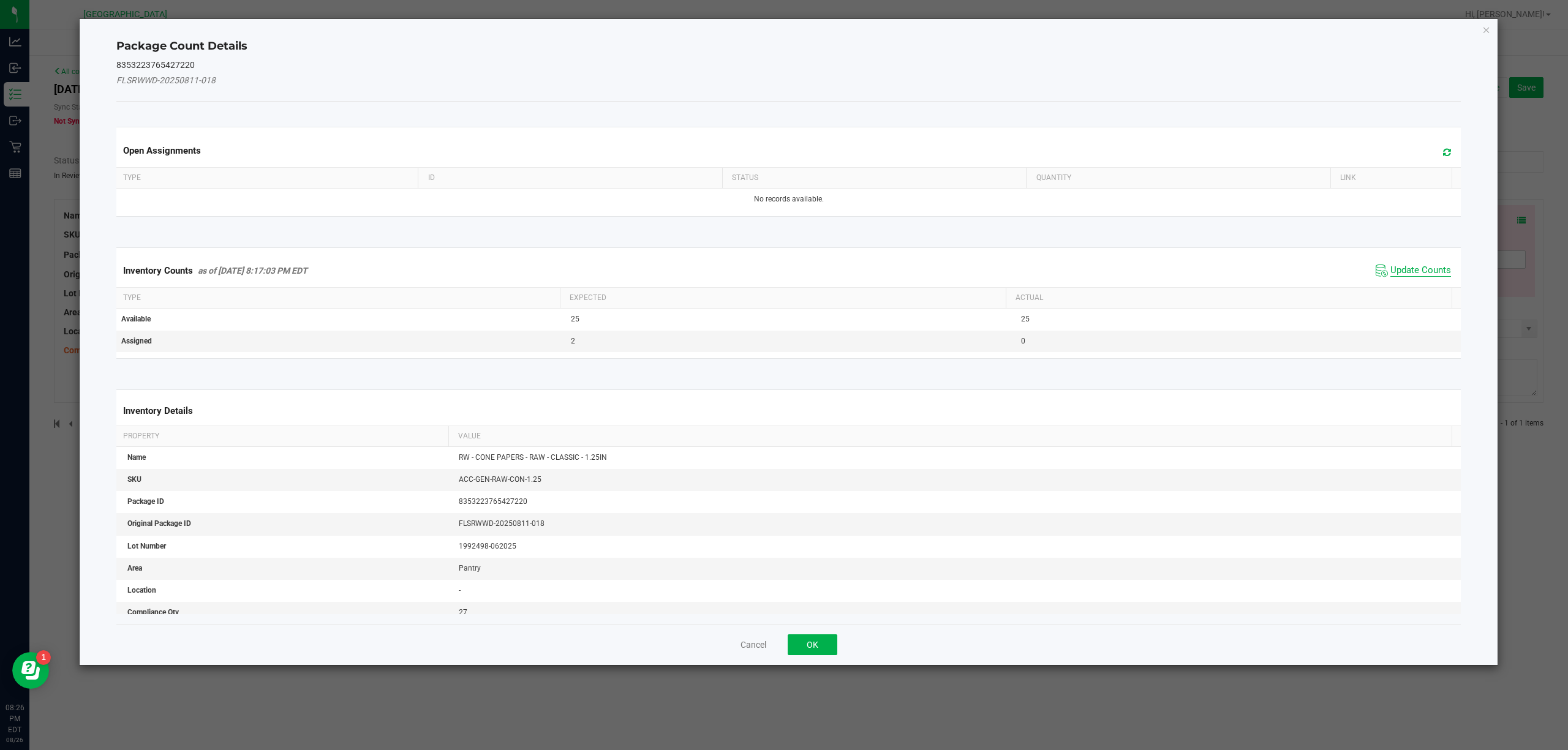
click at [1390, 274] on span "Update Counts" at bounding box center [1420, 271] width 61 height 13
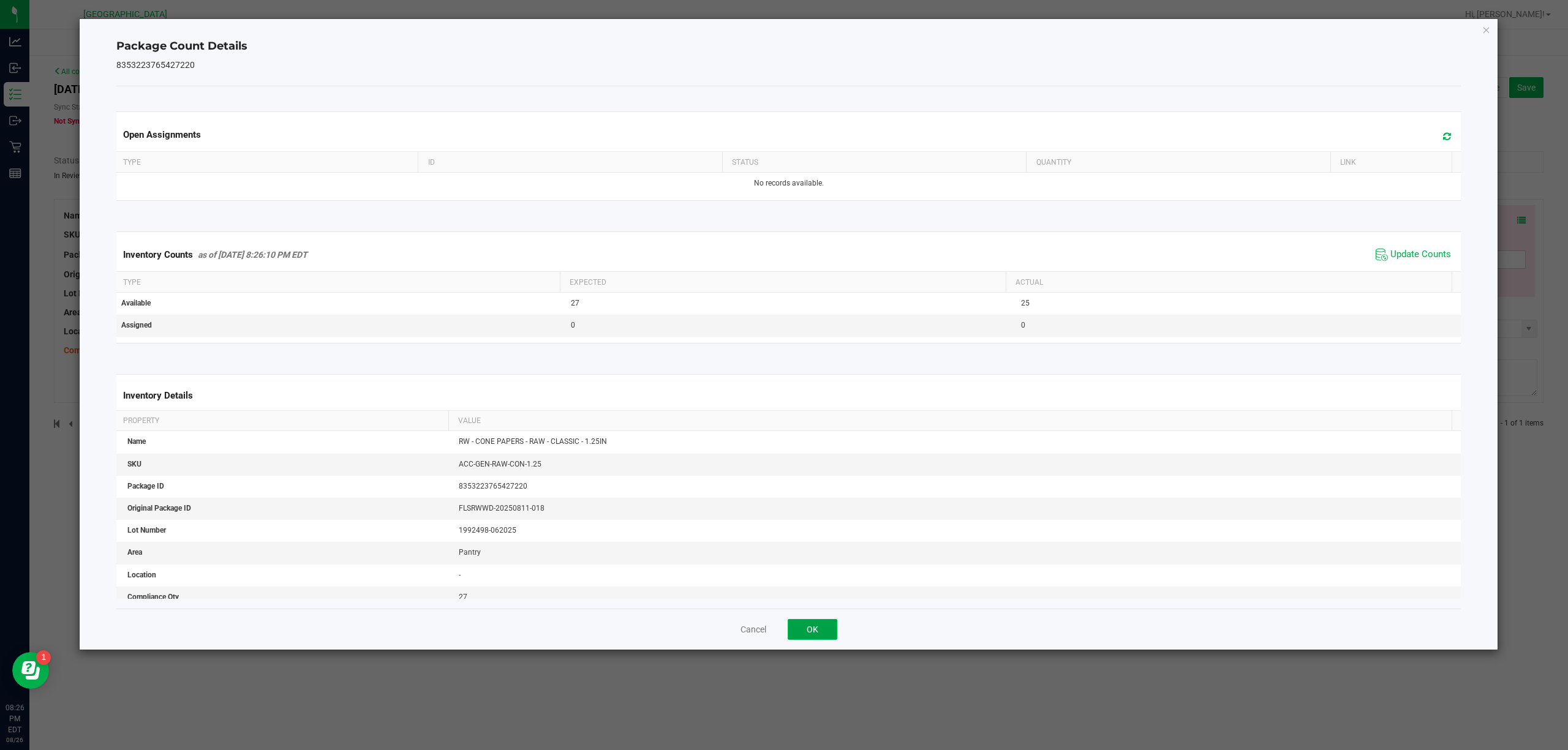
click at [835, 628] on button "OK" at bounding box center [812, 629] width 50 height 21
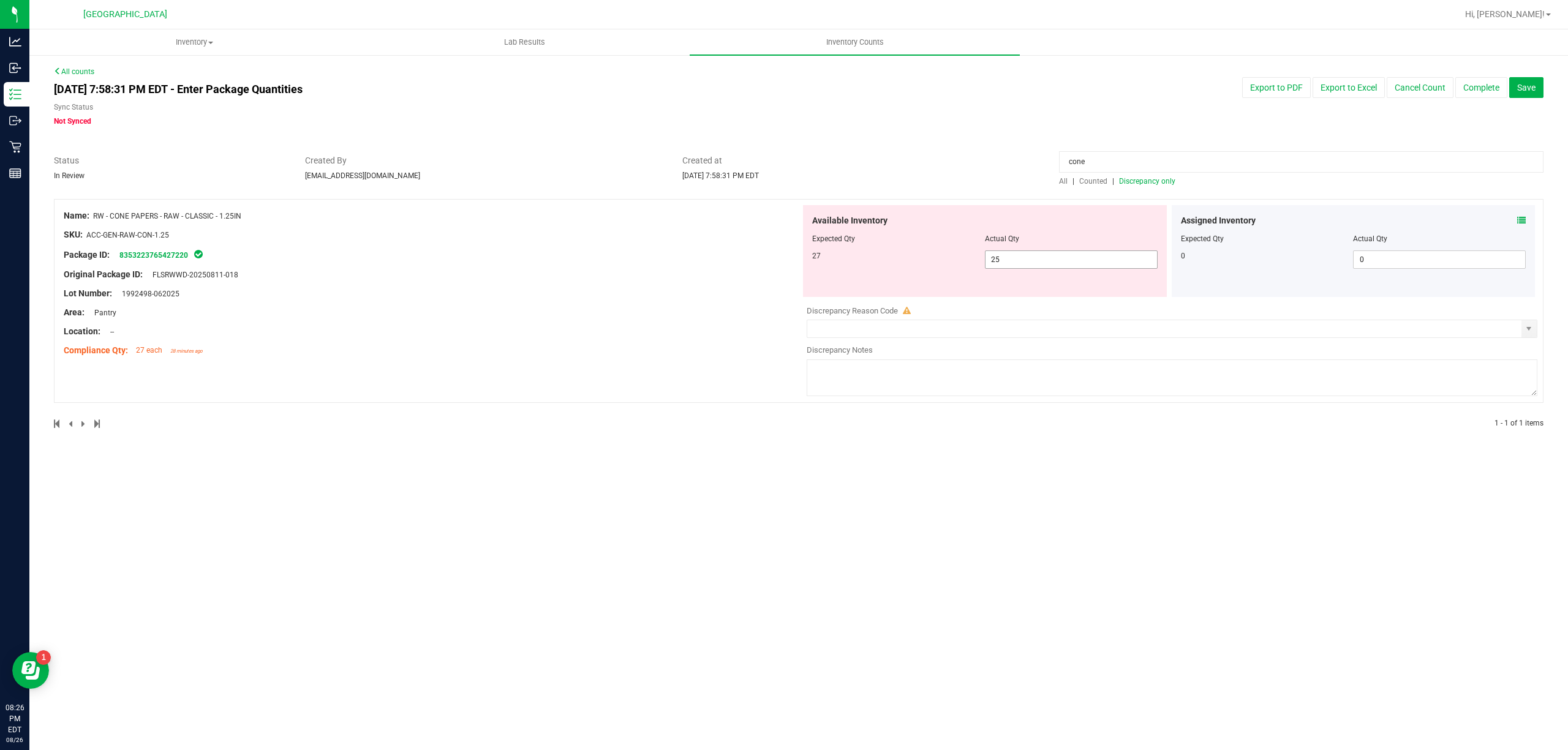
click at [1046, 254] on span "25 25" at bounding box center [1071, 259] width 173 height 19
click at [1046, 254] on input "25" at bounding box center [1072, 260] width 172 height 18
click at [689, 316] on div "Area: Pantry" at bounding box center [432, 312] width 737 height 13
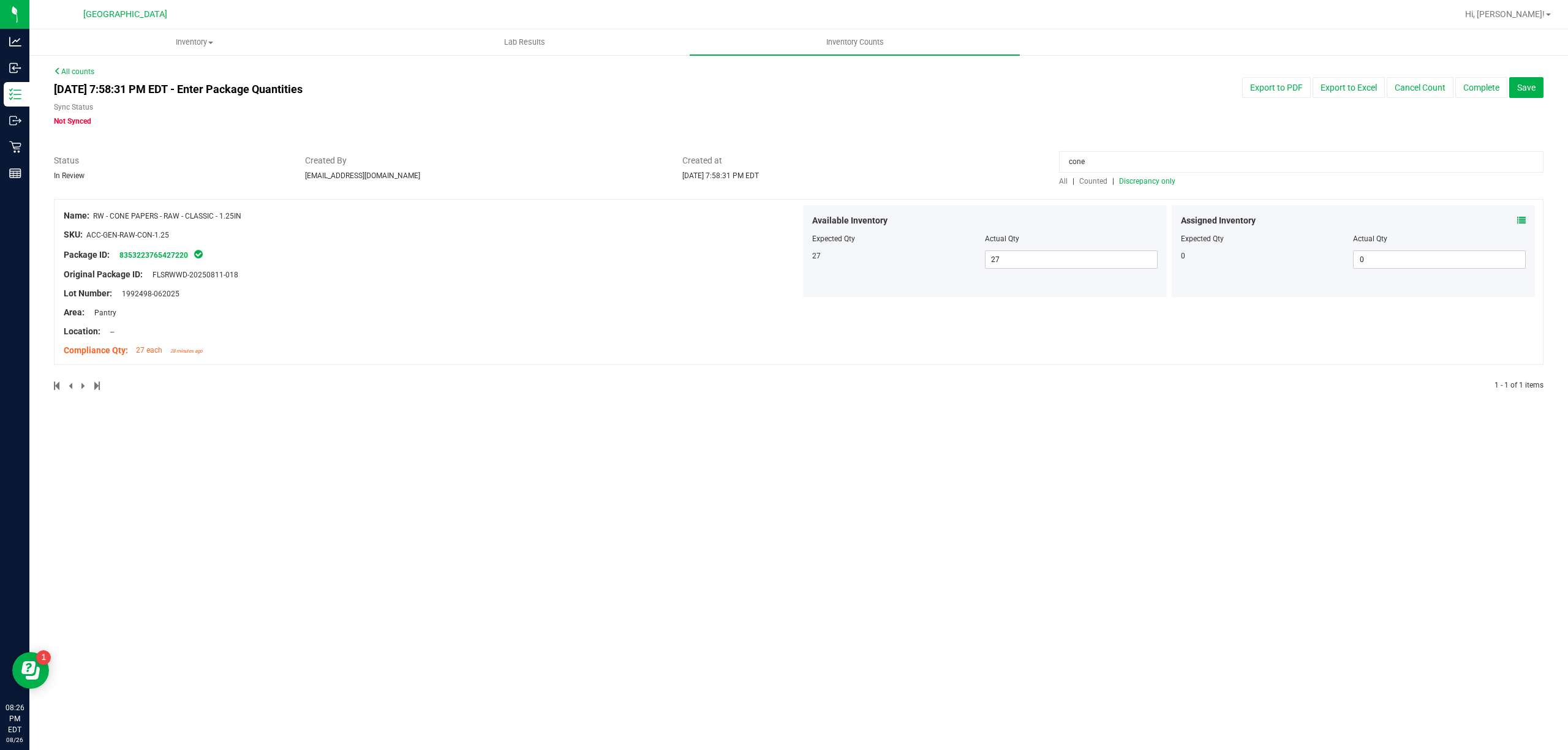
click at [1117, 162] on input "cone" at bounding box center [1301, 162] width 485 height 21
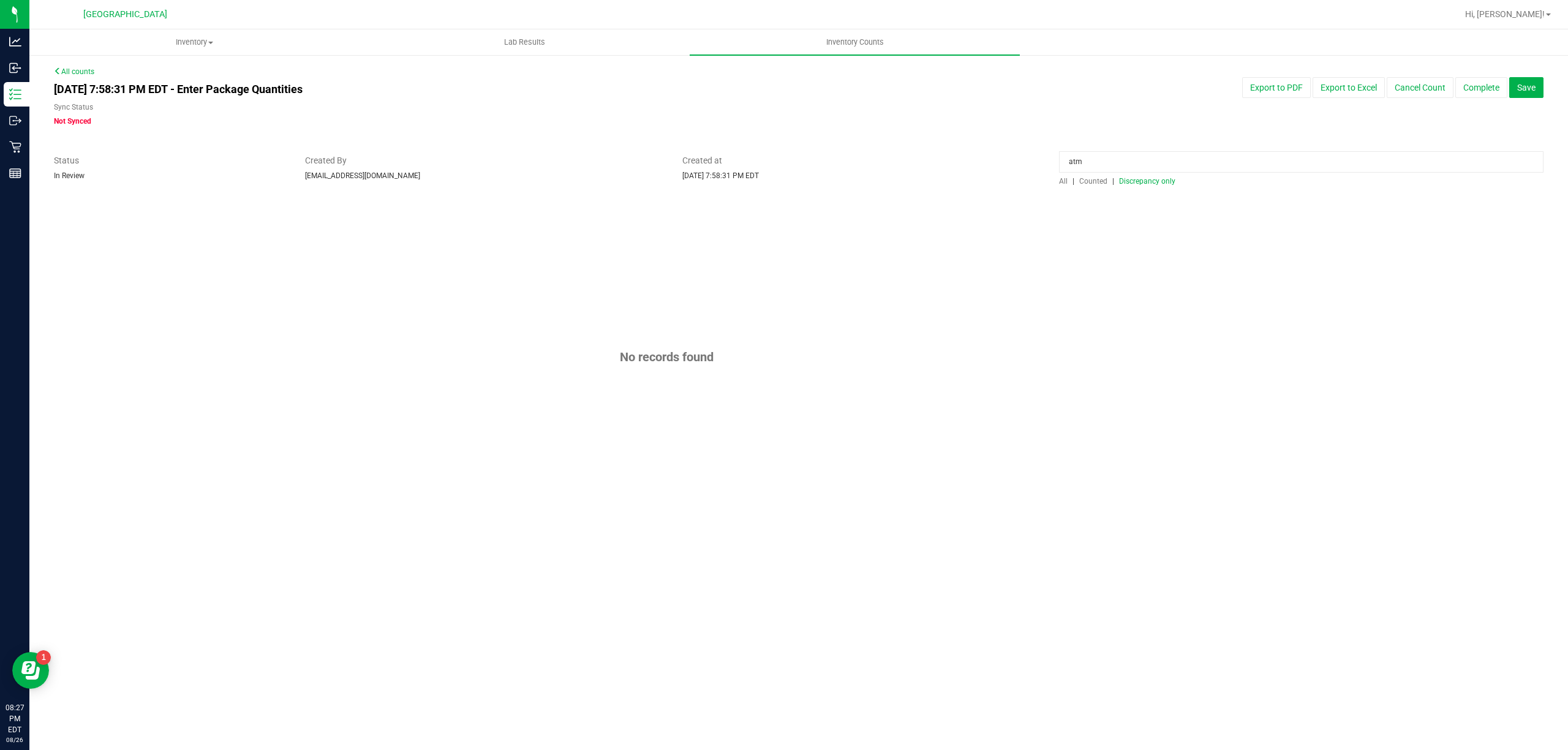
click at [1148, 183] on span "Discrepancy only" at bounding box center [1147, 181] width 57 height 9
click at [1142, 159] on input "atm" at bounding box center [1301, 162] width 485 height 21
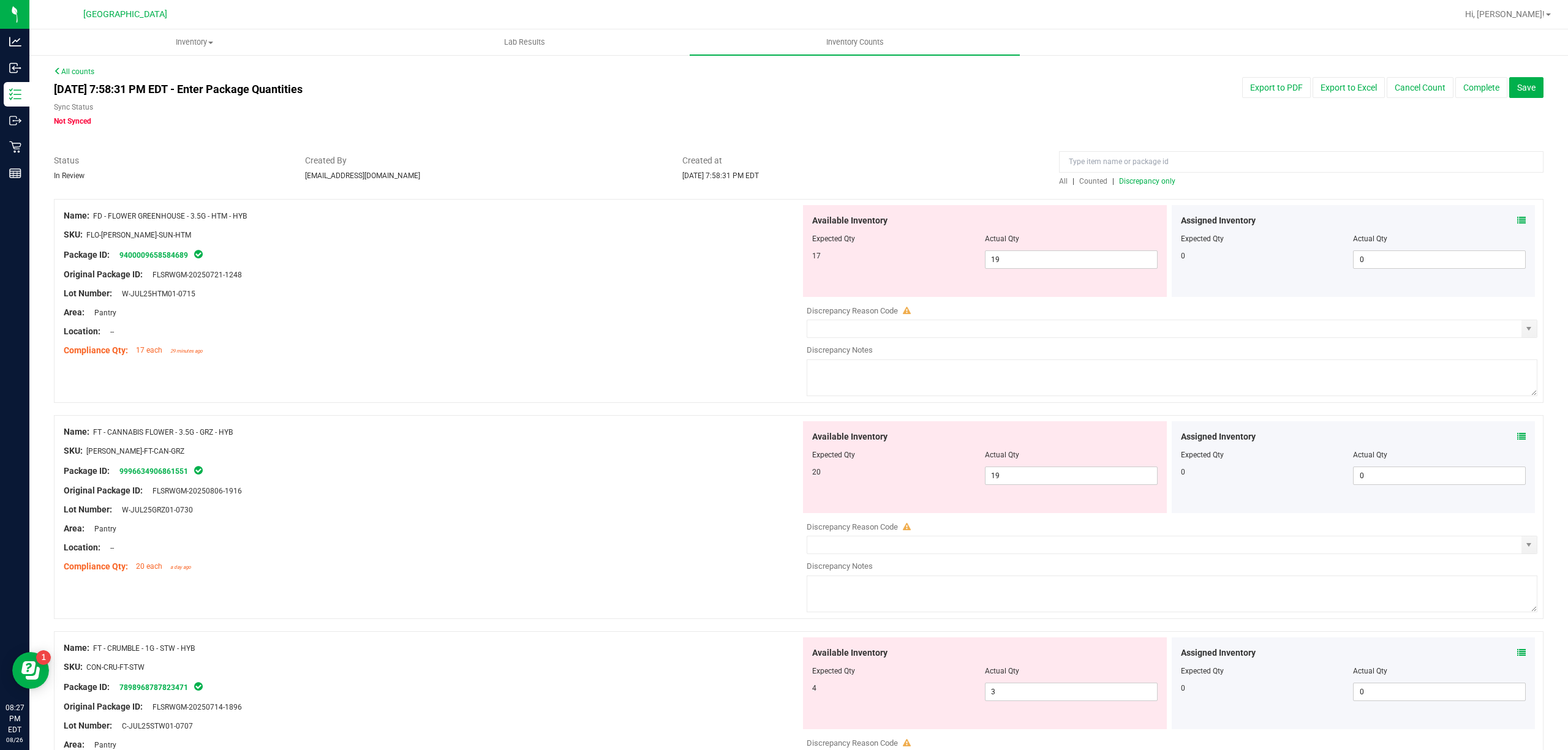
click at [1061, 184] on span "All" at bounding box center [1063, 181] width 9 height 9
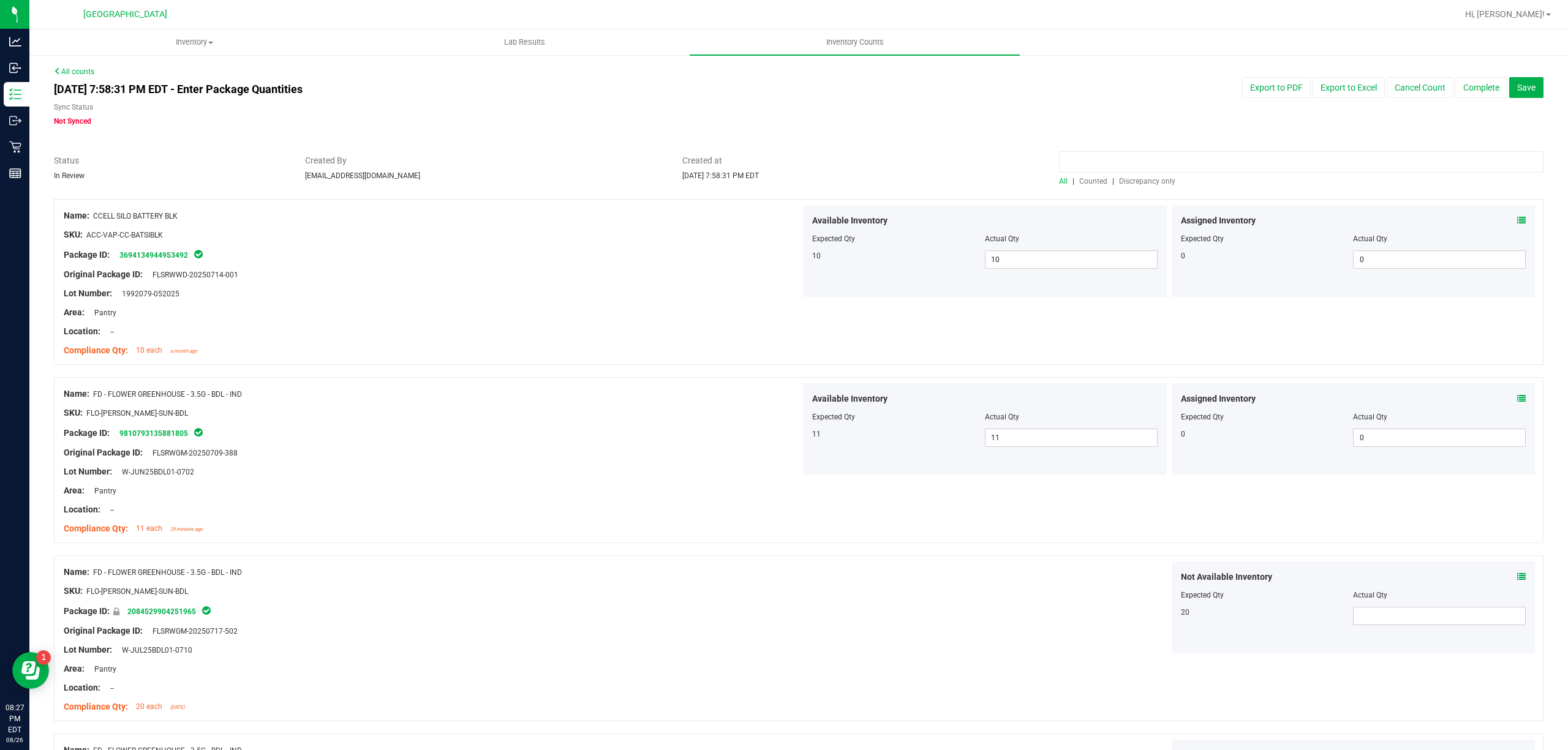
click at [1097, 162] on input at bounding box center [1301, 162] width 485 height 21
click at [1142, 185] on span "Discrepancy only" at bounding box center [1147, 181] width 57 height 9
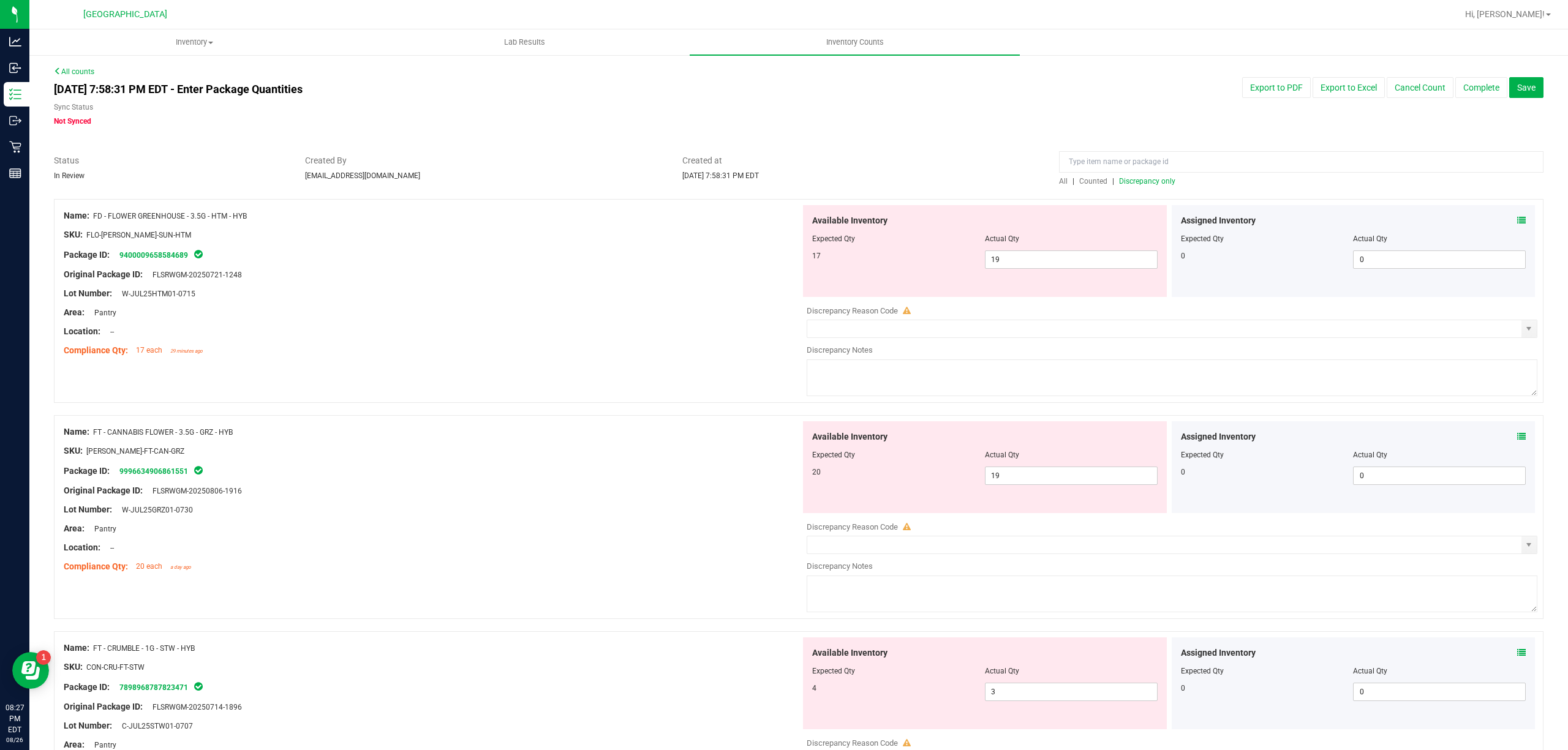
click at [1257, 185] on div "All | Counted | Discrepancy only" at bounding box center [1301, 181] width 485 height 11
click at [1257, 182] on div "All | Counted | Discrepancy only" at bounding box center [1301, 181] width 485 height 11
click at [1257, 165] on input at bounding box center [1301, 162] width 485 height 21
click at [1059, 176] on div "All | Counted | Discrepancy only" at bounding box center [1301, 181] width 485 height 11
click at [1059, 184] on span "All" at bounding box center [1063, 181] width 9 height 9
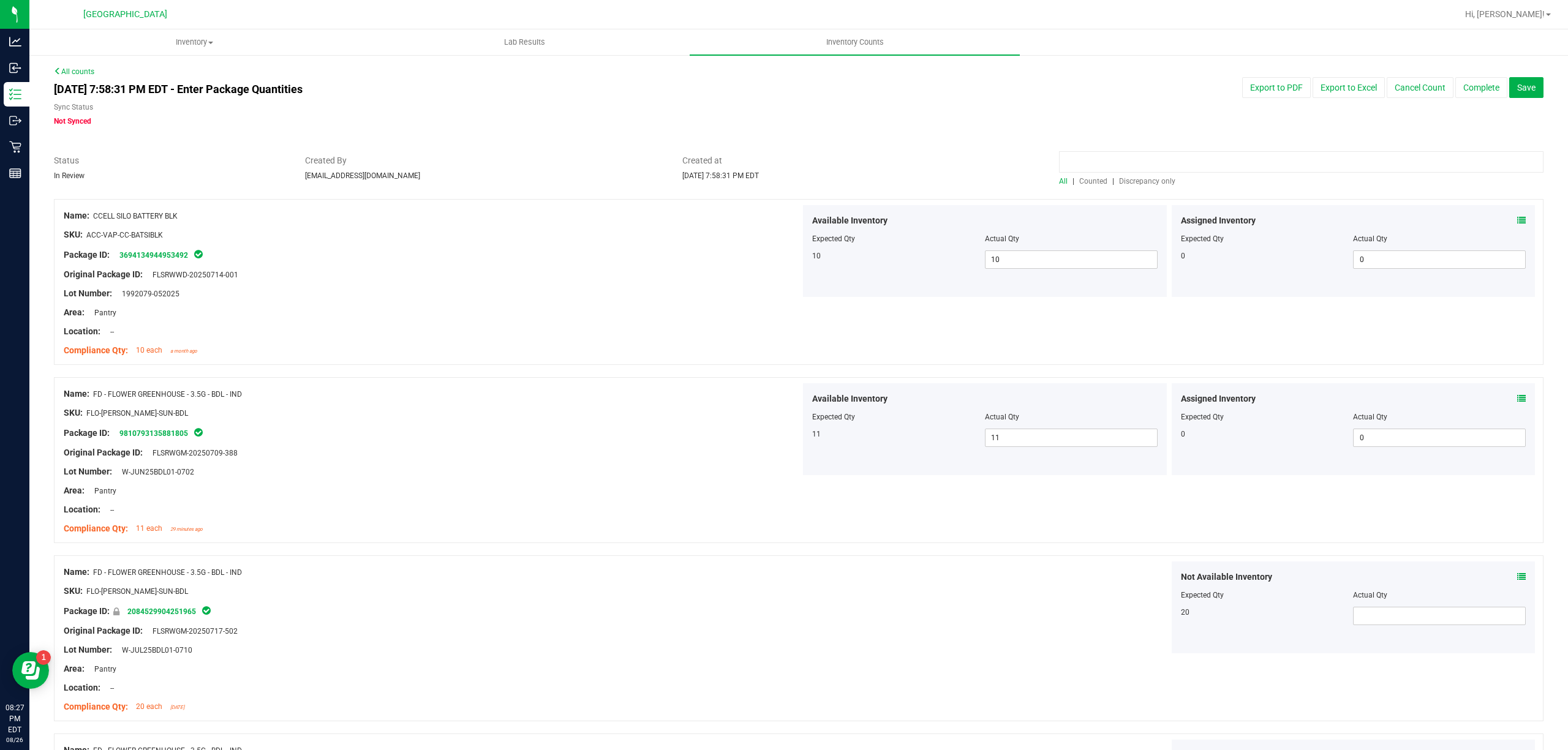
click at [1122, 158] on input at bounding box center [1301, 162] width 485 height 21
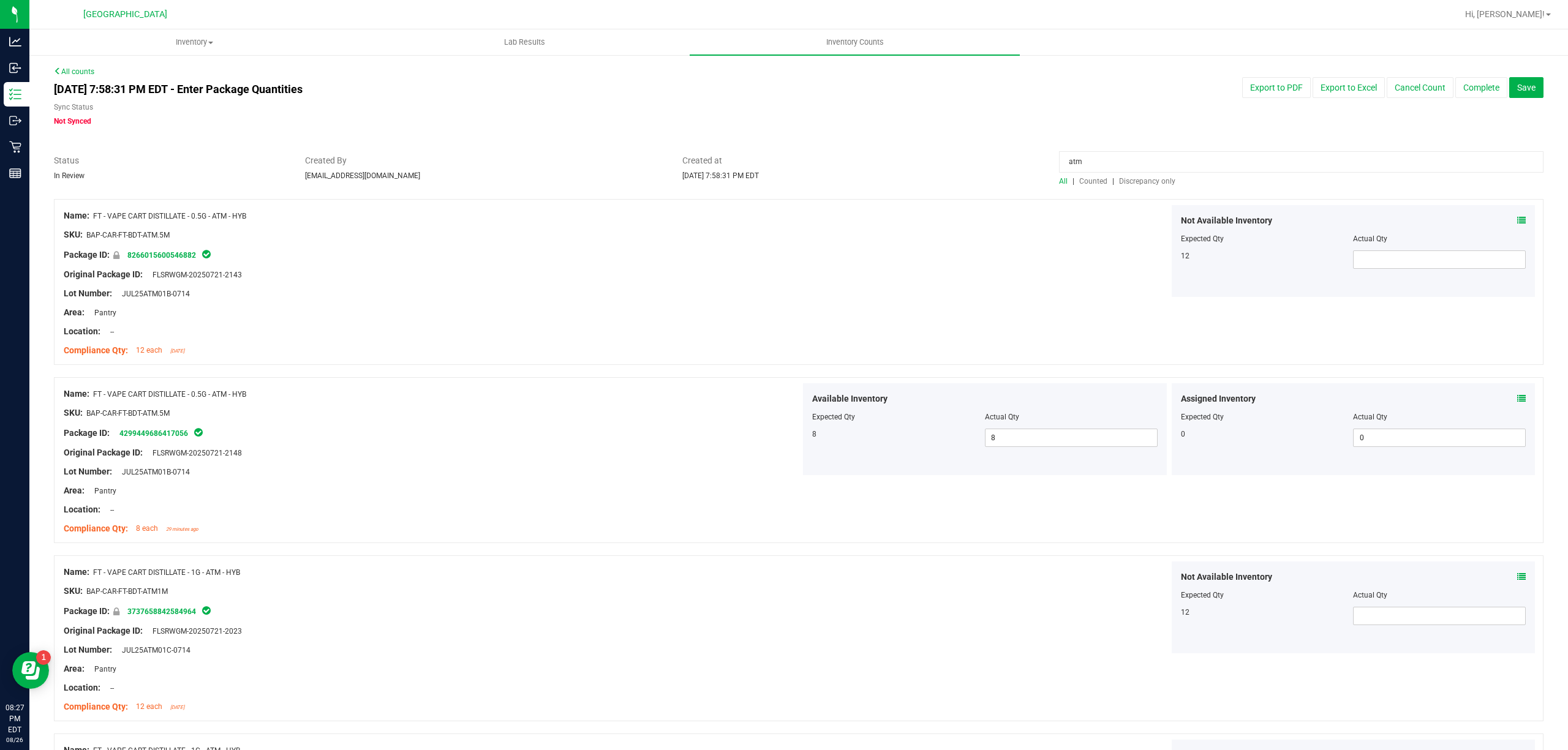
click at [1121, 182] on span "Discrepancy only" at bounding box center [1147, 181] width 57 height 9
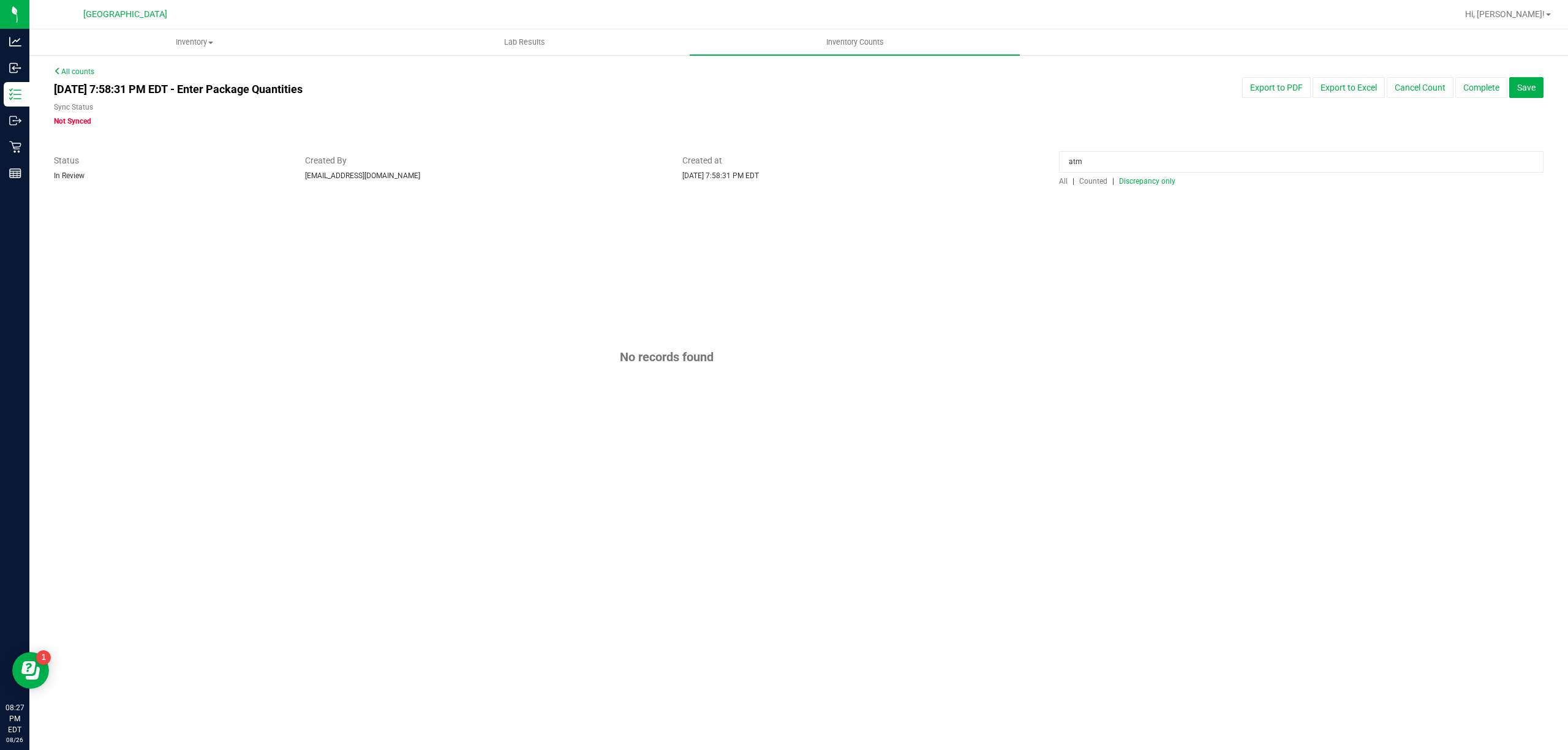
click at [1085, 180] on span "Counted" at bounding box center [1093, 181] width 28 height 9
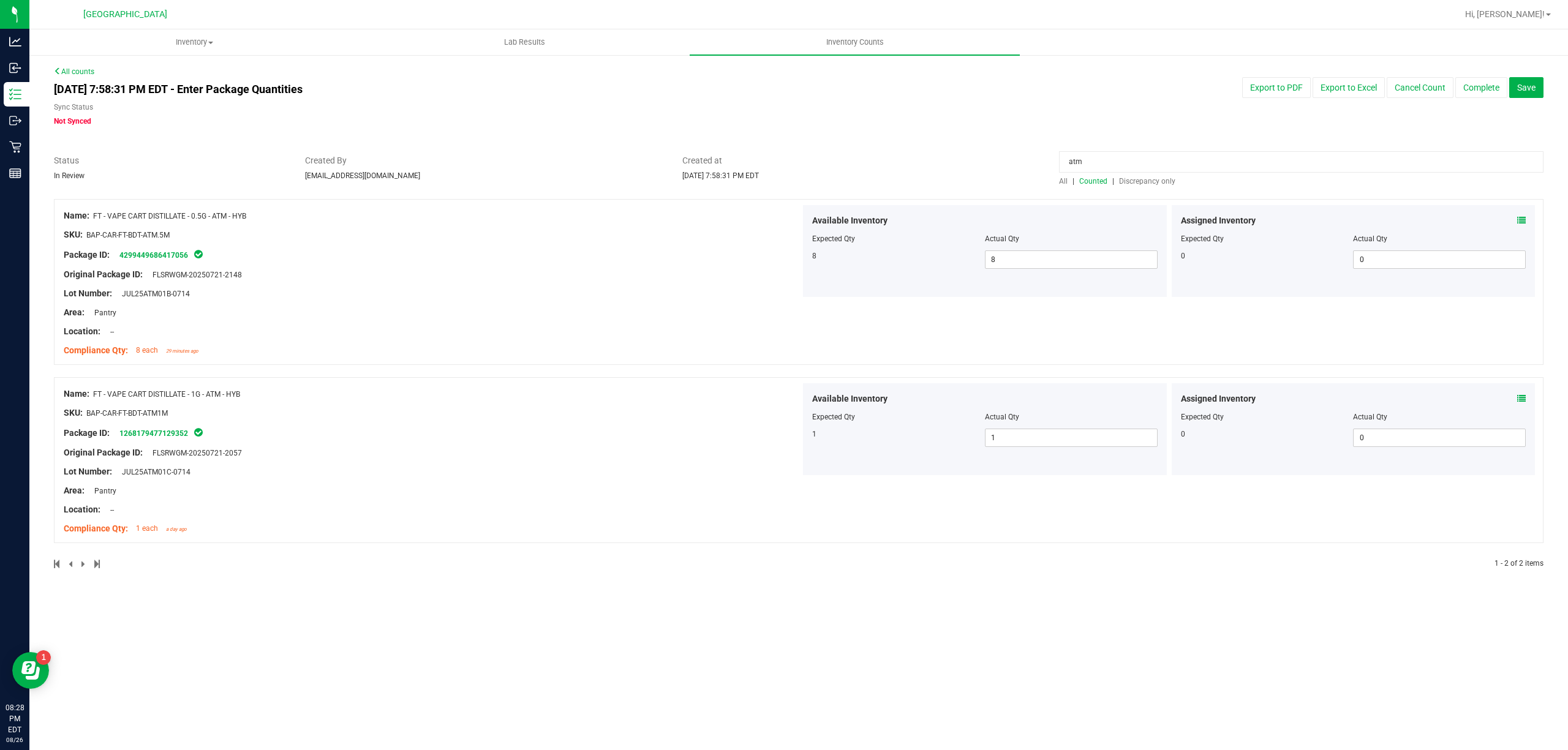
click at [1127, 177] on span "Discrepancy only" at bounding box center [1147, 181] width 57 height 9
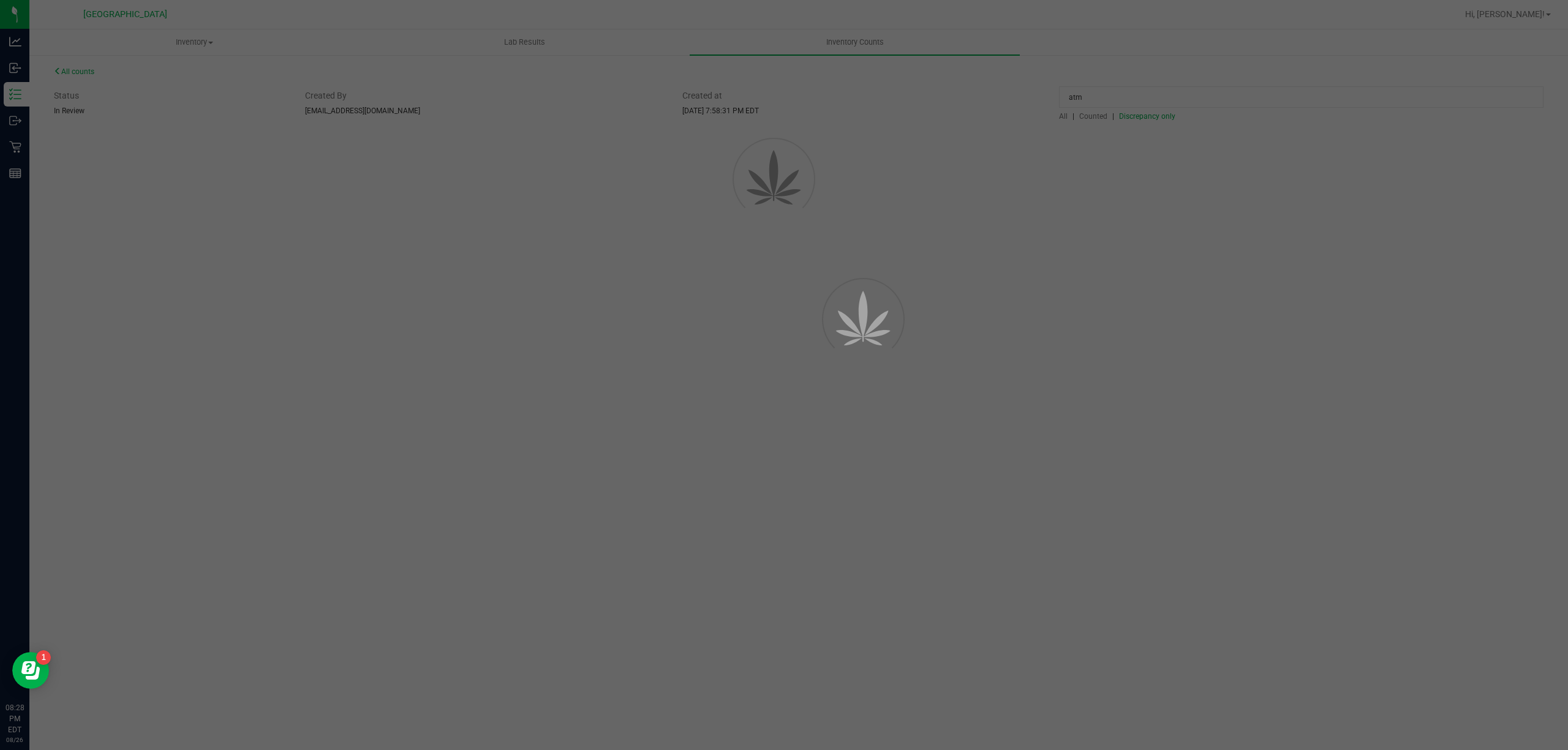
click at [1129, 170] on div at bounding box center [784, 375] width 1568 height 750
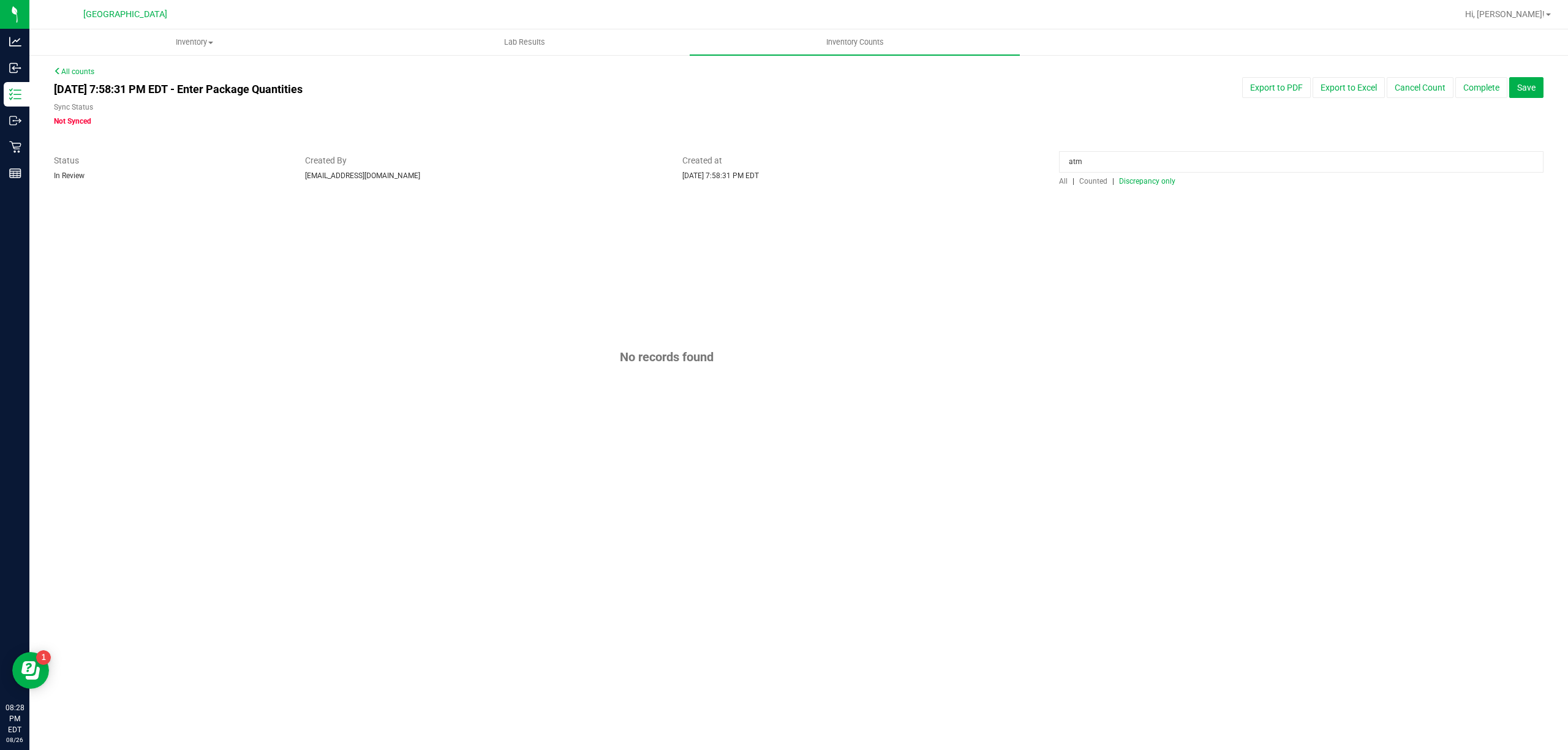
click at [1106, 169] on input "atm" at bounding box center [1301, 162] width 485 height 21
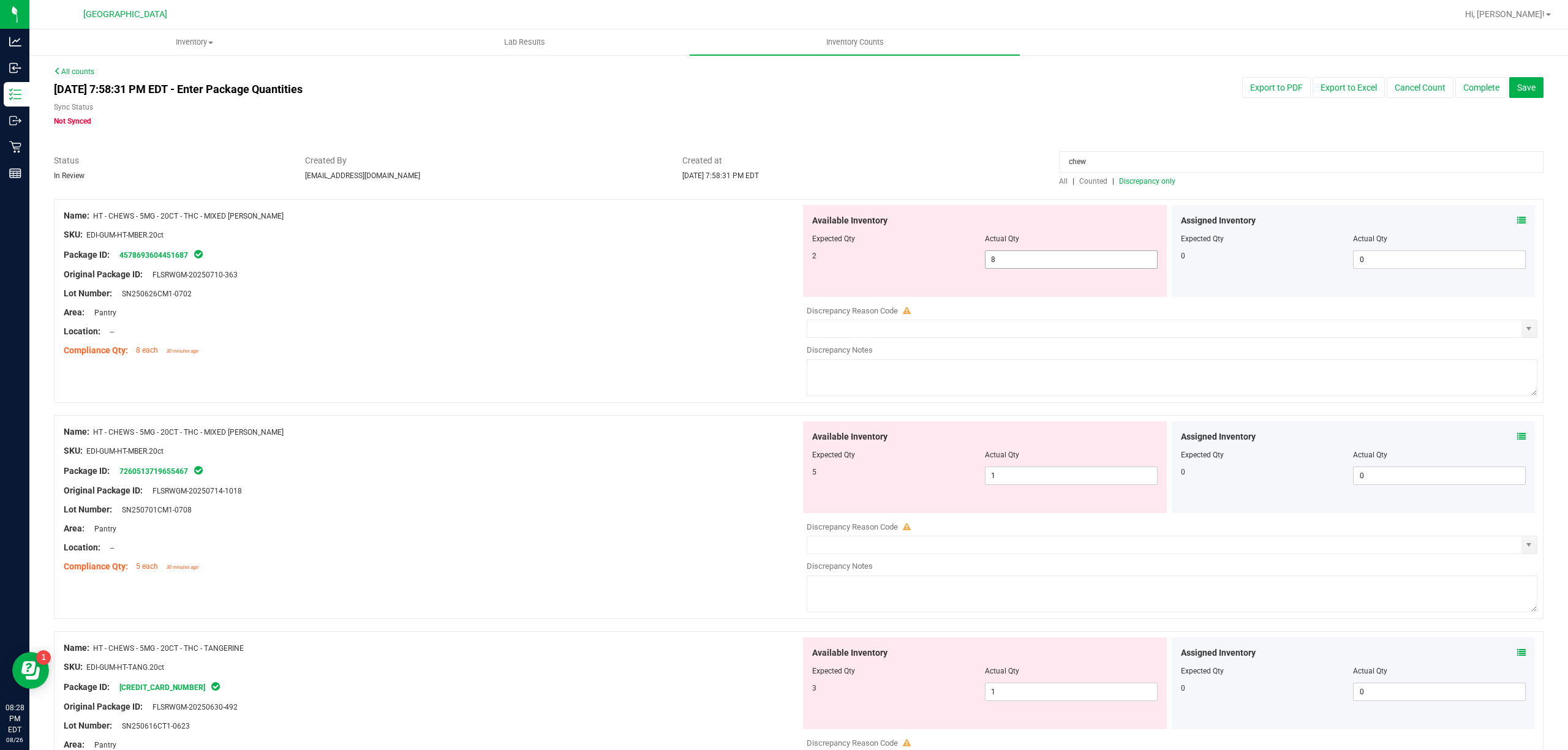
click at [999, 256] on span "8 8" at bounding box center [1071, 259] width 173 height 19
click at [999, 256] on input "8" at bounding box center [1072, 260] width 172 height 18
click at [1078, 471] on div "Available Inventory Expected Qty Actual Qty 5 1 1" at bounding box center [985, 467] width 363 height 92
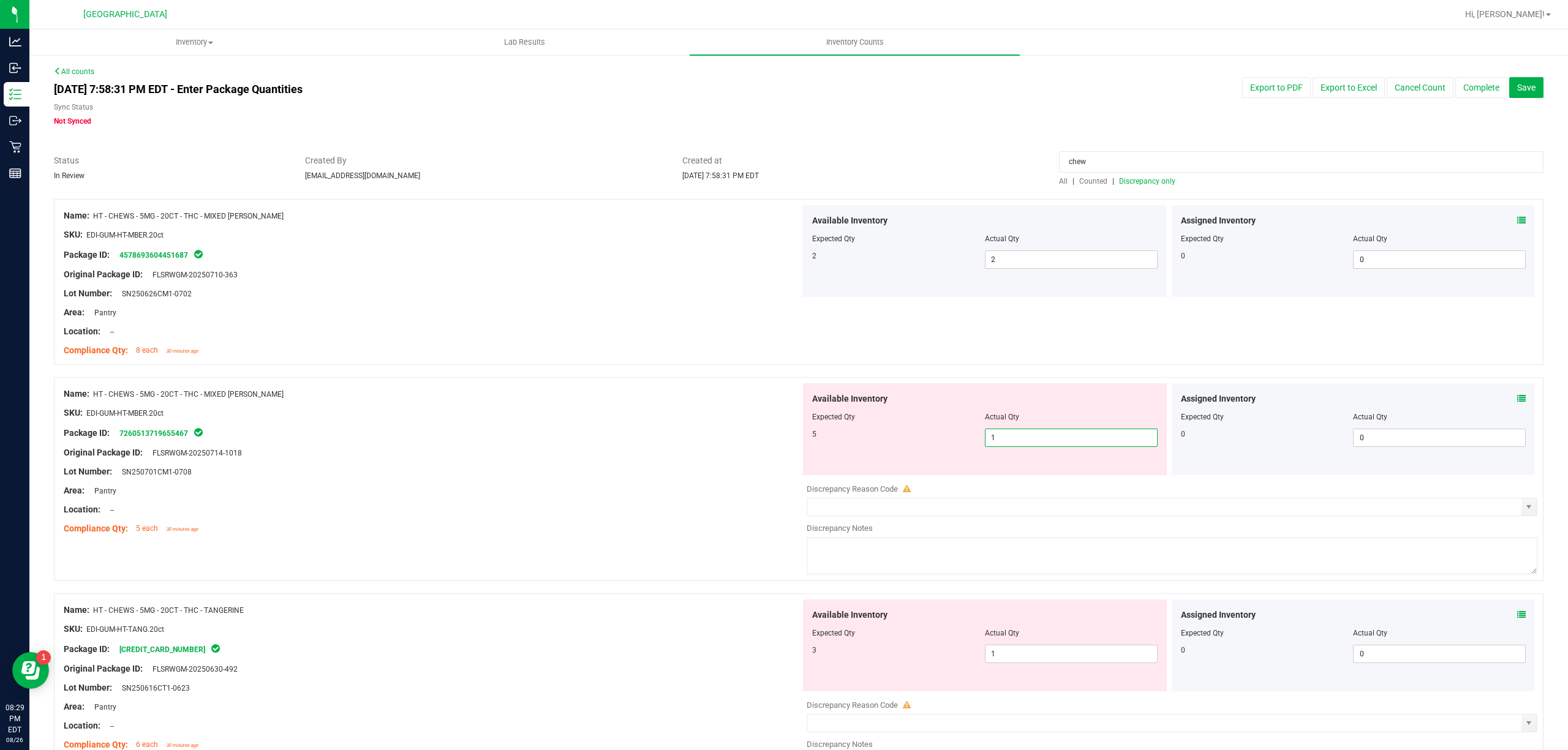
click at [1076, 438] on input "1" at bounding box center [1072, 438] width 172 height 18
click at [1042, 649] on span "1 1" at bounding box center [1071, 653] width 173 height 19
click at [0, 0] on input "1" at bounding box center [0, 0] width 0 height 0
click at [691, 520] on div at bounding box center [432, 519] width 737 height 6
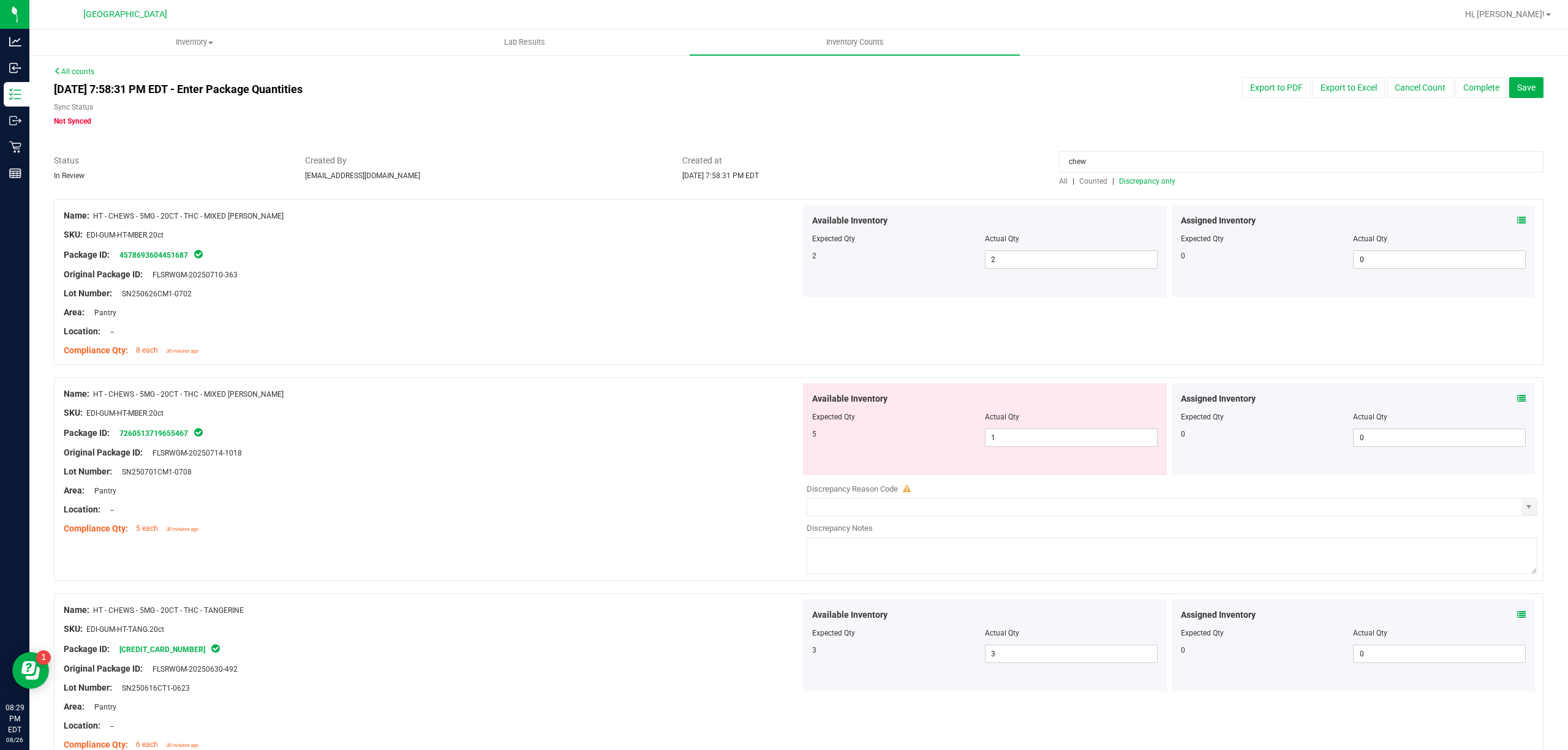
click at [1114, 159] on input "chew" at bounding box center [1301, 162] width 485 height 21
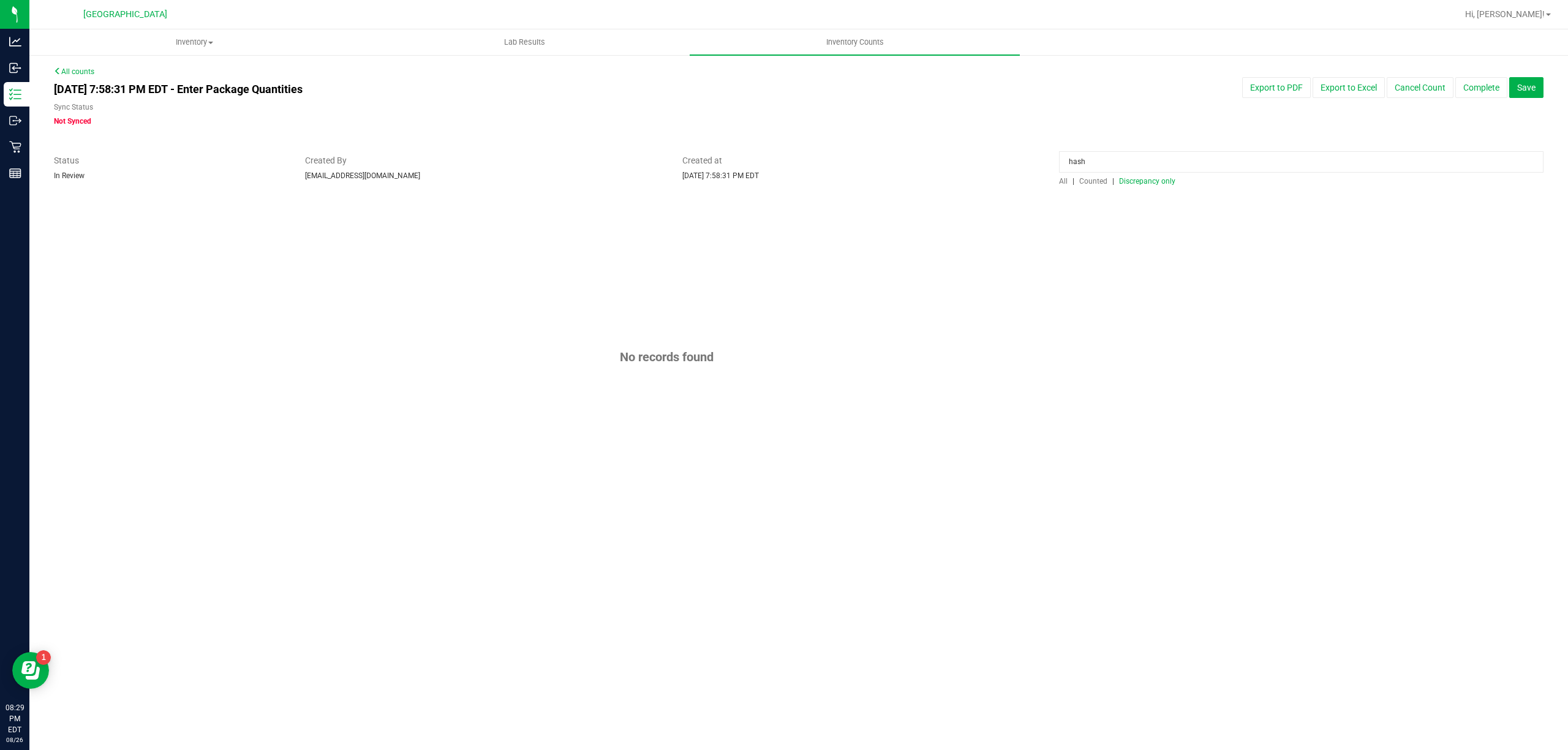
click at [1100, 187] on div "All | Counted | Discrepancy only" at bounding box center [1301, 181] width 485 height 11
click at [1106, 180] on span "Counted" at bounding box center [1093, 181] width 28 height 9
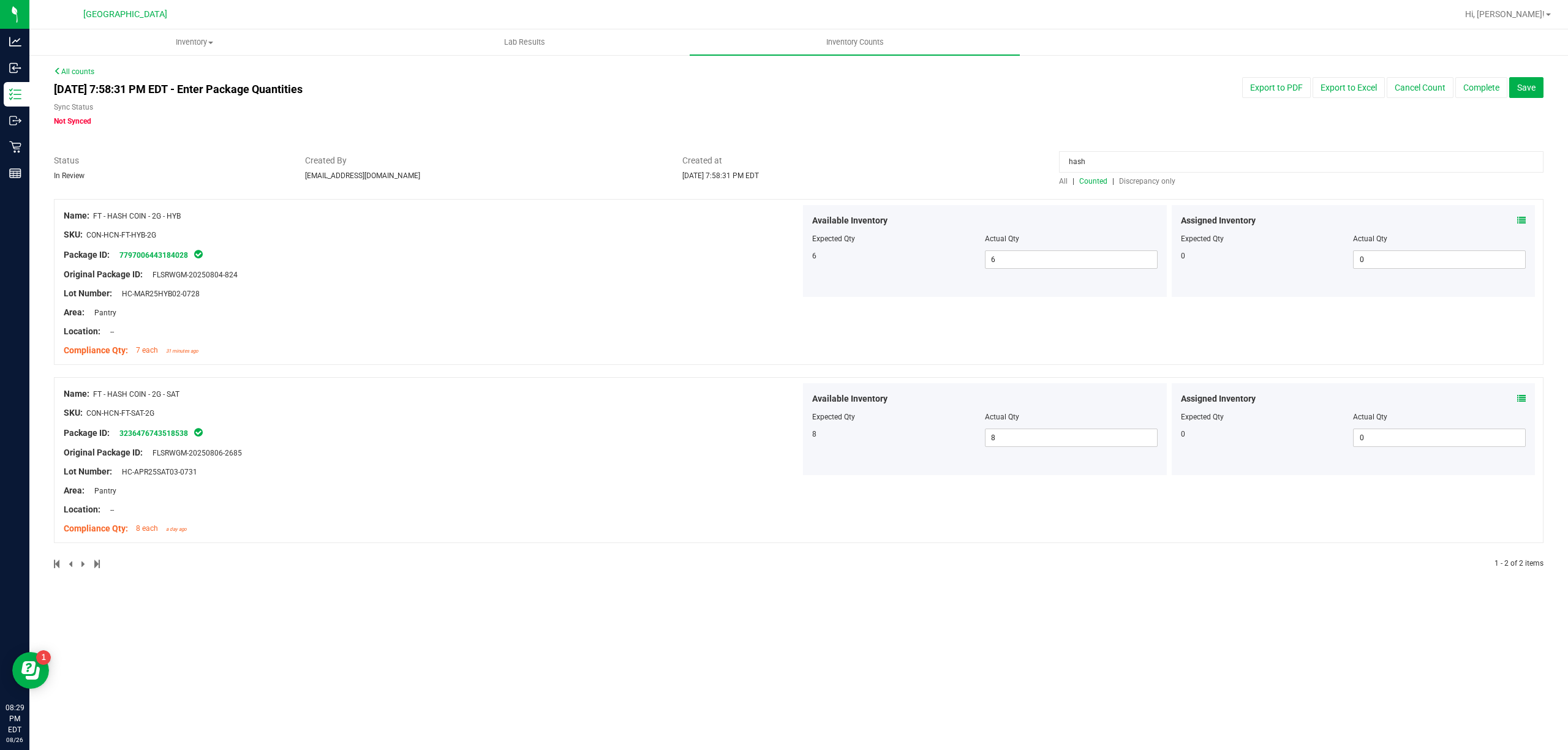
click at [1118, 158] on input "hash" at bounding box center [1301, 162] width 485 height 21
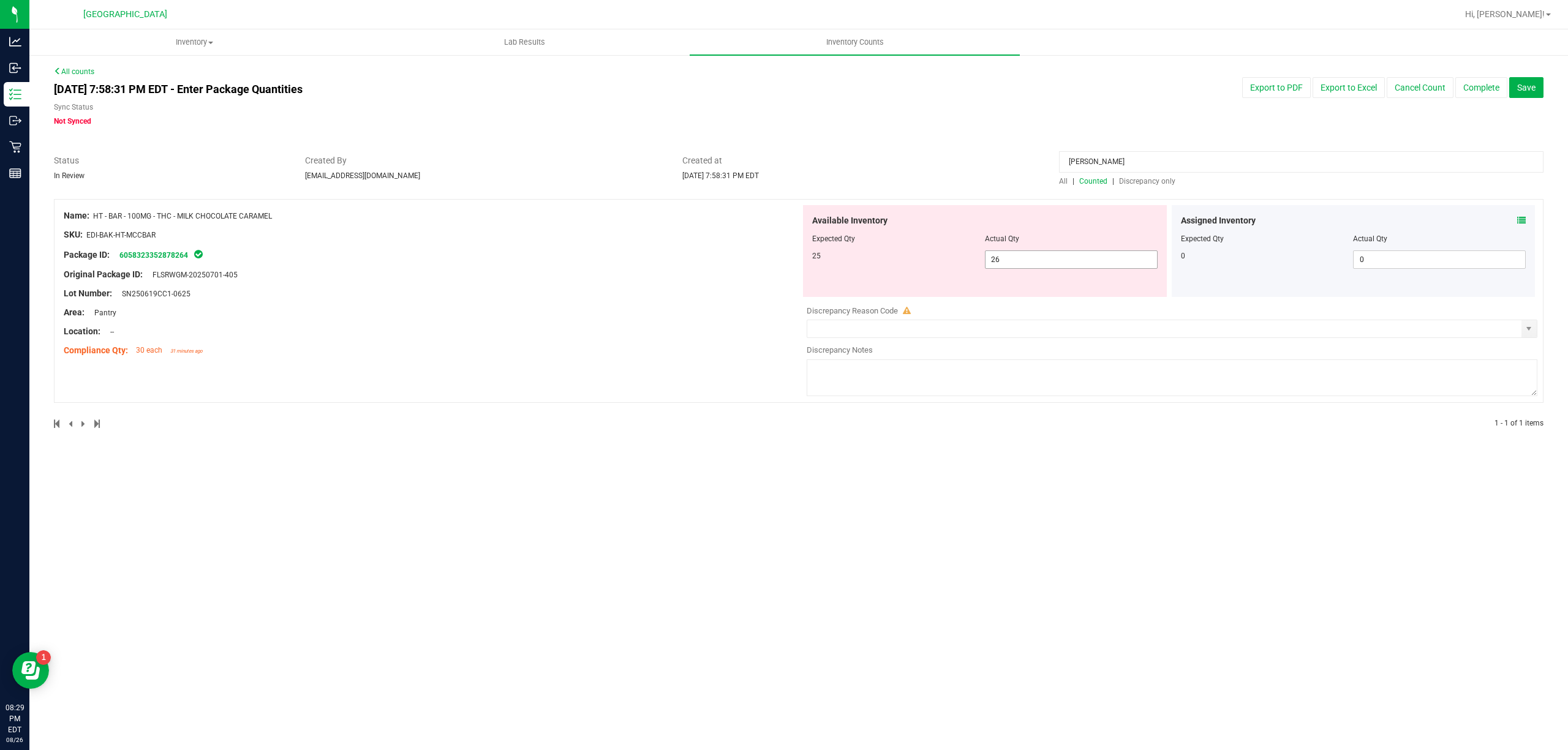
click at [1069, 252] on span "26 26" at bounding box center [1071, 259] width 173 height 19
click at [1069, 252] on input "26" at bounding box center [1072, 260] width 172 height 18
click at [750, 328] on div "Location: --" at bounding box center [432, 331] width 737 height 13
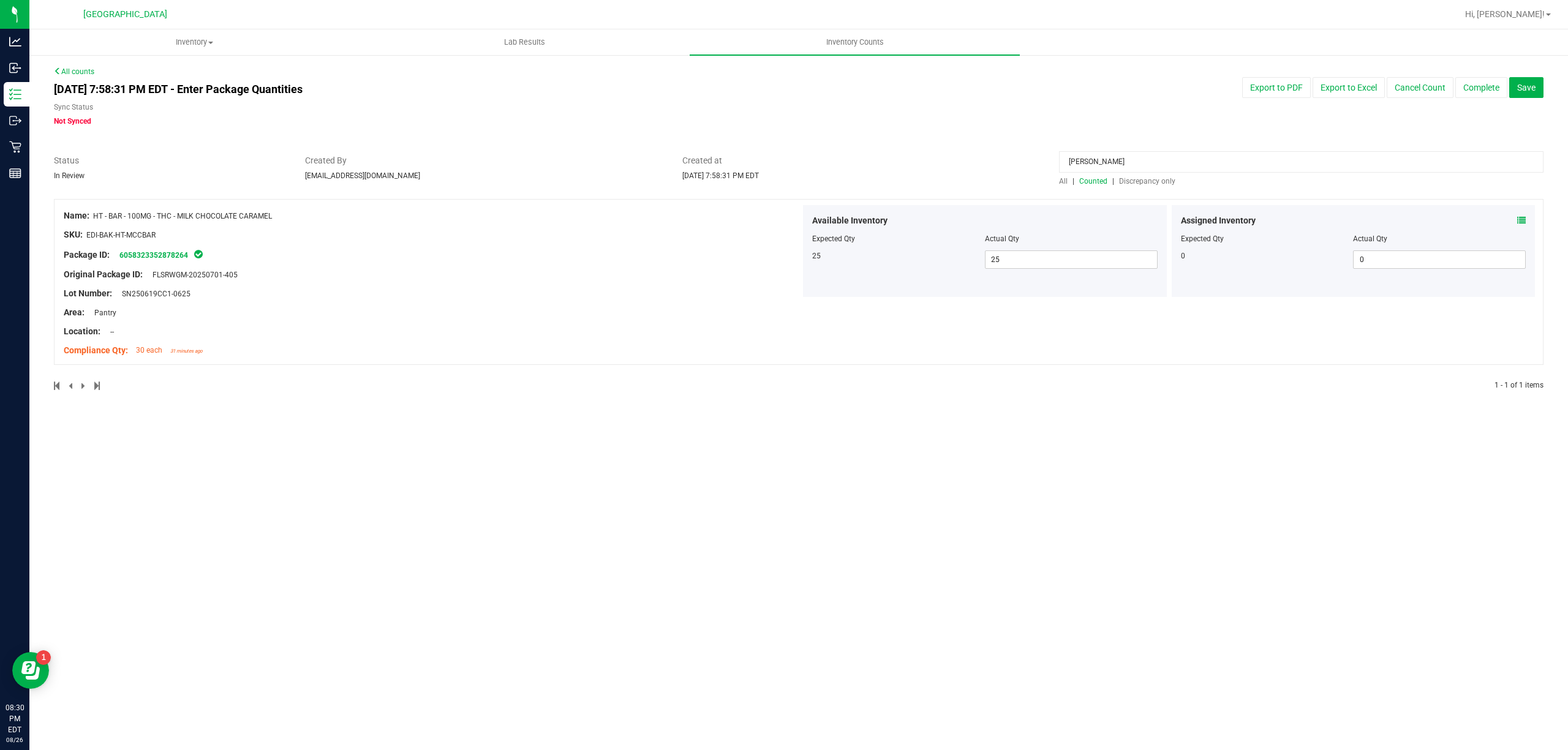
click at [1137, 177] on span "Discrepancy only" at bounding box center [1147, 181] width 57 height 9
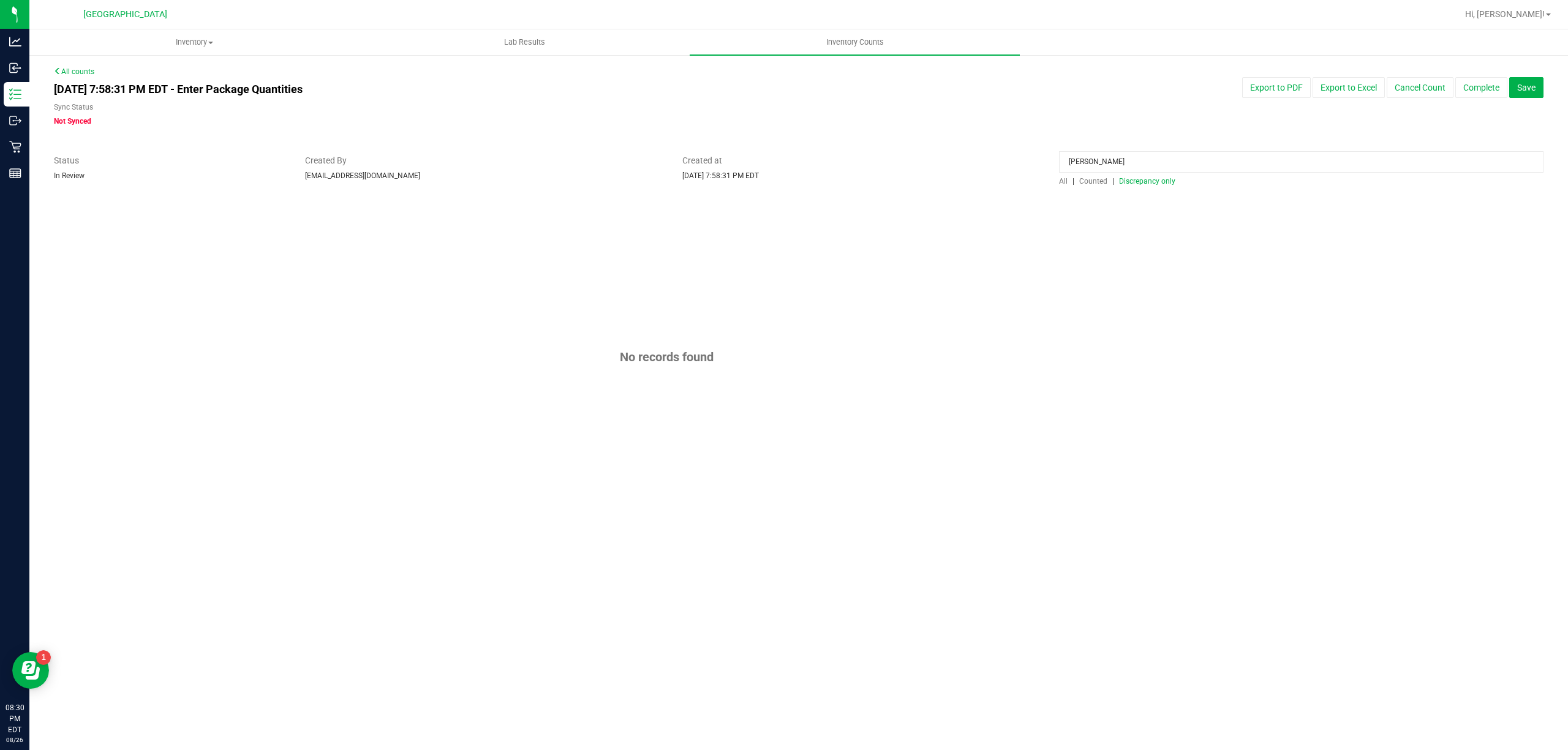
click at [1174, 162] on input "[PERSON_NAME]" at bounding box center [1301, 162] width 485 height 21
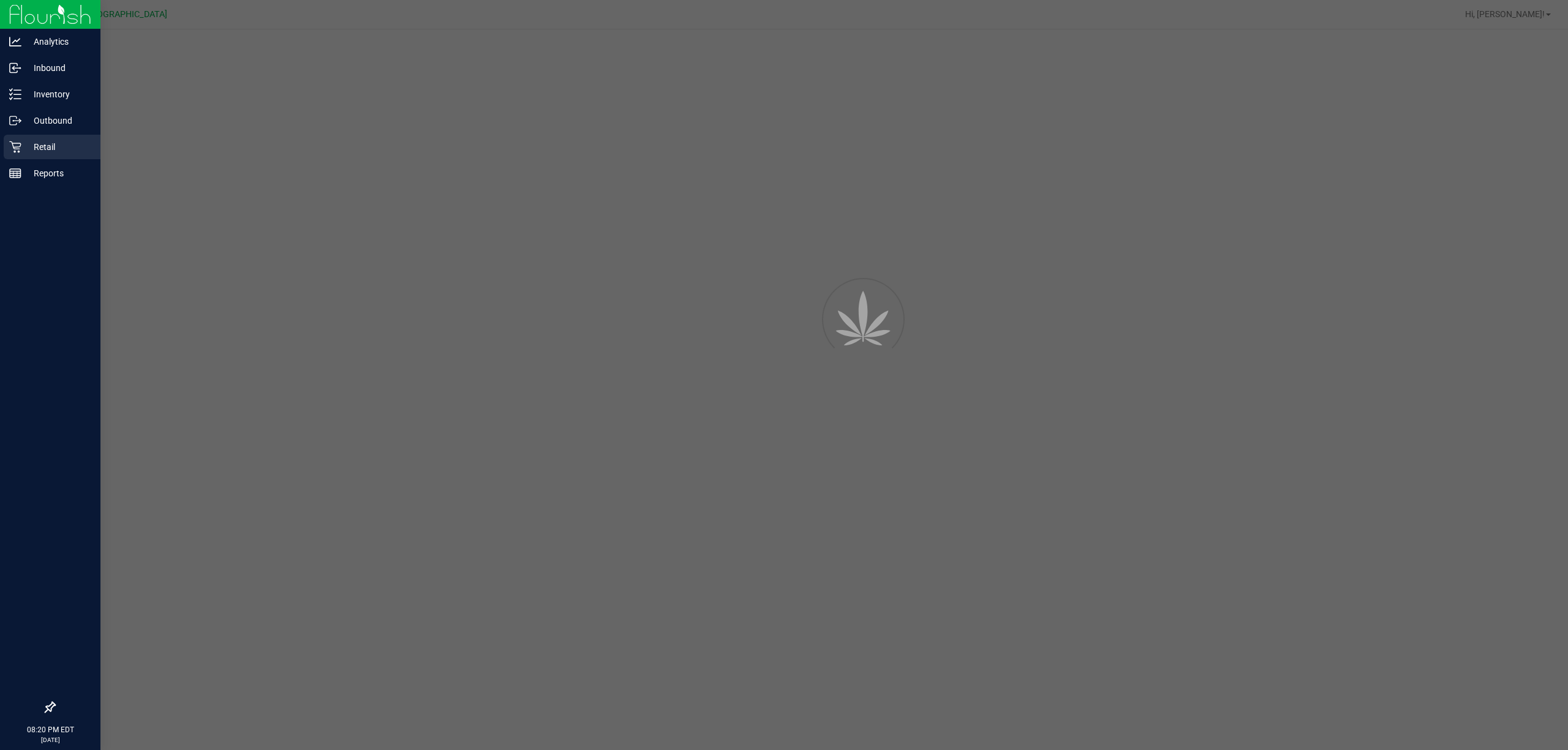
click at [38, 151] on p "Retail" at bounding box center [58, 146] width 73 height 15
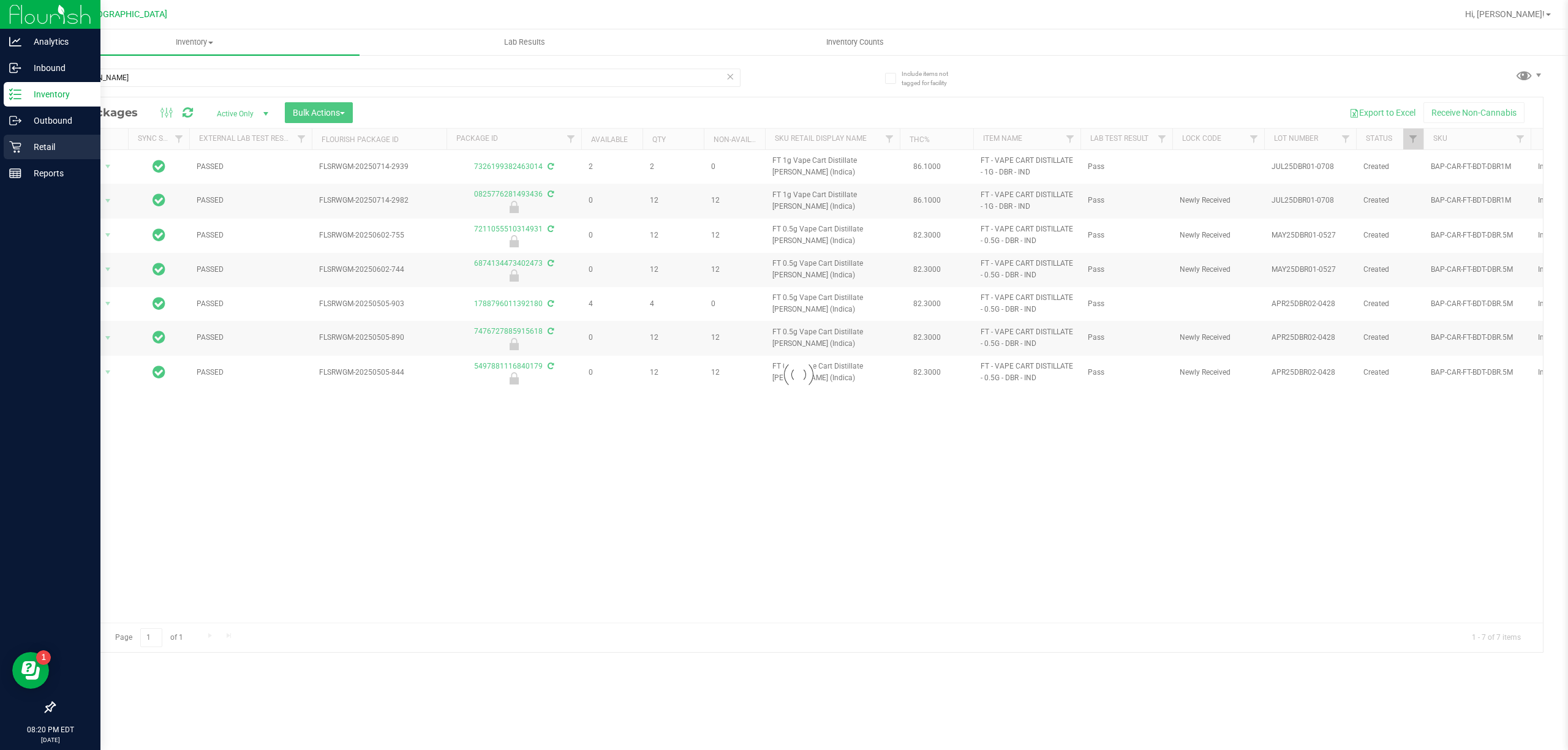
click at [40, 149] on p "Retail" at bounding box center [58, 146] width 73 height 15
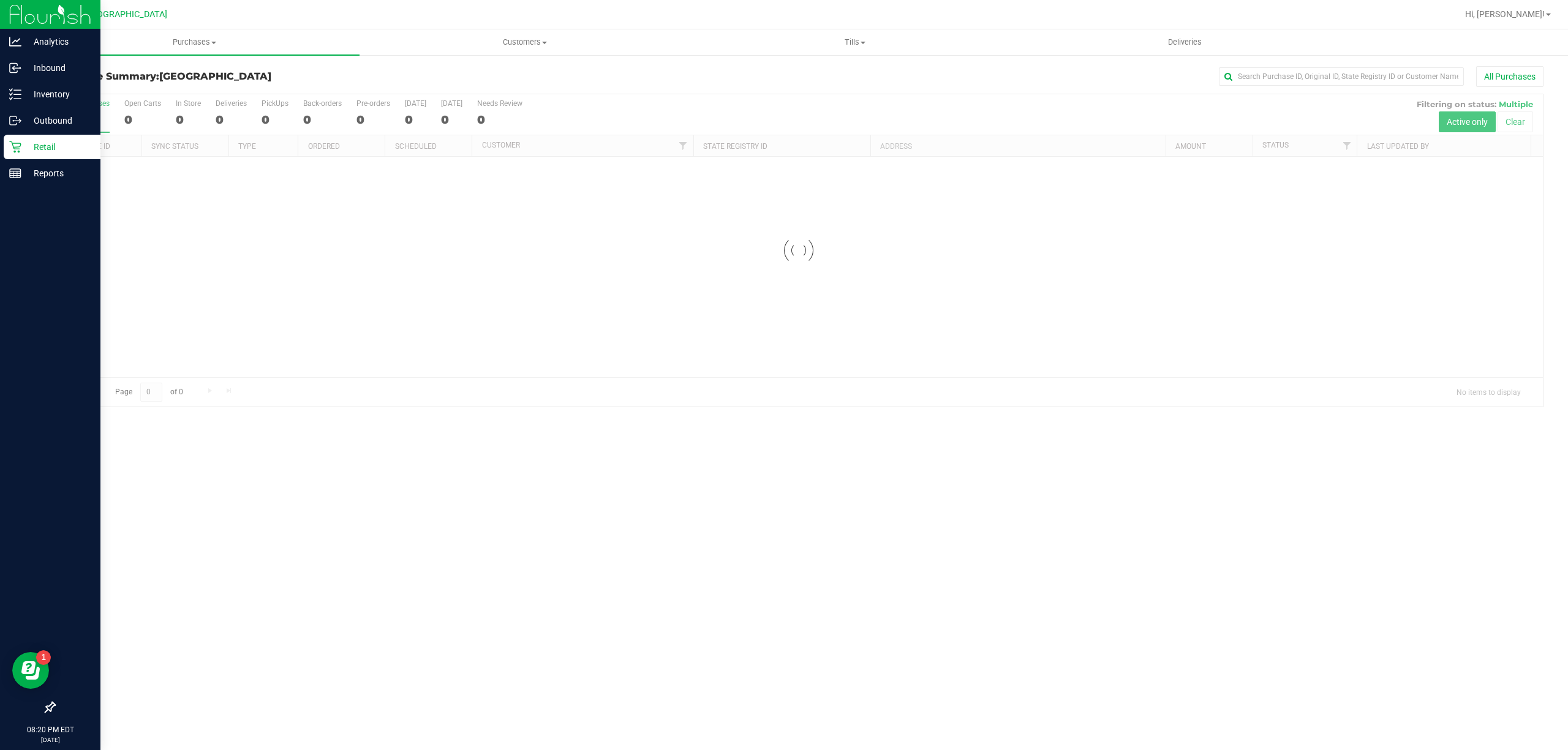
click at [40, 149] on p "Retail" at bounding box center [58, 146] width 73 height 15
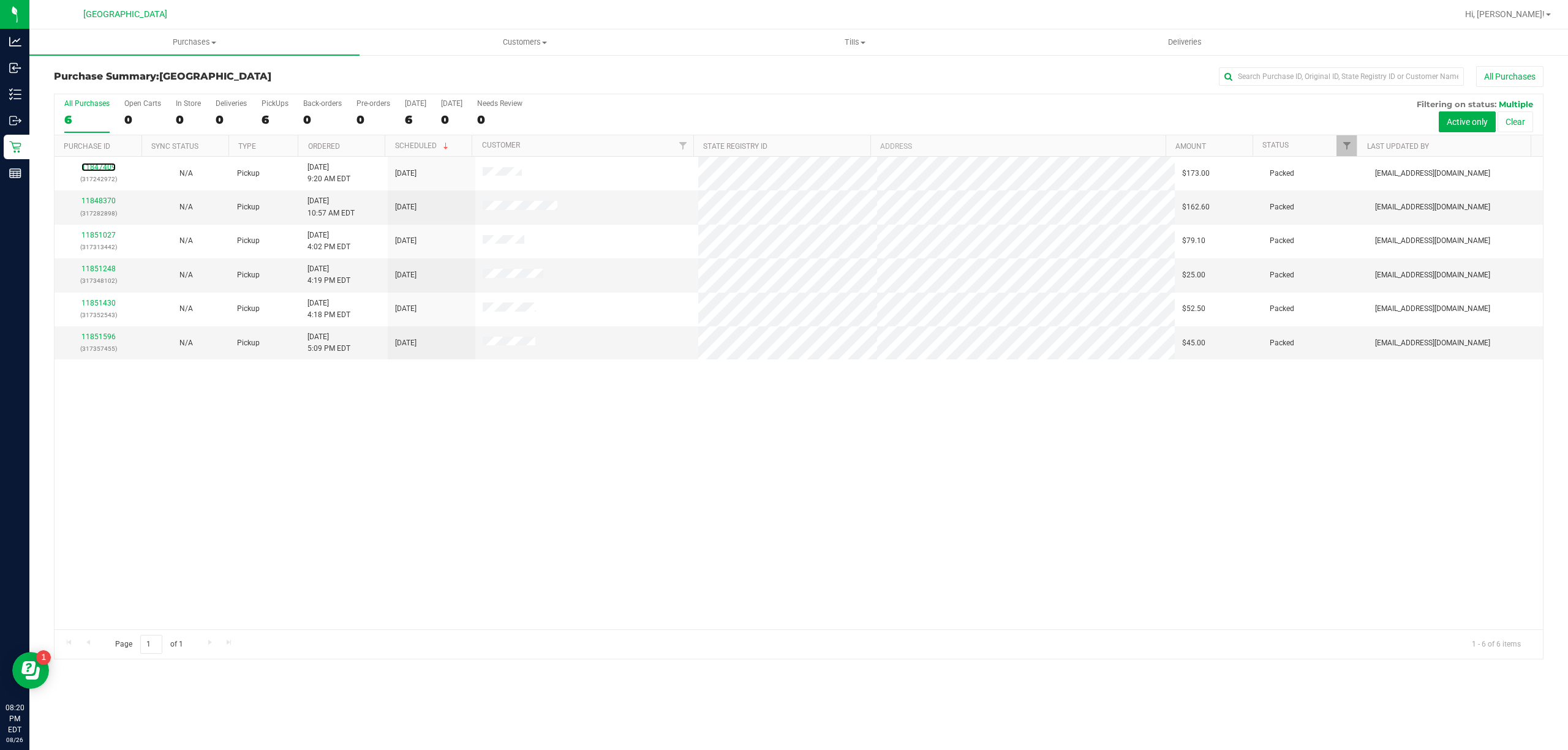
click at [105, 167] on link "11847409" at bounding box center [98, 167] width 34 height 9
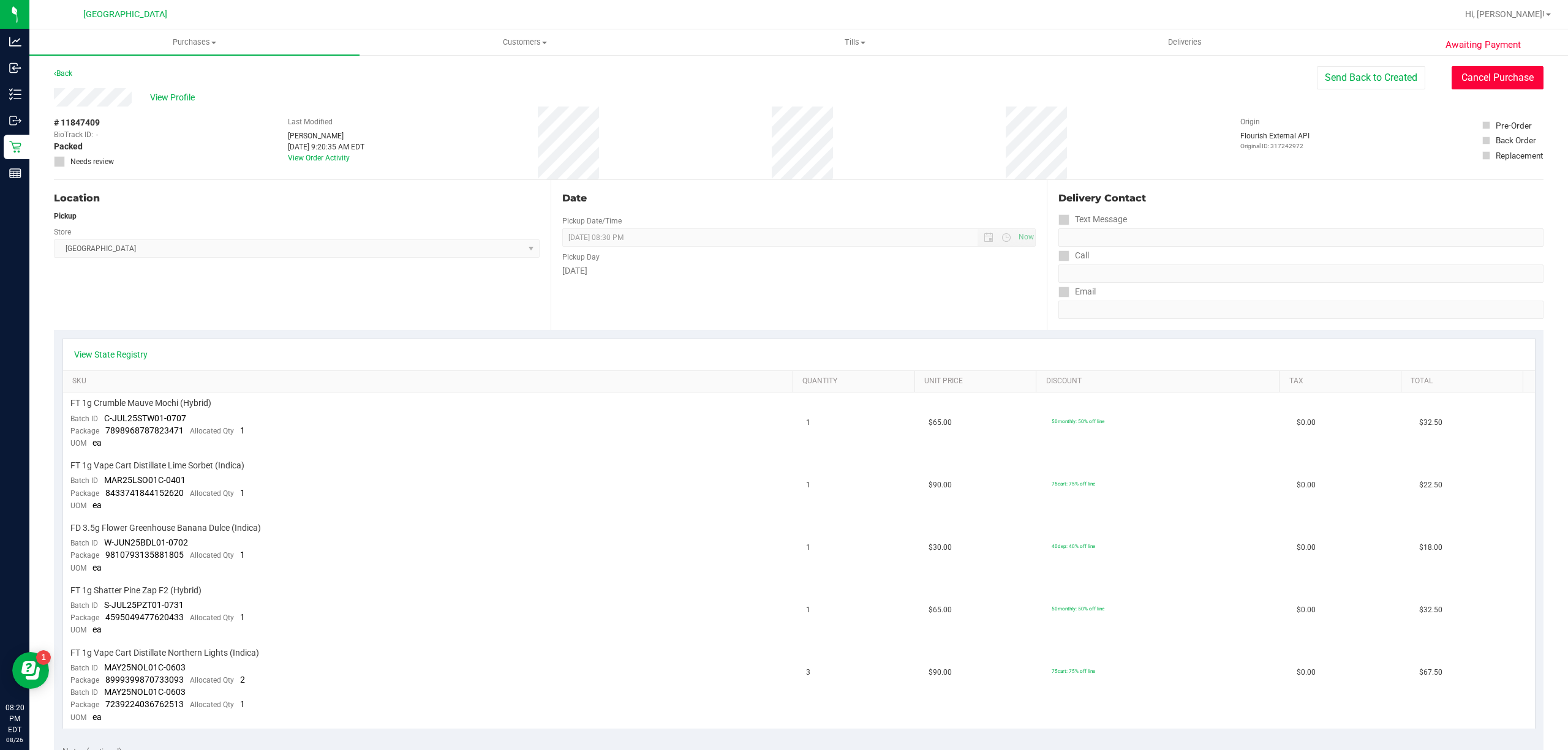
click at [1470, 81] on button "Cancel Purchase" at bounding box center [1498, 78] width 92 height 23
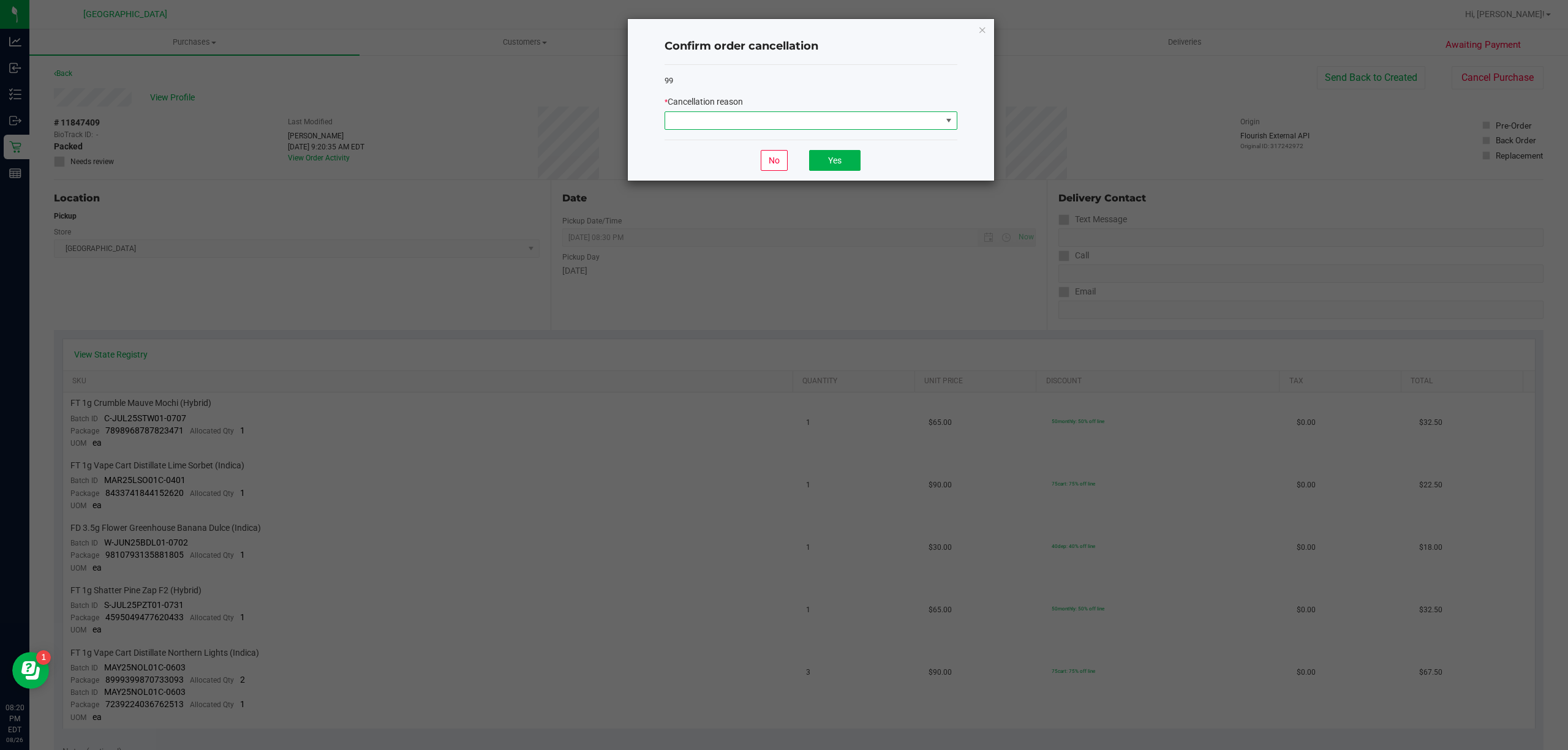
click at [814, 117] on span at bounding box center [803, 121] width 276 height 18
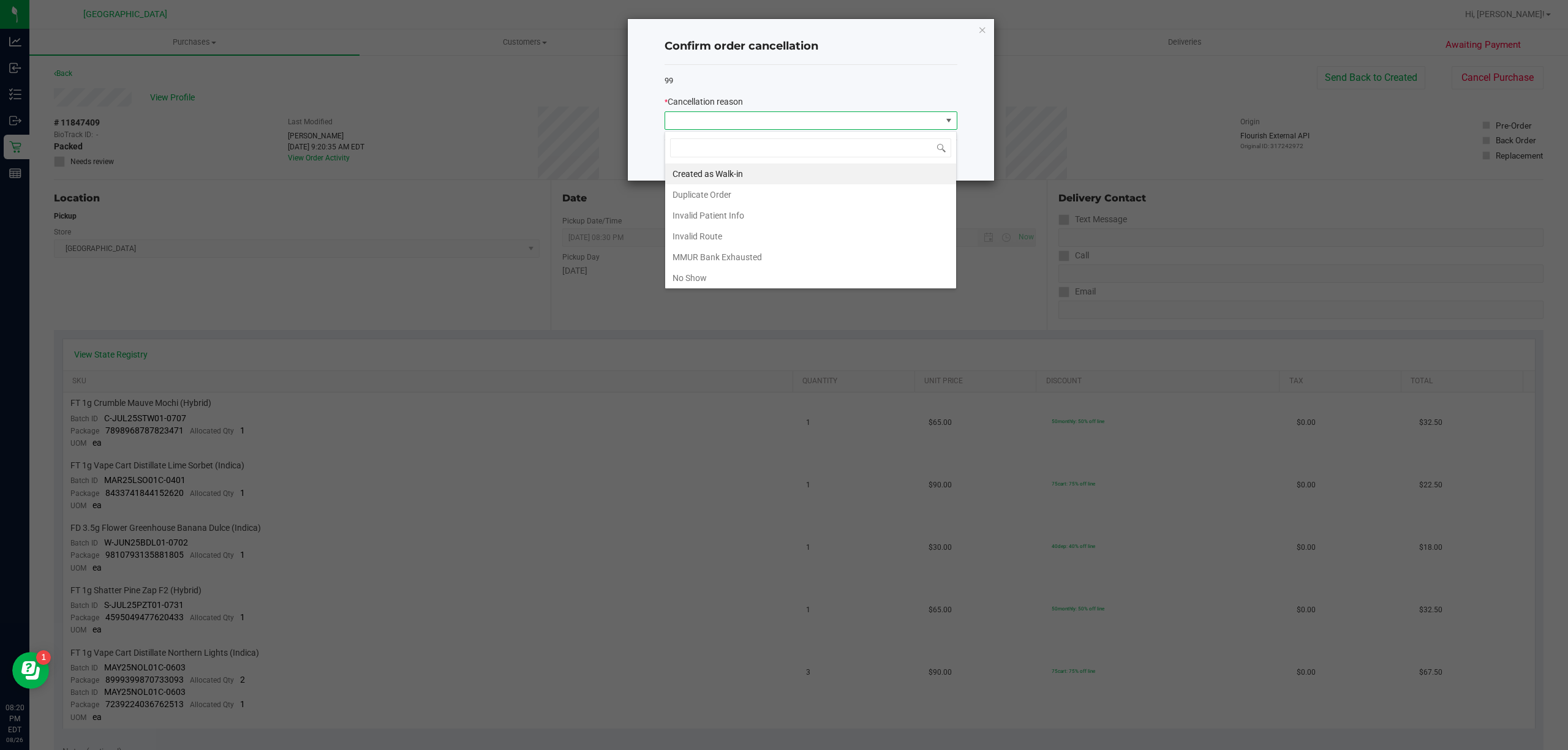
scroll to position [19, 292]
click at [720, 273] on li "No Show" at bounding box center [811, 277] width 291 height 21
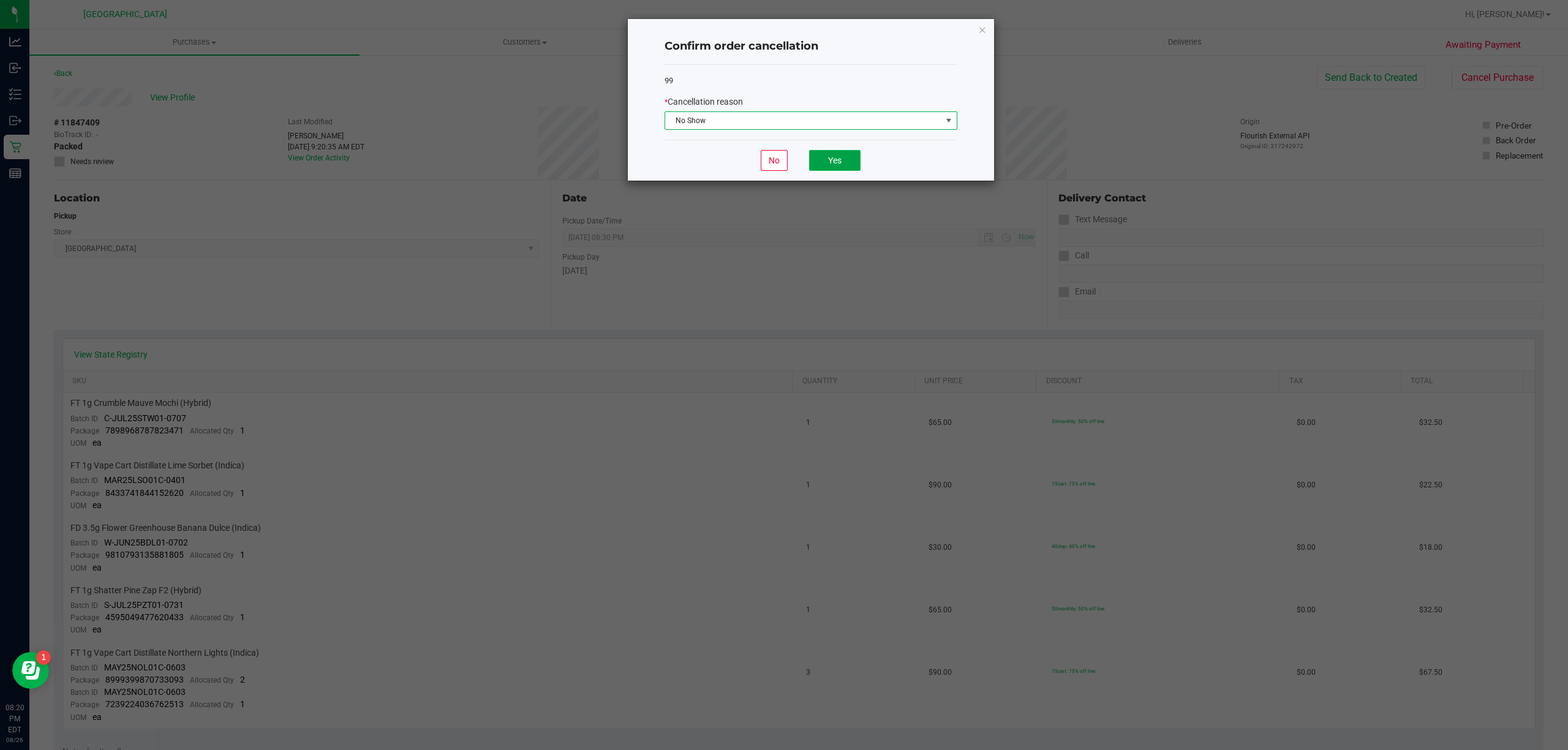
click at [838, 165] on button "Yes" at bounding box center [834, 160] width 52 height 21
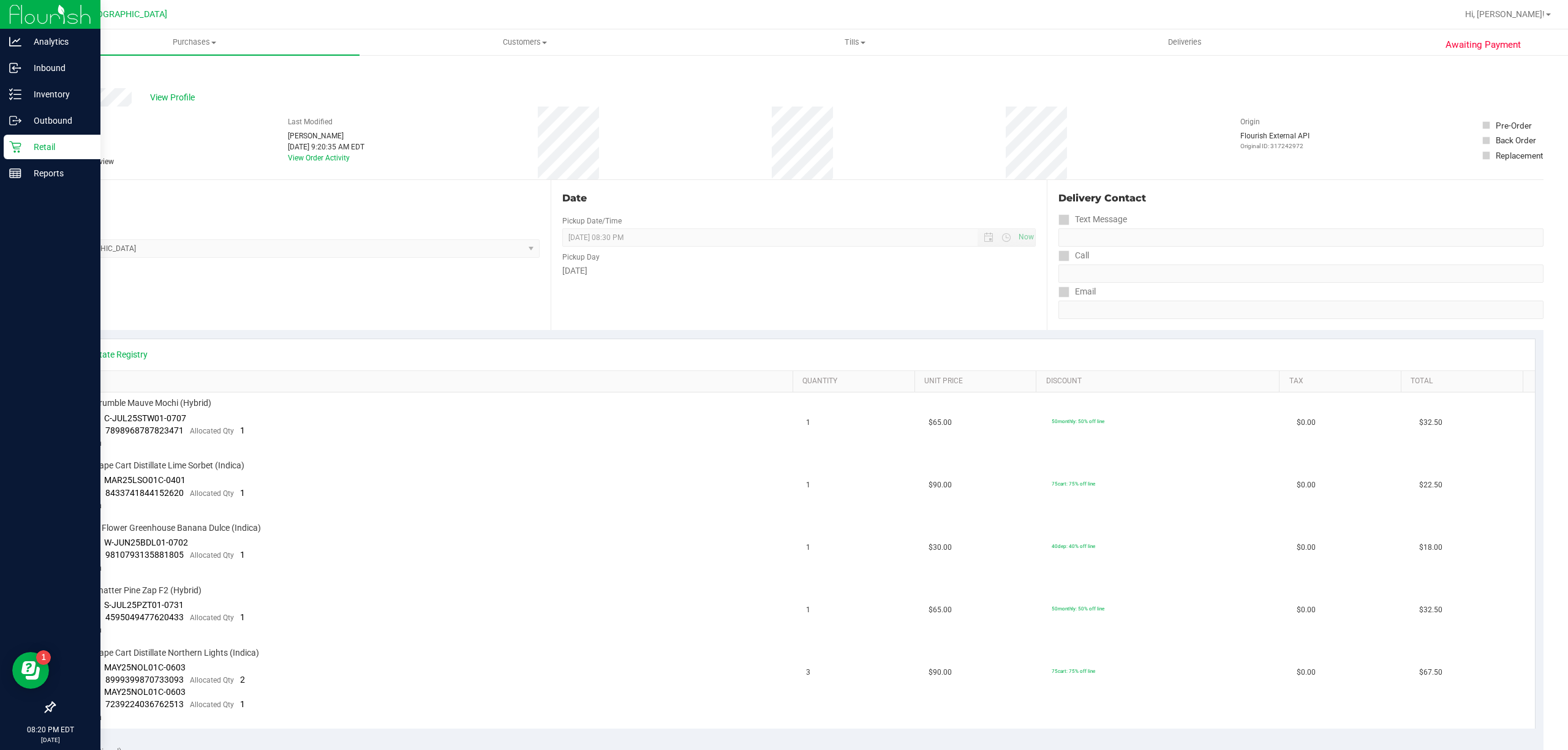
click at [37, 148] on p "Retail" at bounding box center [58, 146] width 73 height 15
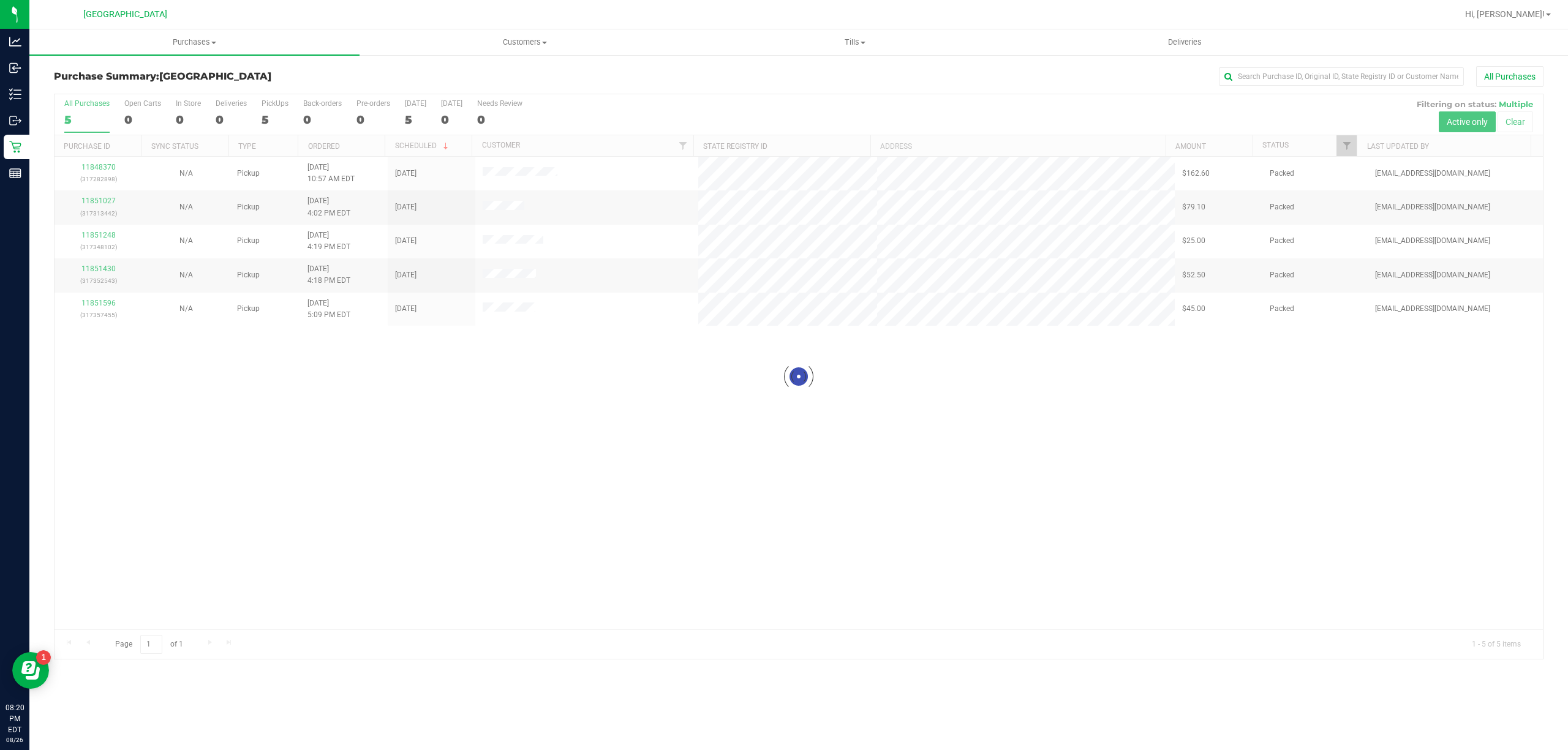
click at [106, 168] on div at bounding box center [798, 377] width 1488 height 564
click at [105, 167] on div at bounding box center [798, 377] width 1488 height 564
click at [105, 167] on link "11848370" at bounding box center [98, 167] width 34 height 9
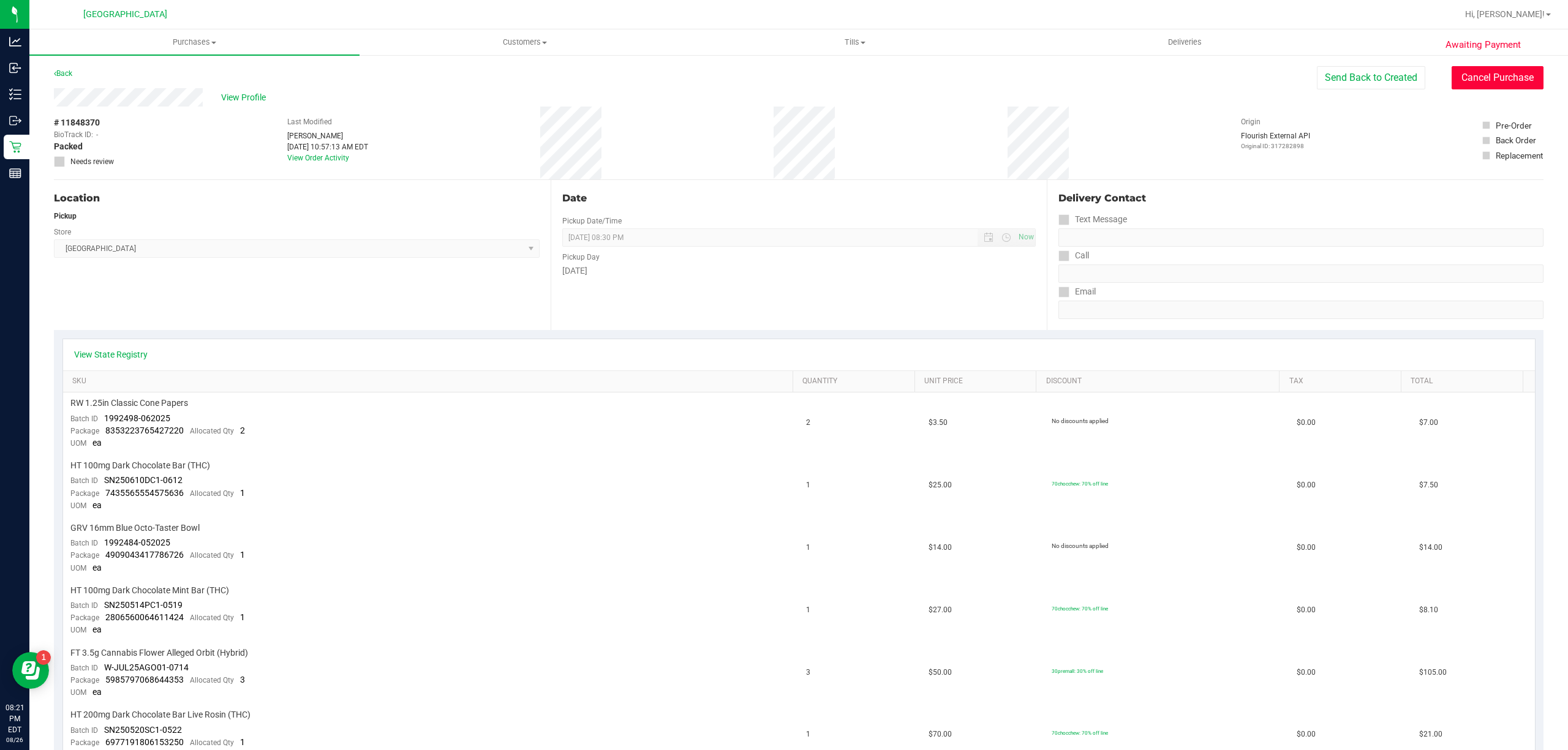
click at [1462, 82] on button "Cancel Purchase" at bounding box center [1498, 78] width 92 height 23
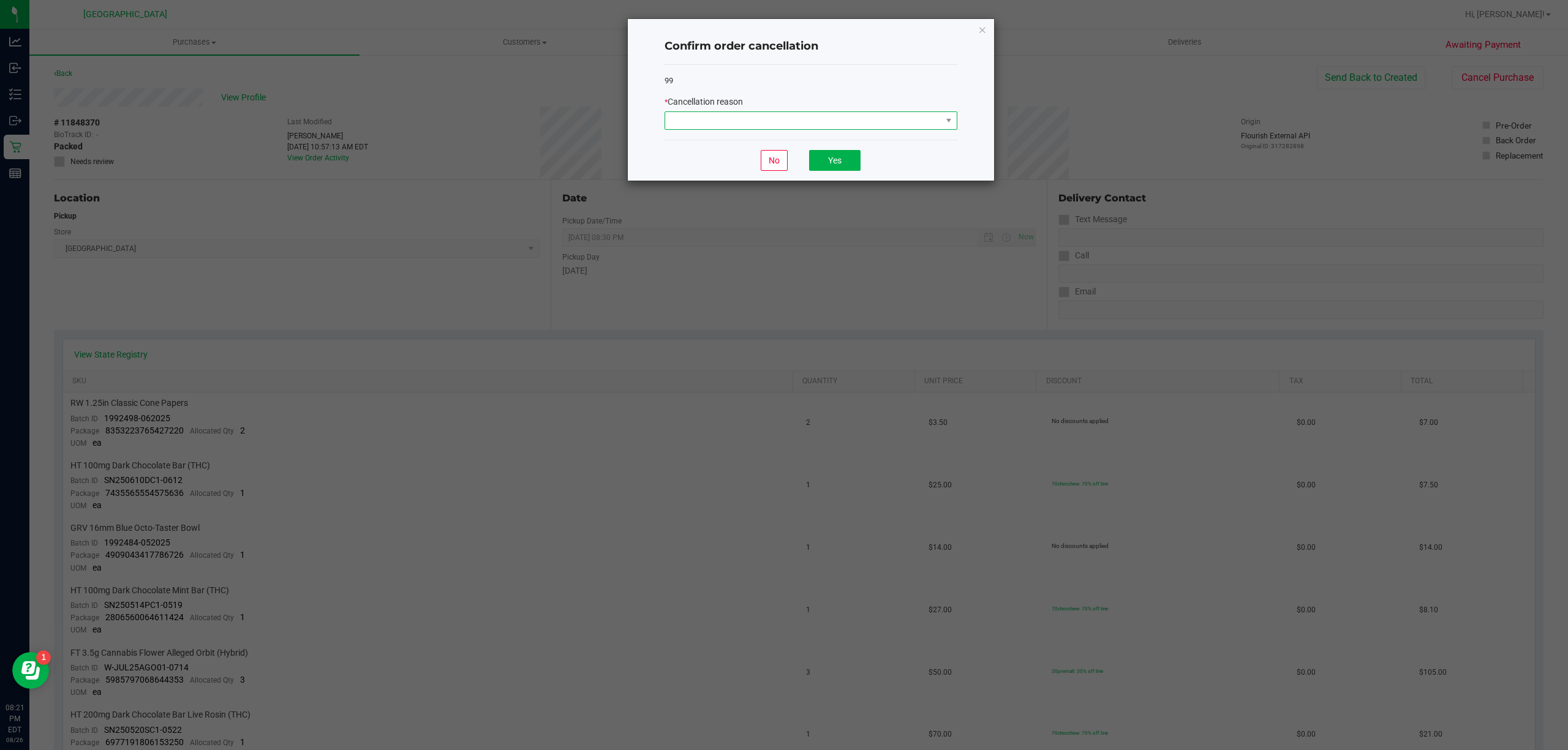
click at [854, 115] on span at bounding box center [803, 121] width 276 height 18
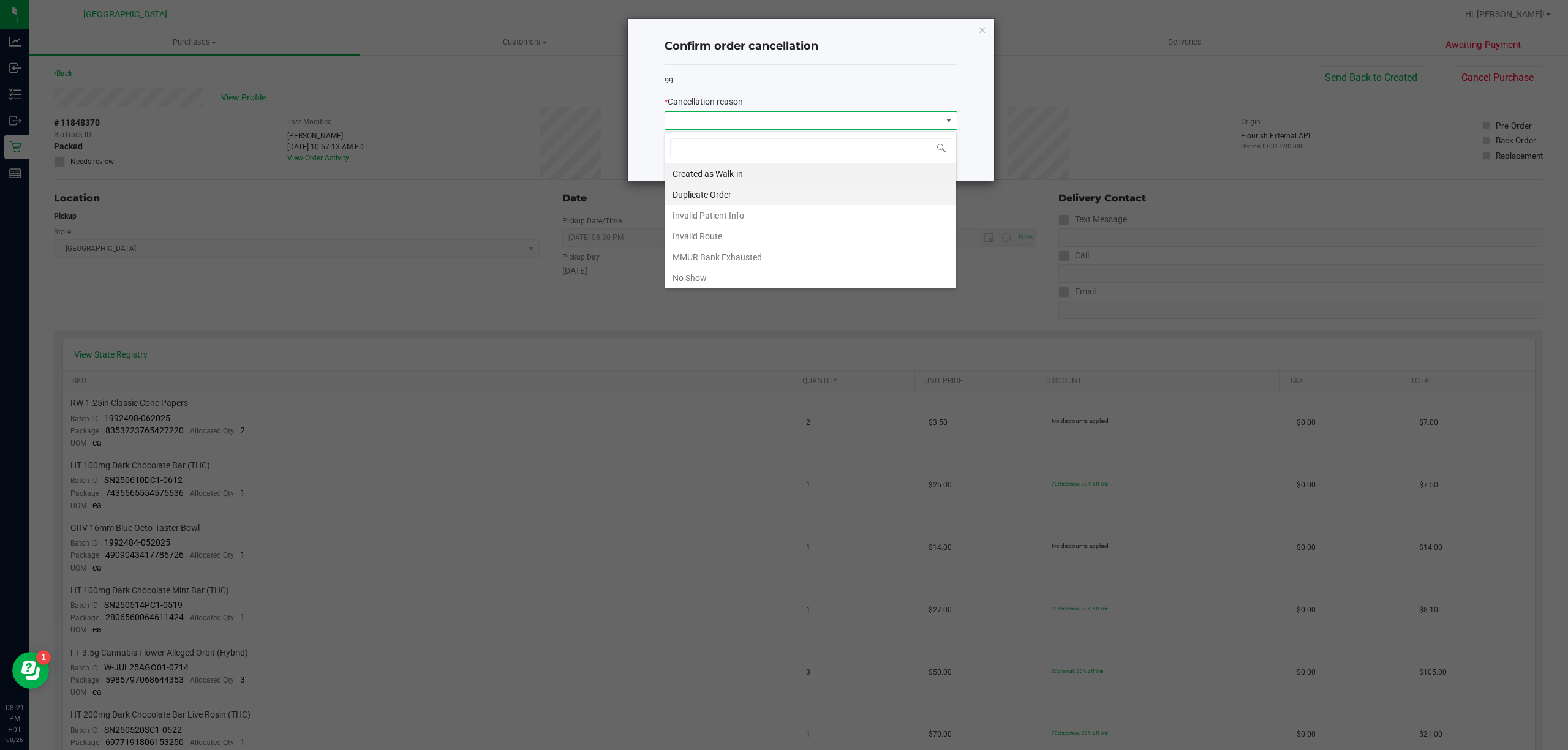
scroll to position [19, 292]
click at [716, 278] on li "No Show" at bounding box center [811, 277] width 291 height 21
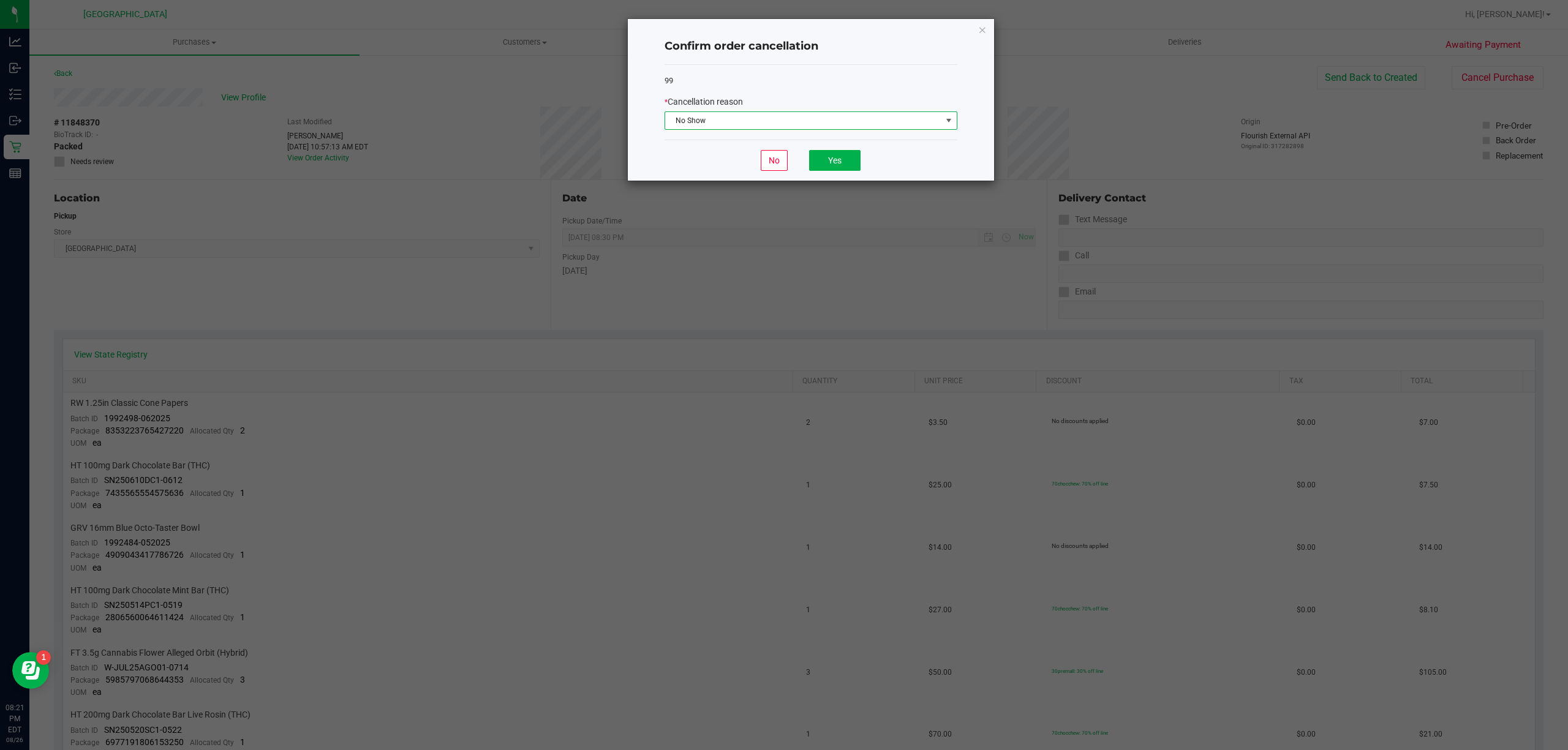
click at [846, 148] on div "No Yes" at bounding box center [811, 160] width 293 height 41
click at [841, 160] on button "Yes" at bounding box center [834, 160] width 52 height 21
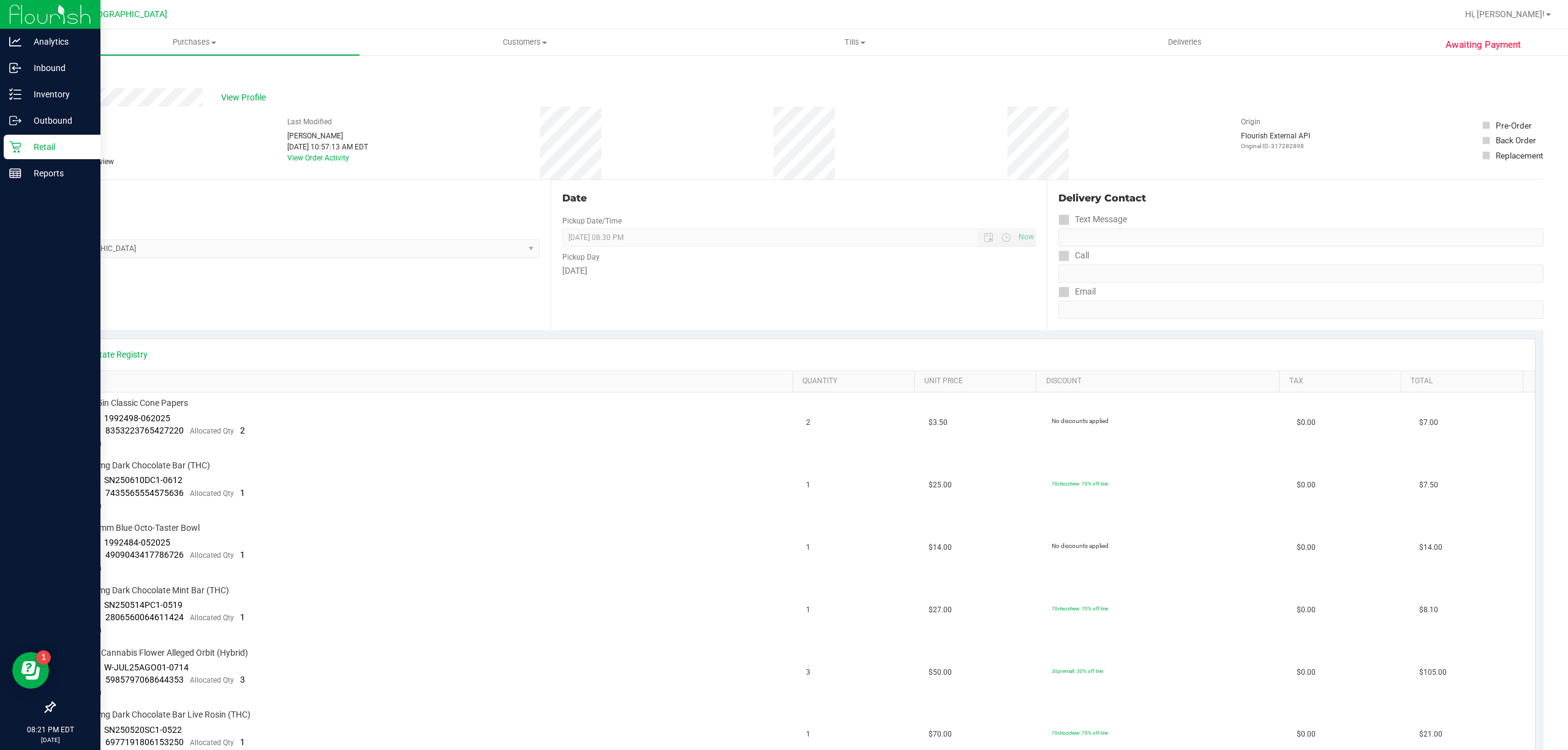
click at [58, 147] on p "Retail" at bounding box center [58, 146] width 73 height 15
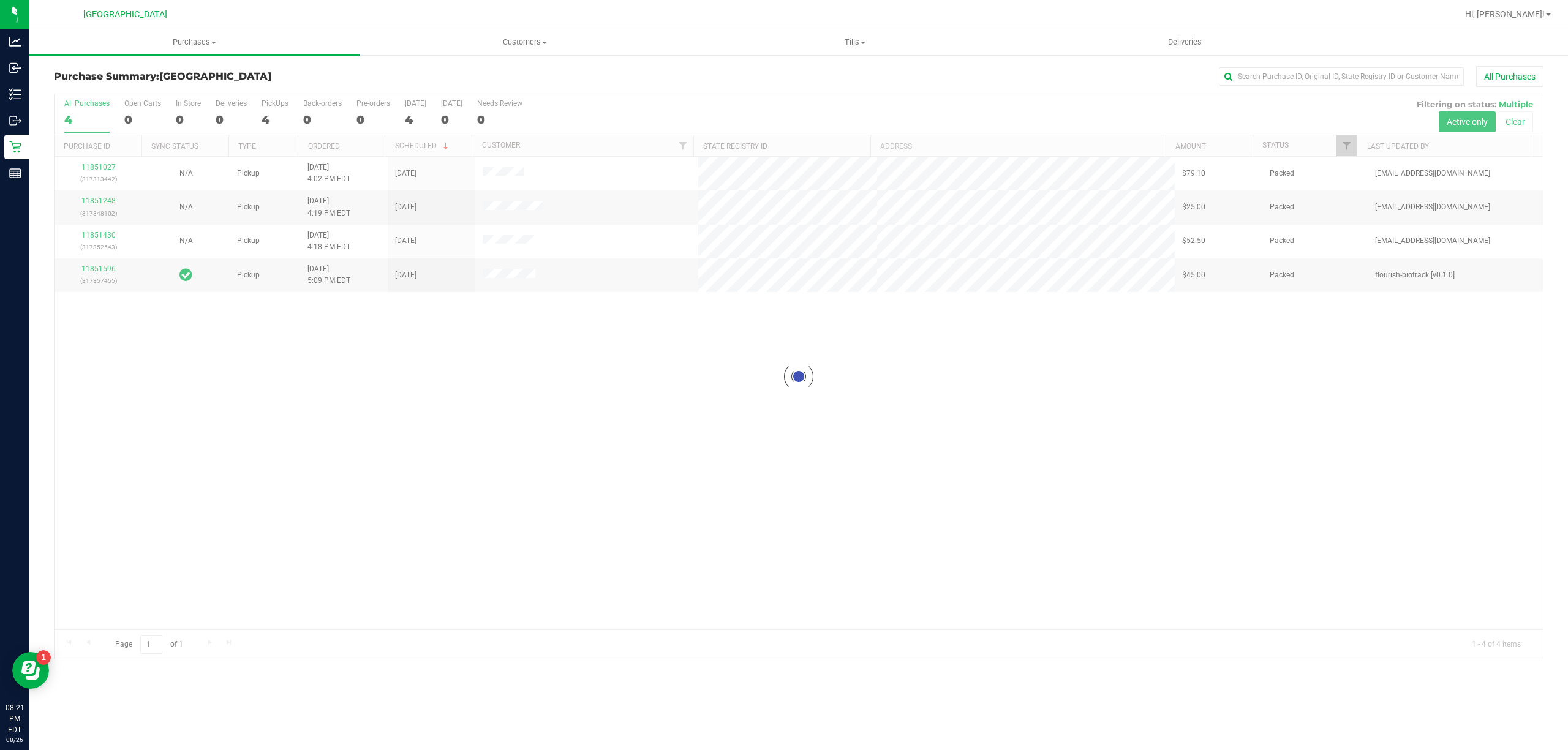
click at [105, 167] on div at bounding box center [798, 377] width 1488 height 564
click at [106, 170] on div at bounding box center [798, 377] width 1488 height 564
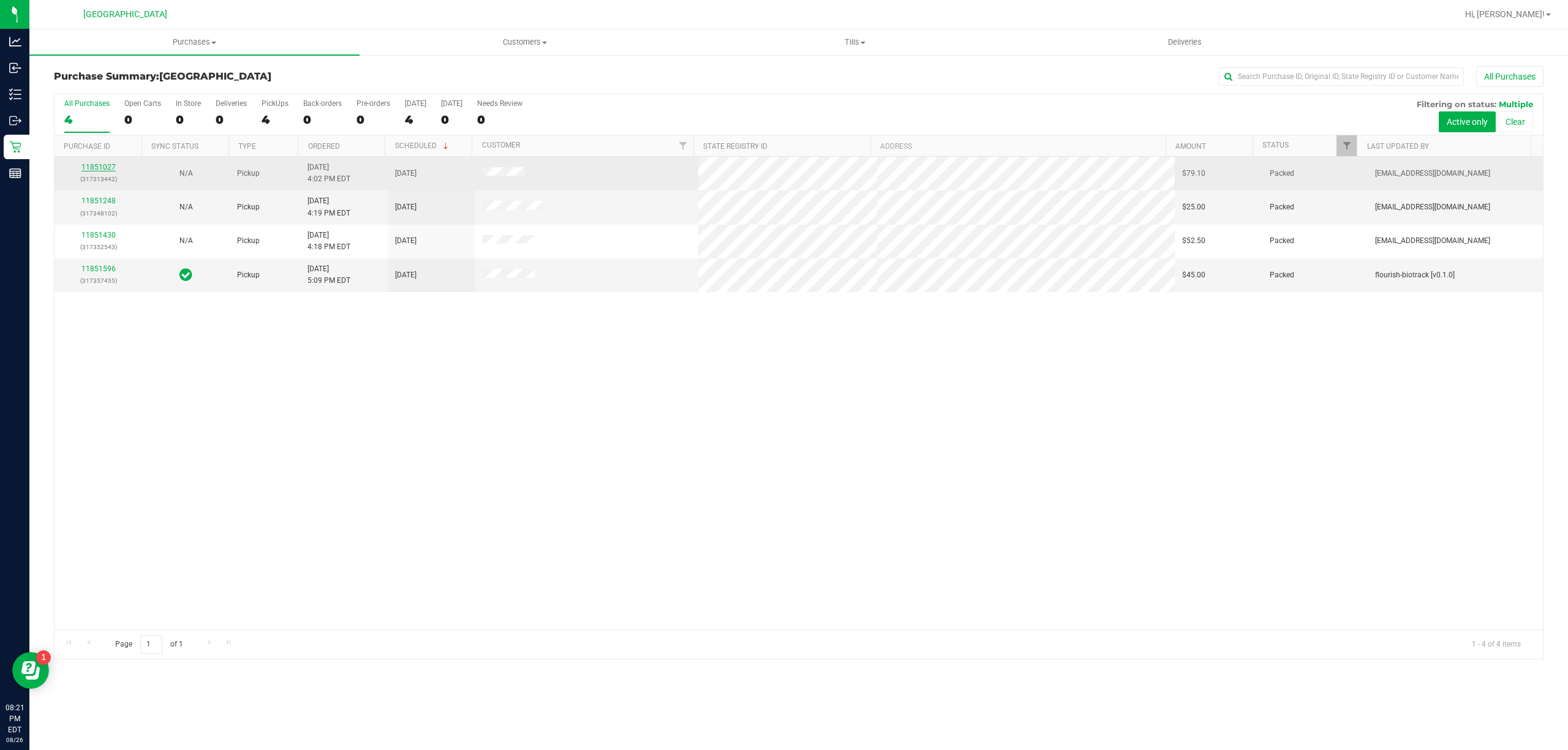
click at [104, 170] on link "11851027" at bounding box center [98, 167] width 34 height 9
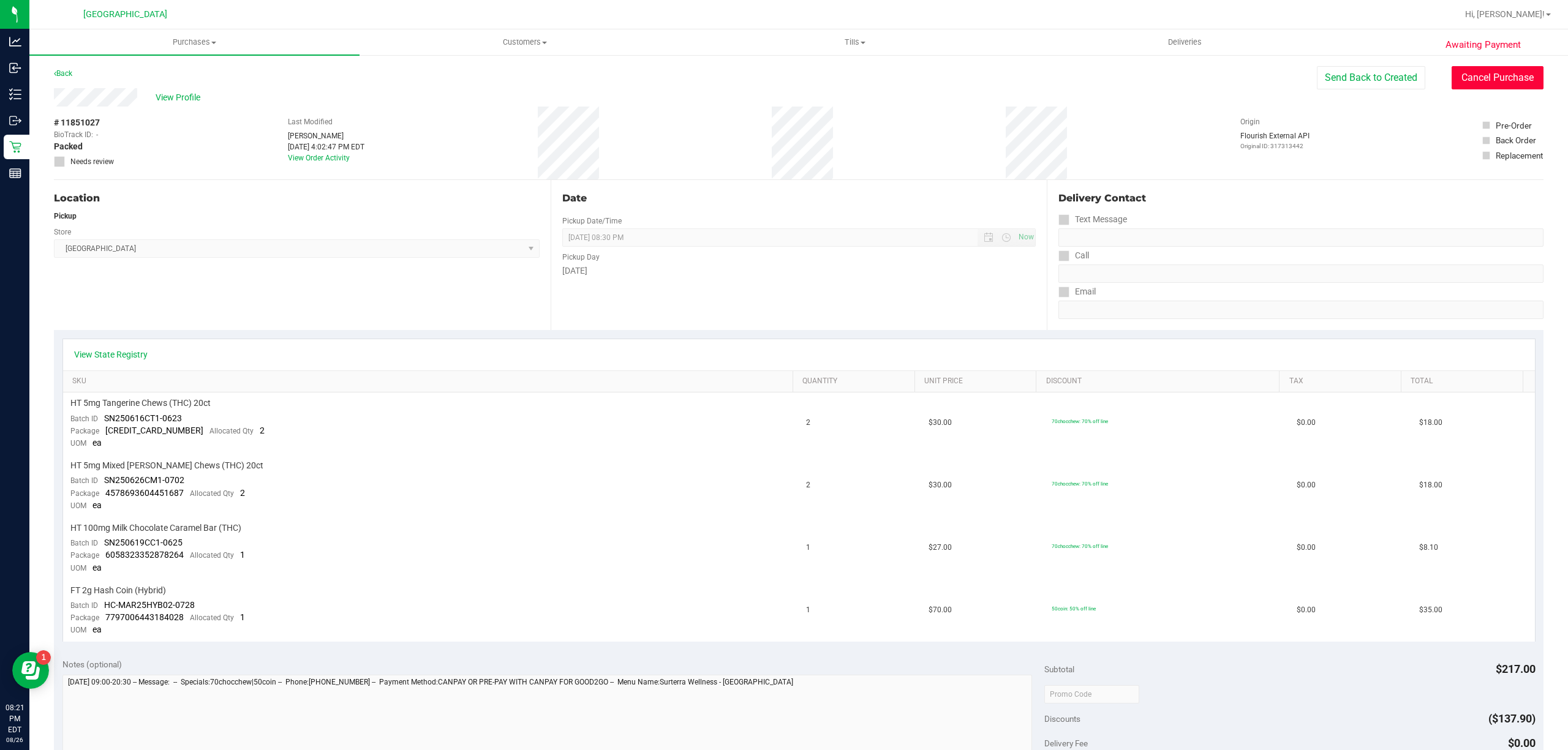
click at [1501, 83] on button "Cancel Purchase" at bounding box center [1498, 78] width 92 height 23
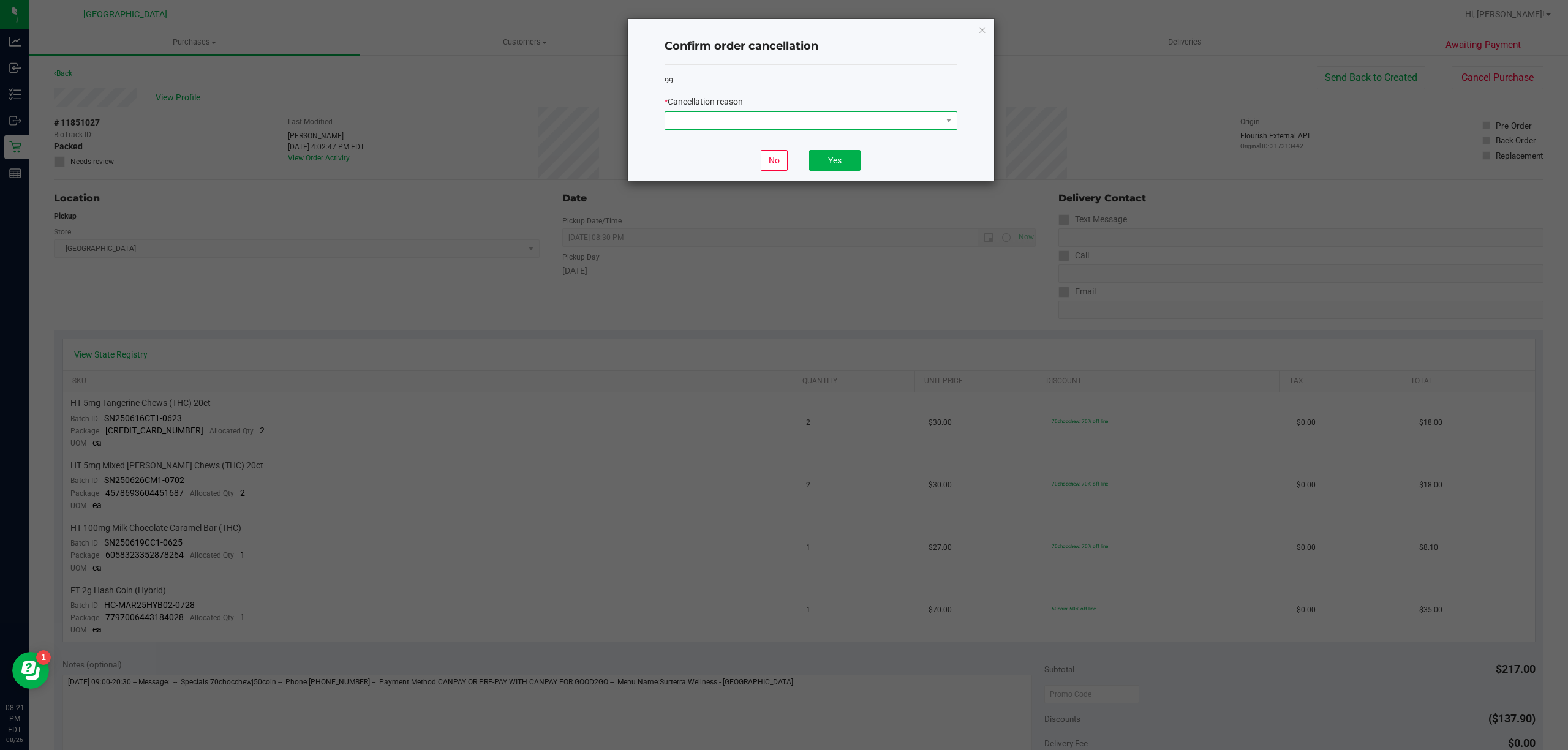
click at [836, 119] on span at bounding box center [803, 121] width 276 height 18
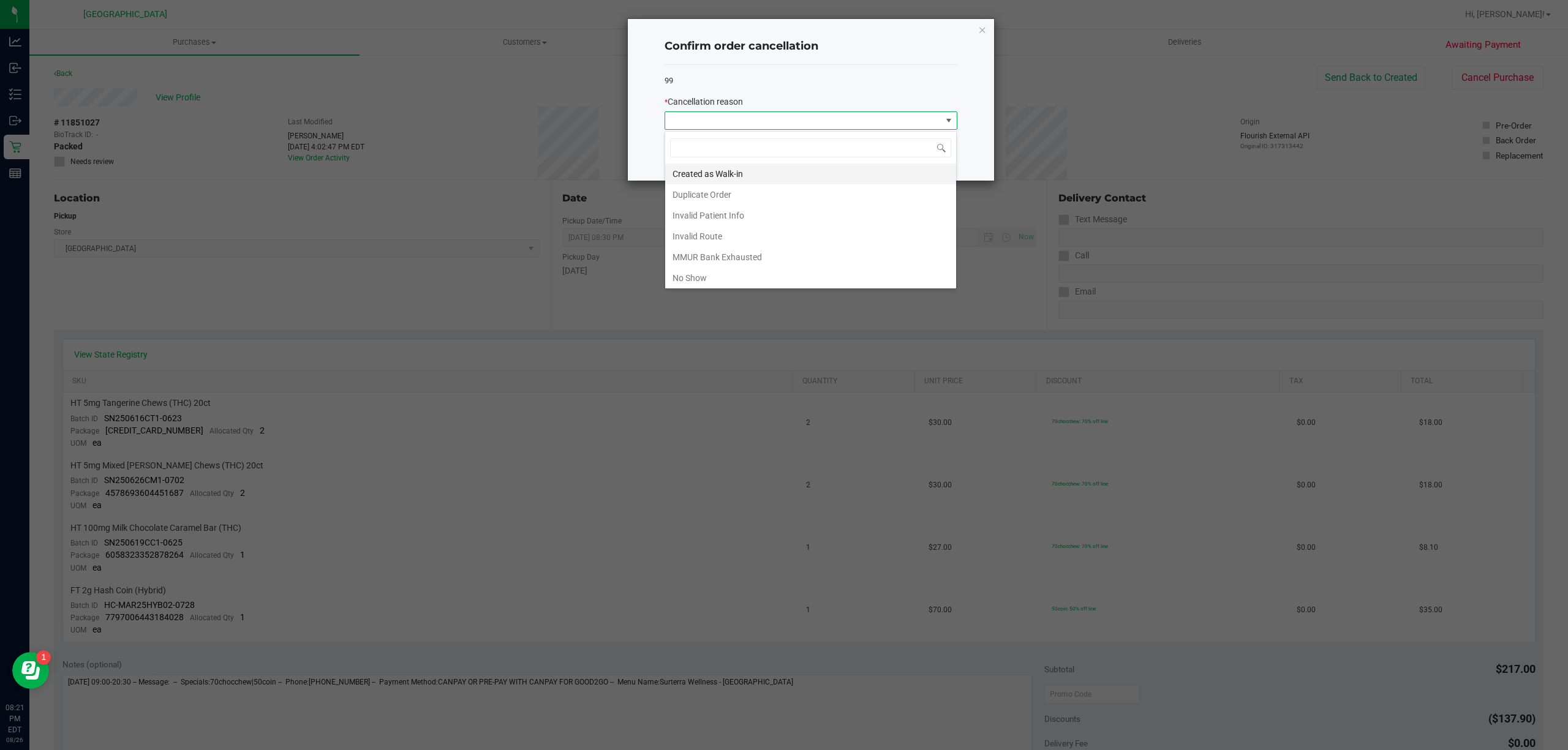
scroll to position [19, 292]
click at [716, 276] on li "No Show" at bounding box center [811, 277] width 291 height 21
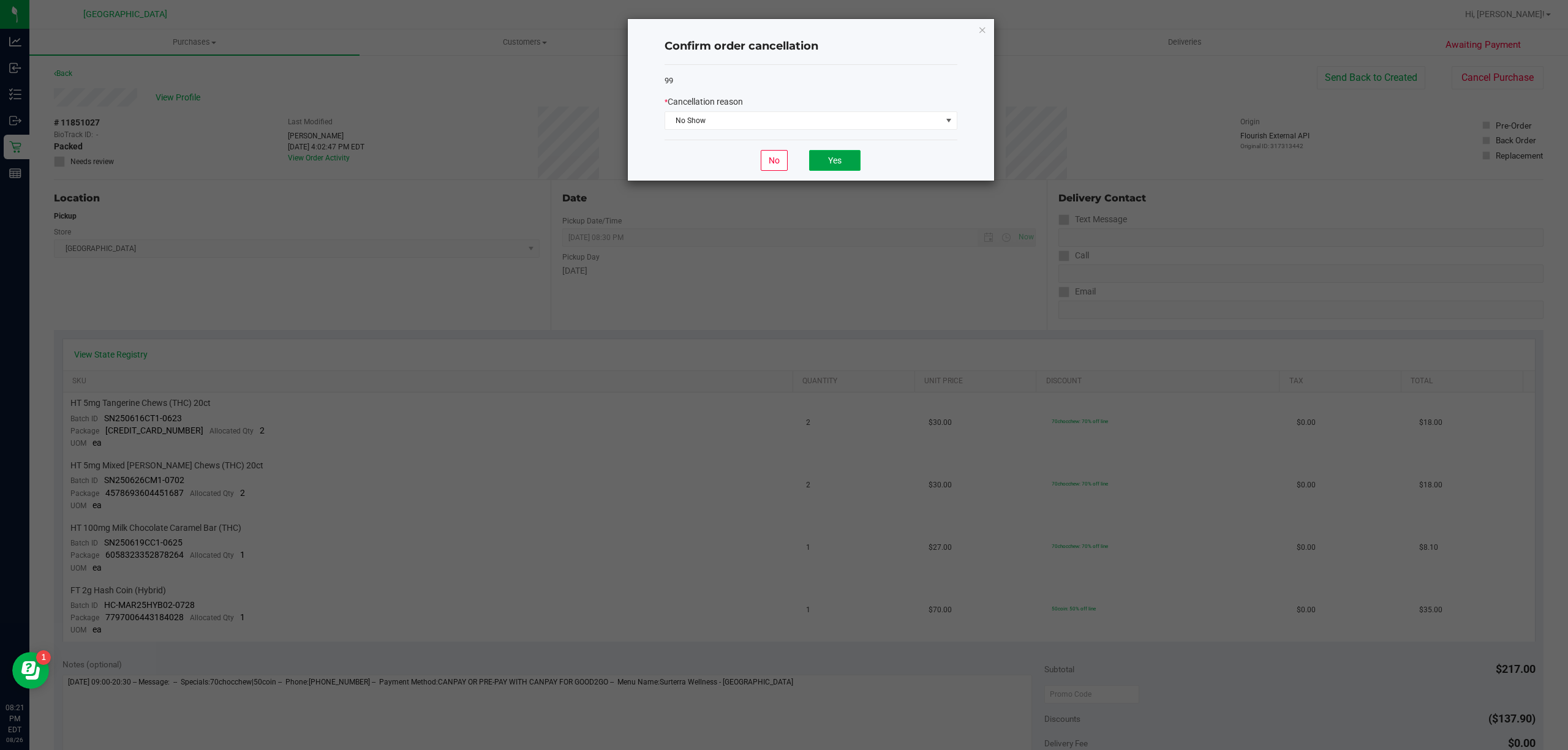
click at [849, 158] on button "Yes" at bounding box center [834, 160] width 52 height 21
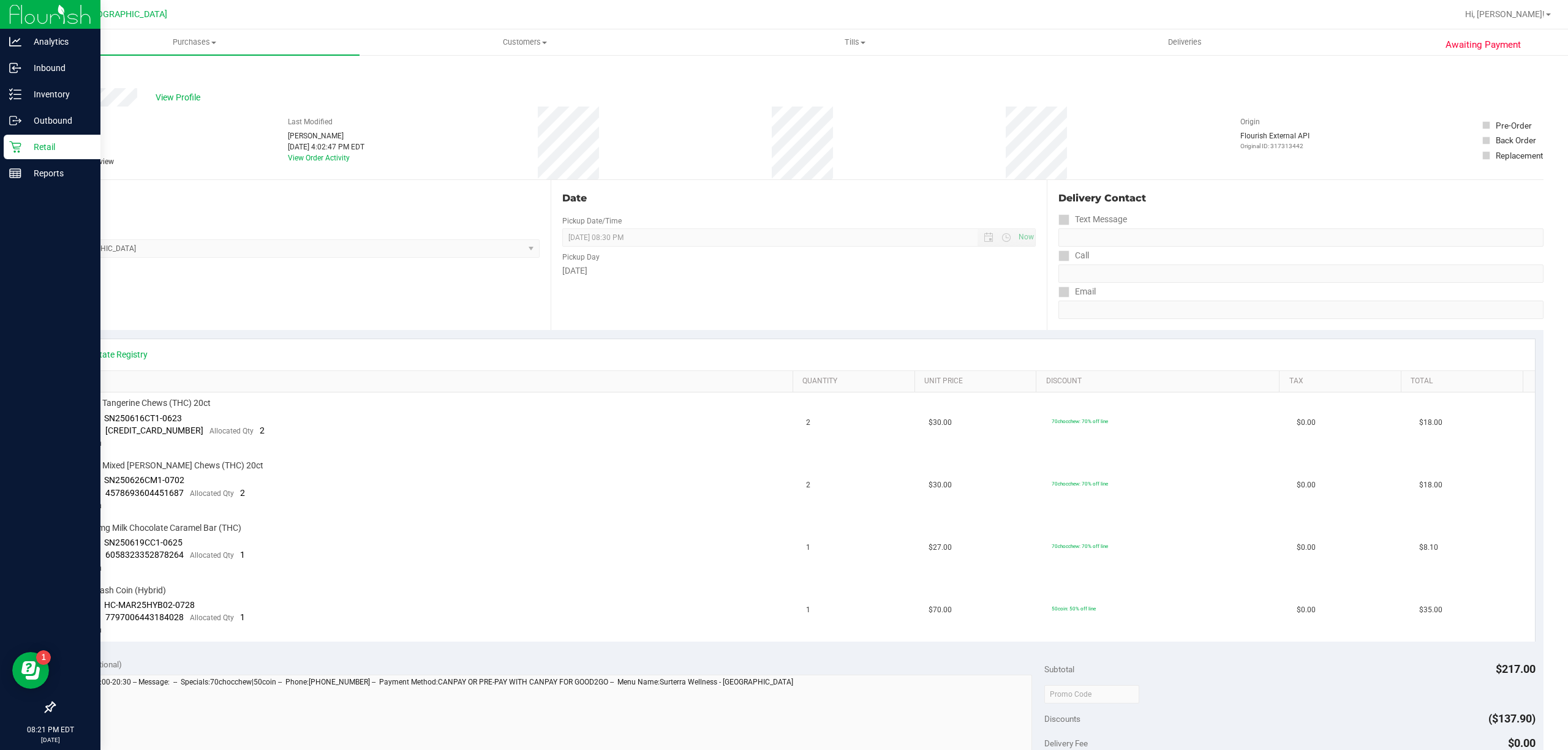
click at [45, 145] on p "Retail" at bounding box center [58, 146] width 73 height 15
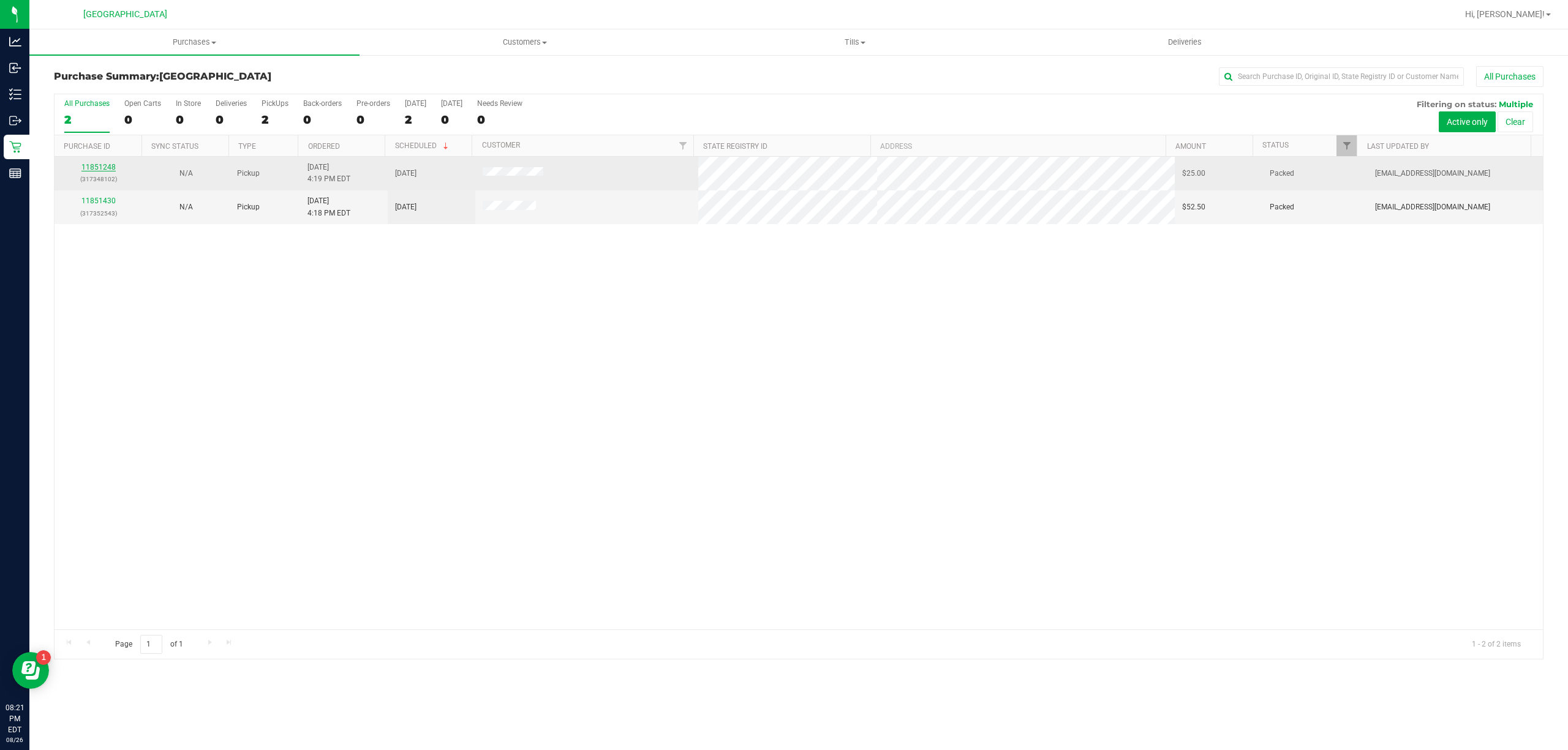
click at [106, 167] on link "11851248" at bounding box center [98, 167] width 34 height 9
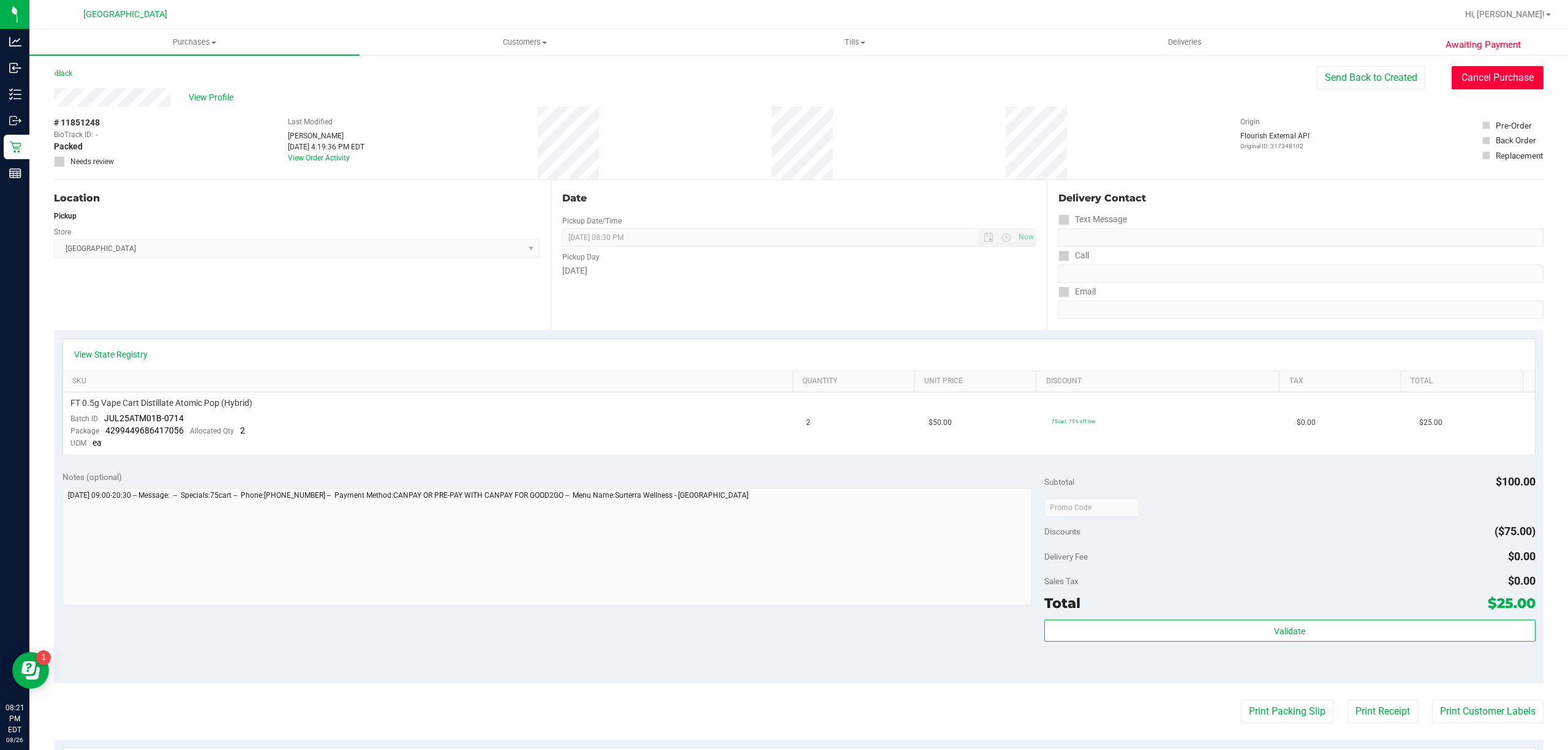
click at [1507, 76] on button "Cancel Purchase" at bounding box center [1498, 78] width 92 height 23
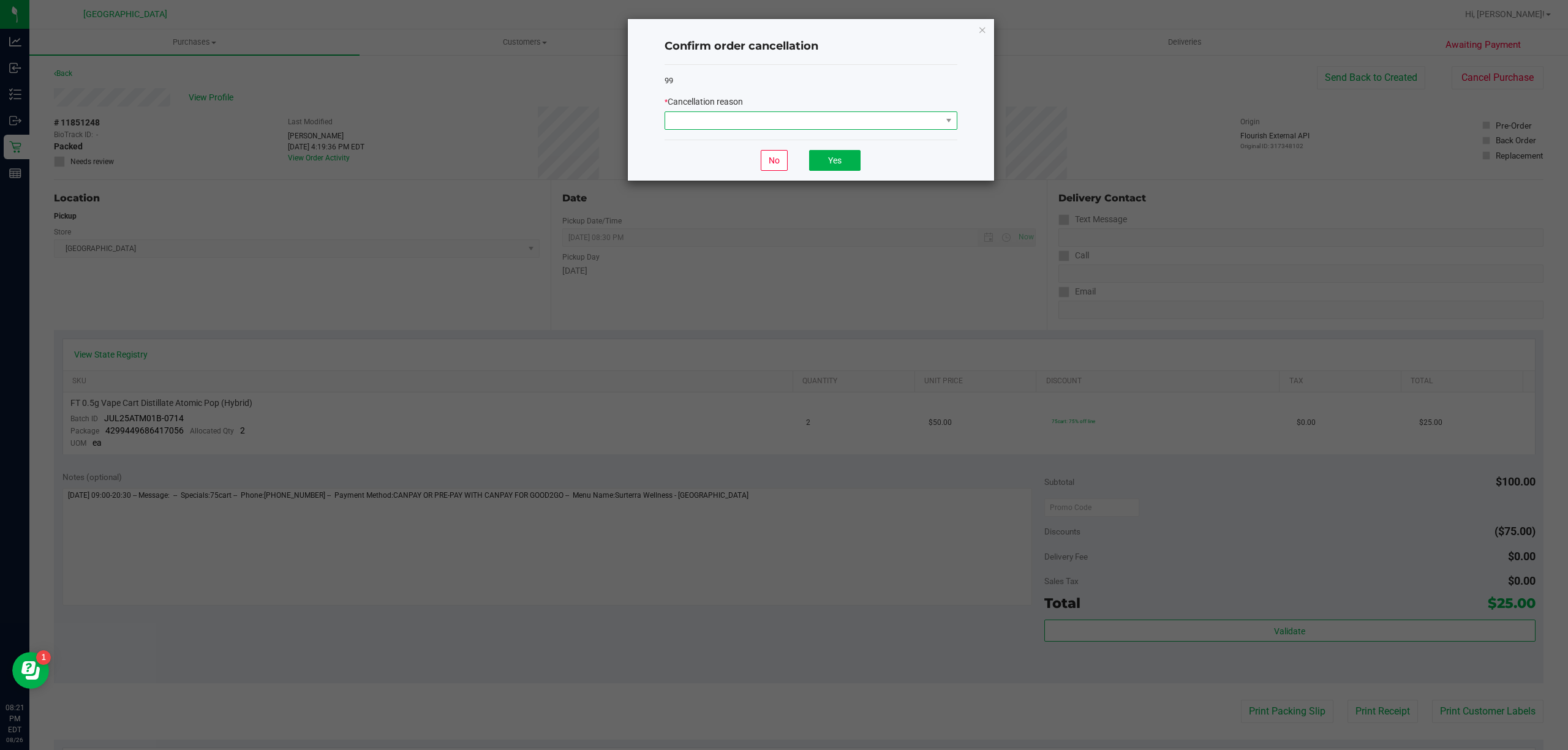
click at [747, 129] on span at bounding box center [803, 121] width 276 height 18
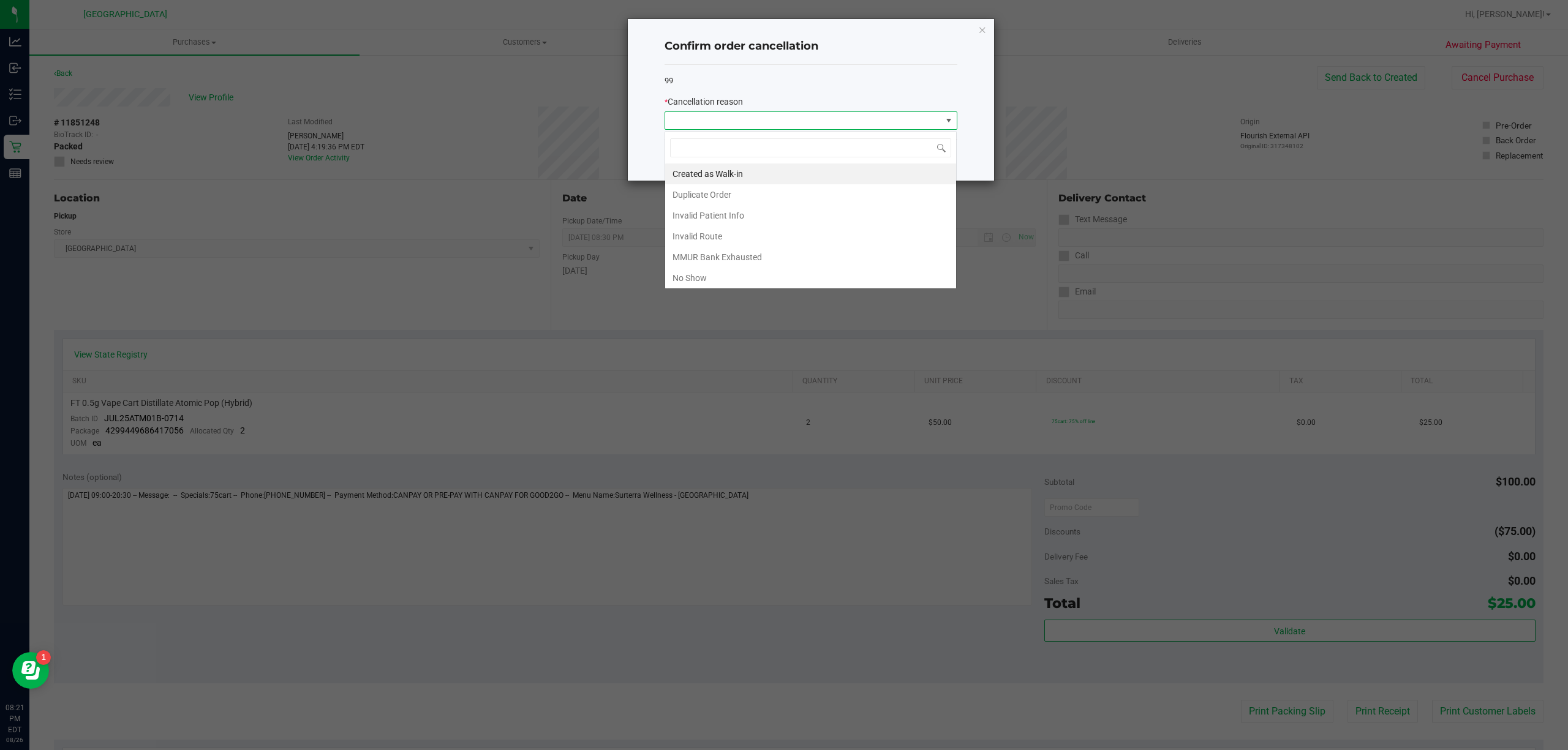
scroll to position [19, 292]
click at [719, 276] on li "No Show" at bounding box center [811, 277] width 291 height 21
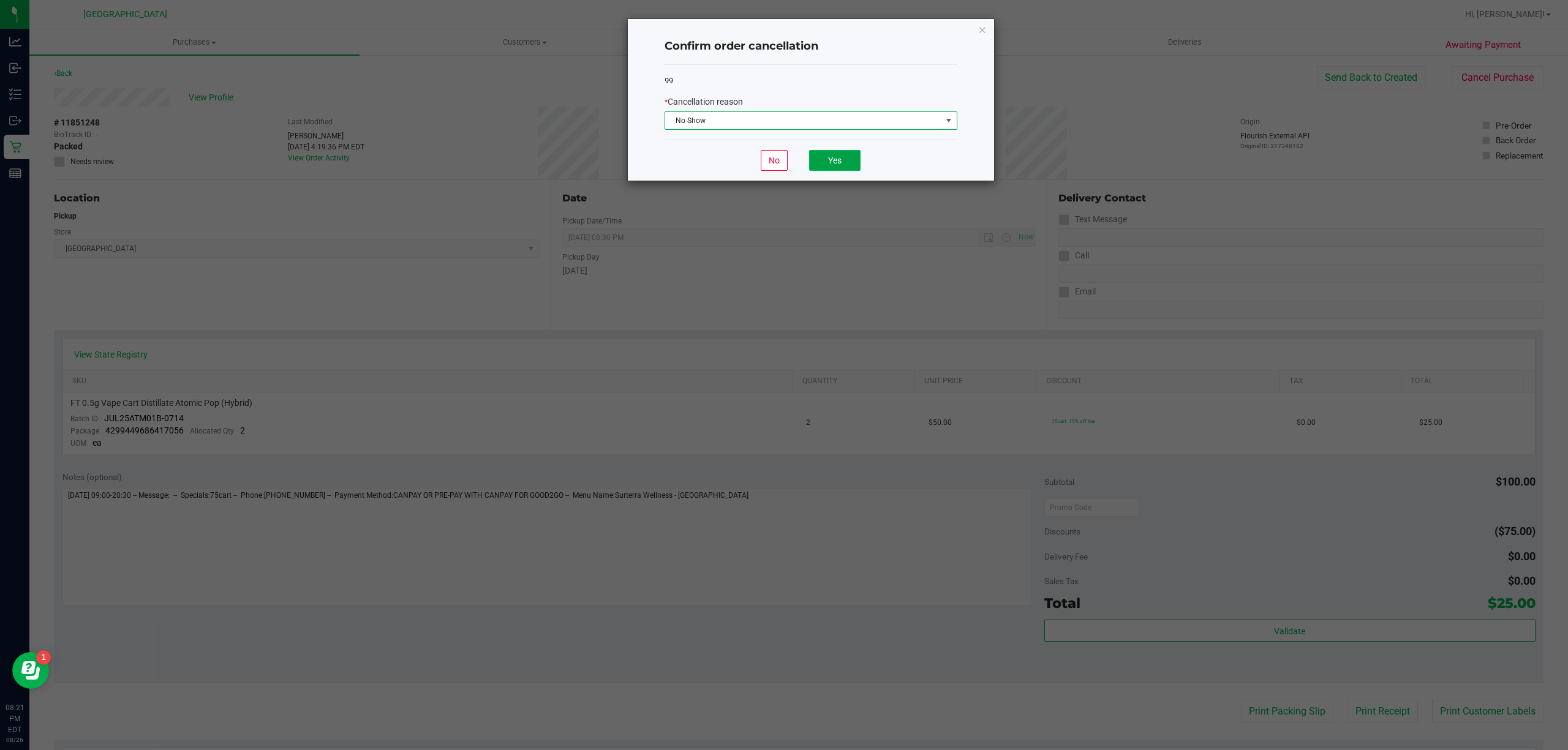
click at [841, 164] on button "Yes" at bounding box center [834, 160] width 52 height 21
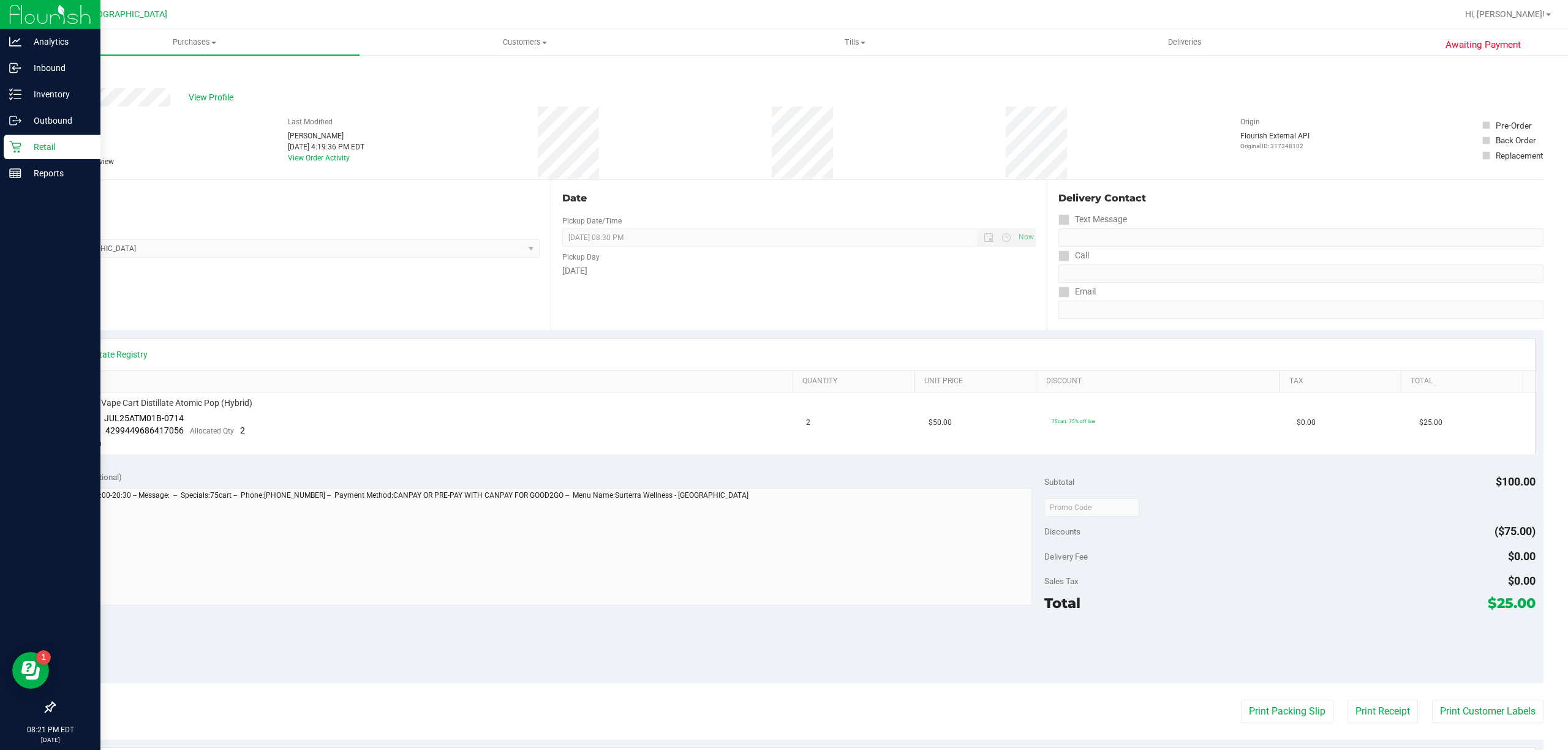
click at [35, 146] on p "Retail" at bounding box center [58, 146] width 73 height 15
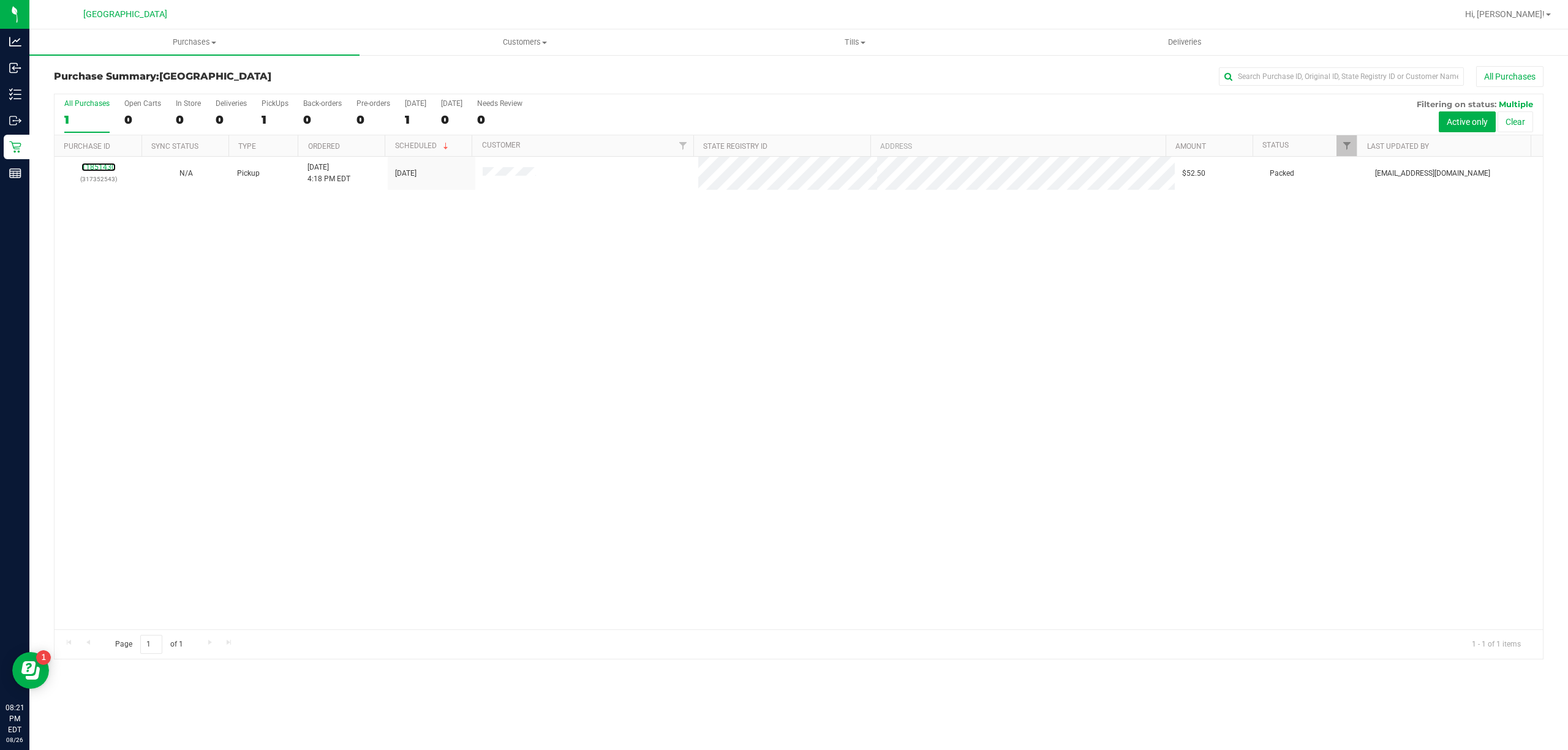
click at [101, 168] on link "11851430" at bounding box center [98, 167] width 34 height 9
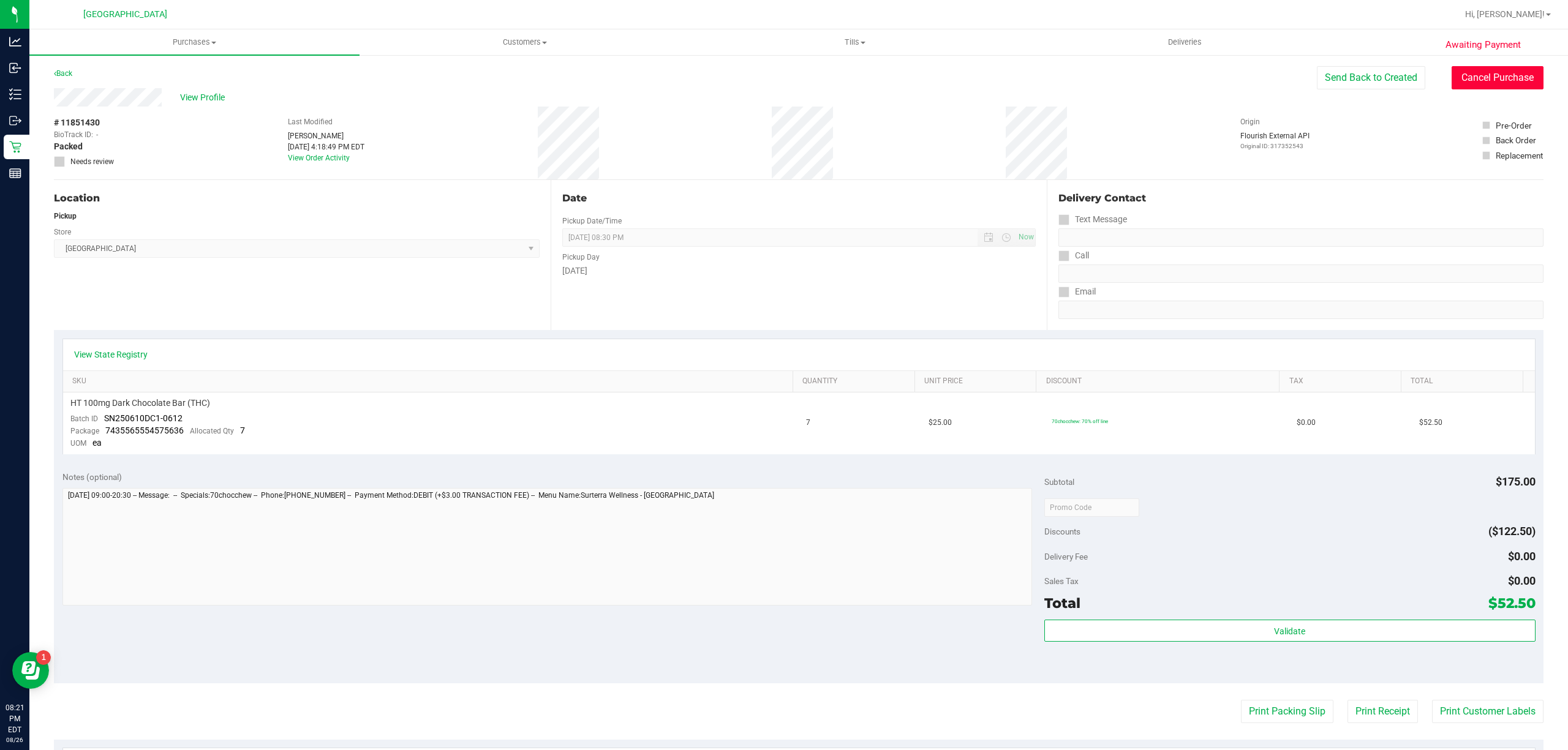
click at [1473, 86] on button "Cancel Purchase" at bounding box center [1498, 78] width 92 height 23
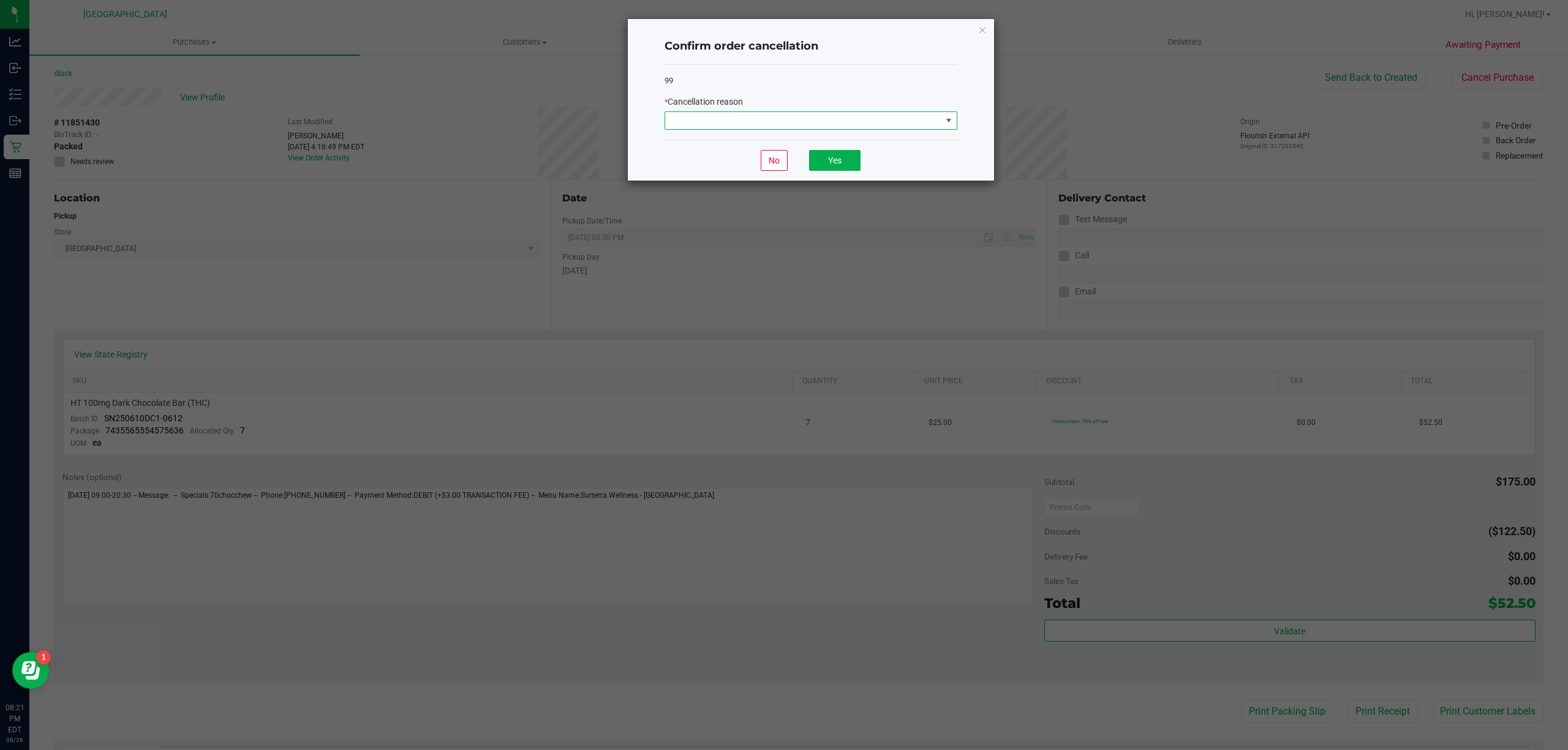
click at [869, 115] on span at bounding box center [803, 121] width 276 height 18
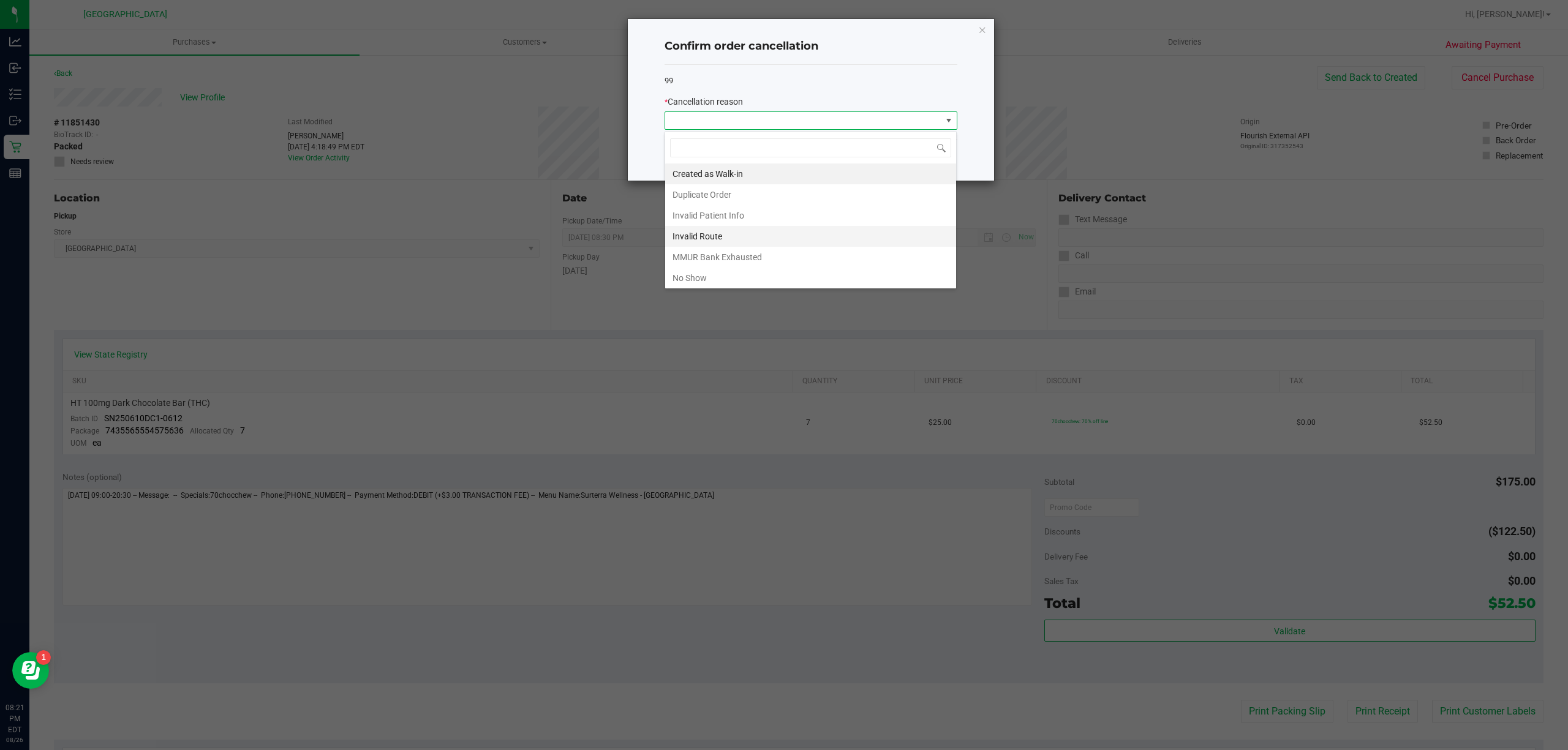
scroll to position [19, 292]
click at [739, 274] on li "No Show" at bounding box center [811, 277] width 291 height 21
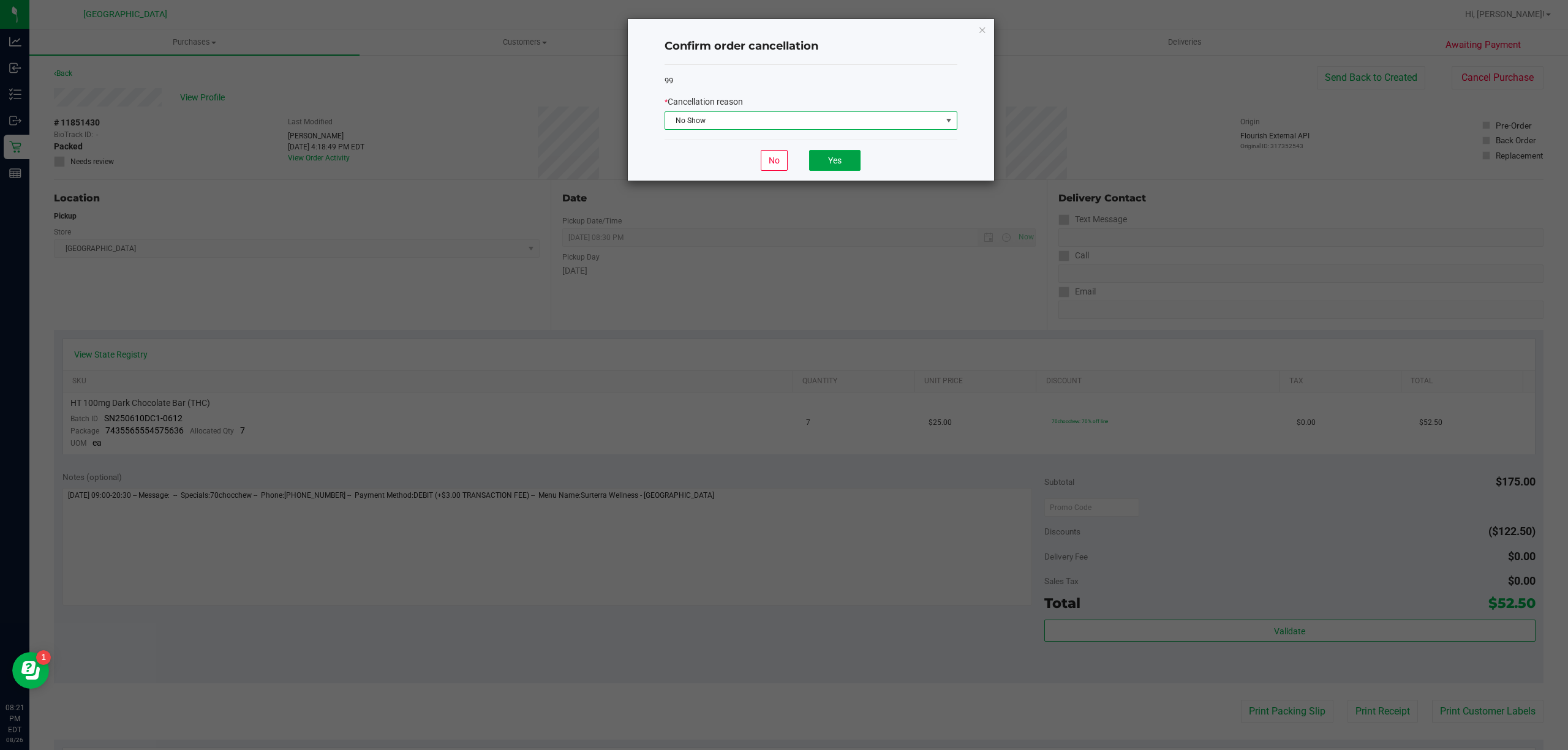
click at [839, 167] on button "Yes" at bounding box center [834, 160] width 52 height 21
